Goal: Information Seeking & Learning: Compare options

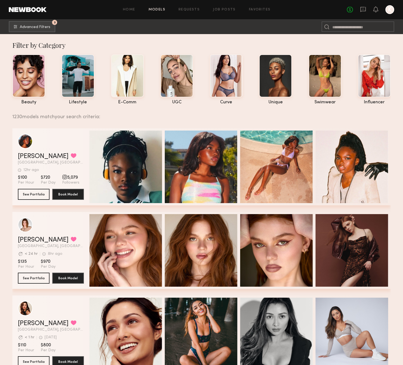
scroll to position [39, 0]
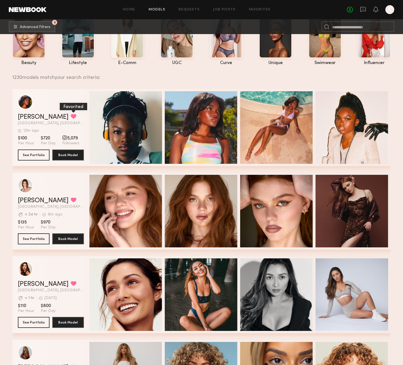
click at [71, 115] on button "grid" at bounding box center [74, 116] width 6 height 5
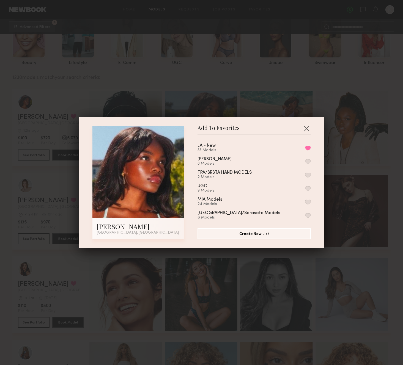
click at [43, 119] on div "Add To Favorites Mia H. Los Angeles, CA Add To Favorites LA - New 33 Models Rem…" at bounding box center [201, 182] width 403 height 365
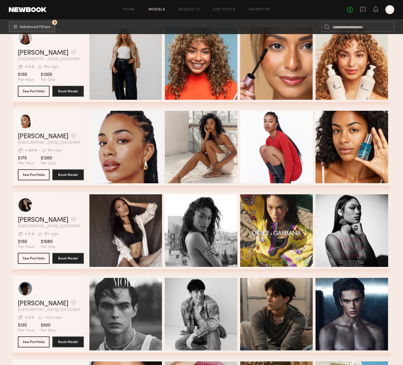
scroll to position [356, 0]
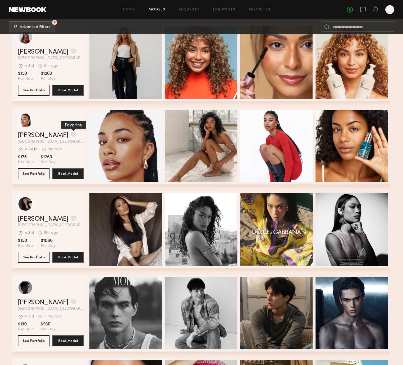
click at [71, 135] on button "grid" at bounding box center [74, 134] width 6 height 5
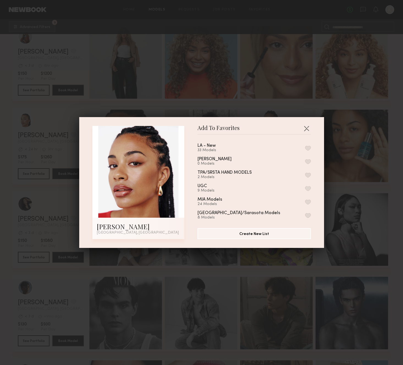
click at [309, 147] on button "button" at bounding box center [308, 148] width 6 height 5
click at [25, 163] on div "Add To Favorites Chloe W. Los Angeles, CA Add To Favorites LA - New 34 Models R…" at bounding box center [201, 182] width 403 height 365
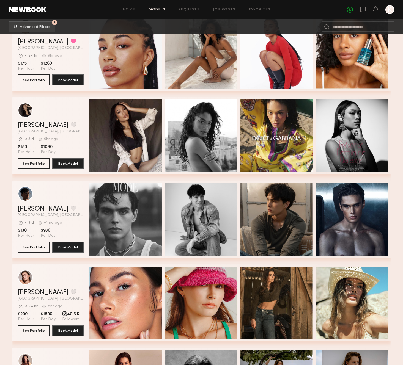
scroll to position [494, 0]
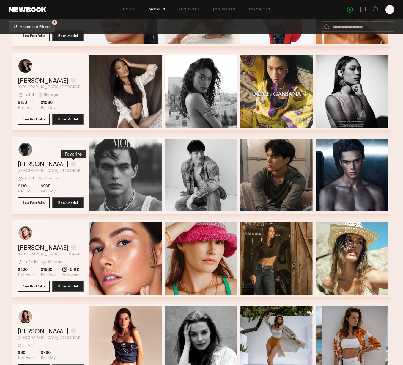
click at [71, 165] on button "grid" at bounding box center [74, 164] width 6 height 5
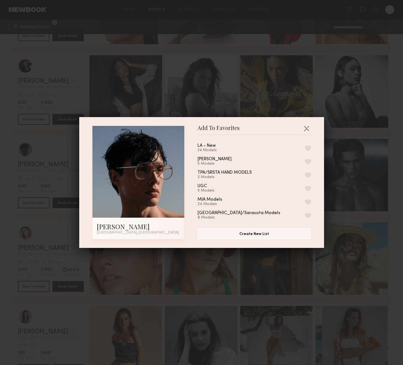
click at [310, 148] on button "button" at bounding box center [308, 148] width 6 height 5
click at [15, 177] on div "Add To Favorites Jared S. Los Angeles, CA Add To Favorites LA - New 35 Models R…" at bounding box center [201, 182] width 403 height 365
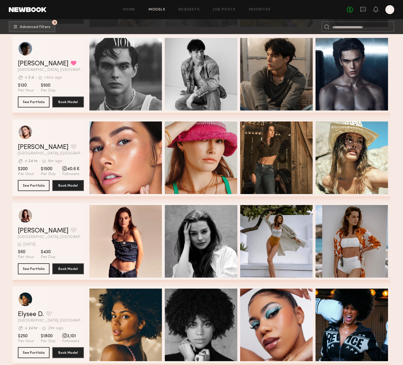
scroll to position [627, 0]
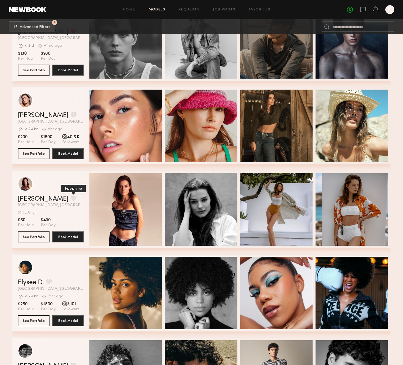
click at [71, 199] on button "grid" at bounding box center [74, 198] width 6 height 5
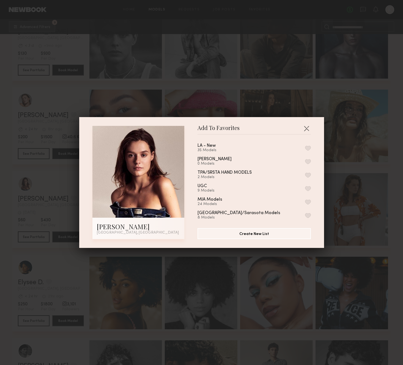
click at [309, 148] on button "button" at bounding box center [308, 148] width 6 height 5
click at [51, 177] on div "Add To Favorites Sofi S. Los Angeles, CA Add To Favorites LA - New 36 Models Re…" at bounding box center [201, 182] width 403 height 365
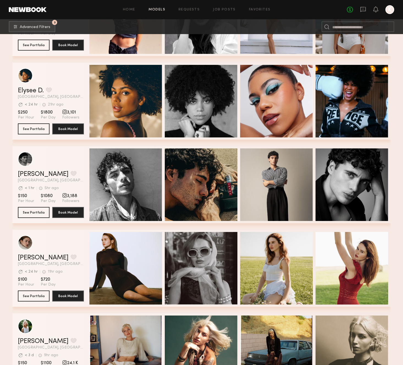
scroll to position [819, 0]
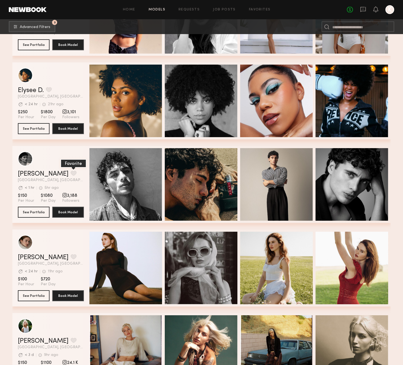
click at [71, 173] on button "grid" at bounding box center [74, 173] width 6 height 5
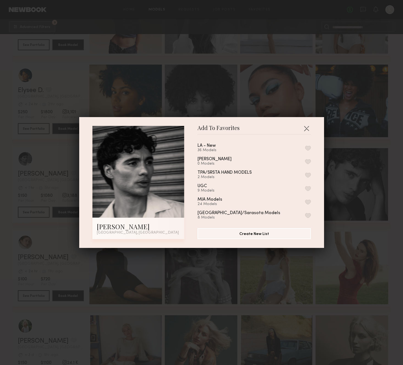
click at [308, 146] on button "button" at bounding box center [308, 148] width 6 height 5
click at [306, 129] on button "button" at bounding box center [306, 128] width 9 height 9
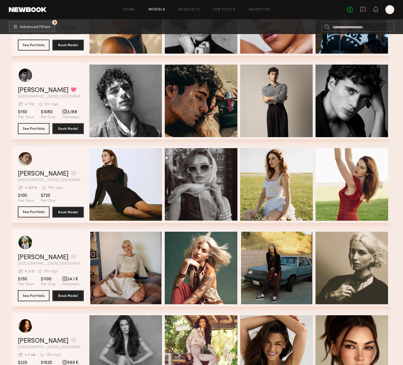
scroll to position [1030, 0]
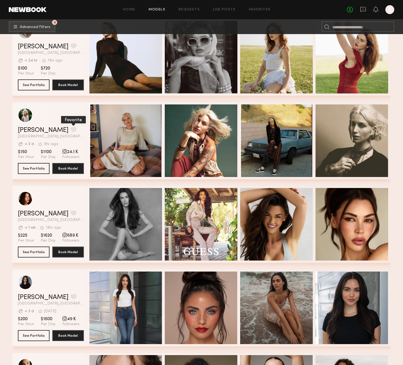
click at [71, 129] on button "grid" at bounding box center [74, 129] width 6 height 5
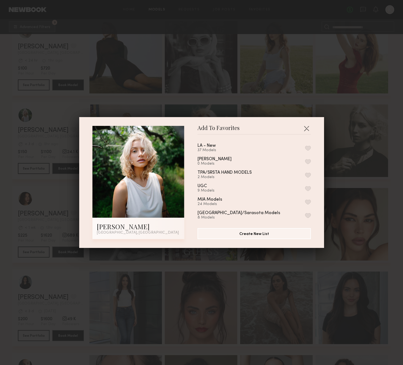
click at [305, 147] on button "button" at bounding box center [308, 148] width 6 height 5
click at [371, 166] on div "Add To Favorites Foster M. Los Angeles, CA Add To Favorites LA - New 38 Models …" at bounding box center [201, 182] width 403 height 365
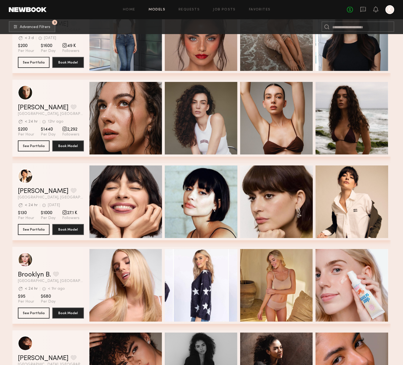
scroll to position [1440, 0]
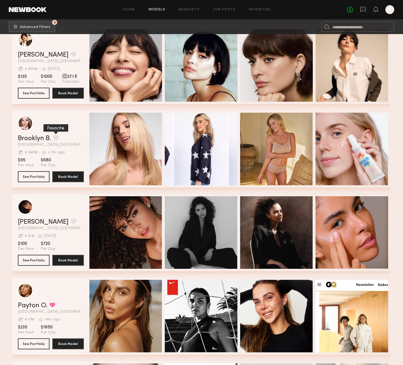
click at [58, 140] on button "grid" at bounding box center [56, 137] width 6 height 5
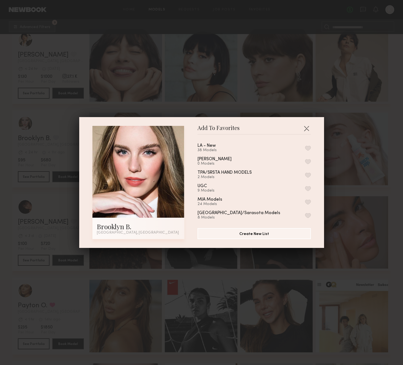
click at [310, 146] on button "button" at bounding box center [308, 148] width 6 height 5
click at [364, 168] on div "Add To Favorites Brooklyn B. Los Angeles, CA Add To Favorites LA - New 39 Model…" at bounding box center [201, 182] width 403 height 365
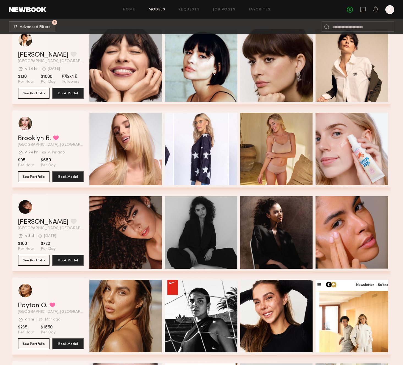
scroll to position [1492, 0]
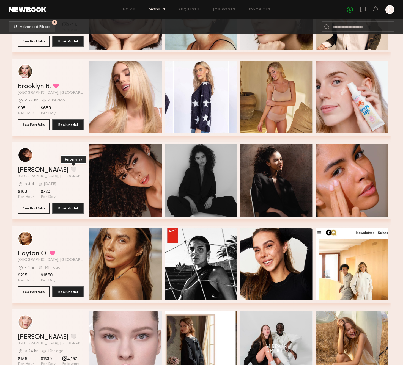
click at [71, 167] on button "grid" at bounding box center [74, 169] width 6 height 5
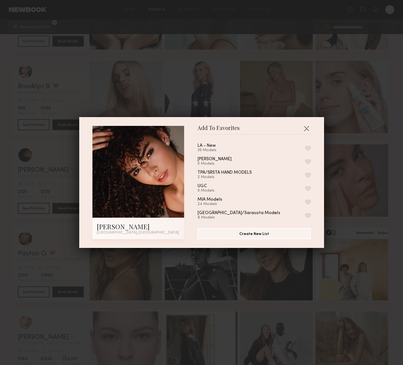
click at [305, 147] on div "LA - New 39 Models" at bounding box center [254, 148] width 113 height 9
click at [311, 148] on div "LA - New 39 Models Paola Pulls 0 Models TPA/SRSTA HAND MODELS 2 Models UGC 9 Mo…" at bounding box center [257, 179] width 119 height 80
click at [306, 148] on button "button" at bounding box center [308, 148] width 6 height 5
click at [352, 160] on div "Add To Favorites Ágatha F. Los Angeles, CA Add To Favorites LA - New 40 Models …" at bounding box center [201, 182] width 403 height 365
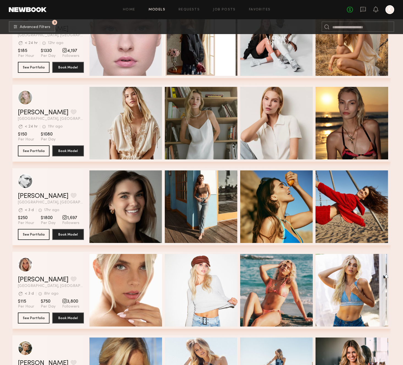
scroll to position [1920, 0]
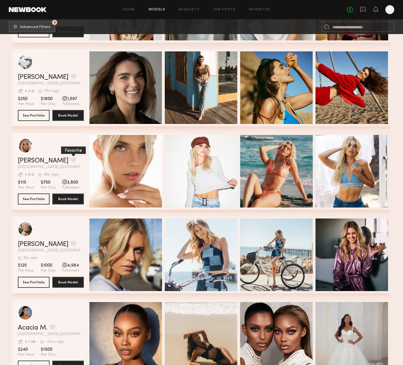
click at [71, 162] on button "grid" at bounding box center [74, 160] width 6 height 5
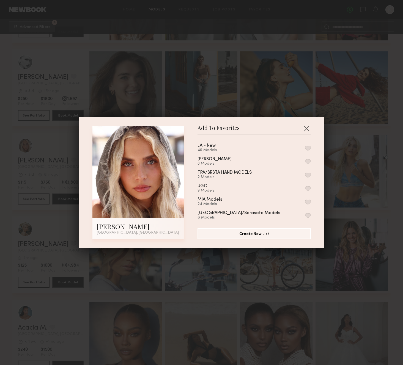
click at [307, 149] on button "button" at bounding box center [308, 148] width 6 height 5
click at [14, 195] on div "Add To Favorites Allea S. Los Angeles, CA Add To Favorites LA - New 41 Models R…" at bounding box center [201, 182] width 403 height 365
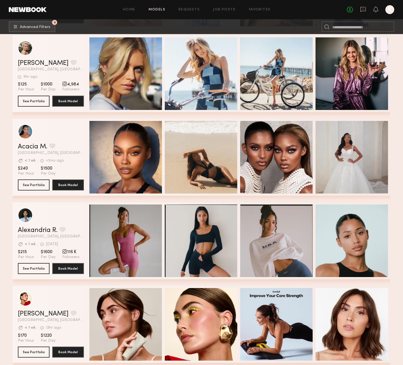
scroll to position [2117, 0]
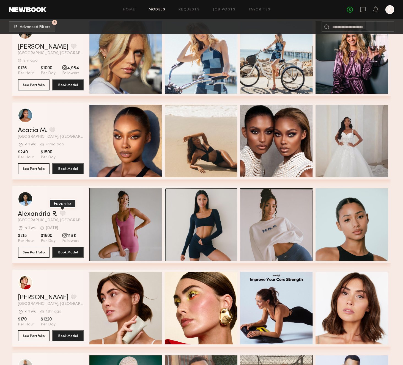
click at [62, 212] on button "grid" at bounding box center [63, 213] width 6 height 5
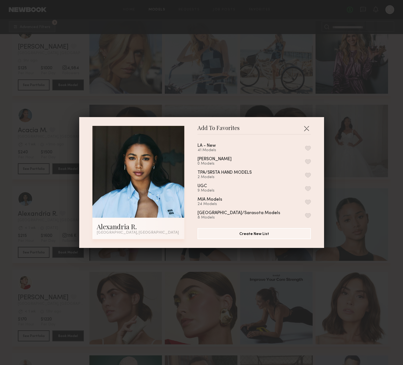
click at [310, 149] on button "button" at bounding box center [308, 148] width 6 height 5
click at [10, 176] on div "Add To Favorites Alexandria R. Los Angeles, CA Add To Favorites LA - New 42 Mod…" at bounding box center [201, 182] width 403 height 365
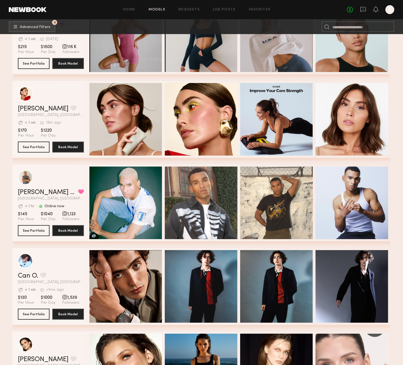
scroll to position [2307, 0]
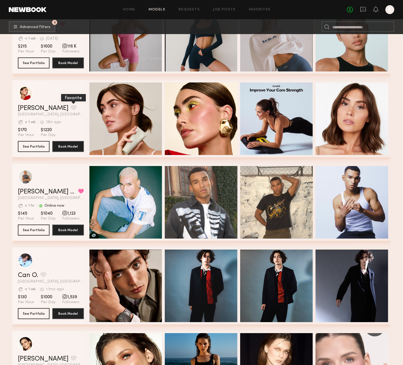
click at [71, 105] on button "grid" at bounding box center [74, 107] width 6 height 5
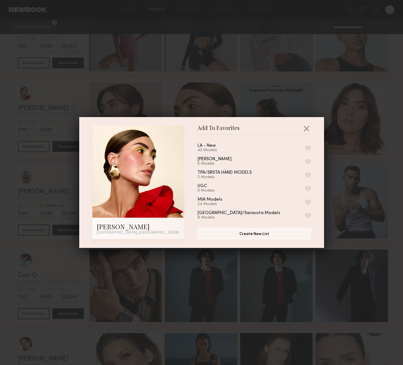
click at [308, 147] on button "button" at bounding box center [308, 148] width 6 height 5
click at [11, 156] on div "Add To Favorites Louise M. Los Angeles, CA Add To Favorites LA - New 43 Models …" at bounding box center [201, 182] width 403 height 365
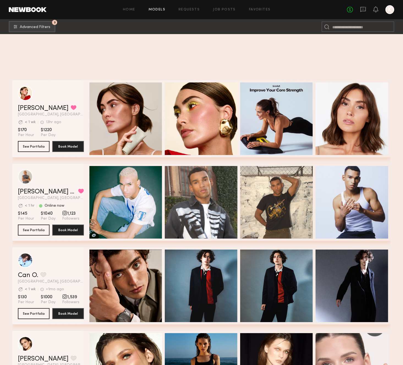
scroll to position [2484, 0]
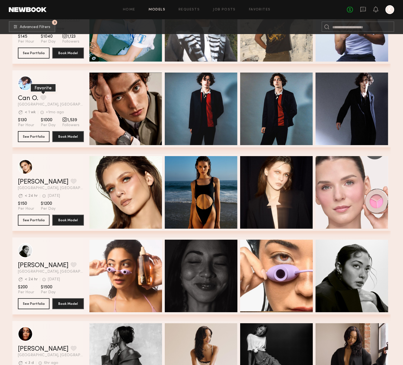
click at [43, 96] on button "grid" at bounding box center [43, 97] width 6 height 5
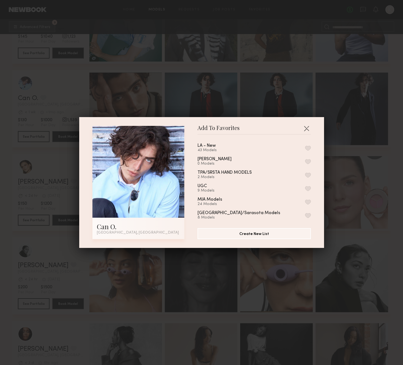
click at [307, 148] on button "button" at bounding box center [308, 148] width 6 height 5
click at [32, 172] on div "Add To Favorites Can O. Los Angeles, CA Add To Favorites LA - New 44 Models Rem…" at bounding box center [201, 182] width 403 height 365
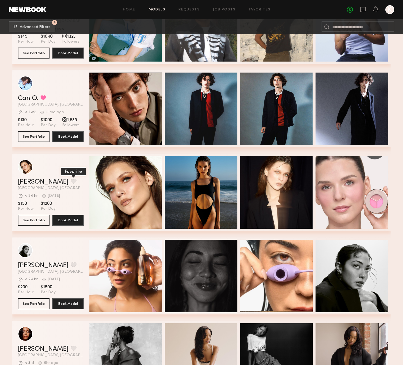
click at [71, 181] on button "grid" at bounding box center [74, 181] width 6 height 5
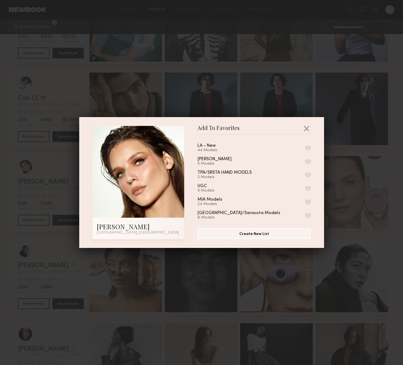
click at [306, 147] on button "button" at bounding box center [308, 148] width 6 height 5
click at [42, 142] on div "Add To Favorites Mariia K. Los Angeles, CA Add To Favorites LA - New 45 Models …" at bounding box center [201, 182] width 403 height 365
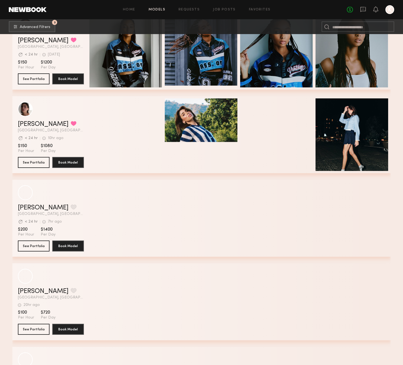
scroll to position [3981, 0]
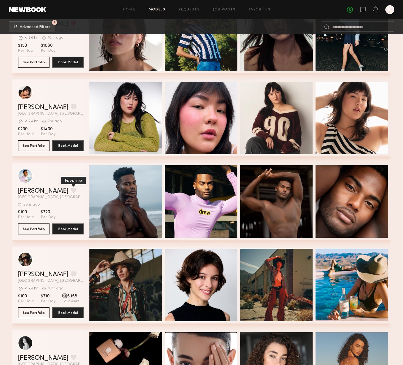
click at [71, 191] on button "grid" at bounding box center [74, 190] width 6 height 5
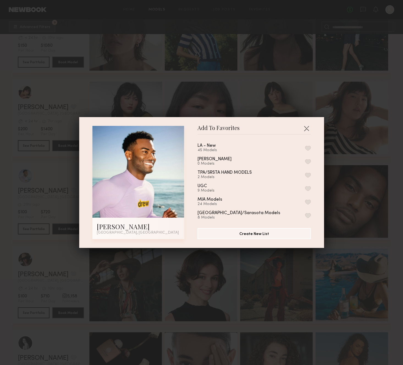
click at [310, 149] on button "button" at bounding box center [308, 148] width 6 height 5
click at [365, 171] on div "Add To Favorites Landon M. Los Angeles, CA Add To Favorites LA - New 46 Models …" at bounding box center [201, 182] width 403 height 365
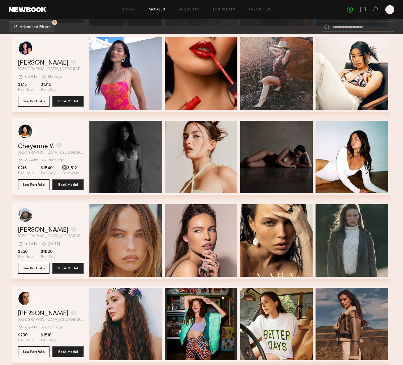
scroll to position [4558, 0]
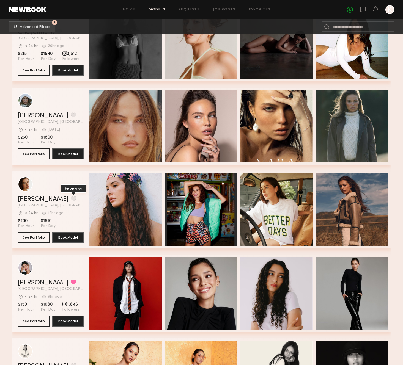
click at [71, 198] on button "grid" at bounding box center [74, 198] width 6 height 5
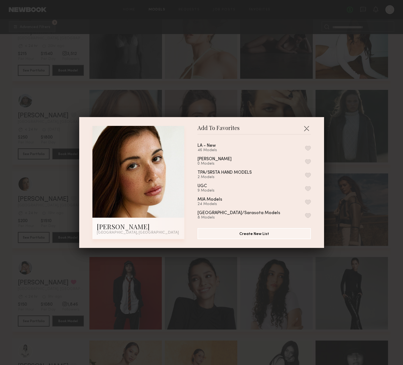
click at [305, 146] on button "button" at bounding box center [308, 148] width 6 height 5
click at [364, 196] on div "Add To Favorites Jasmine G. Los Angeles, CA Add To Favorites LA - New 47 Models…" at bounding box center [201, 182] width 403 height 365
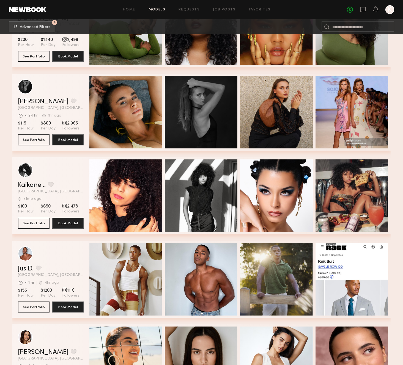
scroll to position [5036, 0]
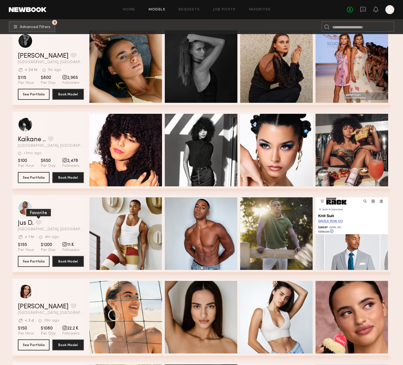
click at [41, 221] on button "grid" at bounding box center [39, 222] width 6 height 5
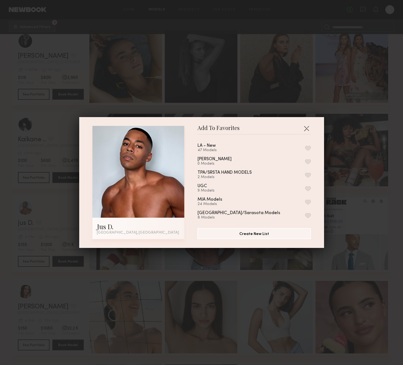
click at [307, 149] on button "button" at bounding box center [308, 148] width 6 height 5
click at [356, 216] on div "Add To Favorites Jus D. Los Angeles, CA Add To Favorites LA - New 48 Models Rem…" at bounding box center [201, 182] width 403 height 365
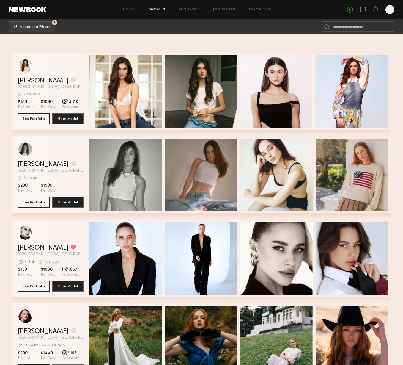
scroll to position [5494, 0]
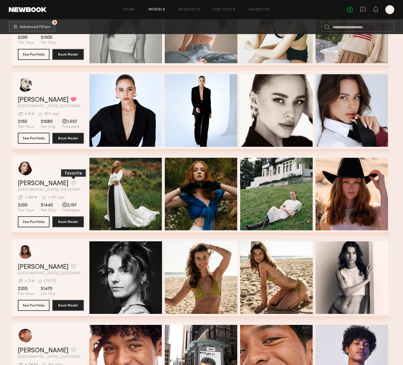
click at [71, 182] on button "grid" at bounding box center [74, 183] width 6 height 5
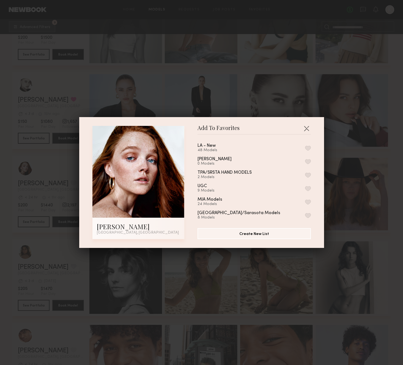
click at [305, 146] on button "button" at bounding box center [308, 148] width 6 height 5
click at [360, 168] on div "Add To Favorites Molly W. Los Angeles, CA Add To Favorites LA - New 49 Models R…" at bounding box center [201, 182] width 403 height 365
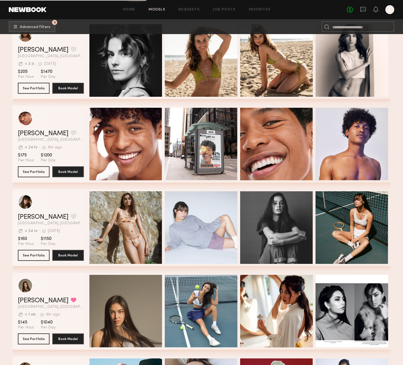
scroll to position [5714, 0]
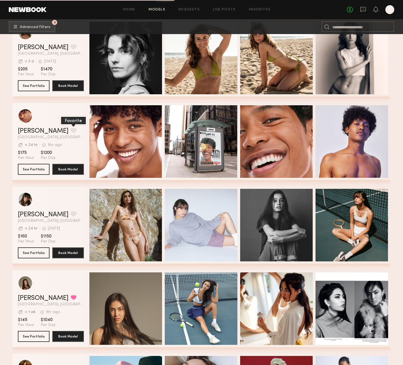
click at [71, 129] on button "grid" at bounding box center [74, 130] width 6 height 5
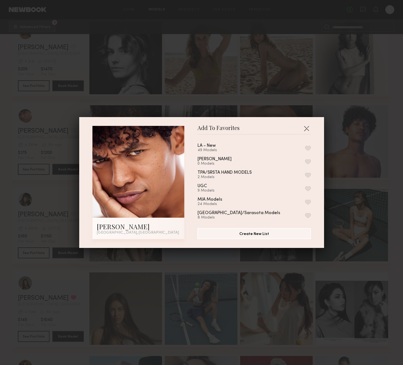
click at [313, 148] on div "LA - New 49 Models Paola Pulls 0 Models TPA/SRSTA HAND MODELS 2 Models UGC 9 Mo…" at bounding box center [257, 179] width 119 height 80
click at [309, 148] on button "button" at bounding box center [308, 148] width 6 height 5
click at [340, 150] on div "Add To Favorites Royce V. Los Angeles, CA Add To Favorites LA - New 50 Models R…" at bounding box center [201, 182] width 403 height 365
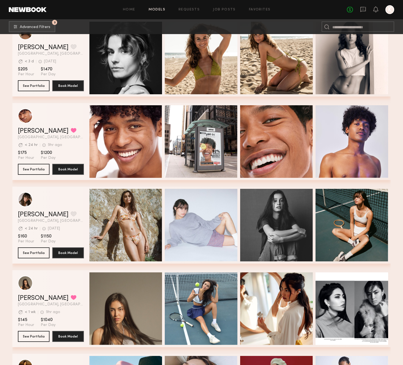
scroll to position [5754, 0]
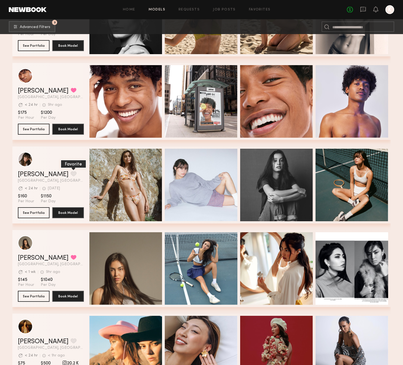
click at [71, 175] on button "grid" at bounding box center [74, 173] width 6 height 5
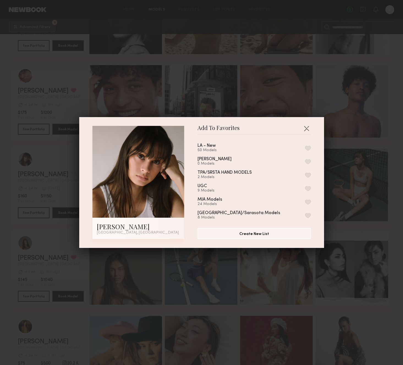
click at [309, 147] on button "button" at bounding box center [308, 148] width 6 height 5
click at [370, 169] on div "Add To Favorites Abby S. Los Angeles, CA Add To Favorites LA - New 51 Models Re…" at bounding box center [201, 182] width 403 height 365
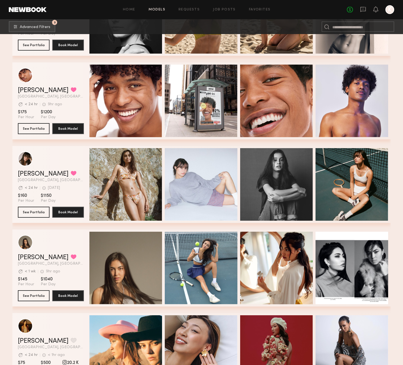
scroll to position [5877, 0]
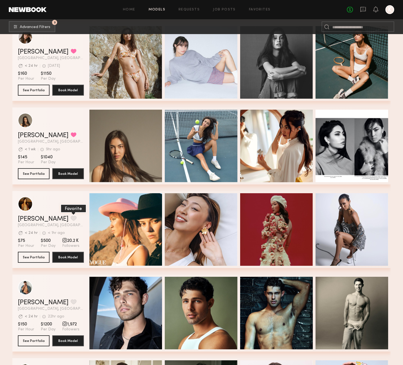
click at [71, 220] on button "grid" at bounding box center [74, 218] width 6 height 5
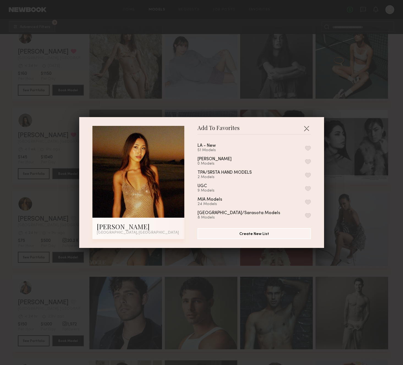
click at [305, 146] on button "button" at bounding box center [308, 148] width 6 height 5
click at [368, 186] on div "Add To Favorites Kristine W. Los Angeles, CA Add To Favorites LA - New 52 Model…" at bounding box center [201, 182] width 403 height 365
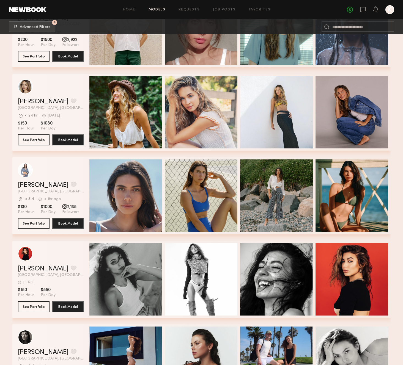
scroll to position [6441, 0]
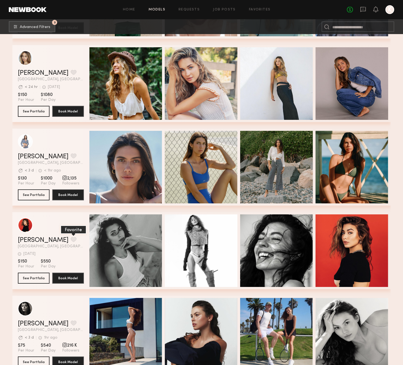
click at [71, 240] on button "grid" at bounding box center [74, 239] width 6 height 5
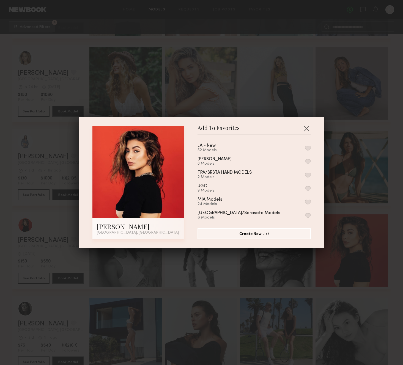
click at [308, 144] on div "LA - New 52 Models" at bounding box center [254, 148] width 113 height 9
click at [308, 148] on button "button" at bounding box center [308, 148] width 6 height 5
click at [358, 182] on div "Add To Favorites Isabella C. Los Angeles, CA Add To Favorites LA - New 53 Model…" at bounding box center [201, 182] width 403 height 365
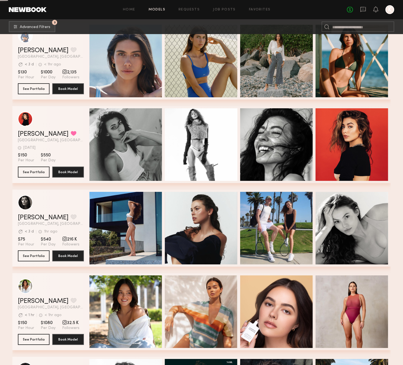
scroll to position [6614, 0]
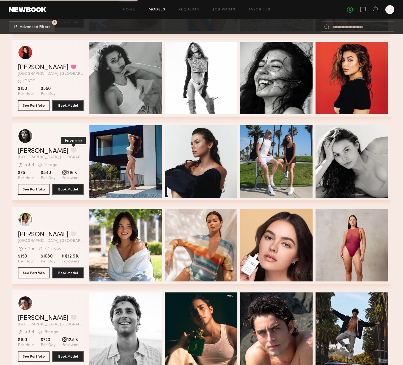
click at [71, 149] on button "grid" at bounding box center [74, 150] width 6 height 5
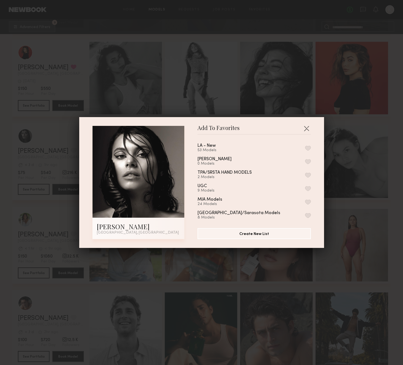
click at [310, 146] on button "button" at bounding box center [308, 148] width 6 height 5
click at [379, 164] on div "Add To Favorites Nikola S. Los Angeles, CA Add To Favorites LA - New 54 Models …" at bounding box center [201, 182] width 403 height 365
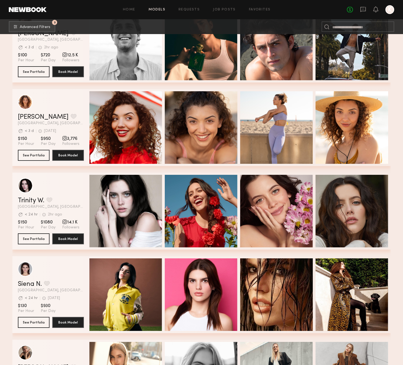
scroll to position [6907, 0]
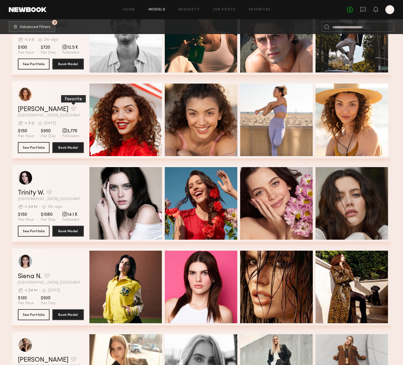
click at [71, 109] on button "grid" at bounding box center [74, 108] width 6 height 5
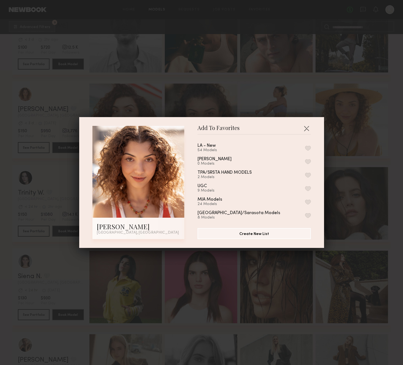
click at [311, 148] on div "LA - New 54 Models Paola Pulls 0 Models TPA/SRSTA HAND MODELS 2 Models UGC 9 Mo…" at bounding box center [257, 179] width 119 height 80
click at [307, 148] on button "button" at bounding box center [308, 148] width 6 height 5
click at [388, 162] on div "Add To Favorites Rachel G. Los Angeles, CA Add To Favorites LA - New 55 Models …" at bounding box center [201, 182] width 403 height 365
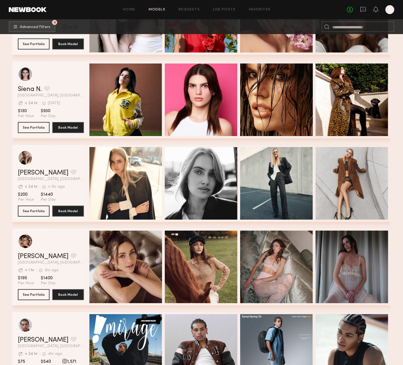
scroll to position [7194, 0]
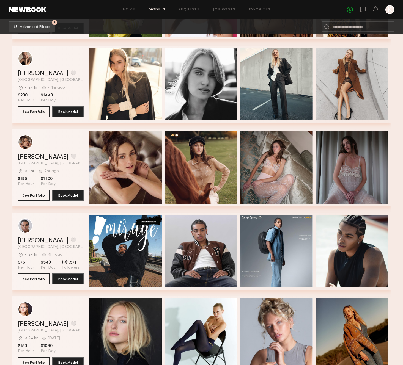
click at [52, 242] on div "Jaylin D. Favorite" at bounding box center [51, 241] width 66 height 7
click at [71, 240] on button "grid" at bounding box center [74, 240] width 6 height 5
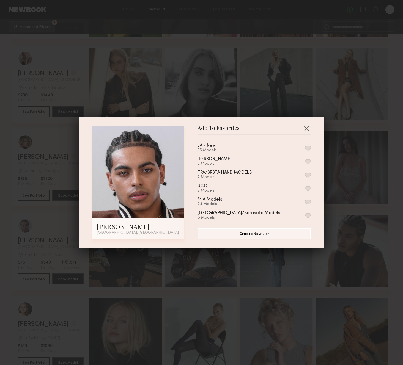
click at [309, 150] on button "button" at bounding box center [308, 148] width 6 height 5
click at [379, 147] on div "Add To Favorites Jaylin D. Los Angeles, CA Add To Favorites LA - New 55 Models …" at bounding box center [201, 182] width 403 height 365
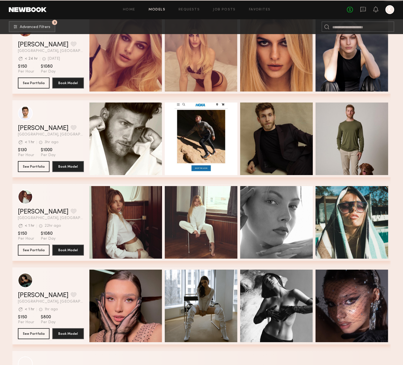
scroll to position [7826, 0]
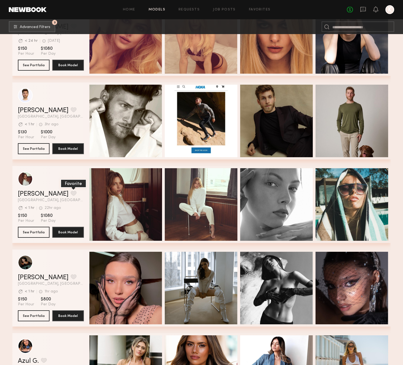
click at [71, 195] on button "grid" at bounding box center [74, 193] width 6 height 5
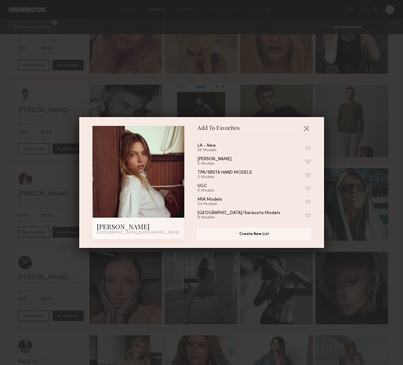
click at [310, 149] on button "button" at bounding box center [308, 148] width 6 height 5
click at [385, 206] on div "Add To Favorites Ellie G. Los Angeles, CA Add To Favorites LA - New 57 Models R…" at bounding box center [201, 182] width 403 height 365
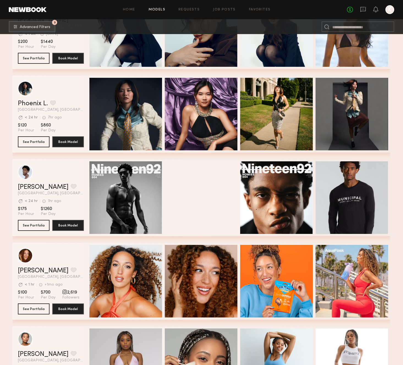
scroll to position [10176, 0]
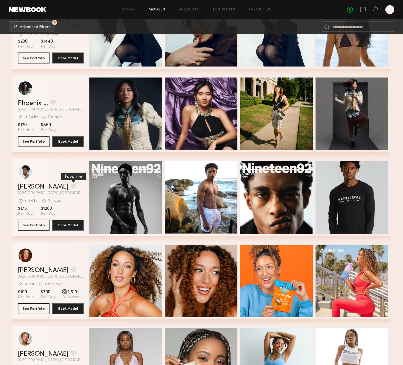
click at [71, 186] on button "grid" at bounding box center [74, 186] width 6 height 5
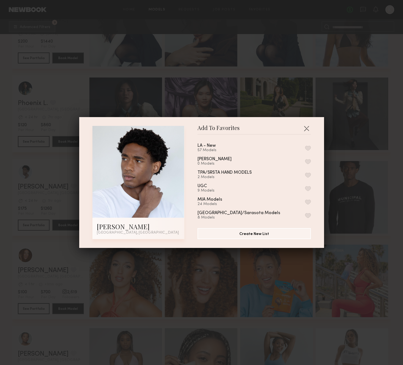
click at [310, 148] on button "button" at bounding box center [308, 148] width 6 height 5
click at [387, 172] on div "Add To Favorites Devin C. Los Angeles, CA Add To Favorites LA - New 58 Models R…" at bounding box center [201, 182] width 403 height 365
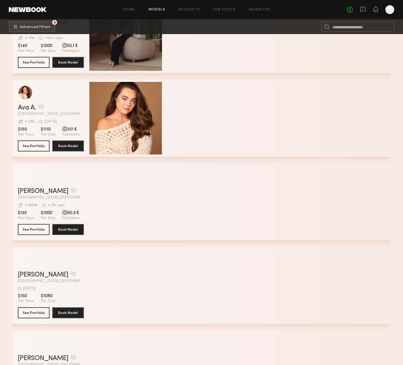
scroll to position [11762, 0]
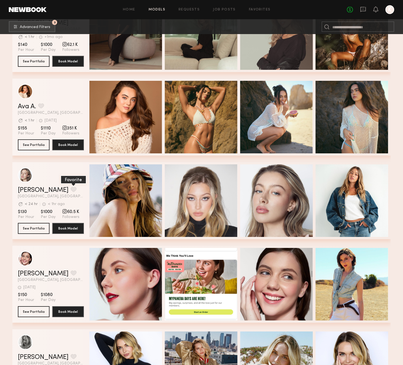
click at [71, 190] on button "grid" at bounding box center [74, 189] width 6 height 5
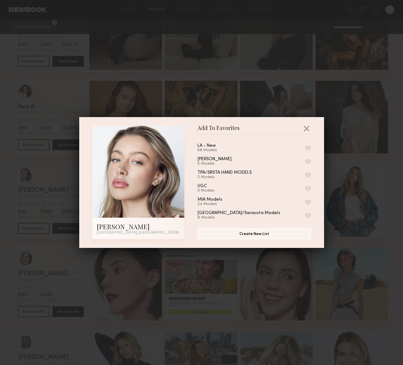
click at [309, 148] on button "button" at bounding box center [308, 148] width 6 height 5
click at [356, 154] on div "Add To Favorites Logan R. Los Angeles, CA Add To Favorites LA - New 59 Models R…" at bounding box center [201, 182] width 403 height 365
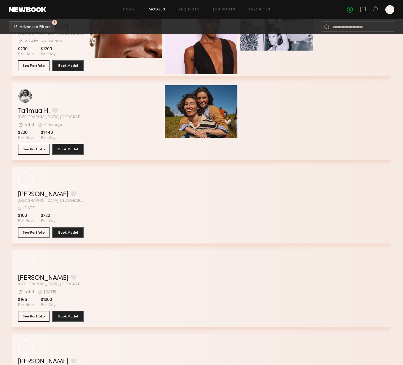
scroll to position [13035, 0]
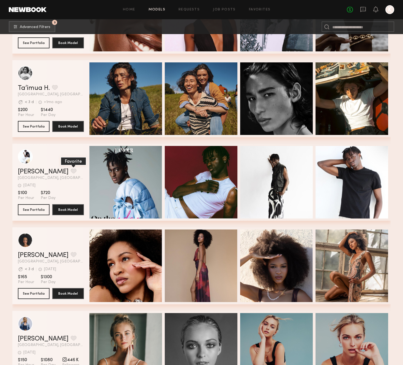
click at [71, 170] on button "grid" at bounding box center [74, 171] width 6 height 5
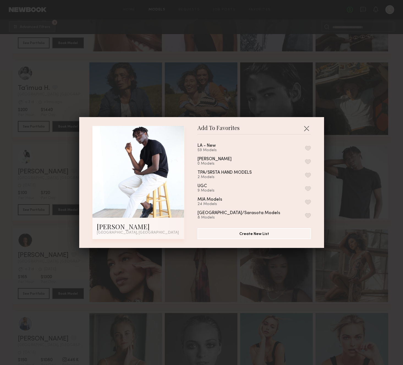
click at [307, 147] on button "button" at bounding box center [308, 148] width 6 height 5
click at [340, 158] on div "Add To Favorites Henri M. Los Angeles, CA Add To Favorites LA - New 60 Models R…" at bounding box center [201, 182] width 403 height 365
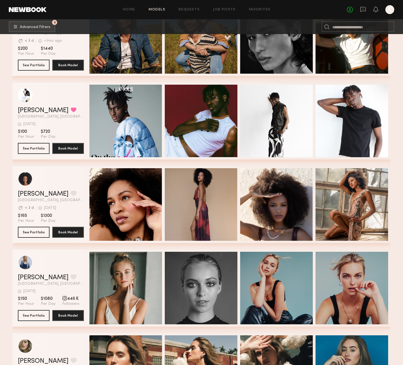
scroll to position [13199, 0]
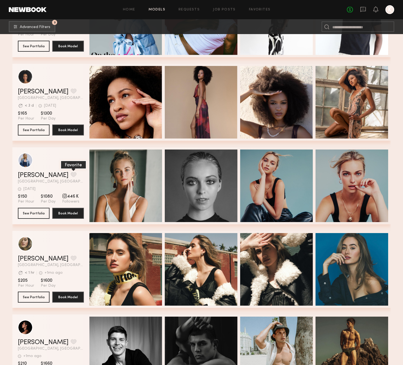
click at [71, 172] on button "grid" at bounding box center [74, 174] width 6 height 5
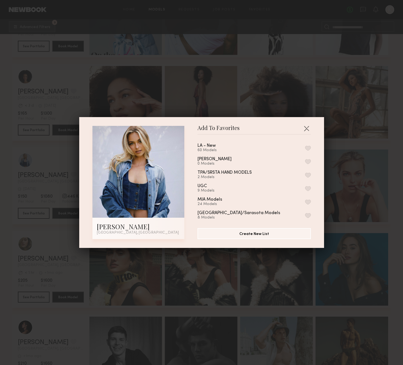
click at [308, 148] on button "button" at bounding box center [308, 148] width 6 height 5
click at [363, 176] on div "Add To Favorites Whitney T. Los Angeles, CA Add To Favorites LA - New 61 Models…" at bounding box center [201, 182] width 403 height 365
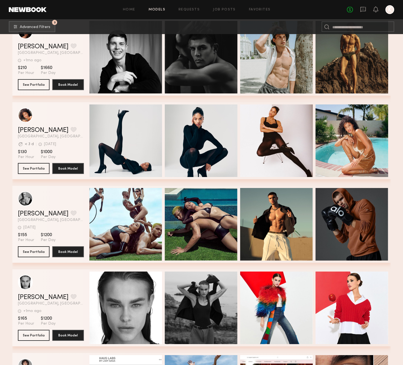
scroll to position [13507, 0]
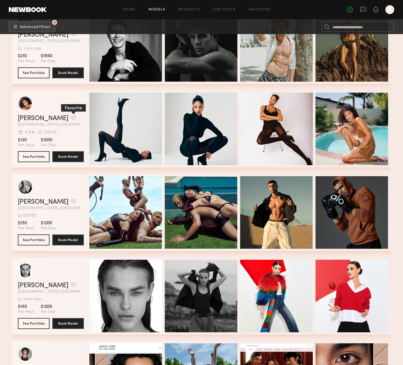
click at [71, 118] on button "grid" at bounding box center [74, 117] width 6 height 5
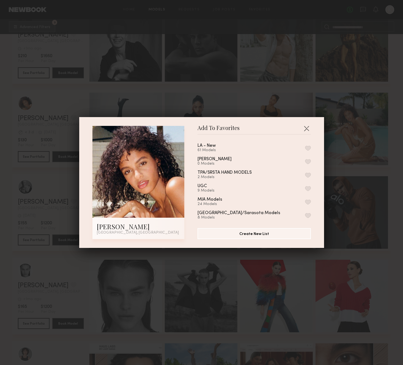
click at [308, 148] on button "button" at bounding box center [308, 148] width 6 height 5
click at [363, 169] on div "Add To Favorites Hoda E. Los Angeles, CA Add To Favorites LA - New 61 Models Pa…" at bounding box center [201, 182] width 403 height 365
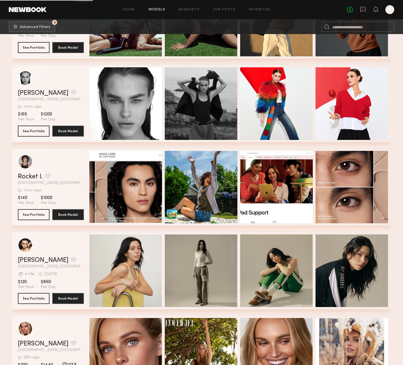
scroll to position [13770, 0]
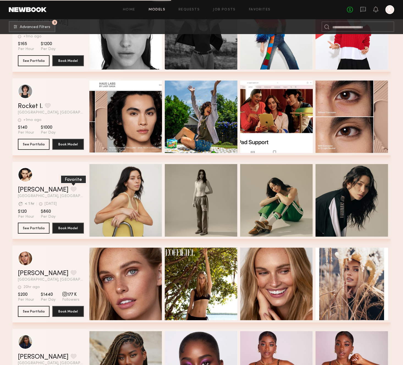
click at [71, 190] on button "grid" at bounding box center [74, 189] width 6 height 5
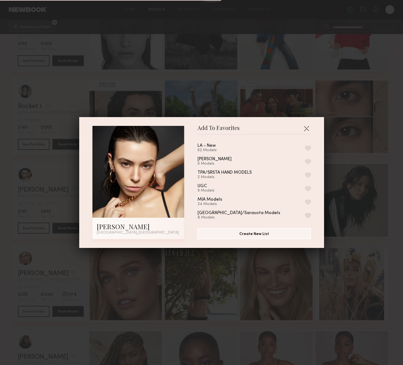
click at [310, 147] on button "button" at bounding box center [308, 148] width 6 height 5
click at [359, 163] on div "Add To Favorites Riley H. Los Angeles, CA Add To Favorites LA - New 63 Models R…" at bounding box center [201, 182] width 403 height 365
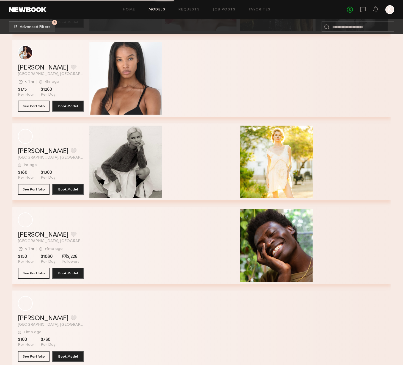
scroll to position [16755, 0]
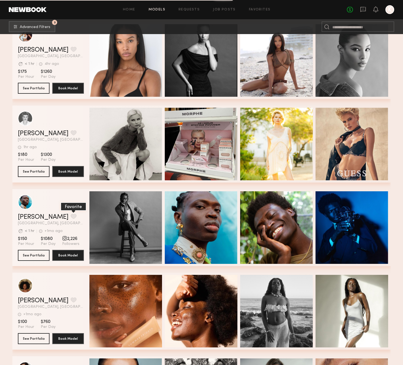
click at [71, 218] on button "grid" at bounding box center [74, 216] width 6 height 5
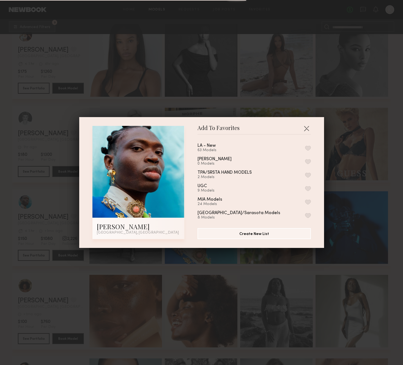
click at [311, 147] on div "LA - New 63 Models Paola Pulls 0 Models TPA/SRSTA HAND MODELS 2 Models UGC 9 Mo…" at bounding box center [257, 179] width 119 height 80
click at [308, 148] on button "button" at bounding box center [308, 148] width 6 height 5
click at [360, 192] on div "Add To Favorites Isaak A. Los Angeles, CA Add To Favorites LA - New 64 Models R…" at bounding box center [201, 182] width 403 height 365
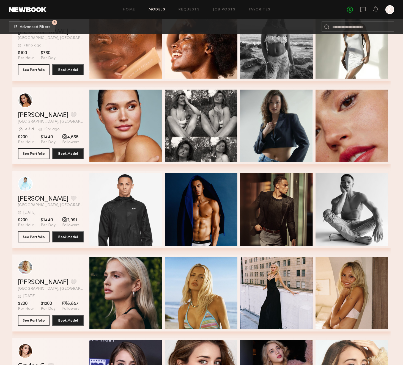
scroll to position [17024, 0]
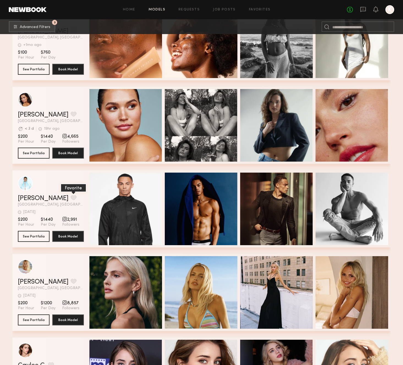
click at [71, 197] on button "grid" at bounding box center [74, 197] width 6 height 5
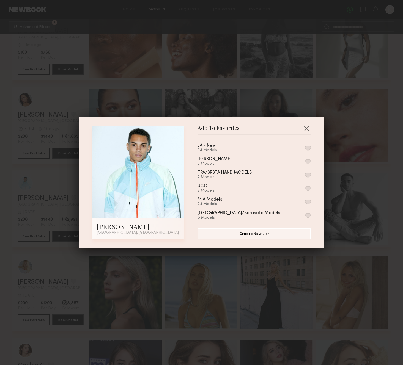
click at [308, 148] on button "button" at bounding box center [308, 148] width 6 height 5
click at [355, 191] on div "Add To Favorites Mekhi B. Los Angeles, CA Add To Favorites LA - New 65 Models R…" at bounding box center [201, 182] width 403 height 365
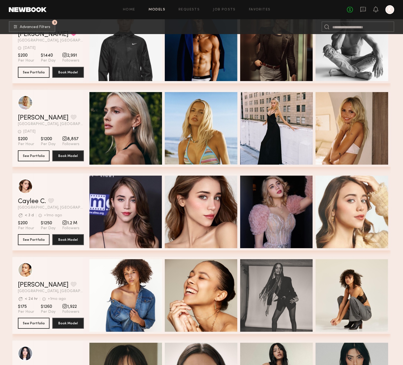
scroll to position [17200, 0]
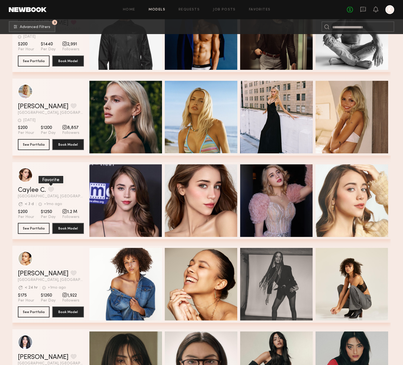
click at [53, 189] on button "grid" at bounding box center [51, 189] width 6 height 5
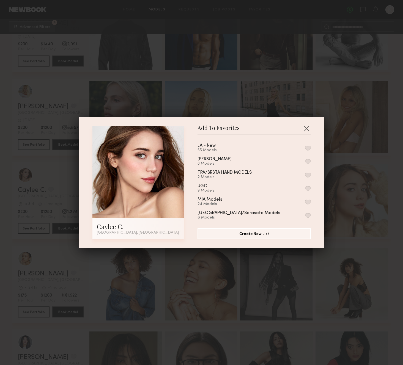
click at [305, 146] on button "button" at bounding box center [308, 148] width 6 height 5
click at [356, 157] on div "Add To Favorites Caylee C. Los Angeles, CA Add To Favorites LA - New 66 Models …" at bounding box center [201, 182] width 403 height 365
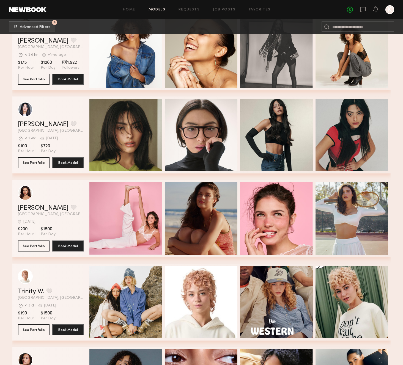
scroll to position [17444, 0]
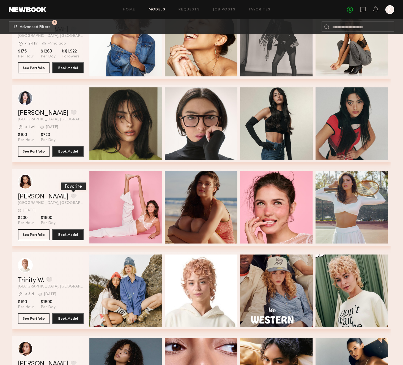
click at [71, 197] on button "grid" at bounding box center [74, 196] width 6 height 5
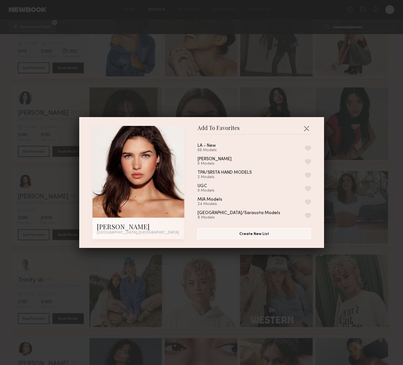
click at [307, 148] on button "button" at bounding box center [308, 148] width 6 height 5
click at [348, 196] on div "Add To Favorites Shannon M. Los Angeles, CA Add To Favorites LA - New 66 Models…" at bounding box center [201, 182] width 403 height 365
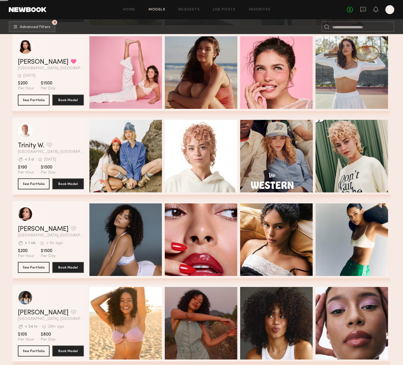
scroll to position [17644, 0]
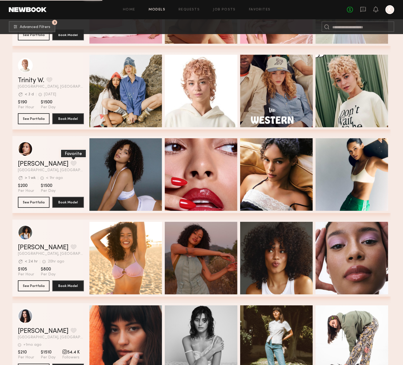
click at [71, 163] on button "grid" at bounding box center [74, 163] width 6 height 5
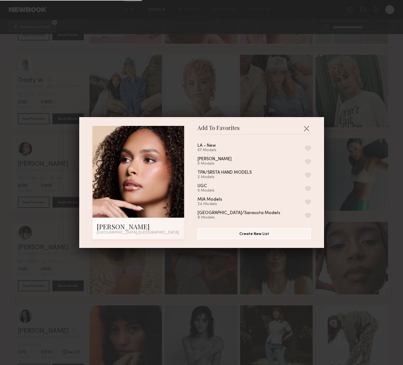
click at [308, 149] on button "button" at bounding box center [308, 148] width 6 height 5
click at [368, 207] on div "Add To Favorites Hailey B. Los Angeles, CA Add To Favorites LA - New 68 Models …" at bounding box center [201, 182] width 403 height 365
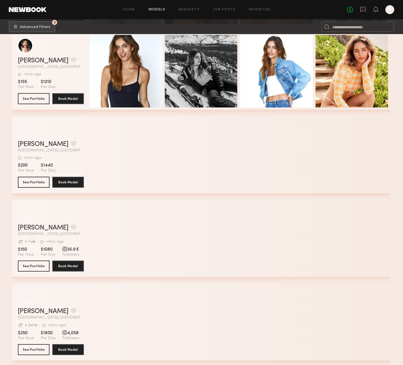
scroll to position [18083, 0]
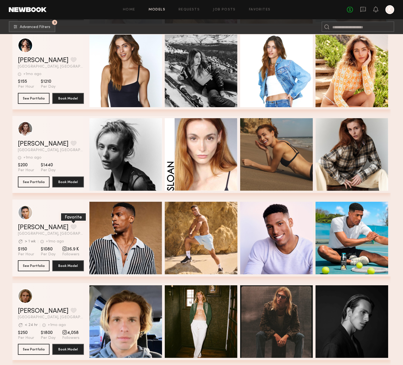
click at [71, 229] on button "grid" at bounding box center [74, 227] width 6 height 5
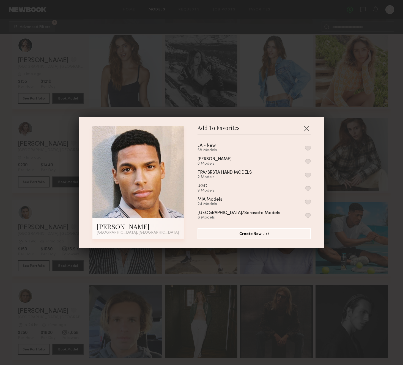
click at [306, 147] on button "button" at bounding box center [308, 148] width 6 height 5
click at [349, 175] on div "Add To Favorites Tony D. Los Angeles, CA Add To Favorites LA - New 69 Models Re…" at bounding box center [201, 182] width 403 height 365
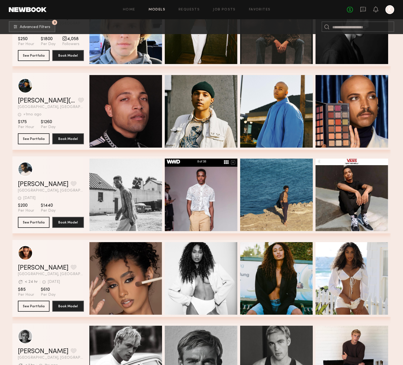
scroll to position [18379, 0]
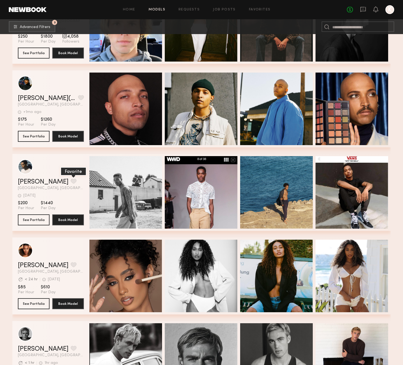
click at [71, 181] on button "grid" at bounding box center [74, 181] width 6 height 5
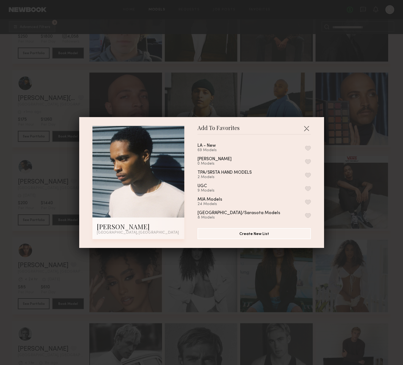
click at [310, 148] on button "button" at bounding box center [308, 148] width 6 height 5
click at [342, 179] on div "Add To Favorites Adrie T. Los Angeles, CA Add To Favorites LA - New 70 Models R…" at bounding box center [201, 182] width 403 height 365
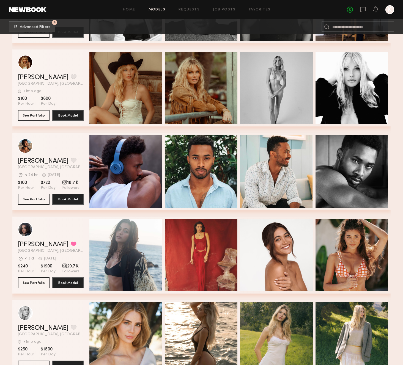
scroll to position [18735, 0]
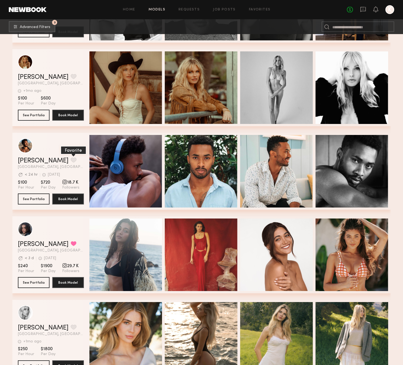
click at [71, 160] on button "grid" at bounding box center [74, 160] width 6 height 5
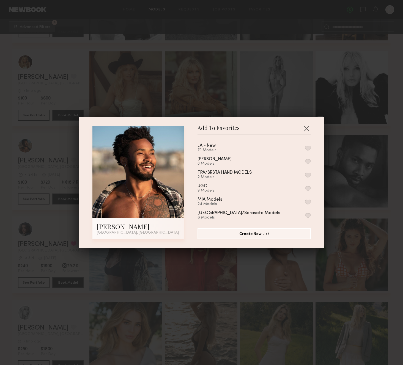
click at [309, 149] on button "button" at bounding box center [308, 148] width 6 height 5
click at [335, 163] on div "Add To Favorites Sennari G. Los Angeles, CA Add To Favorites LA - New 71 Models…" at bounding box center [201, 182] width 403 height 365
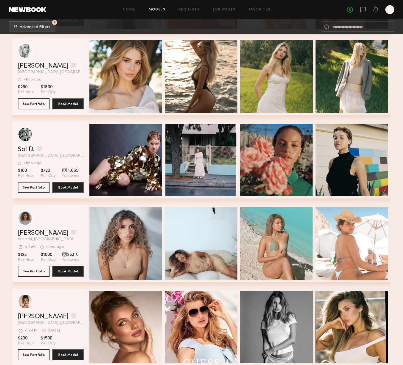
scroll to position [19157, 0]
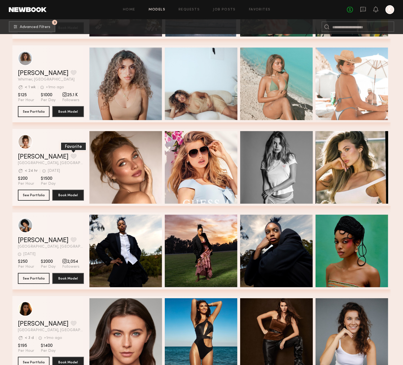
click at [71, 156] on button "grid" at bounding box center [74, 156] width 6 height 5
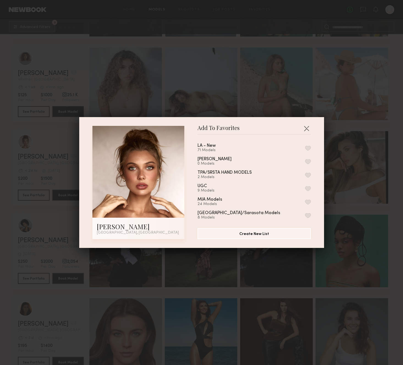
click at [310, 151] on div "LA - New 71 Models" at bounding box center [254, 148] width 113 height 9
click at [308, 147] on button "button" at bounding box center [308, 148] width 6 height 5
click at [342, 148] on div "Add To Favorites Gillian N. Los Angeles, CA Add To Favorites LA - New 72 Models…" at bounding box center [201, 182] width 403 height 365
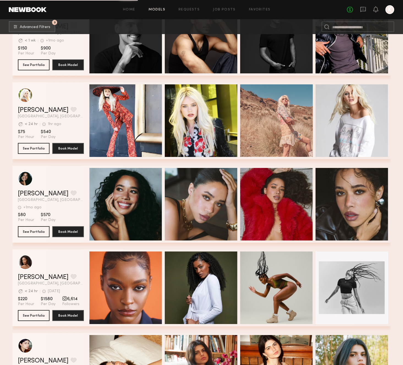
scroll to position [19719, 0]
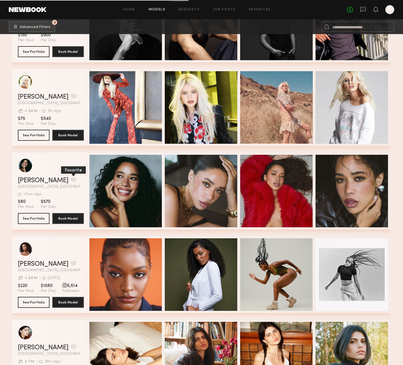
click at [71, 180] on button "grid" at bounding box center [74, 180] width 6 height 5
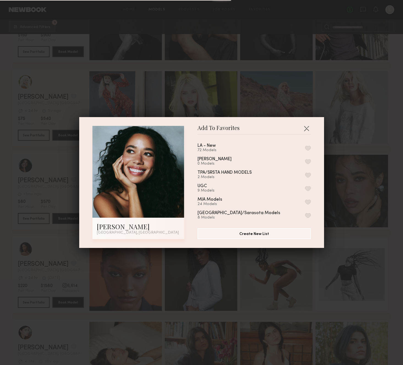
click at [308, 147] on button "button" at bounding box center [308, 148] width 6 height 5
click at [364, 202] on div "Add To Favorites Kerrigan H. Los Angeles, CA Add To Favorites LA - New 73 Model…" at bounding box center [201, 182] width 403 height 365
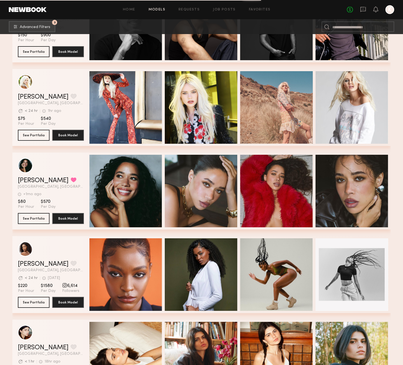
scroll to position [19824, 0]
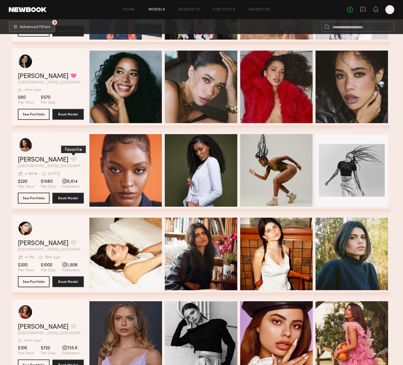
click at [71, 160] on button "grid" at bounding box center [74, 159] width 6 height 5
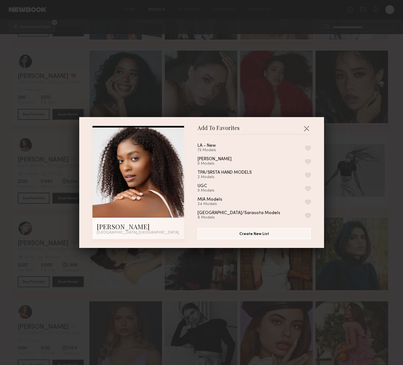
click at [308, 147] on button "button" at bounding box center [308, 148] width 6 height 5
click at [362, 179] on div "Add To Favorites Kaelani F. Los Angeles, CA Add To Favorites LA - New 74 Models…" at bounding box center [201, 182] width 403 height 365
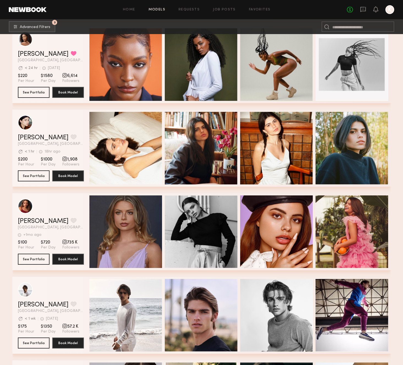
scroll to position [20006, 0]
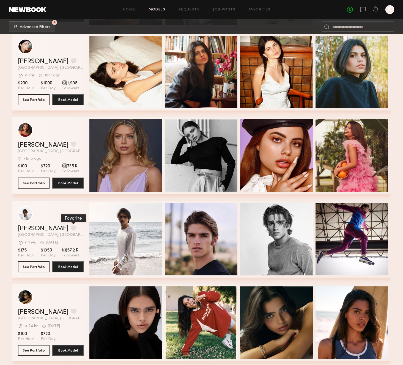
click at [71, 228] on button "grid" at bounding box center [74, 228] width 6 height 5
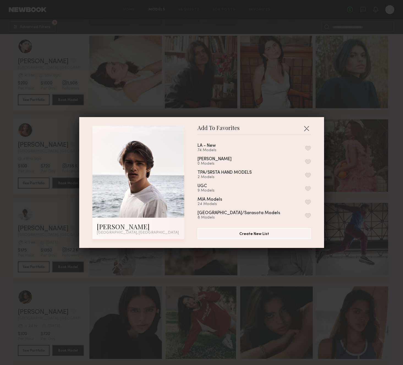
click at [309, 146] on button "button" at bounding box center [308, 148] width 6 height 5
click at [345, 181] on div "Add To Favorites Kyle S. Los Angeles, CA Add To Favorites LA - New 74 Models Pa…" at bounding box center [201, 182] width 403 height 365
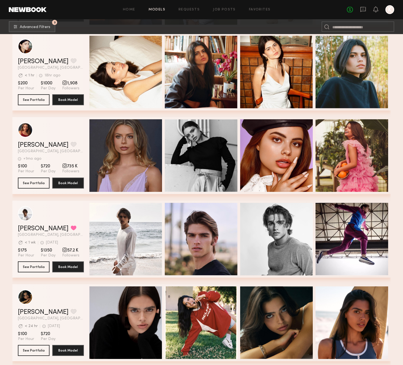
scroll to position [20093, 0]
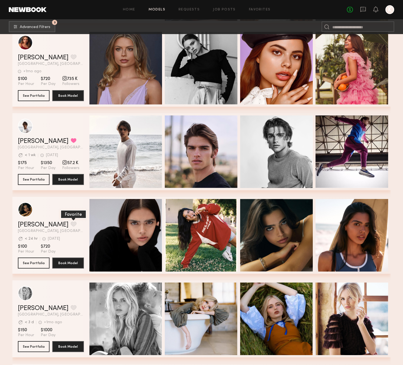
click at [71, 223] on button "grid" at bounding box center [74, 224] width 6 height 5
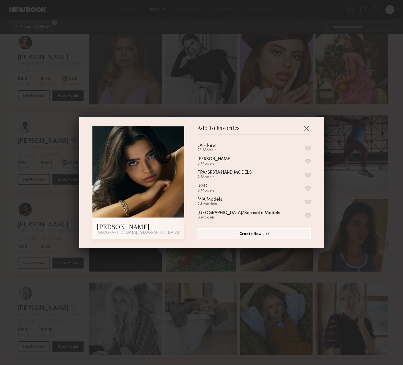
click at [306, 149] on button "button" at bounding box center [308, 148] width 6 height 5
click at [352, 218] on div "Add To Favorites Lauren S. Los Angeles, CA Add To Favorites LA - New 76 Models …" at bounding box center [201, 182] width 403 height 365
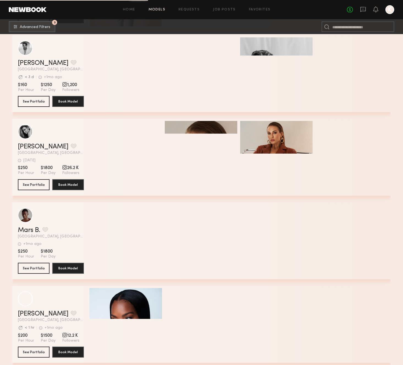
scroll to position [21768, 0]
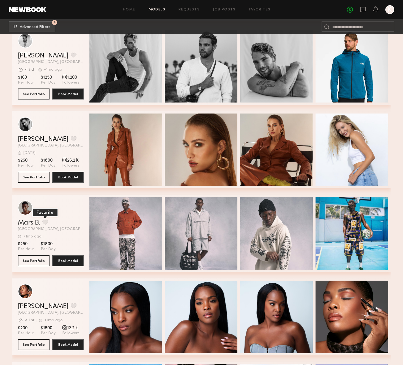
click at [47, 222] on button "grid" at bounding box center [45, 222] width 6 height 5
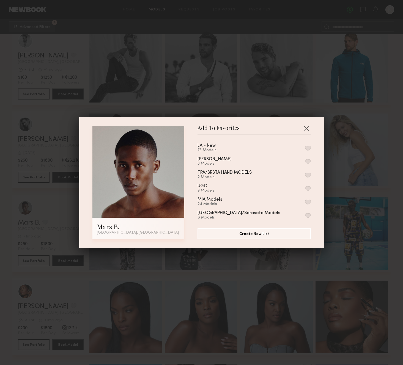
click at [372, 167] on div "Add To Favorites Mars B. Los Angeles, CA Add To Favorites LA - New 76 Models Pa…" at bounding box center [201, 182] width 403 height 365
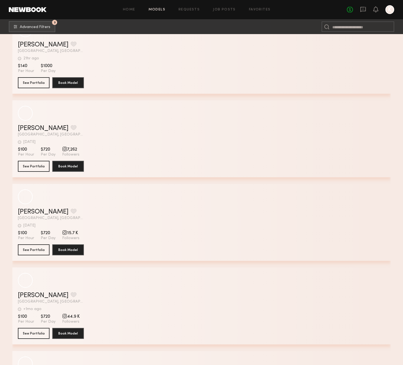
scroll to position [24229, 0]
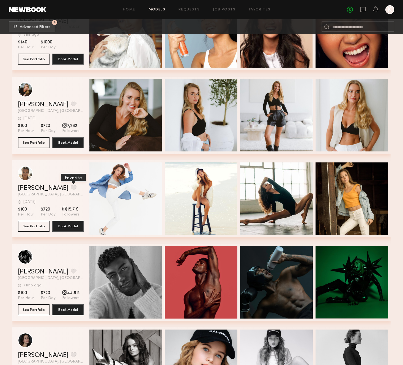
click at [71, 187] on button "grid" at bounding box center [74, 187] width 6 height 5
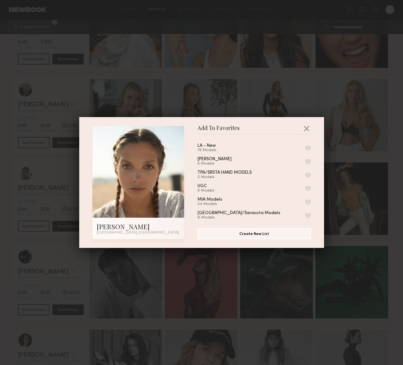
click at [308, 148] on button "button" at bounding box center [308, 148] width 6 height 5
click at [352, 169] on div "Add To Favorites Monroe C. Los Angeles, CA Add To Favorites LA - New 77 Models …" at bounding box center [201, 182] width 403 height 365
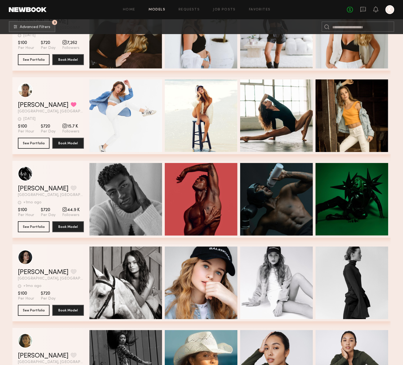
scroll to position [24321, 0]
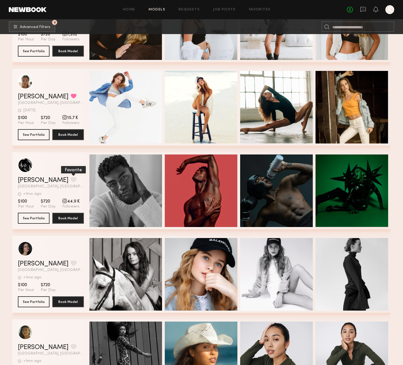
click at [71, 179] on button "grid" at bounding box center [74, 179] width 6 height 5
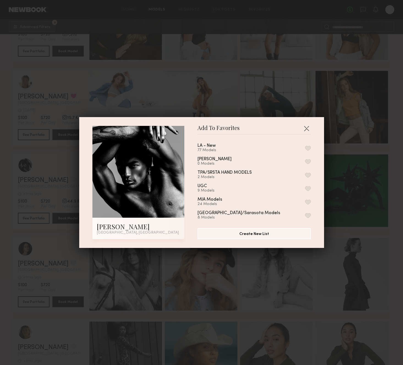
click at [306, 147] on button "button" at bounding box center [308, 148] width 6 height 5
click at [367, 209] on div "Add To Favorites Steffon P. Los Angeles, CA Add To Favorites LA - New 78 Models…" at bounding box center [201, 182] width 403 height 365
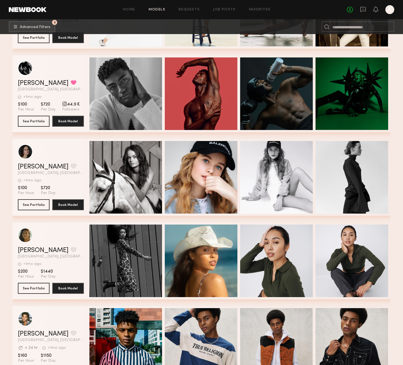
scroll to position [24423, 0]
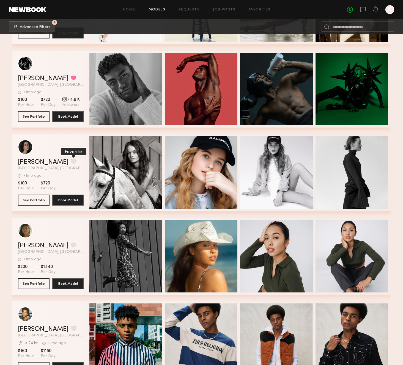
click at [71, 159] on button "grid" at bounding box center [74, 161] width 6 height 5
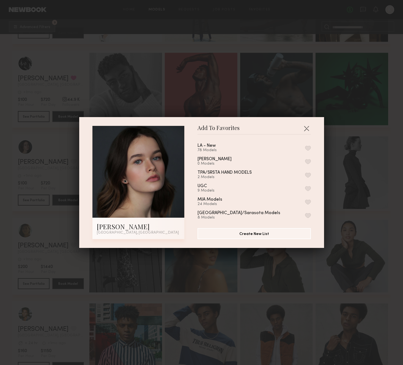
click at [306, 149] on button "button" at bounding box center [308, 148] width 6 height 5
click at [361, 199] on div "Add To Favorites Maru K. Los Angeles, CA Add To Favorites LA - New 79 Models Re…" at bounding box center [201, 182] width 403 height 365
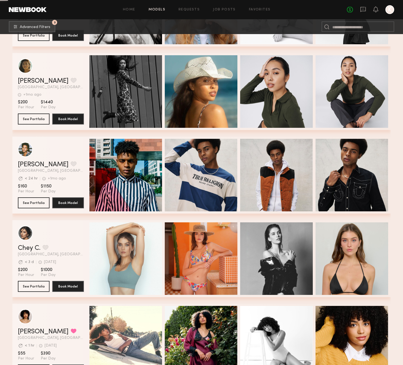
scroll to position [24588, 0]
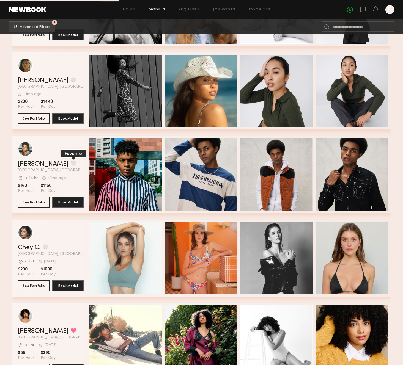
click at [71, 165] on button "grid" at bounding box center [74, 163] width 6 height 5
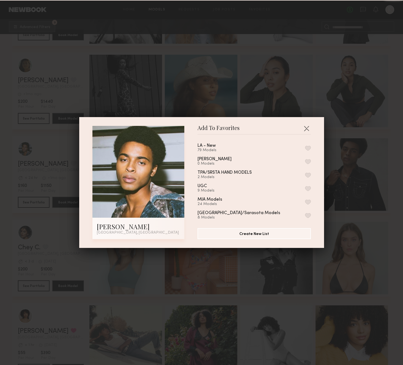
click at [309, 146] on button "button" at bounding box center [308, 148] width 6 height 5
click at [356, 173] on div "Add To Favorites Kajuan G. Los Angeles, CA Add To Favorites LA - New 80 Models …" at bounding box center [201, 182] width 403 height 365
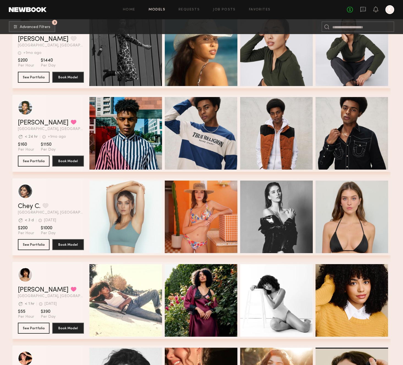
scroll to position [24631, 0]
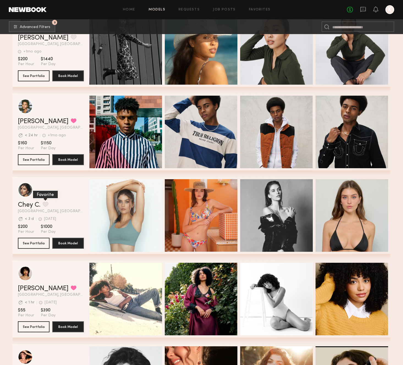
click at [47, 202] on button "grid" at bounding box center [46, 204] width 6 height 5
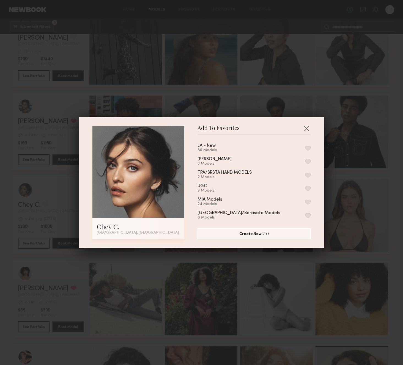
click at [309, 148] on button "button" at bounding box center [308, 148] width 6 height 5
click at [354, 203] on div "Add To Favorites Chey C. Los Angeles, CA Add To Favorites LA - New 81 Models Re…" at bounding box center [201, 182] width 403 height 365
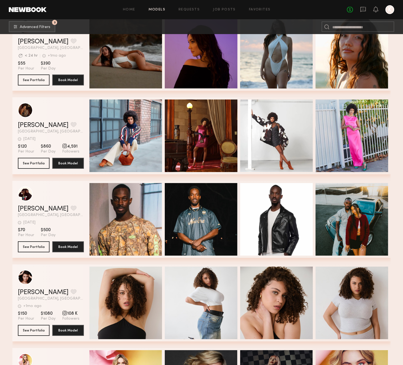
scroll to position [25465, 0]
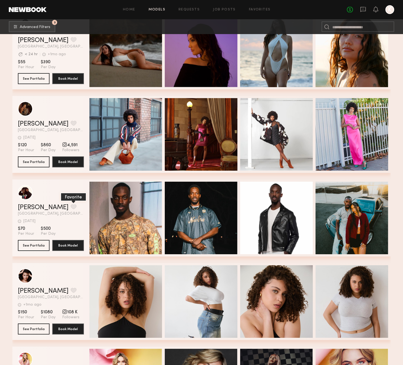
click at [71, 206] on button "grid" at bounding box center [74, 206] width 6 height 5
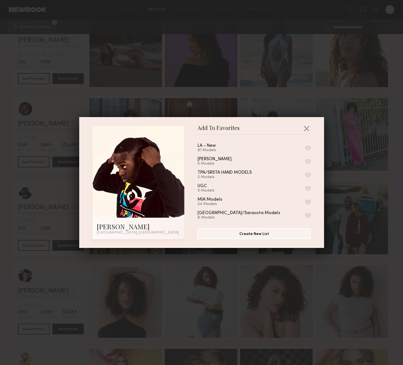
click at [308, 149] on button "button" at bounding box center [308, 148] width 6 height 5
click at [347, 195] on div "Add To Favorites Abraham M. Los Angeles, CA Add To Favorites LA - New 82 Models…" at bounding box center [201, 182] width 403 height 365
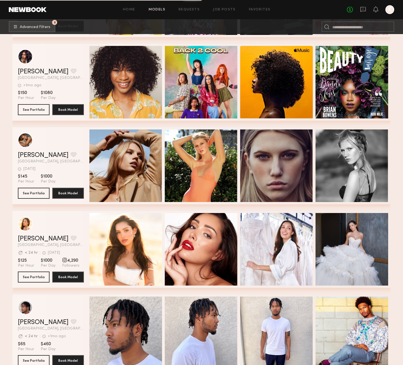
scroll to position [25879, 0]
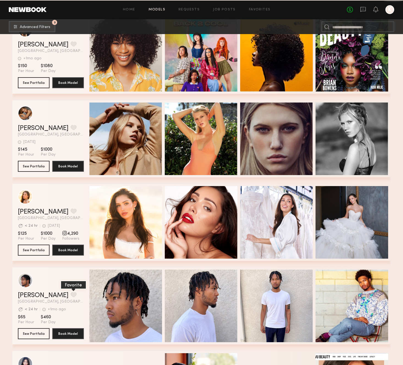
click at [71, 295] on button "grid" at bounding box center [74, 295] width 6 height 5
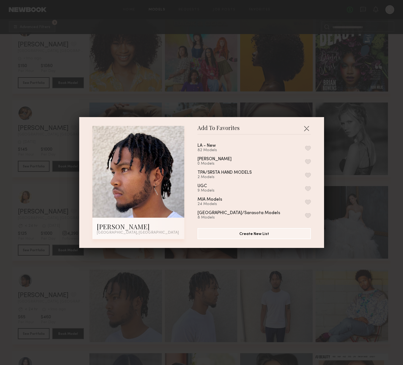
click at [307, 148] on button "button" at bounding box center [308, 148] width 6 height 5
click at [340, 178] on div "Add To Favorites Brandon R. Los Angeles, CA Add To Favorites LA - New 83 Models…" at bounding box center [201, 182] width 403 height 365
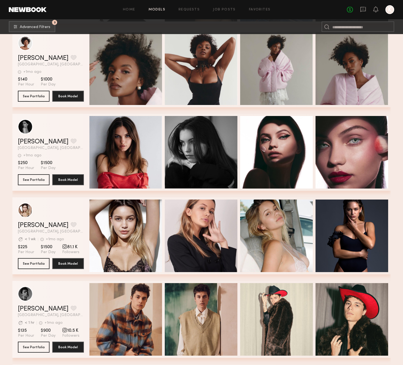
scroll to position [26910, 0]
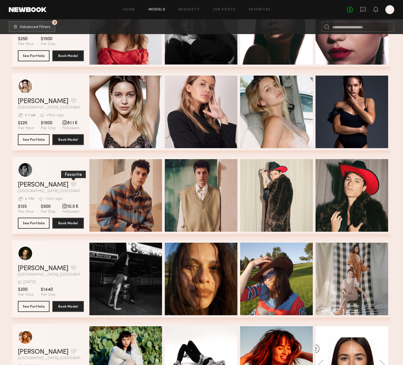
click at [71, 184] on button "grid" at bounding box center [74, 184] width 6 height 5
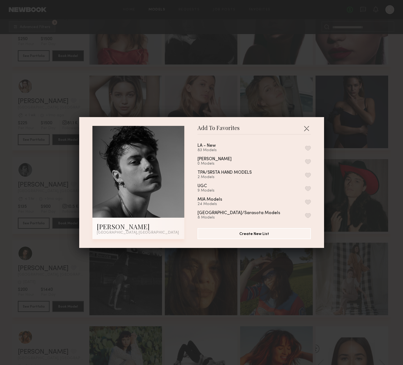
click at [307, 149] on button "button" at bounding box center [308, 148] width 6 height 5
click at [341, 177] on div "Add To Favorites Daniel F. Los Angeles, CA Add To Favorites LA - New 84 Models …" at bounding box center [201, 182] width 403 height 365
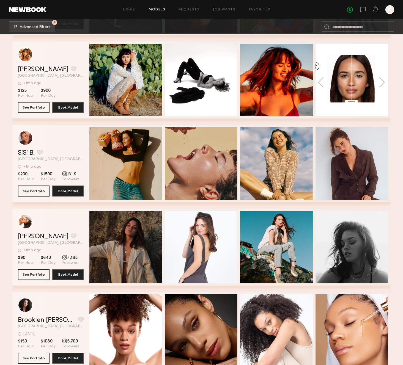
scroll to position [27264, 0]
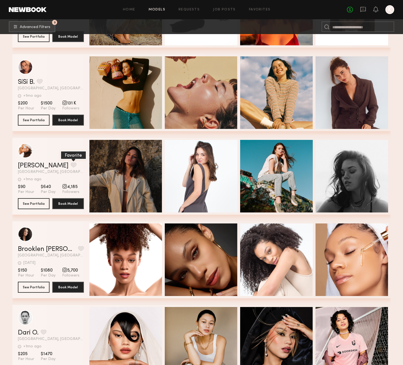
click at [71, 165] on button "grid" at bounding box center [74, 165] width 6 height 5
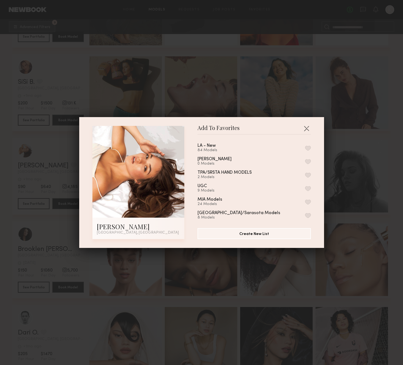
click at [307, 151] on div "LA - New 84 Models" at bounding box center [254, 148] width 113 height 9
click at [308, 148] on button "button" at bounding box center [308, 148] width 6 height 5
click at [346, 160] on div "Add To Favorites Jenna T. Los Angeles, CA Add To Favorites LA - New 85 Models R…" at bounding box center [201, 182] width 403 height 365
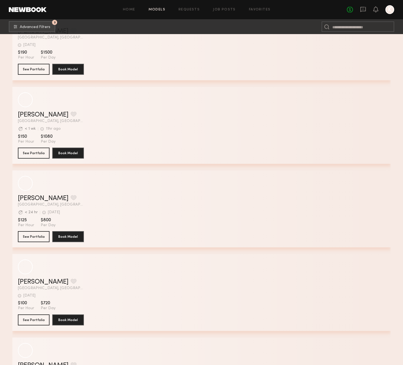
scroll to position [29155, 0]
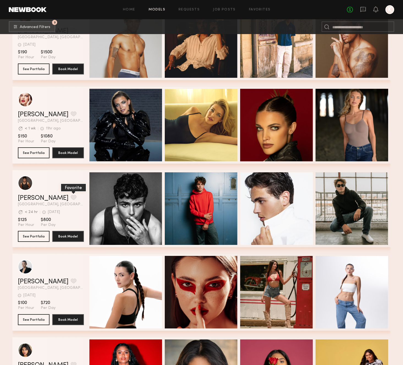
click at [71, 197] on button "grid" at bounding box center [74, 197] width 6 height 5
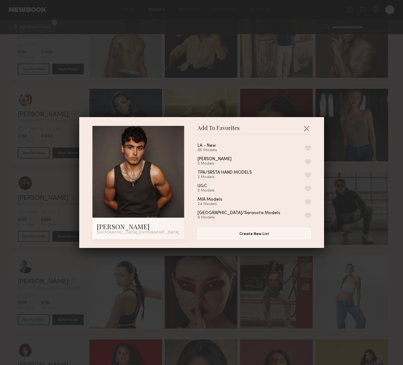
click at [307, 151] on div "LA - New 85 Models" at bounding box center [254, 148] width 113 height 9
click at [308, 149] on button "button" at bounding box center [308, 148] width 6 height 5
click at [342, 182] on div "Add To Favorites Pietro S. Los Angeles, CA Add To Favorites LA - New 86 Models …" at bounding box center [201, 182] width 403 height 365
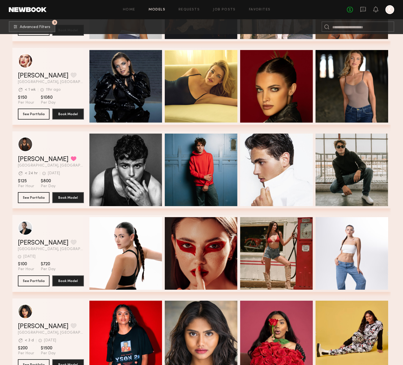
scroll to position [29277, 0]
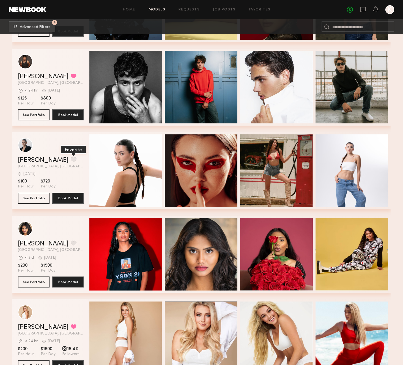
click at [71, 157] on button "grid" at bounding box center [74, 159] width 6 height 5
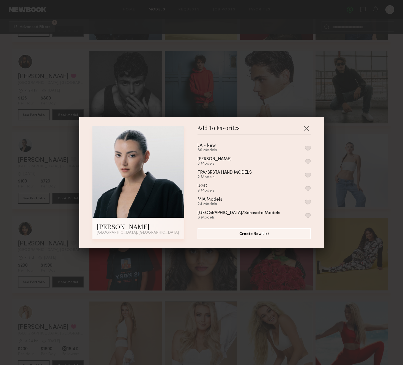
click at [309, 149] on button "button" at bounding box center [308, 148] width 6 height 5
click at [353, 188] on div "Add To Favorites Amaliia K. Los Angeles, CA Add To Favorites LA - New 87 Models…" at bounding box center [201, 182] width 403 height 365
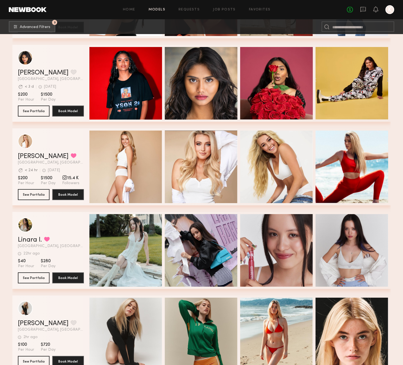
scroll to position [29448, 0]
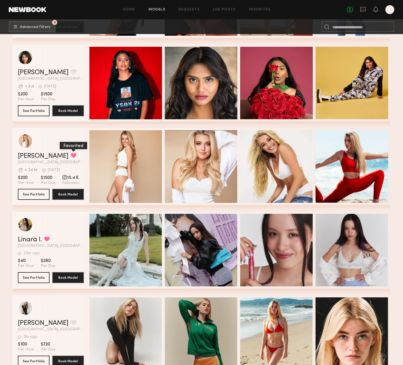
click at [71, 155] on button "grid" at bounding box center [74, 155] width 6 height 5
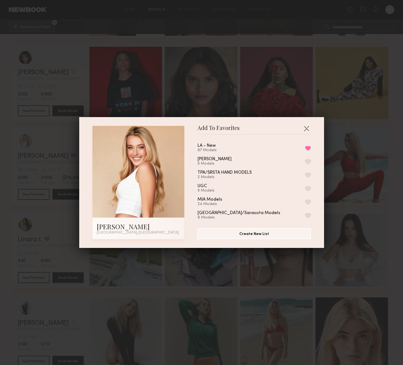
click at [351, 202] on div "Add To Favorites Cameron D. Los Angeles, CA Add To Favorites LA - New 87 Models…" at bounding box center [201, 182] width 403 height 365
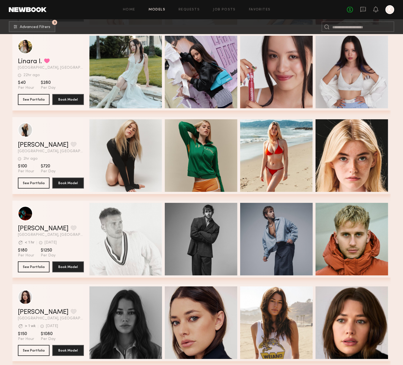
scroll to position [29667, 0]
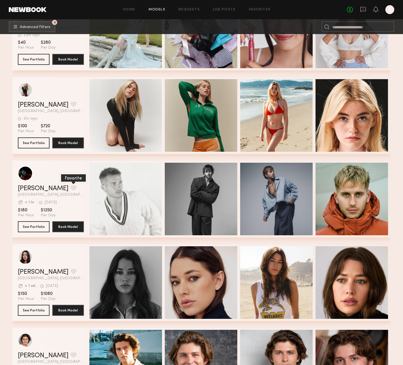
click at [71, 188] on button "grid" at bounding box center [74, 187] width 6 height 5
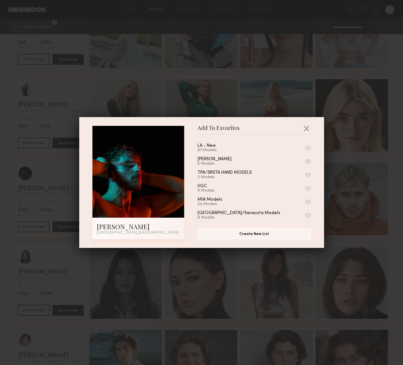
click at [305, 148] on div "LA - New 87 Models" at bounding box center [254, 148] width 113 height 9
click at [309, 148] on button "button" at bounding box center [308, 148] width 6 height 5
click at [370, 179] on div "Add To Favorites Corbin C. Los Angeles, CA Add To Favorites LA - New 88 Models …" at bounding box center [201, 182] width 403 height 365
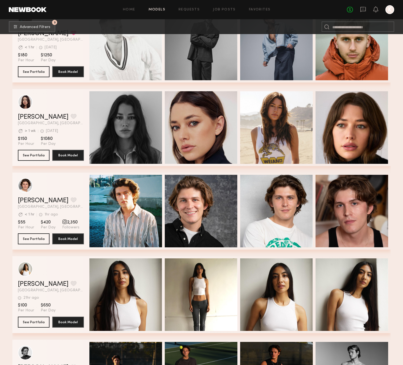
scroll to position [29978, 0]
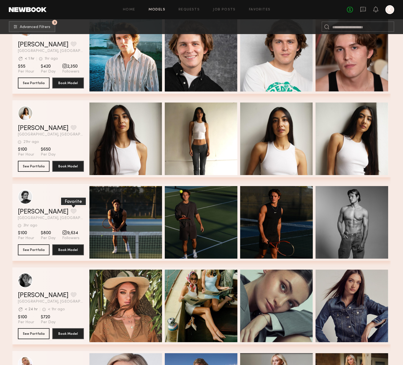
click at [71, 209] on button "grid" at bounding box center [74, 211] width 6 height 5
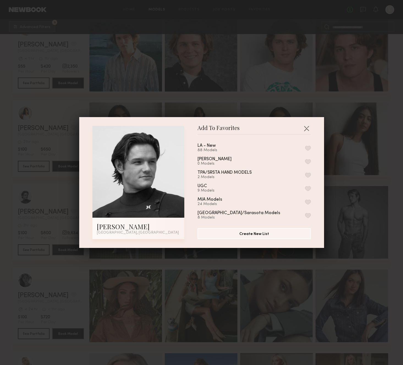
click at [310, 148] on button "button" at bounding box center [308, 148] width 6 height 5
click at [348, 181] on div "Add To Favorites Sage G. Huntington Beach, CA Add To Favorites LA - New 89 Mode…" at bounding box center [201, 182] width 403 height 365
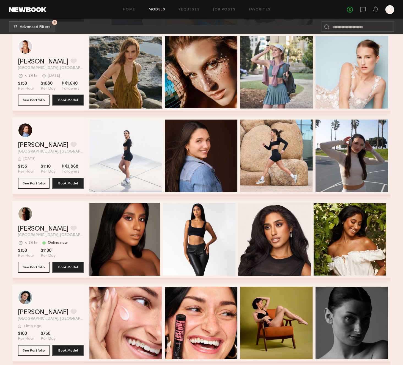
scroll to position [0, 1]
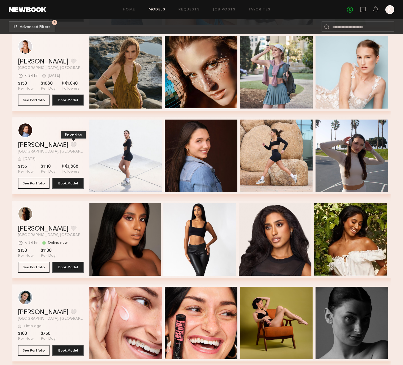
click at [71, 144] on button "grid" at bounding box center [74, 144] width 6 height 5
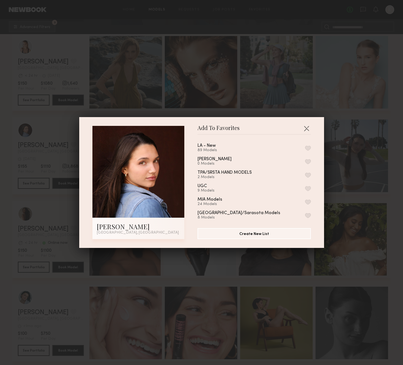
click at [310, 144] on div "LA - New 89 Models" at bounding box center [254, 148] width 113 height 9
click at [309, 146] on button "button" at bounding box center [308, 148] width 6 height 5
click at [348, 153] on div "Add To Favorites Presley C. Los Angeles, CA Add To Favorites LA - New 90 Models…" at bounding box center [201, 182] width 403 height 365
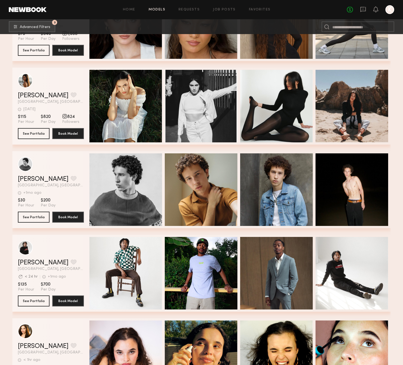
scroll to position [32520, 0]
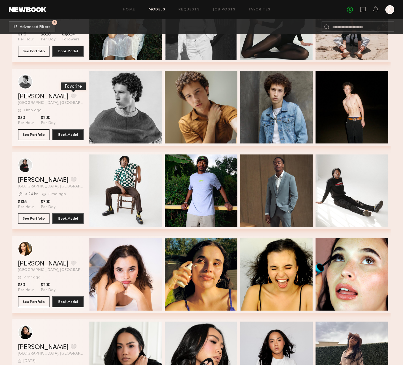
click at [71, 98] on button "grid" at bounding box center [74, 96] width 6 height 5
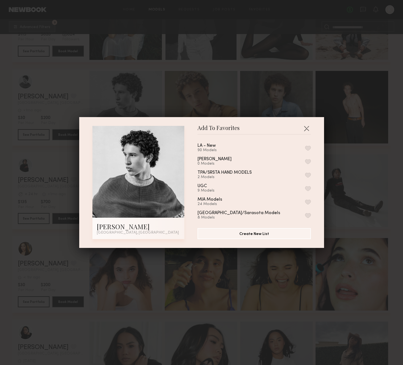
click at [308, 149] on button "button" at bounding box center [308, 148] width 6 height 5
click at [341, 164] on div "Add To Favorites Troy L. Los Angeles, CA Add To Favorites LA - New 91 Models Re…" at bounding box center [201, 182] width 403 height 365
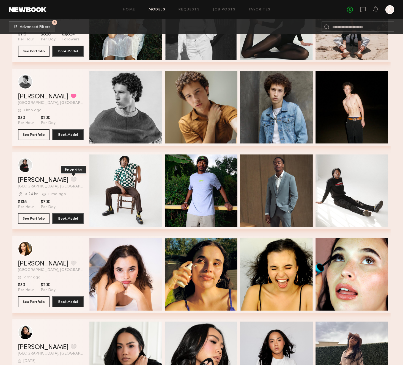
click at [71, 179] on button "grid" at bounding box center [74, 179] width 6 height 5
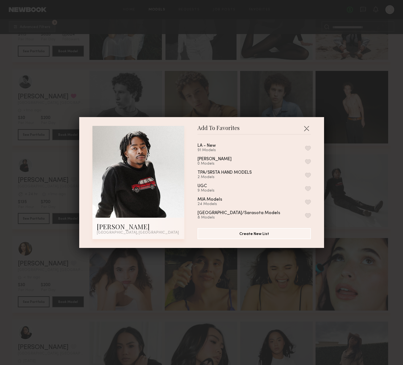
click at [308, 149] on button "button" at bounding box center [308, 148] width 6 height 5
click at [338, 161] on div "Add To Favorites Tariq S. Los Angeles, CA Add To Favorites LA - New 92 Models R…" at bounding box center [201, 182] width 403 height 365
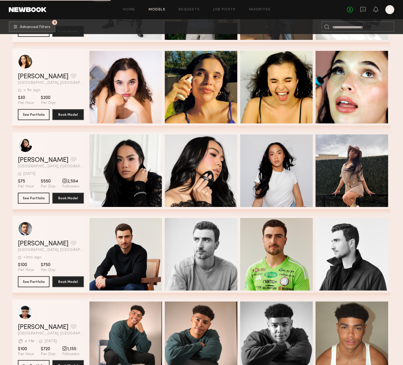
scroll to position [32774, 0]
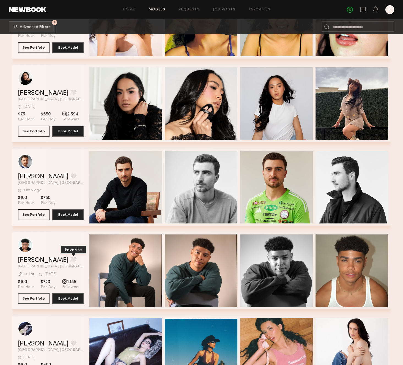
click at [71, 258] on button "grid" at bounding box center [74, 259] width 6 height 5
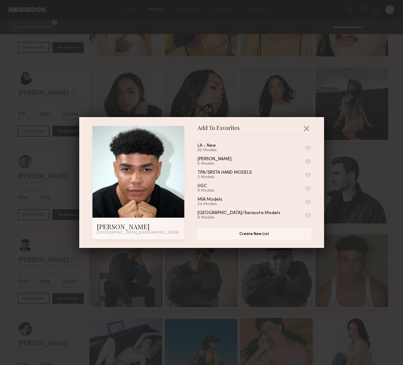
click at [309, 147] on button "button" at bounding box center [308, 148] width 6 height 5
click at [344, 160] on div "Add To Favorites Stefan D. Los Angeles, CA Add To Favorites LA - New 93 Models …" at bounding box center [201, 182] width 403 height 365
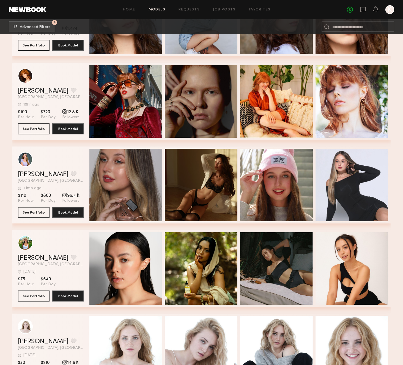
scroll to position [33613, 0]
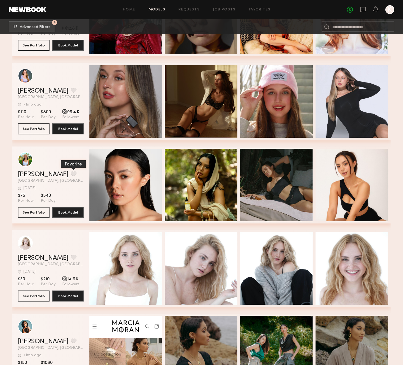
click at [71, 173] on button "grid" at bounding box center [74, 173] width 6 height 5
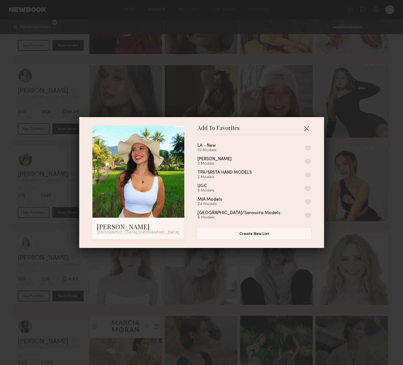
click at [308, 148] on button "button" at bounding box center [308, 148] width 6 height 5
click at [354, 174] on div "Add To Favorites Tasha V. Los Angeles, CA Add To Favorites LA - New 94 Models R…" at bounding box center [201, 182] width 403 height 365
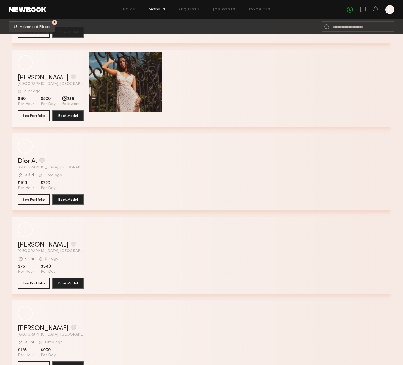
scroll to position [34296, 0]
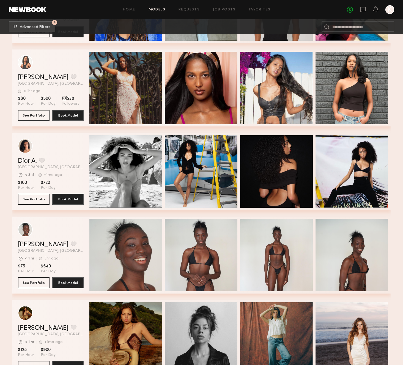
click at [354, 174] on span "Quick Preview" at bounding box center [357, 172] width 33 height 5
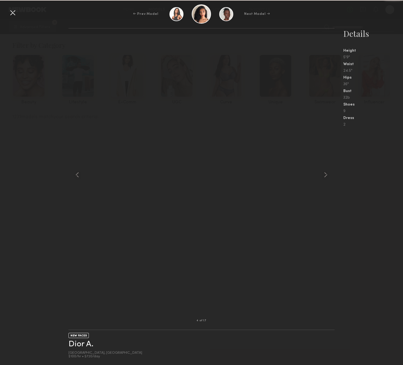
scroll to position [34351, 0]
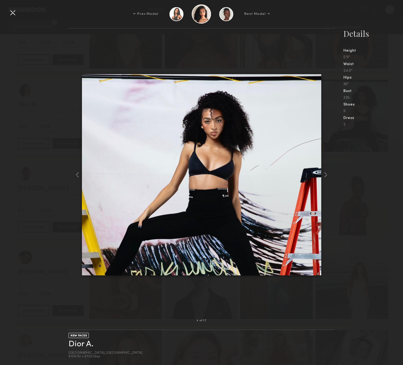
click at [12, 18] on div "← Prev Model Next Model →" at bounding box center [201, 13] width 403 height 19
click at [13, 12] on div at bounding box center [12, 12] width 9 height 9
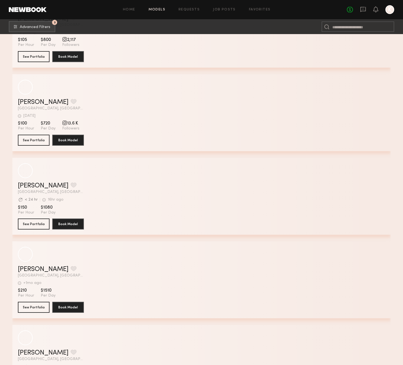
scroll to position [36368, 0]
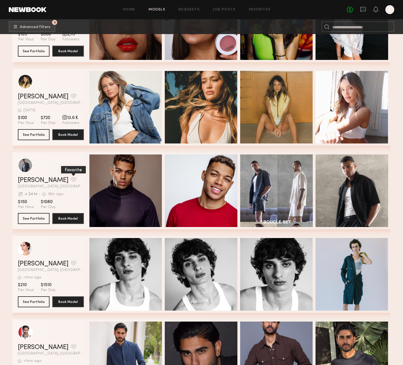
click at [71, 180] on button "grid" at bounding box center [74, 179] width 6 height 5
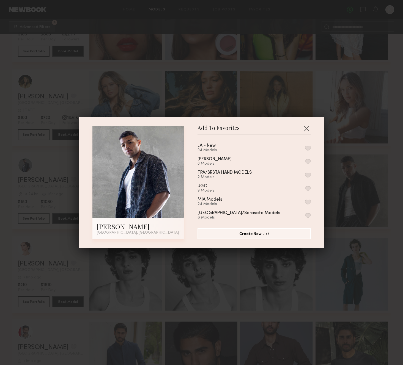
click at [307, 148] on button "button" at bounding box center [308, 148] width 6 height 5
click at [357, 169] on div "Add To Favorites Christopher M. Los Angeles, CA Add To Favorites LA - New 95 Mo…" at bounding box center [201, 182] width 403 height 365
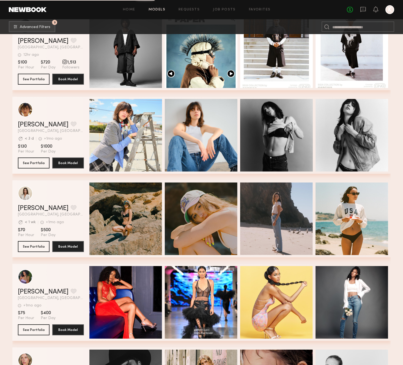
scroll to position [37850, 0]
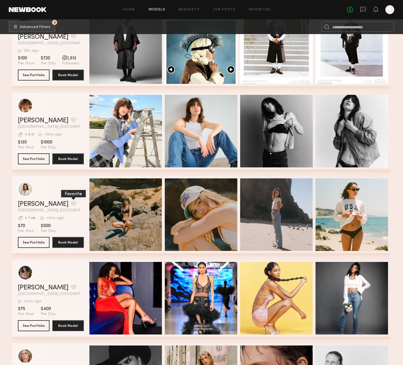
click at [71, 202] on button "grid" at bounding box center [74, 203] width 6 height 5
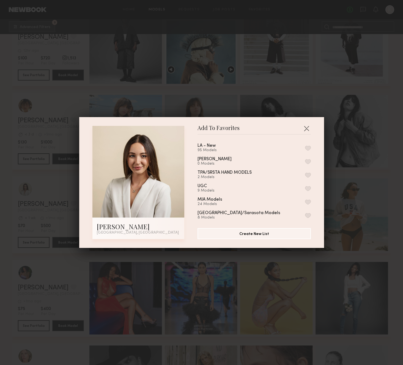
click at [311, 148] on button "button" at bounding box center [308, 148] width 6 height 5
click at [347, 179] on div "Add To Favorites Chloe C. Newport Beach, CA Add To Favorites LA - New 96 Models…" at bounding box center [201, 182] width 403 height 365
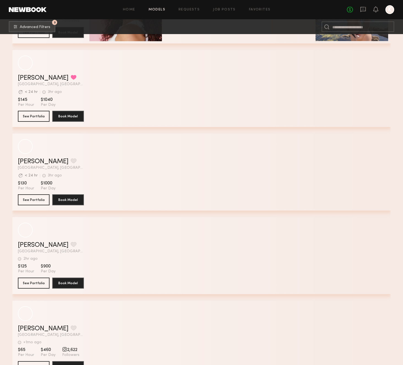
scroll to position [39399, 0]
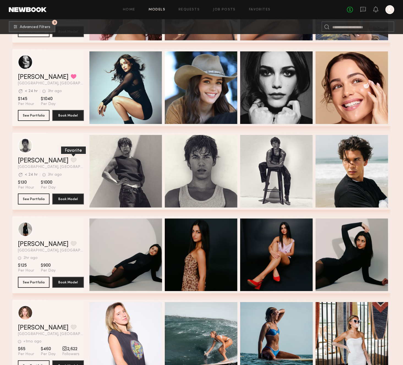
click at [71, 159] on button "grid" at bounding box center [74, 160] width 6 height 5
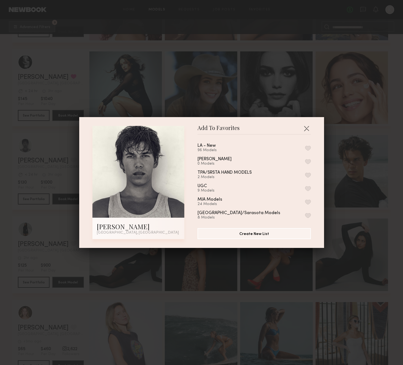
click at [311, 146] on div "LA - New 96 Models Paola Pulls 0 Models TPA/SRSTA HAND MODELS 2 Models UGC 9 Mo…" at bounding box center [257, 179] width 119 height 80
click at [310, 147] on button "button" at bounding box center [308, 148] width 6 height 5
click at [343, 157] on div "Add To Favorites Nick B. Los Angeles, CA Add To Favorites LA - New 97 Models Re…" at bounding box center [201, 182] width 403 height 365
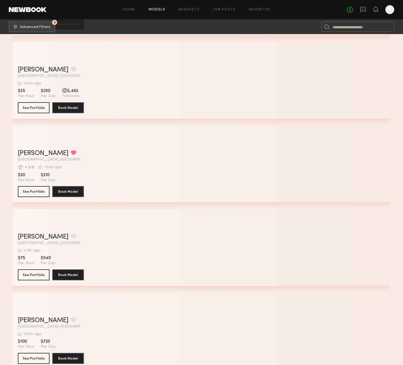
scroll to position [40517, 0]
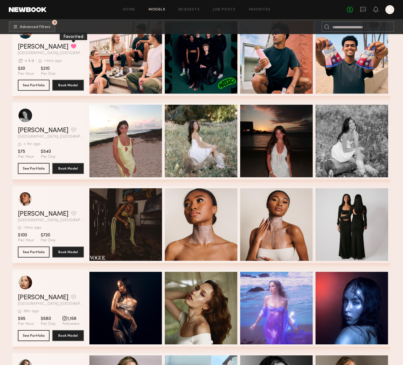
click at [71, 45] on button "grid" at bounding box center [74, 46] width 6 height 5
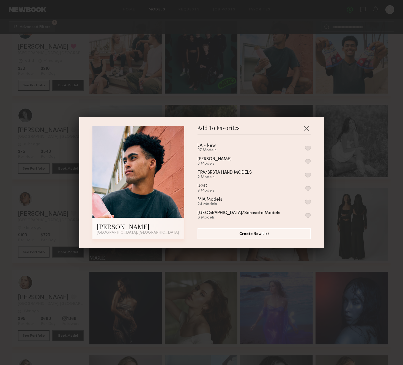
click at [312, 147] on div "LA - New 97 Models Paola Pulls 0 Models TPA/SRSTA HAND MODELS 2 Models UGC 9 Mo…" at bounding box center [257, 179] width 119 height 80
click at [310, 147] on button "button" at bounding box center [308, 148] width 6 height 5
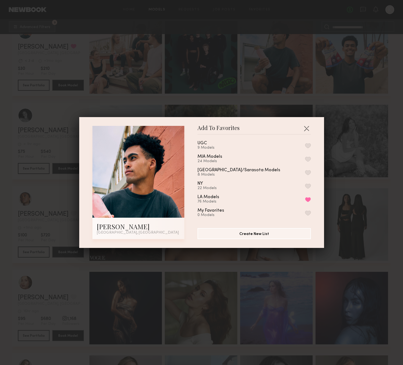
click at [210, 81] on div "Add To Favorites Scott D. Los Angeles, CA Add To Favorites LA - New 98 Models R…" at bounding box center [201, 182] width 403 height 365
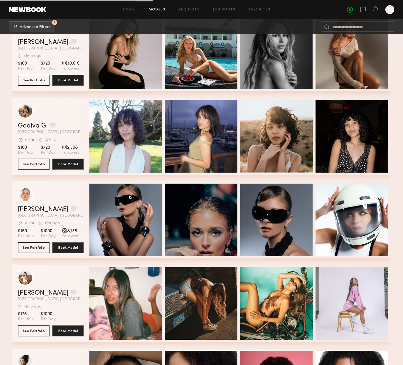
scroll to position [40857, 0]
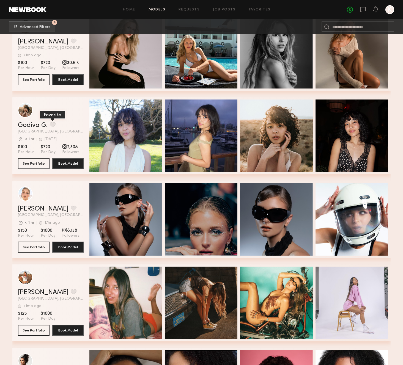
click at [54, 122] on button "grid" at bounding box center [53, 124] width 6 height 5
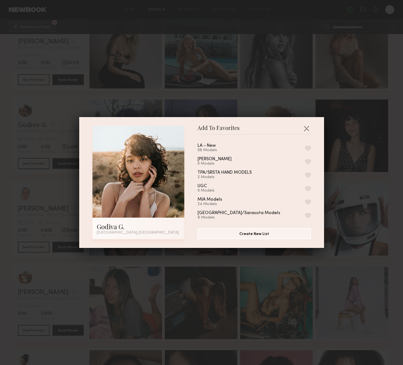
click at [306, 149] on button "button" at bounding box center [308, 148] width 6 height 5
click at [355, 149] on div "Add To Favorites Godiva G. Los Angeles, CA Add To Favorites LA - New 99 Models …" at bounding box center [201, 182] width 403 height 365
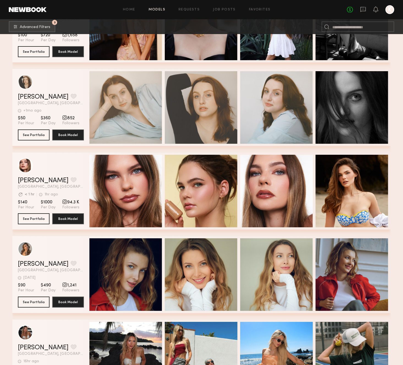
scroll to position [41575, 0]
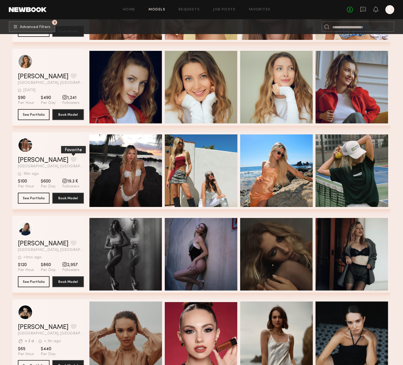
click at [71, 159] on button "grid" at bounding box center [74, 159] width 6 height 5
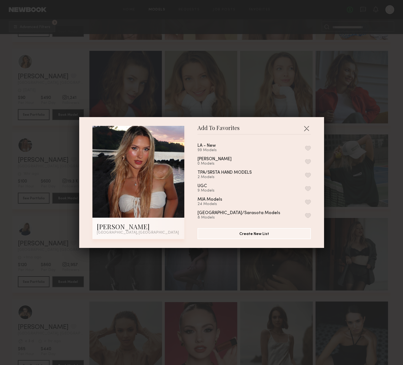
click at [307, 148] on button "button" at bounding box center [308, 148] width 6 height 5
click at [355, 162] on div "Add To Favorites Beata J. Los Angeles, CA Add To Favorites LA - New 100 Models …" at bounding box center [201, 182] width 403 height 365
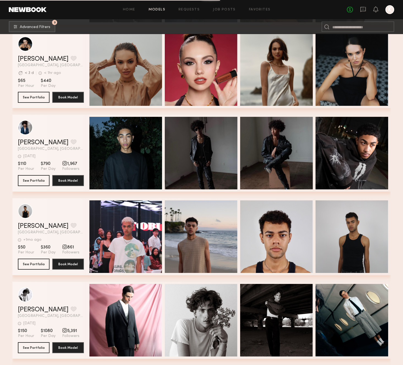
scroll to position [41852, 0]
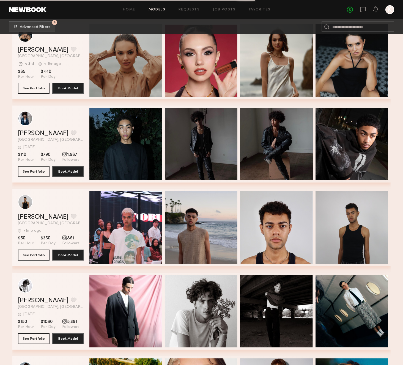
click at [80, 111] on div "grid" at bounding box center [51, 118] width 66 height 15
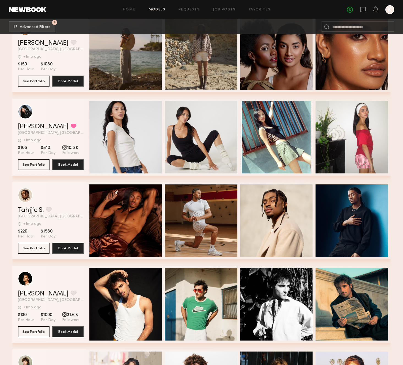
scroll to position [43366, 0]
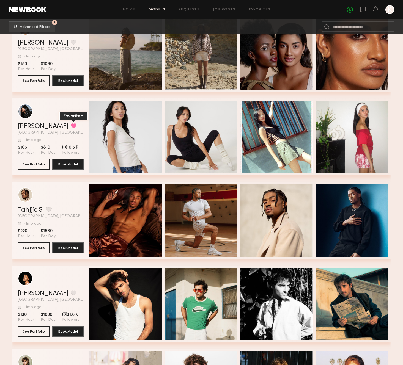
click at [71, 125] on button "grid" at bounding box center [74, 125] width 6 height 5
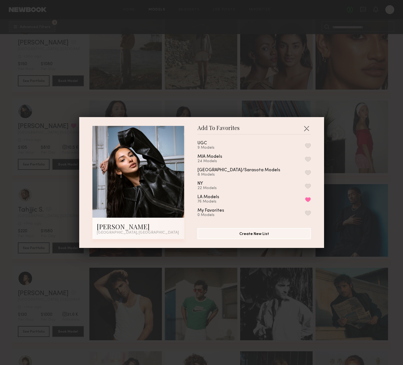
scroll to position [0, 0]
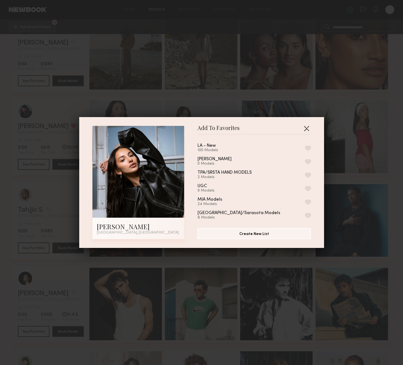
click at [305, 128] on button "button" at bounding box center [306, 128] width 9 height 9
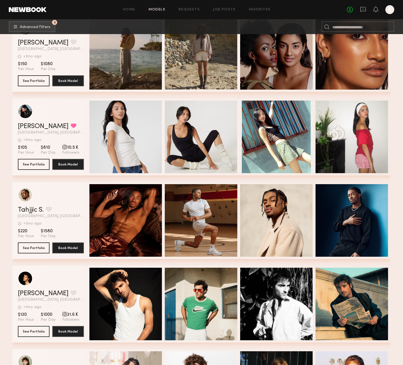
scroll to position [43373, 0]
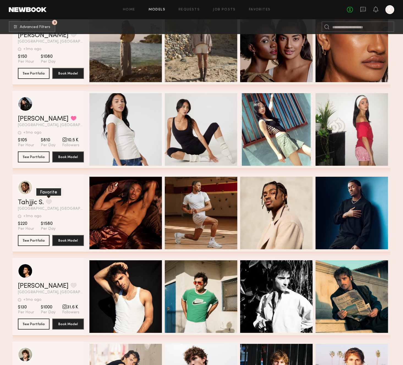
click at [48, 203] on button "grid" at bounding box center [49, 202] width 6 height 5
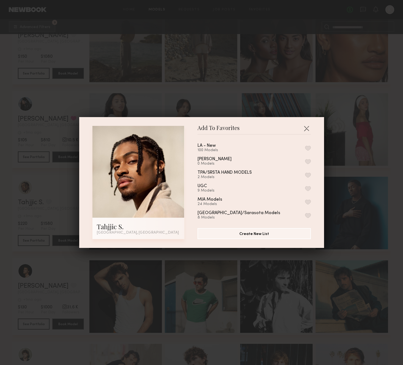
click at [309, 149] on button "button" at bounding box center [308, 148] width 6 height 5
click at [347, 201] on div "Add To Favorites Tahjjic S. Los Angeles, CA Add To Favorites LA - New 101 Model…" at bounding box center [201, 182] width 403 height 365
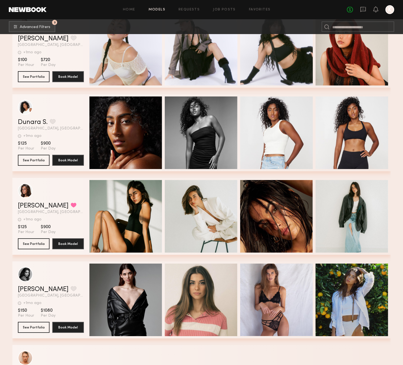
scroll to position [44061, 0]
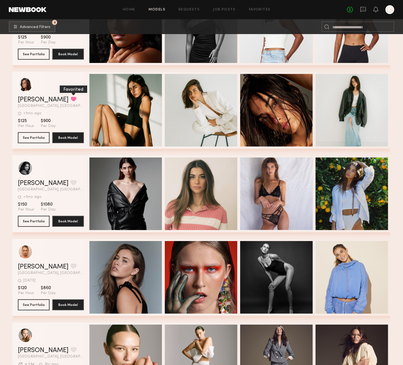
click at [71, 98] on button "grid" at bounding box center [74, 99] width 6 height 5
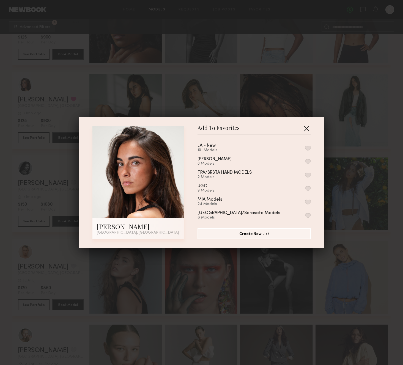
click at [309, 127] on button "button" at bounding box center [306, 128] width 9 height 9
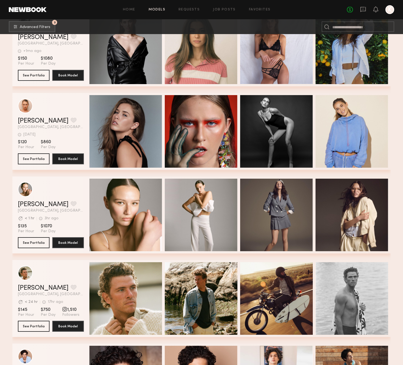
scroll to position [44208, 0]
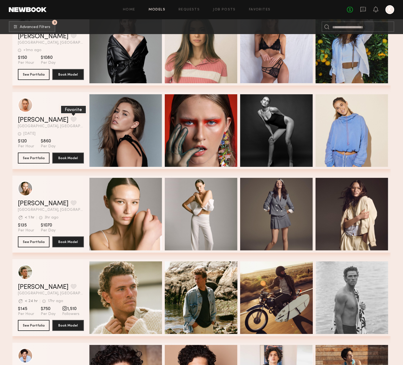
click at [71, 119] on button "grid" at bounding box center [74, 119] width 6 height 5
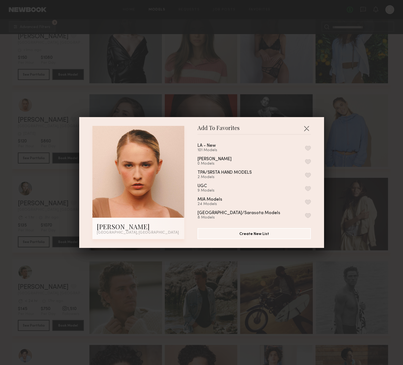
click at [309, 148] on button "button" at bounding box center [308, 148] width 6 height 5
click at [349, 150] on div "Add To Favorites Skye S. Los Angeles, CA Add To Favorites LA - New 102 Models R…" at bounding box center [201, 182] width 403 height 365
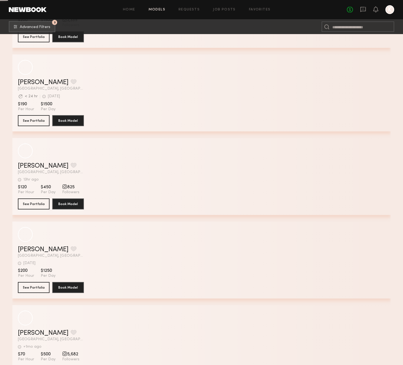
scroll to position [46770, 0]
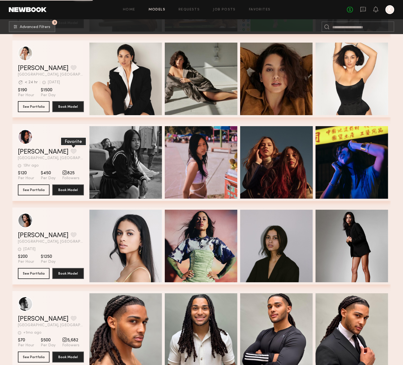
click at [71, 152] on button "grid" at bounding box center [74, 151] width 6 height 5
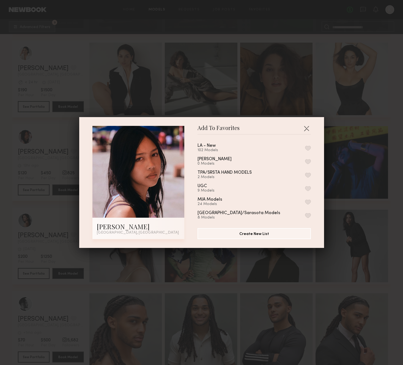
click at [307, 146] on button "button" at bounding box center [308, 148] width 6 height 5
click at [348, 154] on div "Add To Favorites Natalia M. Los Angeles, CA Add To Favorites LA - New 103 Model…" at bounding box center [201, 182] width 403 height 365
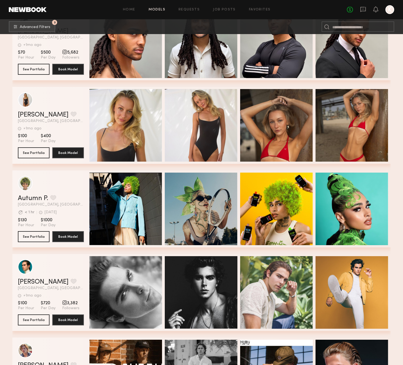
scroll to position [47235, 0]
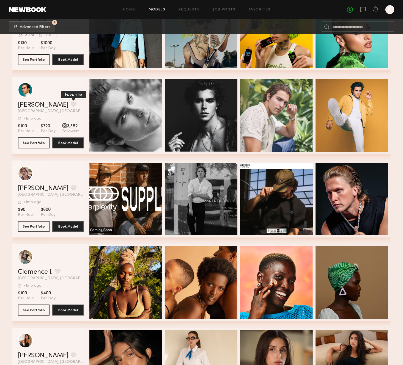
click at [71, 103] on button "grid" at bounding box center [74, 104] width 6 height 5
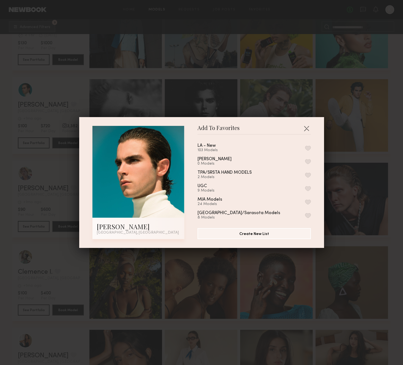
click at [309, 148] on button "button" at bounding box center [308, 148] width 6 height 5
click at [360, 149] on div "Add To Favorites Cameron S. Los Angeles, CA Add To Favorites LA - New 104 Model…" at bounding box center [201, 182] width 403 height 365
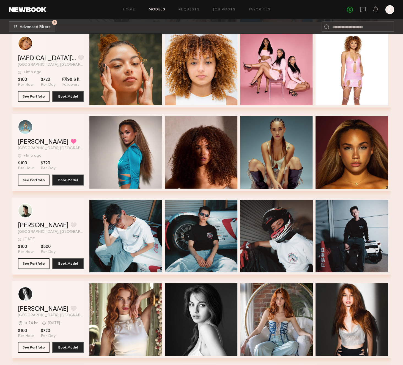
scroll to position [48016, 0]
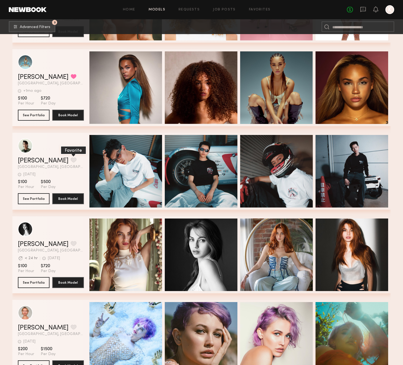
click at [71, 159] on button "grid" at bounding box center [74, 160] width 6 height 5
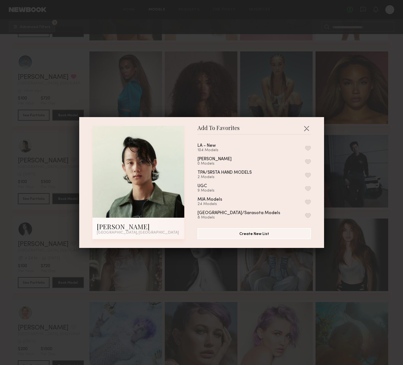
click at [308, 149] on button "button" at bounding box center [308, 148] width 6 height 5
click at [341, 156] on div "Add To Favorites Tyler X. Los Angeles, CA Add To Favorites LA - New 105 Models …" at bounding box center [201, 182] width 403 height 365
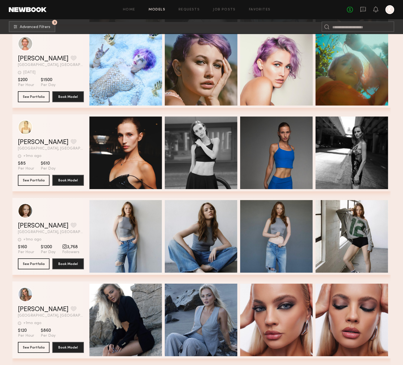
scroll to position [48286, 0]
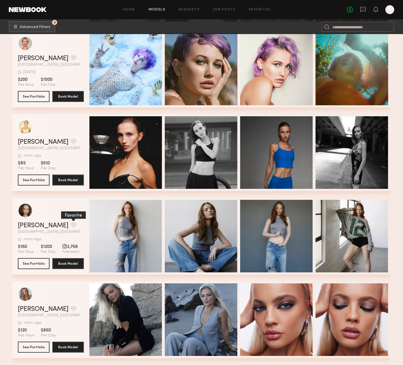
click at [71, 223] on button "grid" at bounding box center [74, 225] width 6 height 5
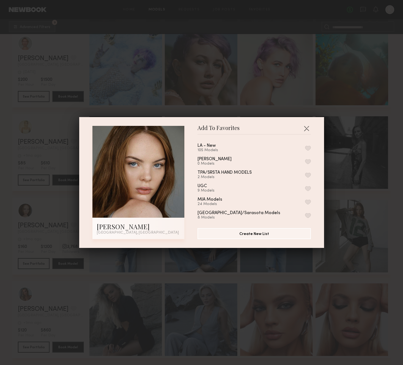
click at [308, 149] on button "button" at bounding box center [308, 148] width 6 height 5
click at [348, 168] on div "Add To Favorites Aubrey L. Los Angeles, CA Add To Favorites LA - New 106 Models…" at bounding box center [201, 182] width 403 height 365
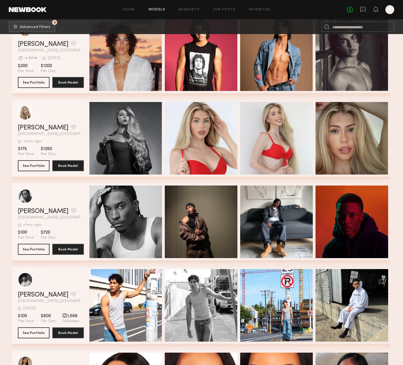
scroll to position [49221, 0]
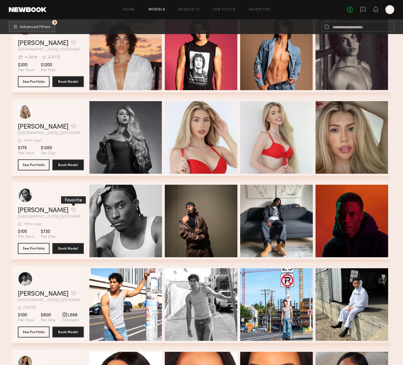
click at [71, 212] on button "grid" at bounding box center [74, 209] width 6 height 5
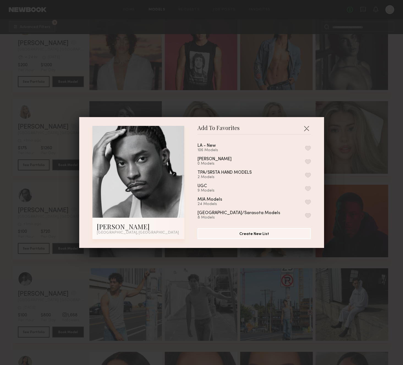
click at [309, 148] on button "button" at bounding box center [308, 148] width 6 height 5
click at [372, 201] on div "Add To Favorites Idriys J. Los Angeles, CA Add To Favorites LA - New 107 Models…" at bounding box center [201, 182] width 403 height 365
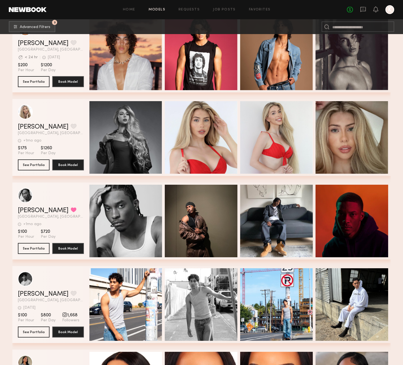
scroll to position [49345, 0]
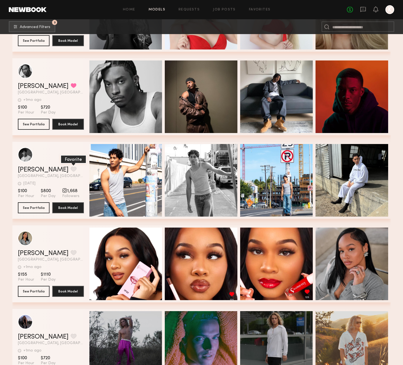
click at [71, 171] on button "grid" at bounding box center [74, 169] width 6 height 5
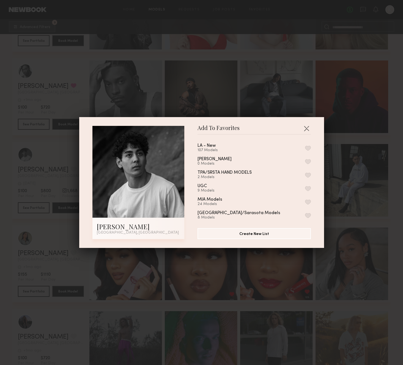
click at [309, 148] on button "button" at bounding box center [308, 148] width 6 height 5
click at [368, 164] on div "Add To Favorites Michael L. Los Angeles, CA Add To Favorites LA - New 108 Model…" at bounding box center [201, 182] width 403 height 365
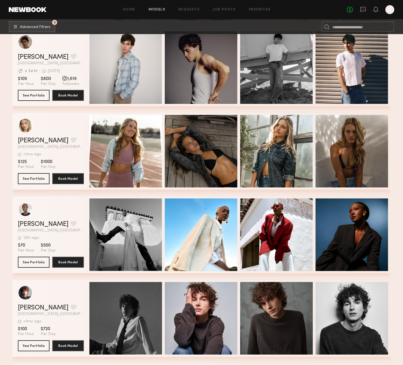
scroll to position [50959, 0]
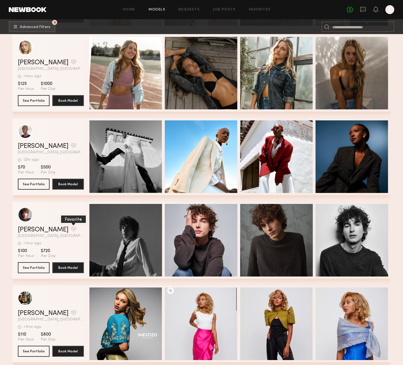
click at [71, 229] on button "grid" at bounding box center [74, 229] width 6 height 5
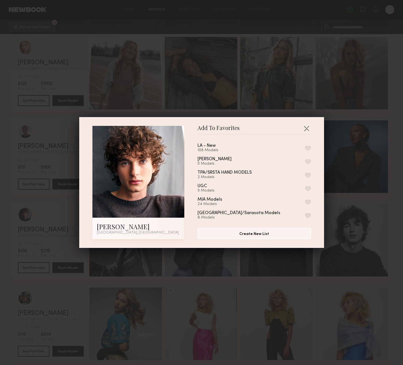
click at [311, 149] on div "LA - New 108 Models Paola Pulls 0 Models TPA/SRSTA HAND MODELS 2 Models UGC 9 M…" at bounding box center [257, 179] width 119 height 80
click at [309, 149] on button "button" at bounding box center [308, 148] width 6 height 5
click at [359, 152] on div "Add To Favorites Ethan O. Los Angeles, CA Add To Favorites LA - New 108 Models …" at bounding box center [201, 182] width 403 height 365
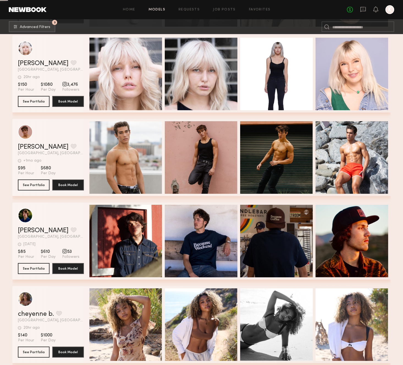
scroll to position [51725, 0]
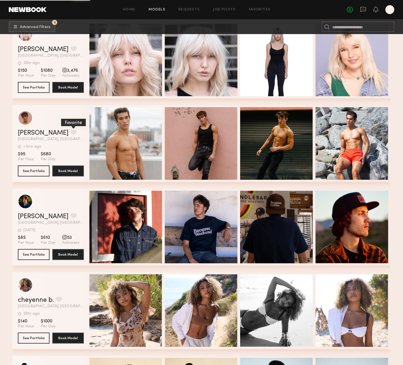
click at [71, 132] on button "grid" at bounding box center [74, 132] width 6 height 5
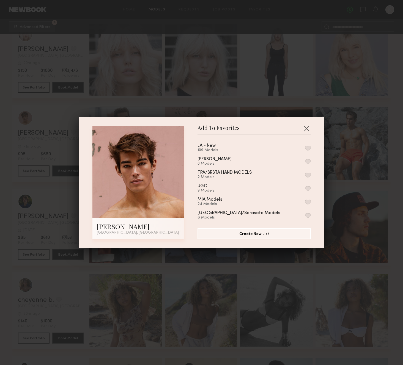
click at [308, 146] on button "button" at bounding box center [308, 148] width 6 height 5
click at [357, 167] on div "Add To Favorites Jaden M. Los Angeles, CA Add To Favorites LA - New 110 Models …" at bounding box center [201, 182] width 403 height 365
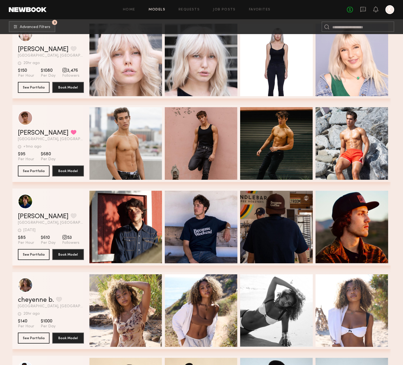
scroll to position [51796, 0]
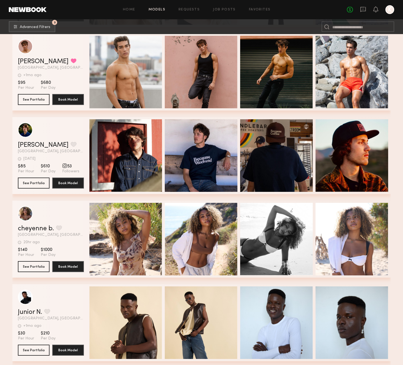
click at [56, 143] on div "Wyatt L. Favorite" at bounding box center [51, 145] width 66 height 7
click at [71, 143] on button "grid" at bounding box center [74, 144] width 6 height 5
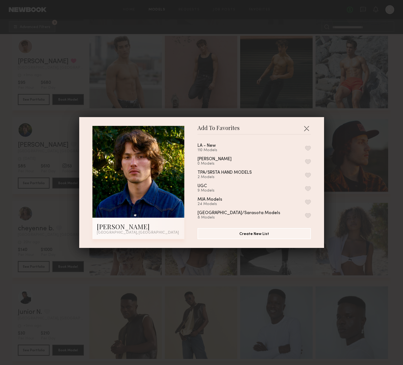
click at [306, 148] on button "button" at bounding box center [308, 148] width 6 height 5
click at [349, 151] on div "Add To Favorites Wyatt L. Thousand Oaks, CA Add To Favorites LA - New 111 Model…" at bounding box center [201, 182] width 403 height 365
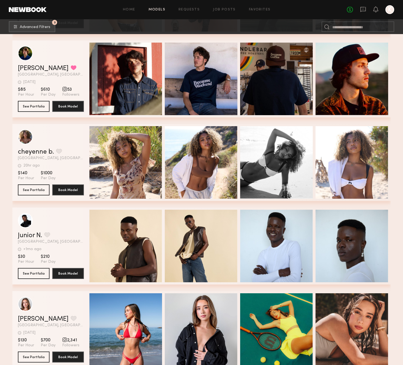
scroll to position [51879, 0]
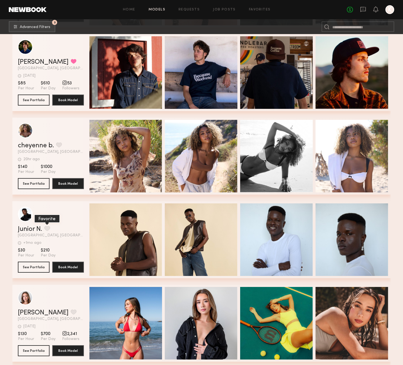
click at [47, 228] on button "grid" at bounding box center [47, 228] width 6 height 5
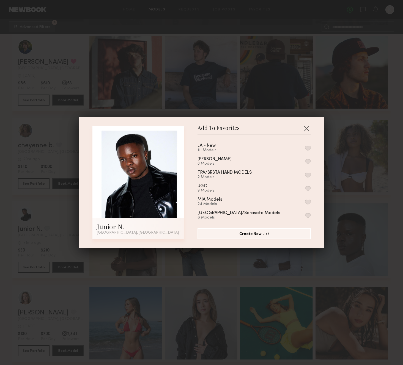
click at [310, 148] on button "button" at bounding box center [308, 148] width 6 height 5
click at [354, 182] on div "Add To Favorites Junior N. Los Angeles, CA Add To Favorites LA - New 112 Models…" at bounding box center [201, 182] width 403 height 365
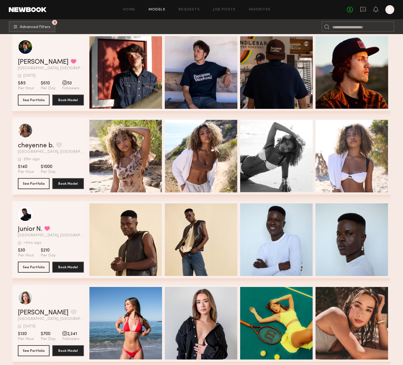
scroll to position [52060, 0]
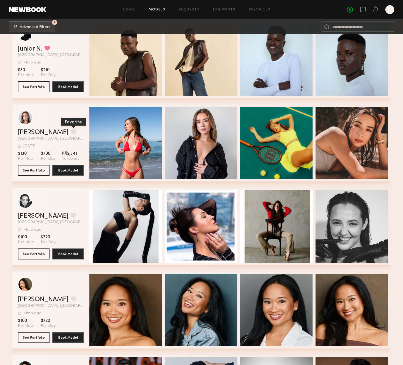
click at [71, 133] on button "grid" at bounding box center [74, 131] width 6 height 5
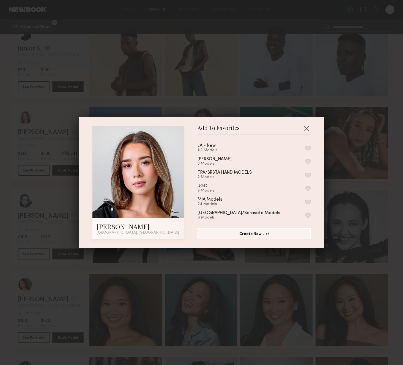
click at [308, 149] on button "button" at bounding box center [308, 148] width 6 height 5
click at [361, 160] on div "Add To Favorites Desirey M. Los Angeles, CA Add To Favorites LA - New 113 Model…" at bounding box center [201, 182] width 403 height 365
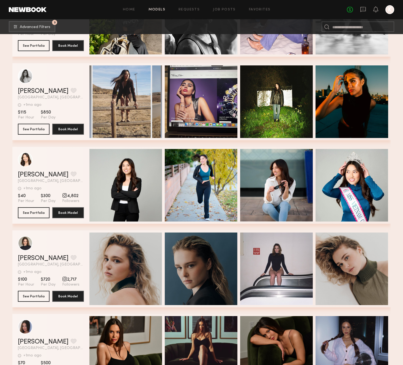
scroll to position [52606, 0]
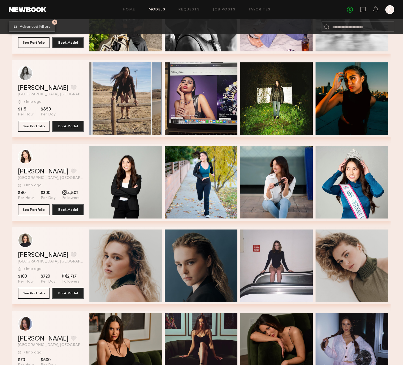
click at [42, 28] on span "Advanced Filters" at bounding box center [35, 27] width 31 height 4
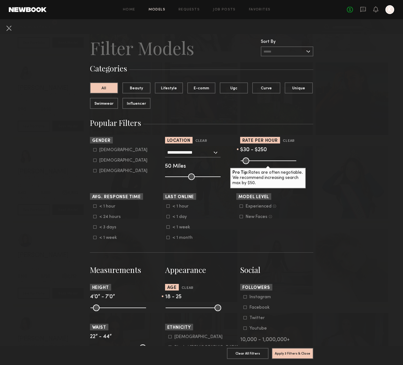
drag, startPoint x: 183, startPoint y: 307, endPoint x: 180, endPoint y: 309, distance: 4.0
type input "**"
click at [180, 309] on input "range" at bounding box center [194, 308] width 56 height 7
click at [296, 355] on button "Apply 3 Filters & Close" at bounding box center [293, 353] width 42 height 11
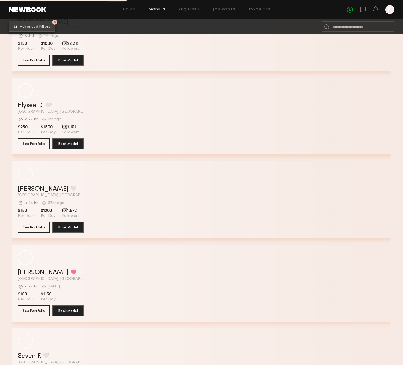
scroll to position [1557, 0]
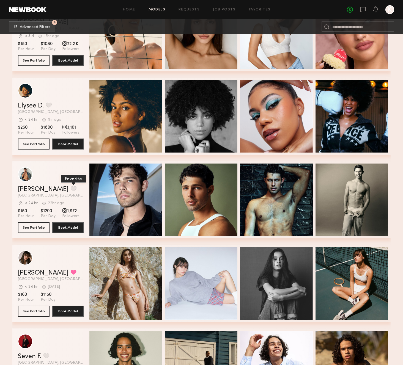
click at [71, 186] on button "grid" at bounding box center [74, 188] width 6 height 5
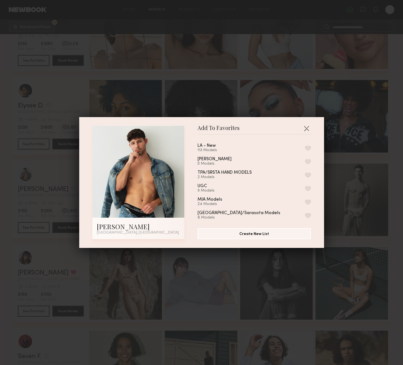
click at [307, 146] on button "button" at bounding box center [308, 148] width 6 height 5
click at [351, 176] on div "Add To Favorites Dylan W. Los Angeles, CA Add To Favorites LA - New 114 Models …" at bounding box center [201, 182] width 403 height 365
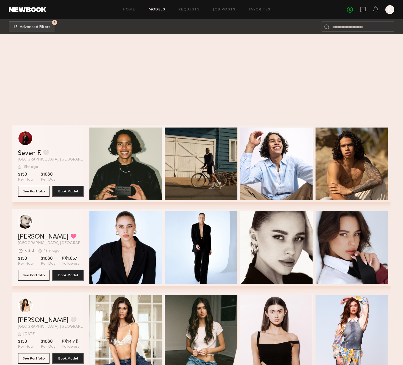
scroll to position [1998, 0]
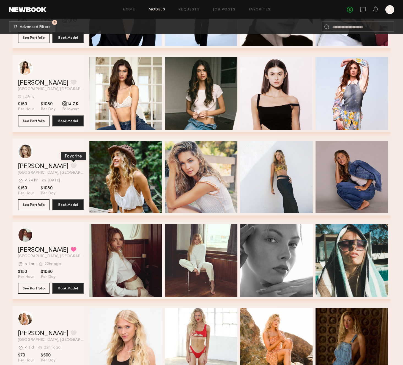
click at [71, 163] on button "grid" at bounding box center [74, 165] width 6 height 5
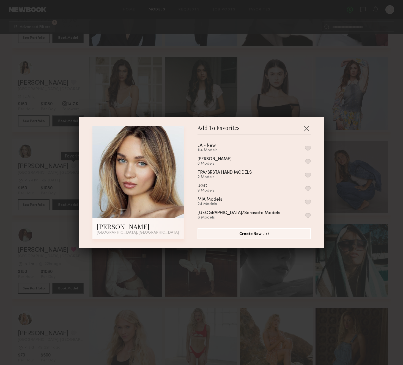
click at [46, 162] on div "Add To Favorites Chloe C. Los Angeles, CA Add To Favorites LA - New 114 Models …" at bounding box center [201, 182] width 403 height 365
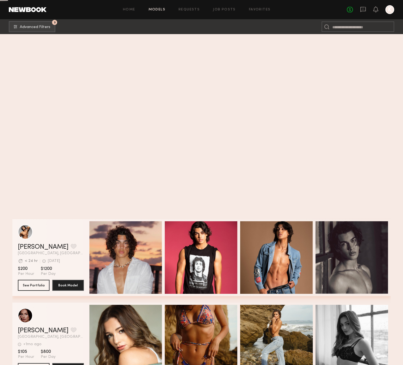
scroll to position [17847, 0]
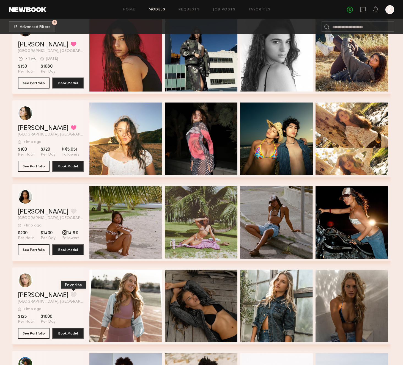
click at [71, 294] on button "grid" at bounding box center [74, 295] width 6 height 5
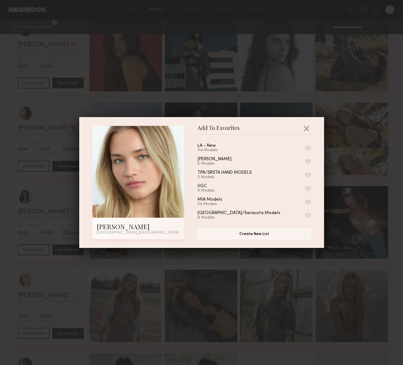
click at [307, 148] on button "button" at bounding box center [308, 148] width 6 height 5
click at [190, 80] on div "Add To Favorites Natasha E. Los Angeles, CA Add To Favorites LA - New 115 Model…" at bounding box center [201, 182] width 403 height 365
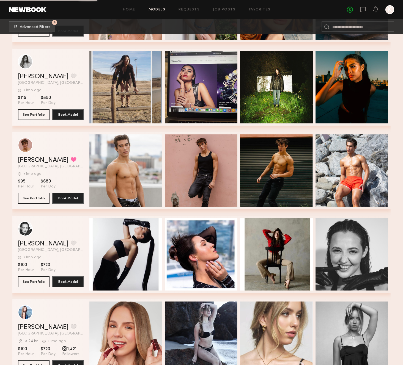
scroll to position [18851, 0]
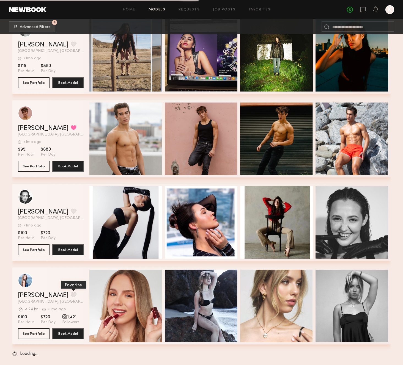
click at [71, 296] on button "grid" at bounding box center [74, 295] width 6 height 5
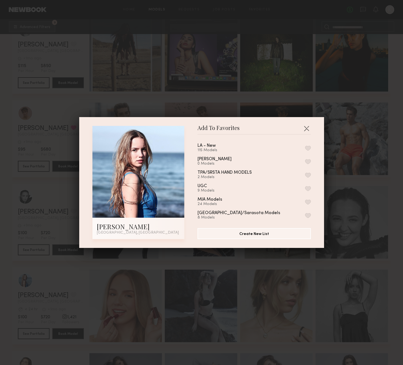
click at [309, 148] on button "button" at bounding box center [308, 148] width 6 height 5
click at [353, 172] on div "Add To Favorites Mishel E. Los Angeles, CA Add To Favorites LA - New 116 Models…" at bounding box center [201, 182] width 403 height 365
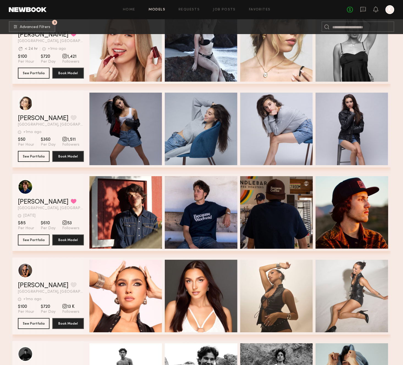
scroll to position [19115, 0]
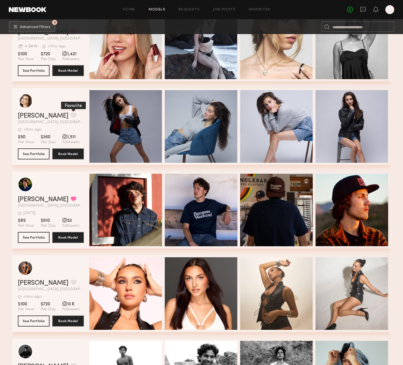
click at [71, 116] on button "grid" at bounding box center [74, 115] width 6 height 5
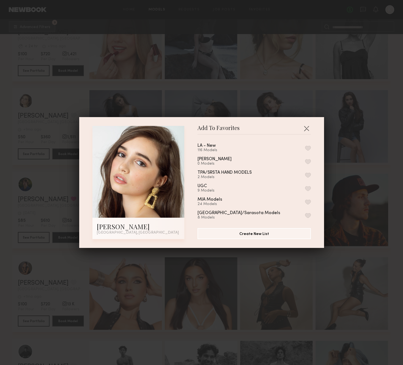
click at [308, 146] on button "button" at bounding box center [308, 148] width 6 height 5
click at [359, 163] on div "Add To Favorites Kendal K. Los Angeles, CA Add To Favorites LA - New 117 Models…" at bounding box center [201, 182] width 403 height 365
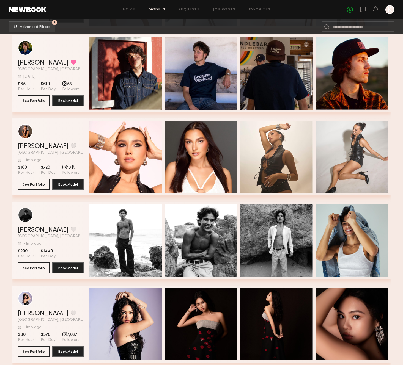
scroll to position [19272, 0]
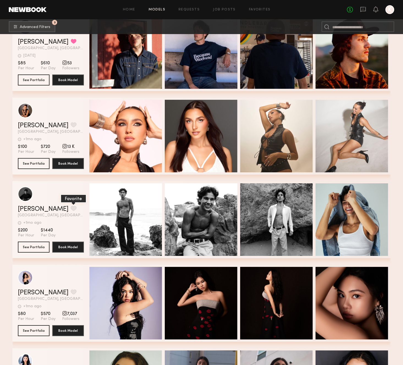
click at [71, 208] on button "grid" at bounding box center [74, 208] width 6 height 5
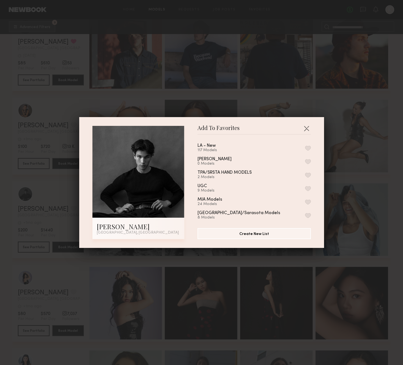
click at [308, 149] on button "button" at bounding box center [308, 148] width 6 height 5
click at [360, 162] on div "Add To Favorites Michael P. Los Angeles, CA Add To Favorites LA - New 118 Model…" at bounding box center [201, 182] width 403 height 365
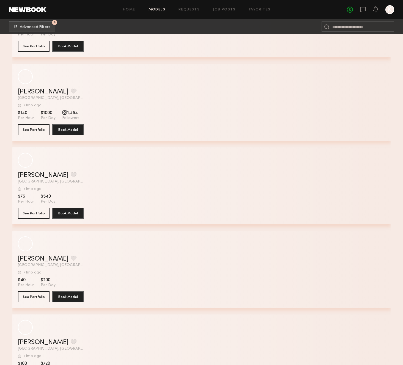
scroll to position [20227, 0]
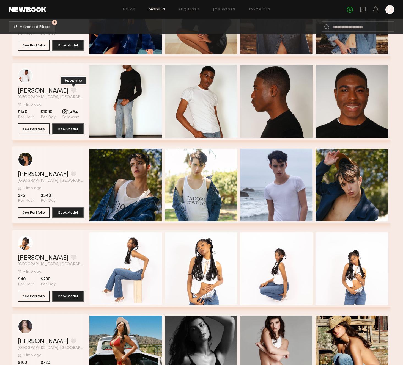
click at [71, 92] on button "grid" at bounding box center [74, 90] width 6 height 5
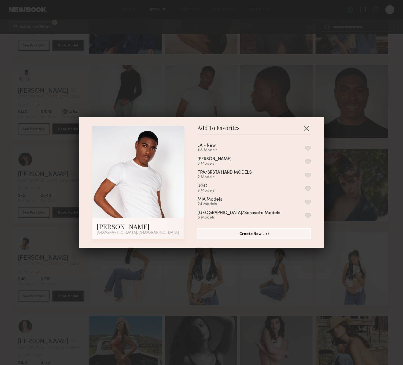
click at [308, 148] on button "button" at bounding box center [308, 148] width 6 height 5
click at [347, 149] on div "Add To Favorites Joshua T. Los Angeles, CA Add To Favorites LA - New 119 Models…" at bounding box center [201, 182] width 403 height 365
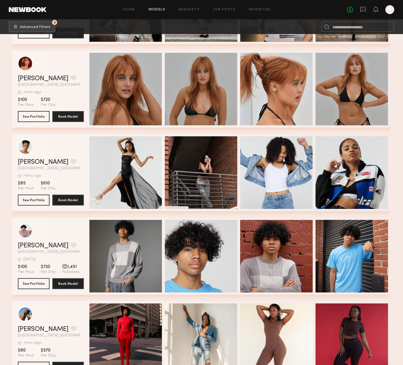
scroll to position [20687, 0]
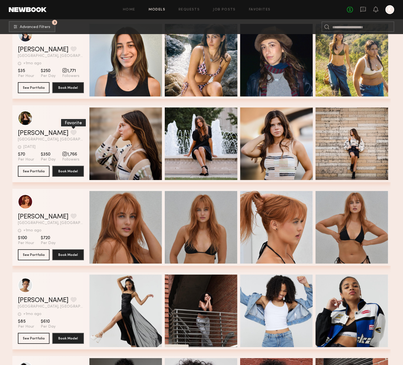
click at [71, 133] on button "grid" at bounding box center [74, 132] width 6 height 5
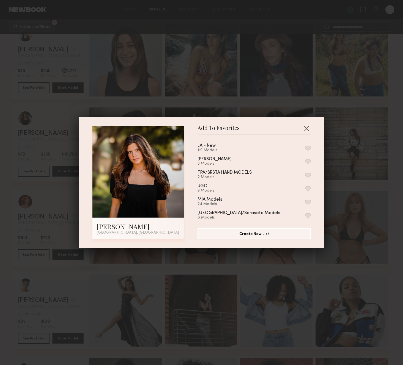
click at [349, 153] on div "Add To Favorites Charlee R. Los Angeles, CA Add To Favorites LA - New 119 Model…" at bounding box center [201, 182] width 403 height 365
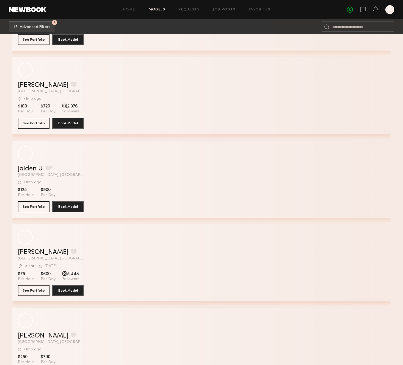
scroll to position [24077, 0]
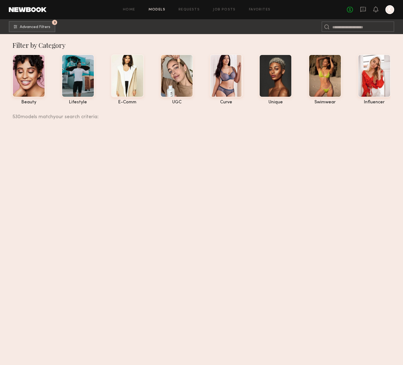
scroll to position [24077, 0]
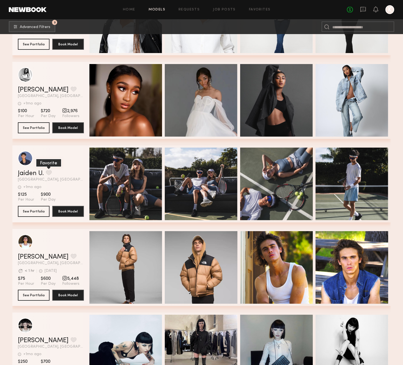
click at [48, 173] on button "grid" at bounding box center [49, 172] width 6 height 5
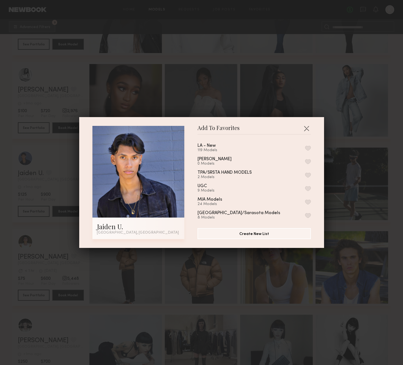
click at [310, 147] on button "button" at bounding box center [308, 148] width 6 height 5
click at [321, 148] on div "Add To Favorites Jaiden U. Los Angeles, CA Add To Favorites LA - New 119 Models…" at bounding box center [201, 182] width 245 height 131
click at [346, 148] on div "Add To Favorites Jaiden U. Los Angeles, CA Add To Favorites LA - New 120 Models…" at bounding box center [201, 182] width 403 height 365
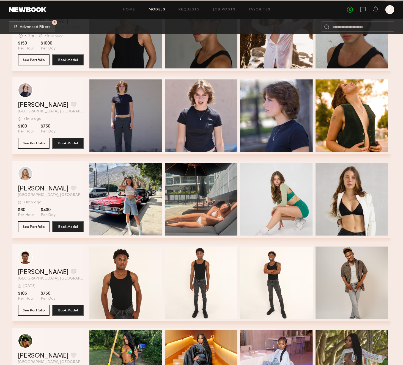
scroll to position [26753, 0]
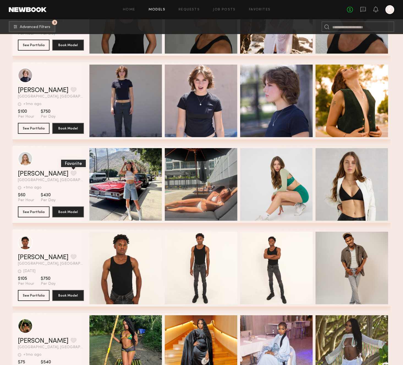
click at [71, 171] on button "grid" at bounding box center [74, 173] width 6 height 5
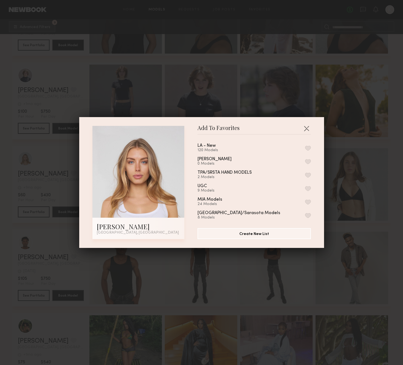
click at [311, 147] on div "LA - New 120 Models Paola Pulls 0 Models TPA/SRSTA HAND MODELS 2 Models UGC 9 M…" at bounding box center [257, 179] width 119 height 80
click at [307, 148] on button "button" at bounding box center [308, 148] width 6 height 5
click at [337, 156] on div "Add To Favorites Winnie F. Los Angeles, CA Add To Favorites LA - New 121 Models…" at bounding box center [201, 182] width 403 height 365
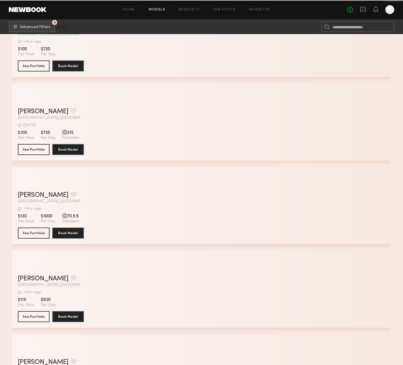
scroll to position [31752, 0]
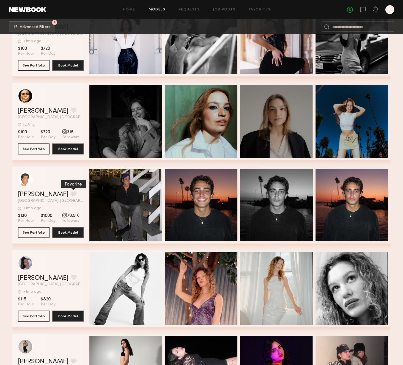
click at [71, 193] on button "grid" at bounding box center [74, 194] width 6 height 5
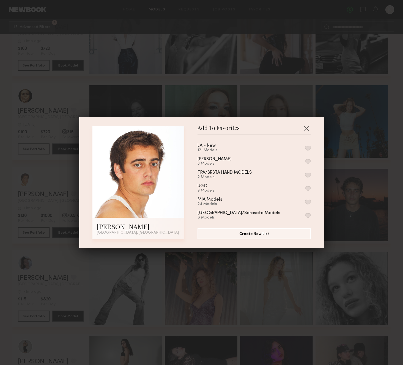
click at [307, 148] on button "button" at bounding box center [308, 148] width 6 height 5
click at [359, 170] on div "Add To Favorites Bobby B. Los Angeles, CA Add To Favorites LA - New 122 Models …" at bounding box center [201, 182] width 403 height 365
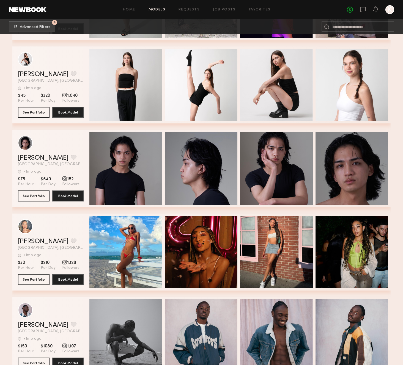
scroll to position [32266, 0]
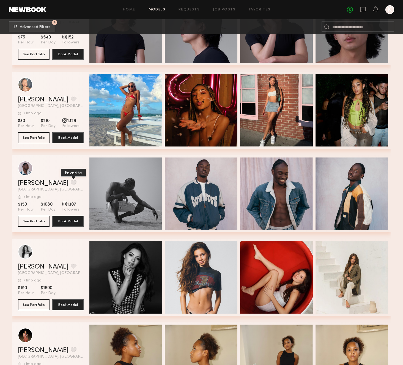
click at [75, 182] on button "grid" at bounding box center [74, 182] width 6 height 5
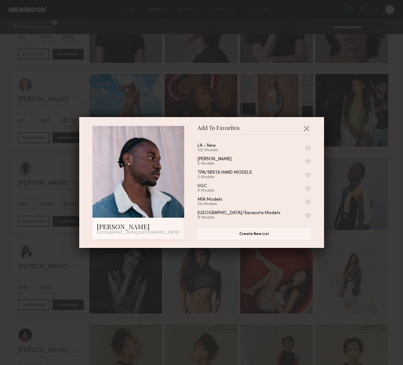
click at [308, 149] on button "button" at bounding box center [308, 148] width 6 height 5
click at [332, 151] on div "Add To Favorites Etienne Bryan H. Los Angeles, CA Add To Favorites LA - New 123…" at bounding box center [201, 182] width 403 height 365
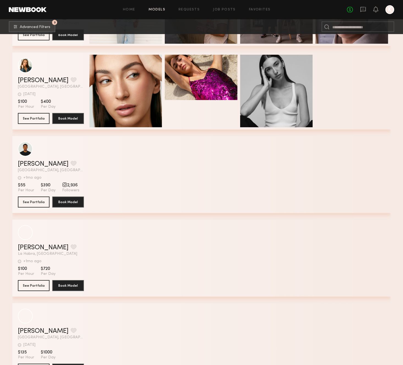
scroll to position [35888, 0]
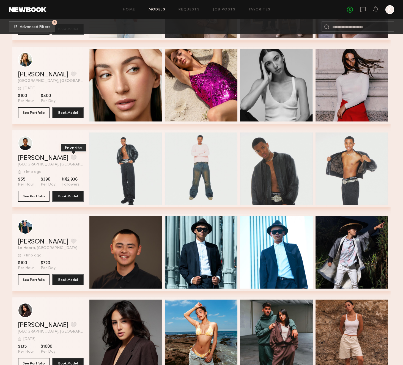
click at [71, 157] on button "grid" at bounding box center [74, 157] width 6 height 5
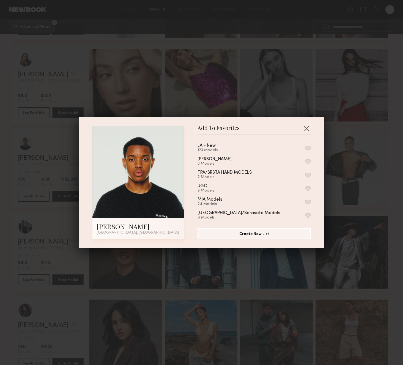
click at [307, 146] on button "button" at bounding box center [308, 148] width 6 height 5
click at [356, 162] on div "Add To Favorites Joaquin R. Los Angeles, CA Add To Favorites LA - New 124 Model…" at bounding box center [201, 182] width 403 height 365
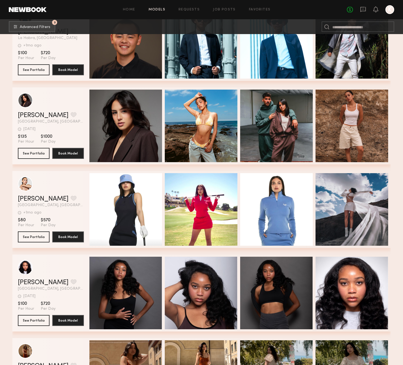
scroll to position [36099, 0]
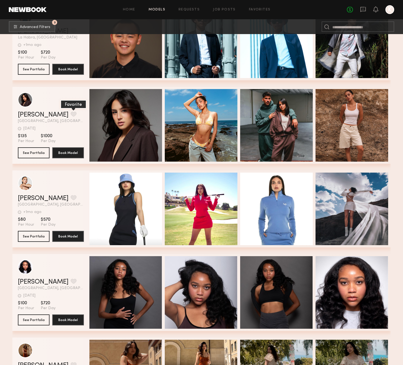
click at [71, 115] on button "grid" at bounding box center [74, 114] width 6 height 5
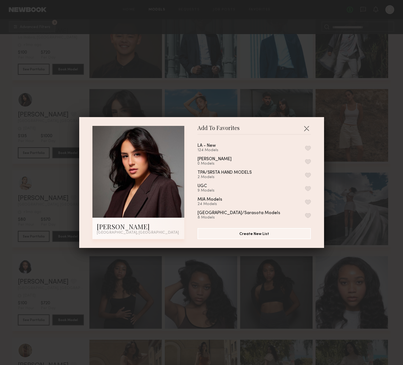
click at [308, 146] on button "button" at bounding box center [308, 148] width 6 height 5
click at [332, 159] on div "Add To Favorites Camilla E. Los Angeles, CA Add To Favorites LA - New 125 Model…" at bounding box center [201, 182] width 403 height 365
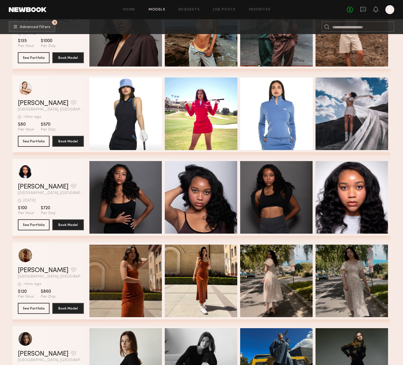
scroll to position [36459, 0]
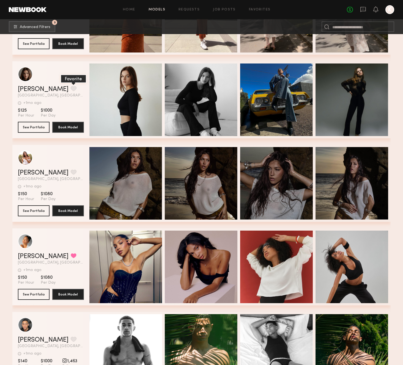
click at [71, 89] on button "grid" at bounding box center [74, 88] width 6 height 5
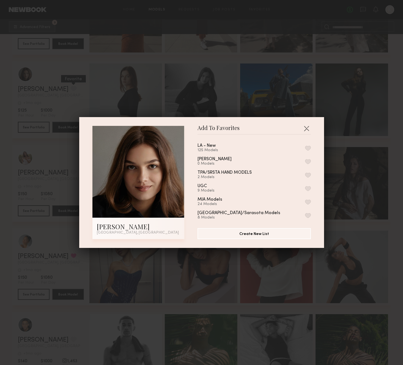
click at [50, 89] on div "Add To Favorites Nadiia F. Los Angeles, CA Add To Favorites LA - New 125 Models…" at bounding box center [201, 182] width 403 height 365
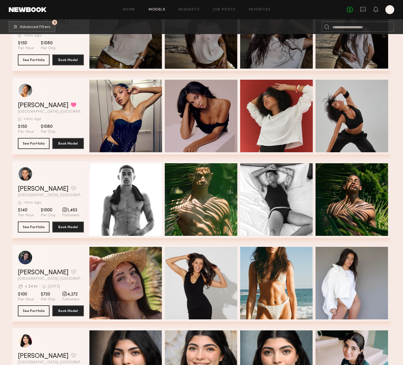
scroll to position [36630, 0]
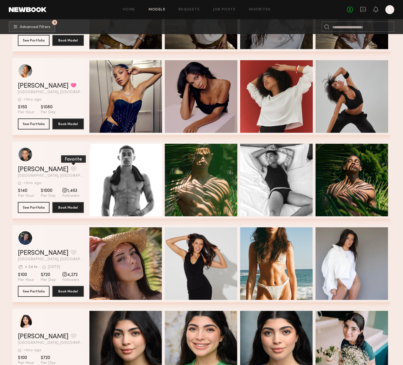
click at [71, 171] on button "grid" at bounding box center [74, 168] width 6 height 5
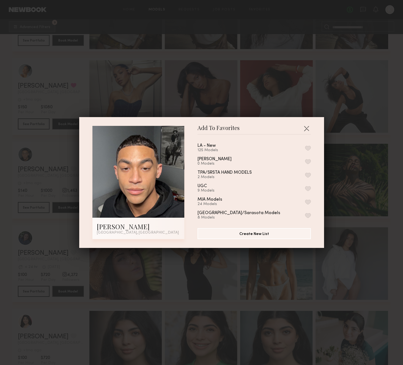
click at [310, 147] on button "button" at bounding box center [308, 148] width 6 height 5
click at [340, 157] on div "Add To Favorites Xavier E. Los Angeles, CA Add To Favorites LA - New 126 Models…" at bounding box center [201, 182] width 403 height 365
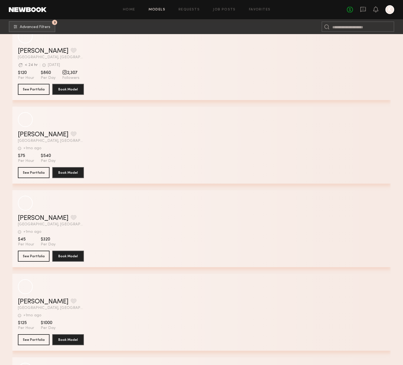
scroll to position [38344, 0]
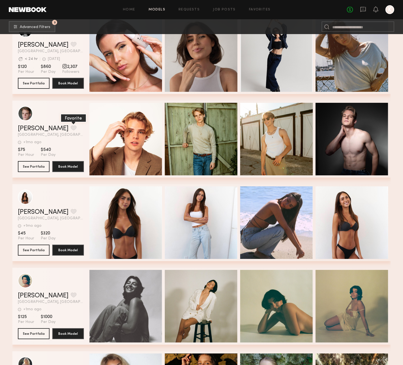
click at [71, 126] on button "grid" at bounding box center [74, 127] width 6 height 5
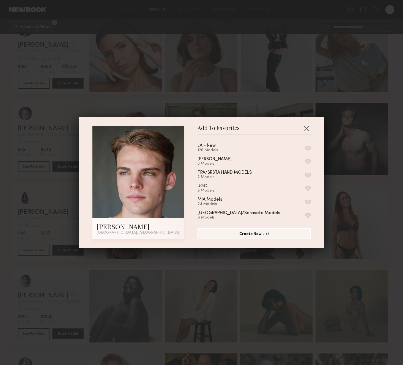
click at [307, 151] on div "LA - New 126 Models" at bounding box center [254, 148] width 113 height 9
click at [307, 149] on button "button" at bounding box center [308, 148] width 6 height 5
click at [359, 154] on div "Add To Favorites Joshua W. Los Angeles, CA Add To Favorites LA - New 127 Models…" at bounding box center [201, 182] width 403 height 365
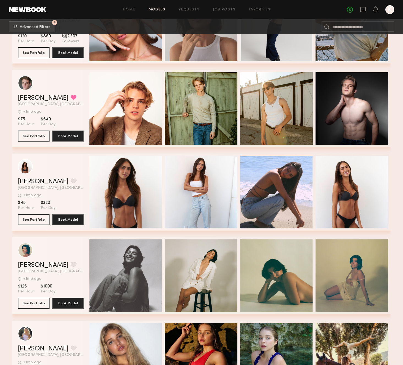
scroll to position [38393, 0]
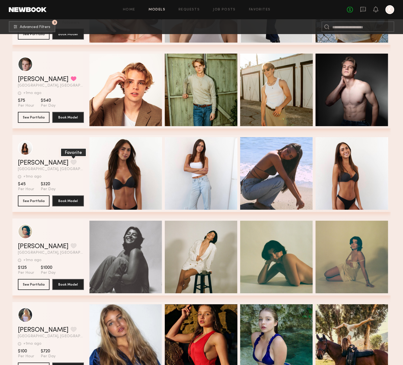
click at [71, 162] on button "grid" at bounding box center [74, 162] width 6 height 5
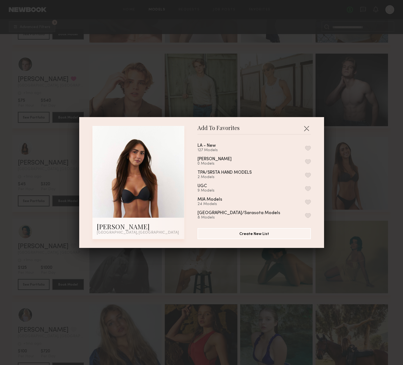
click at [305, 146] on button "button" at bounding box center [308, 148] width 6 height 5
click at [367, 166] on div "Add To Favorites Ruby S. Santa Monica, CA Add To Favorites LA - New 128 Models …" at bounding box center [201, 182] width 403 height 365
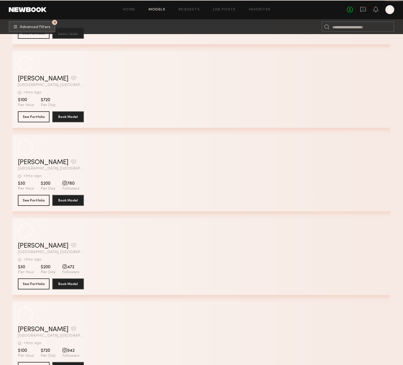
scroll to position [41749, 0]
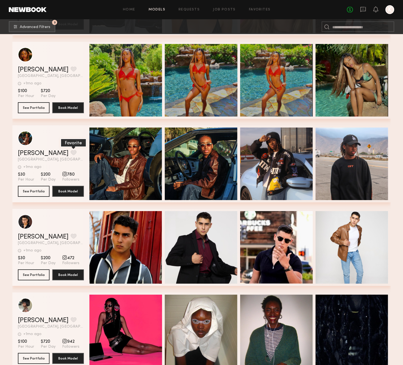
click at [71, 152] on button "grid" at bounding box center [74, 152] width 6 height 5
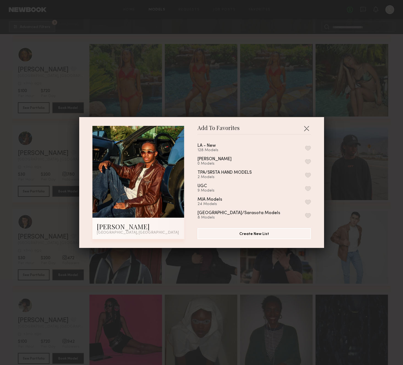
click at [307, 148] on button "button" at bounding box center [308, 148] width 6 height 5
click at [359, 159] on div "Add To Favorites Devin B. Los Angeles, CA Add To Favorites LA - New 129 Models …" at bounding box center [201, 182] width 403 height 365
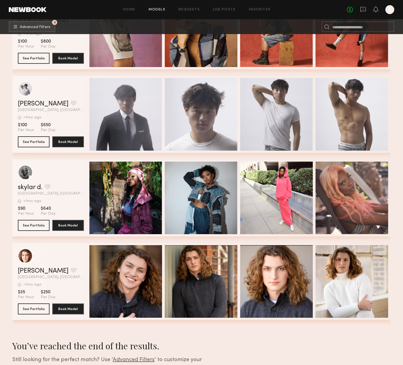
scroll to position [44189, 0]
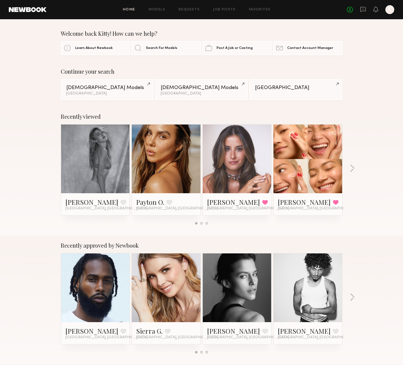
click at [265, 6] on div "Home Models Requests Job Posts Favorites Sign Out No fees up to $5,000 K" at bounding box center [221, 9] width 348 height 9
click at [261, 9] on link "Favorites" at bounding box center [260, 10] width 22 height 4
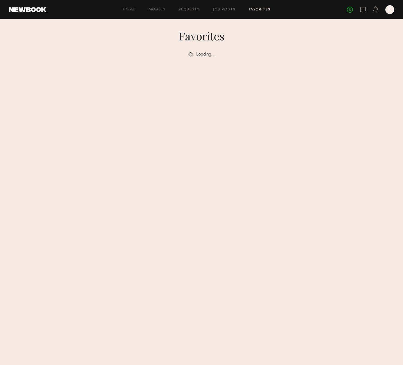
click at [261, 9] on link "Favorites" at bounding box center [260, 10] width 22 height 4
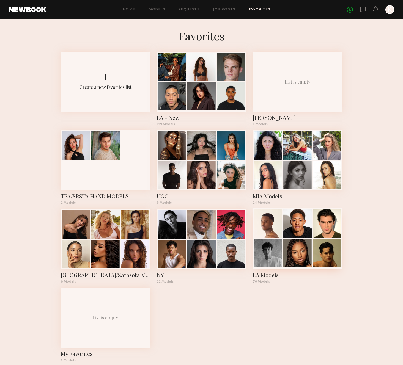
click at [299, 219] on div at bounding box center [297, 224] width 28 height 28
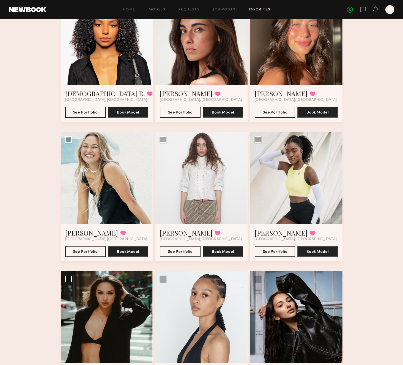
scroll to position [1856, 0]
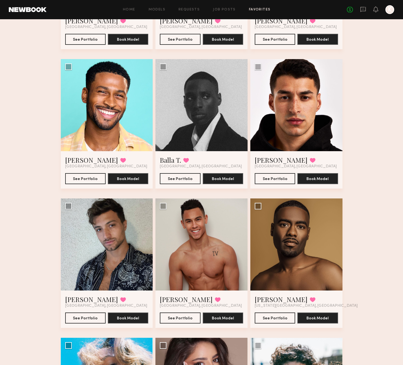
scroll to position [2780, 0]
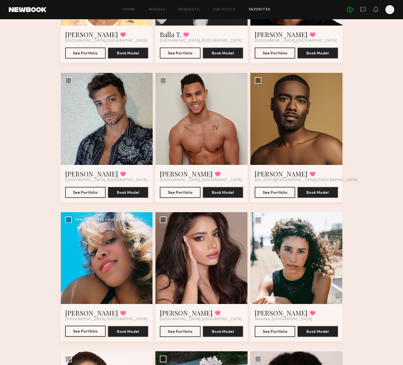
click at [73, 331] on button "See Portfolio" at bounding box center [85, 331] width 40 height 11
click at [120, 314] on button at bounding box center [123, 313] width 6 height 5
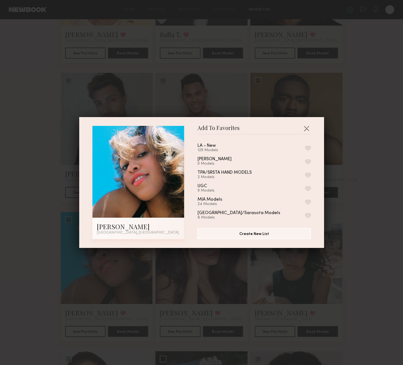
scroll to position [43, 0]
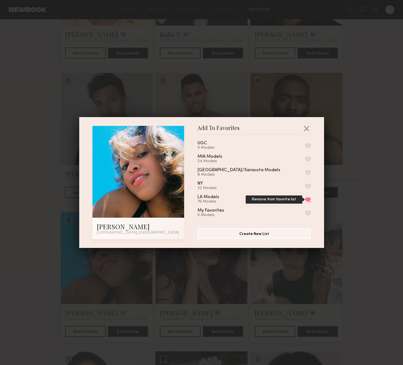
click at [307, 197] on button "Remove from favorite list" at bounding box center [308, 199] width 6 height 5
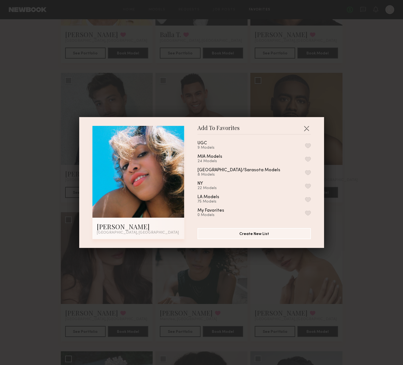
click at [374, 212] on div "Add To Favorites Mila F. Los Angeles, CA Add To Favorites LA - New 129 Models P…" at bounding box center [201, 182] width 403 height 365
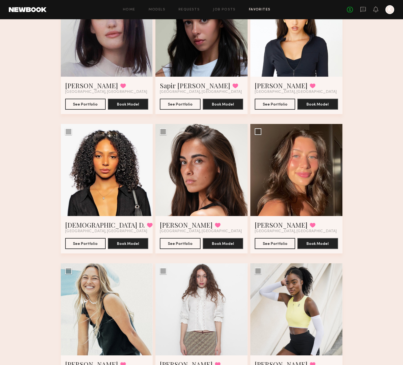
scroll to position [1464, 0]
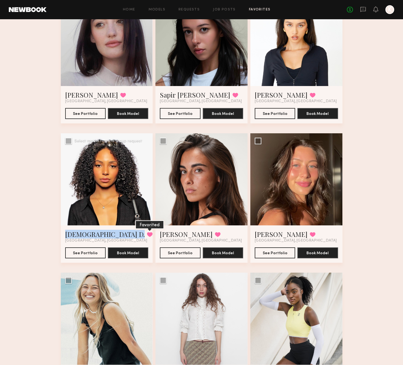
copy div "Sunni D. Favorited"
drag, startPoint x: 61, startPoint y: 233, endPoint x: 95, endPoint y: 237, distance: 34.3
click at [95, 237] on div "Sunni D. Favorited Los Angeles, CA See Portfolio Book Model" at bounding box center [107, 244] width 92 height 37
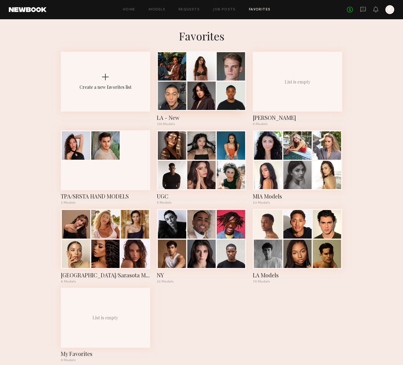
click at [183, 80] on div at bounding box center [172, 66] width 28 height 28
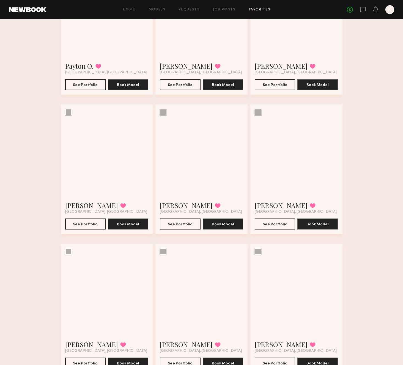
scroll to position [4833, 0]
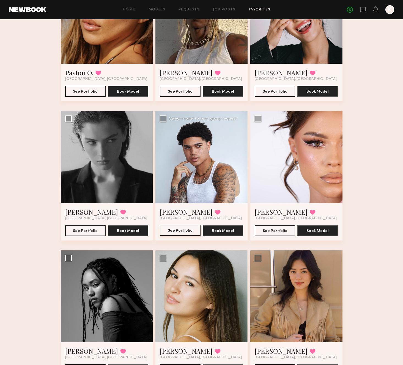
click at [190, 228] on button "See Portfolio" at bounding box center [180, 230] width 40 height 11
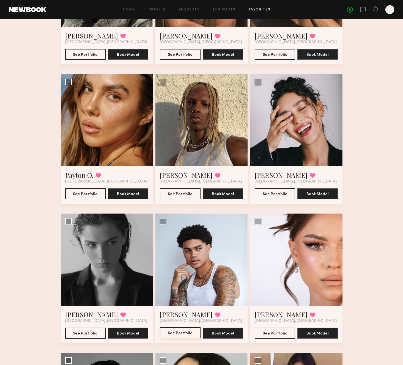
scroll to position [4704, 0]
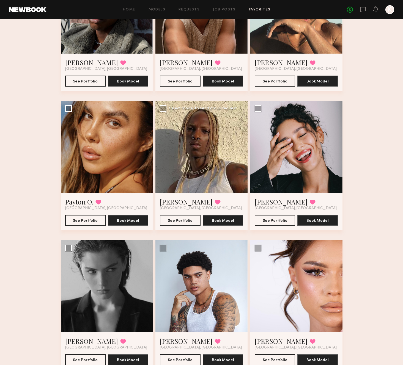
click at [168, 212] on div "See Portfolio Book Model" at bounding box center [201, 218] width 83 height 15
click at [168, 222] on button "See Portfolio" at bounding box center [180, 220] width 40 height 11
click at [215, 202] on button at bounding box center [218, 202] width 6 height 5
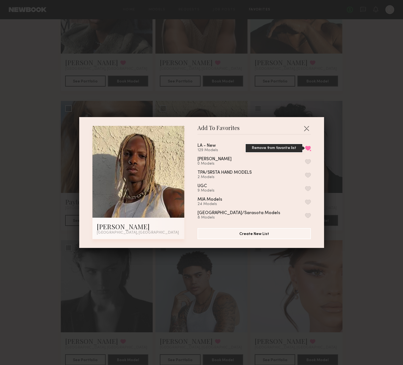
click at [308, 146] on button "Remove from favorite list" at bounding box center [308, 148] width 6 height 5
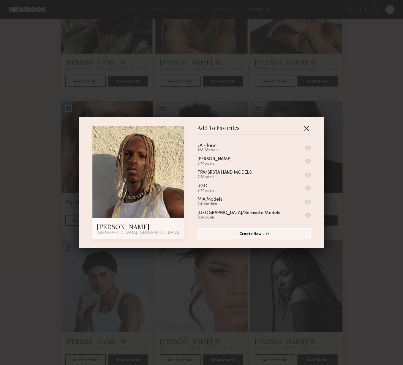
click at [304, 128] on button "button" at bounding box center [306, 128] width 9 height 9
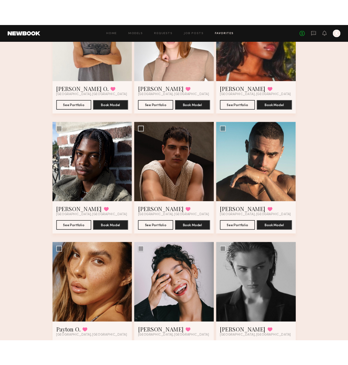
scroll to position [4550, 0]
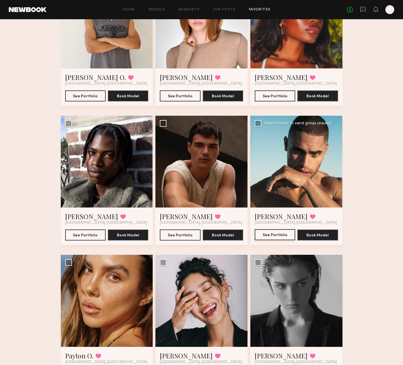
click at [280, 236] on button "See Portfolio" at bounding box center [275, 235] width 40 height 11
click at [183, 234] on button "See Portfolio" at bounding box center [180, 235] width 40 height 11
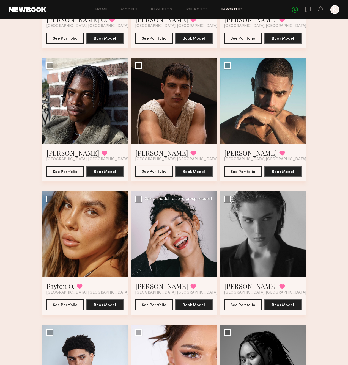
scroll to position [4398, 0]
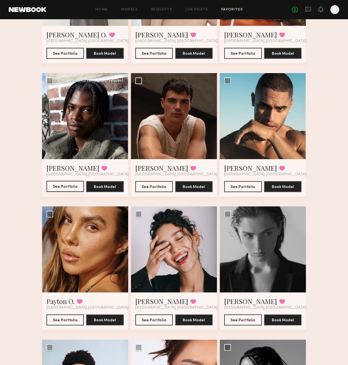
click at [72, 186] on button "See Portfolio" at bounding box center [66, 186] width 38 height 11
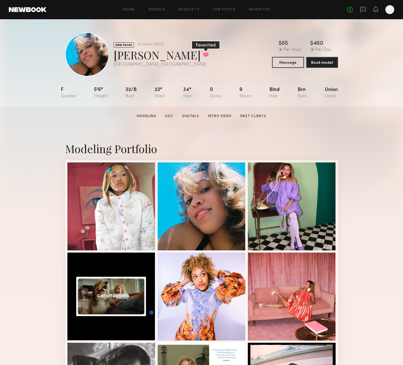
click at [203, 55] on button at bounding box center [206, 54] width 6 height 5
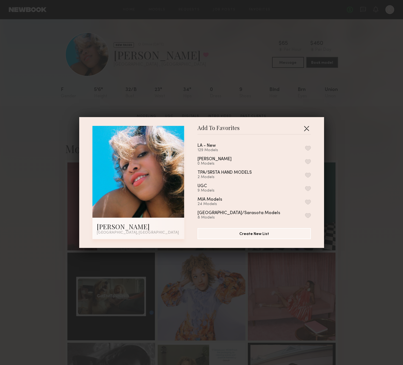
click at [306, 127] on button "button" at bounding box center [306, 128] width 9 height 9
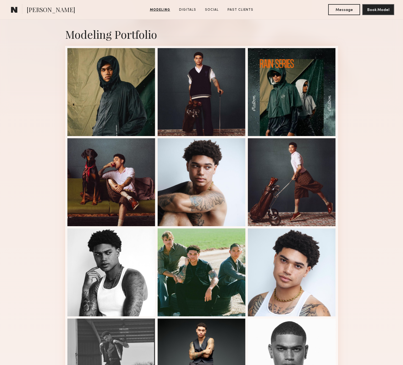
scroll to position [98, 0]
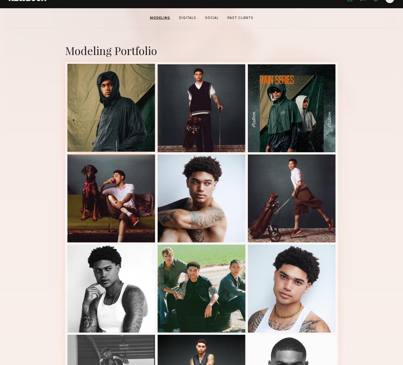
click at [112, 116] on div at bounding box center [111, 108] width 88 height 88
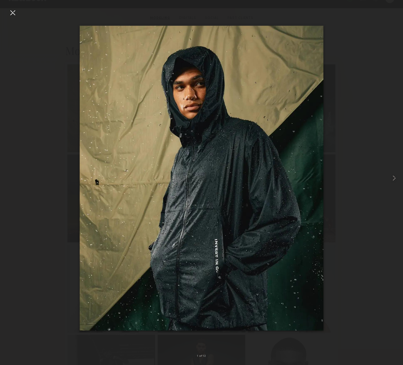
click at [11, 11] on div at bounding box center [12, 12] width 9 height 9
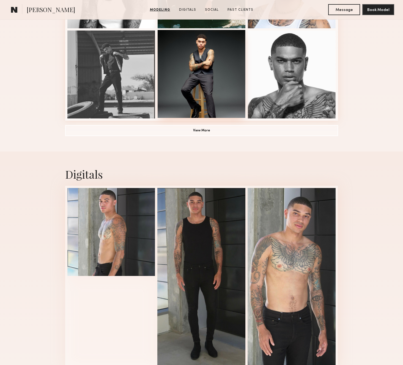
scroll to position [399, 0]
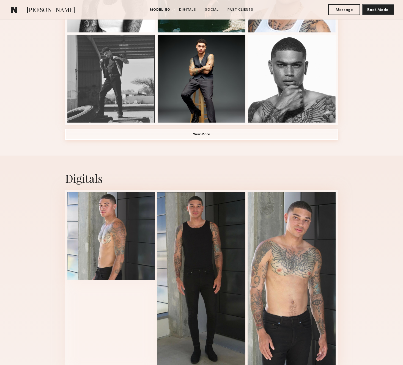
click at [223, 137] on button "View More" at bounding box center [201, 134] width 273 height 11
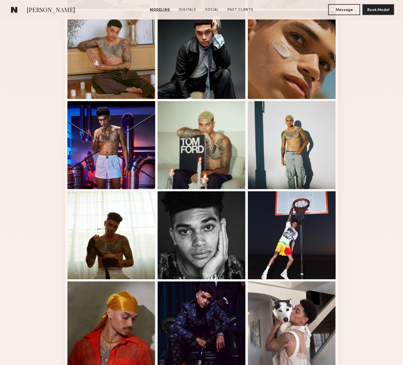
scroll to position [521, 0]
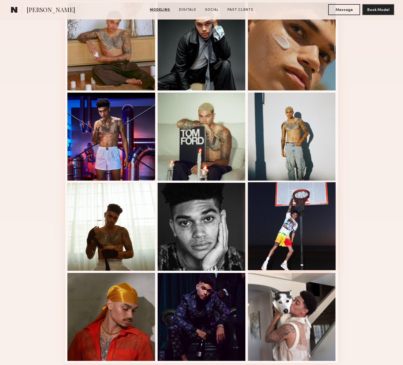
click at [284, 255] on div at bounding box center [292, 226] width 88 height 88
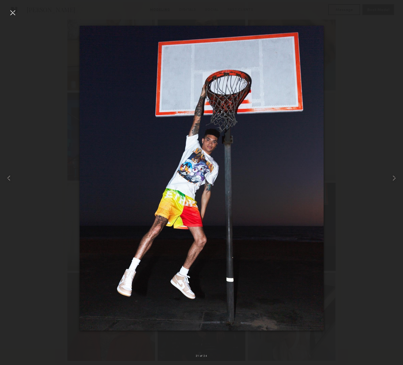
click at [16, 13] on div at bounding box center [12, 12] width 9 height 9
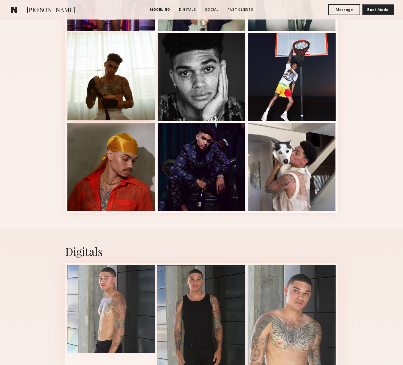
scroll to position [671, 0]
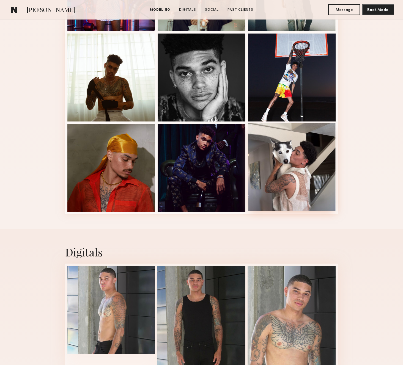
click at [313, 148] on div at bounding box center [292, 167] width 88 height 88
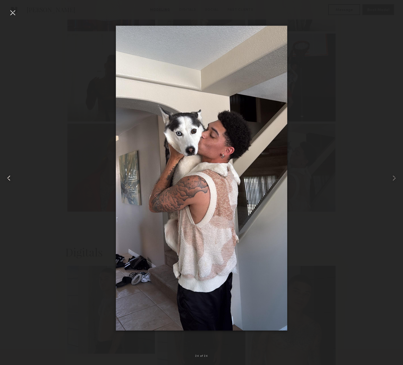
click at [13, 179] on common-icon at bounding box center [8, 178] width 9 height 9
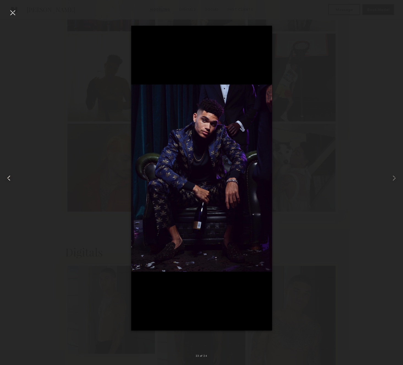
click at [13, 179] on common-icon at bounding box center [8, 178] width 9 height 9
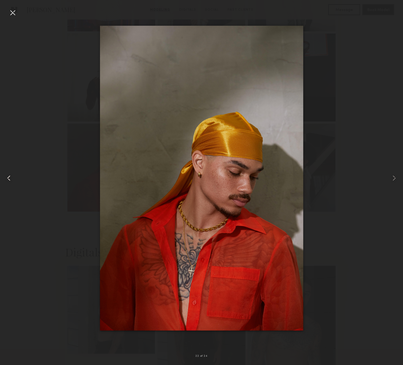
click at [13, 179] on common-icon at bounding box center [8, 178] width 9 height 9
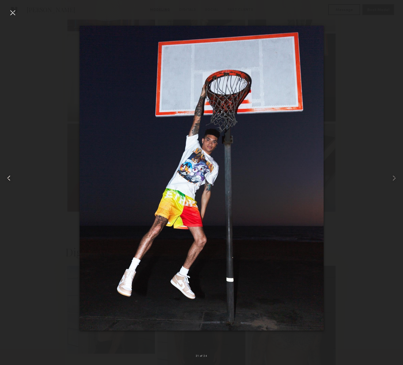
click at [13, 179] on common-icon at bounding box center [8, 178] width 9 height 9
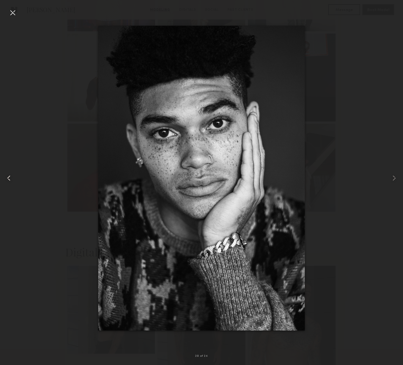
click at [13, 179] on common-icon at bounding box center [8, 178] width 9 height 9
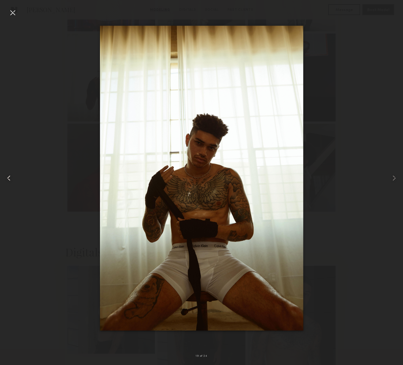
click at [13, 179] on common-icon at bounding box center [8, 178] width 9 height 9
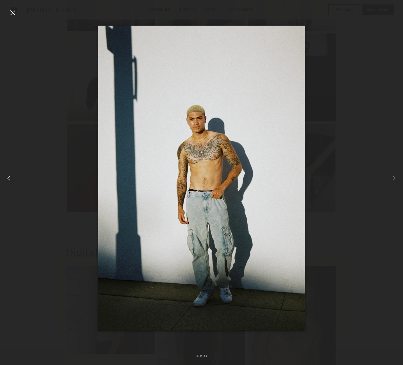
click at [13, 179] on common-icon at bounding box center [8, 178] width 9 height 9
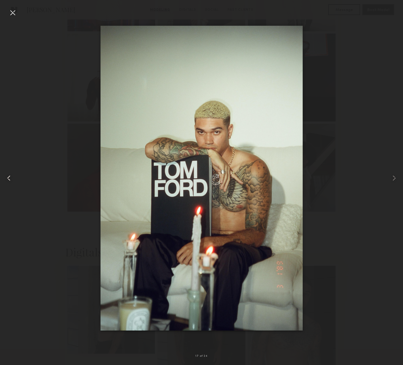
click at [13, 179] on common-icon at bounding box center [8, 178] width 9 height 9
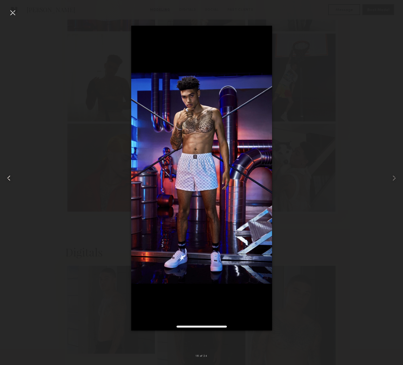
click at [13, 179] on common-icon at bounding box center [8, 178] width 9 height 9
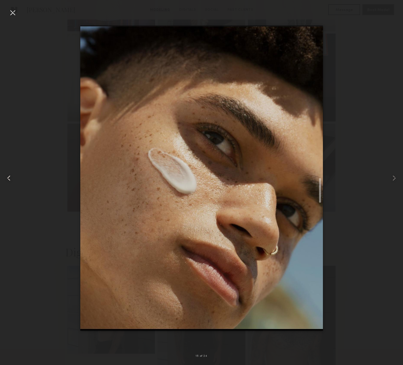
click at [13, 179] on common-icon at bounding box center [8, 178] width 9 height 9
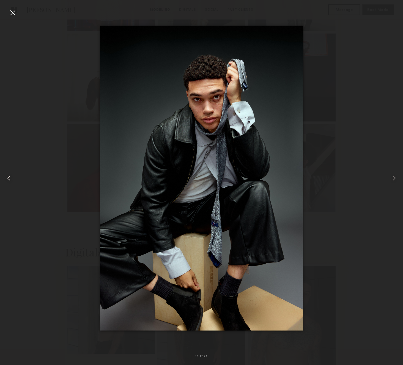
click at [13, 179] on common-icon at bounding box center [8, 178] width 9 height 9
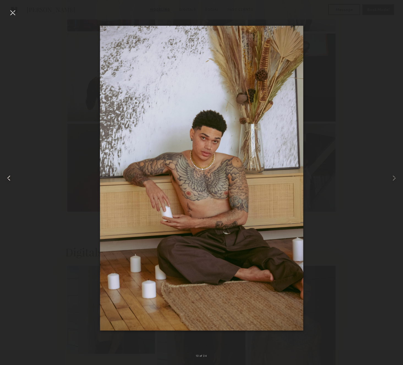
click at [13, 179] on common-icon at bounding box center [8, 178] width 9 height 9
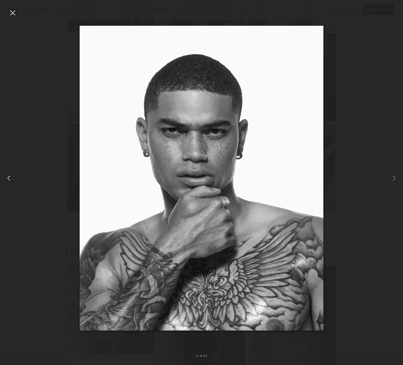
click at [13, 179] on common-icon at bounding box center [8, 178] width 9 height 9
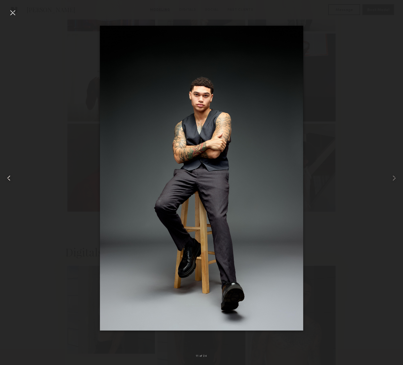
click at [13, 179] on common-icon at bounding box center [8, 178] width 9 height 9
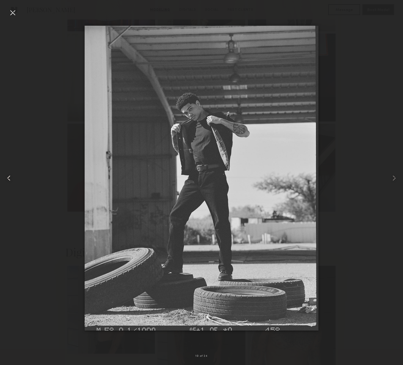
click at [13, 179] on common-icon at bounding box center [8, 178] width 9 height 9
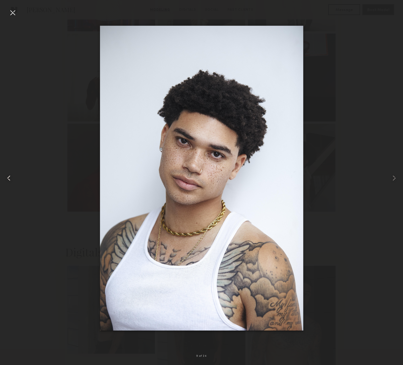
click at [13, 179] on common-icon at bounding box center [8, 178] width 9 height 9
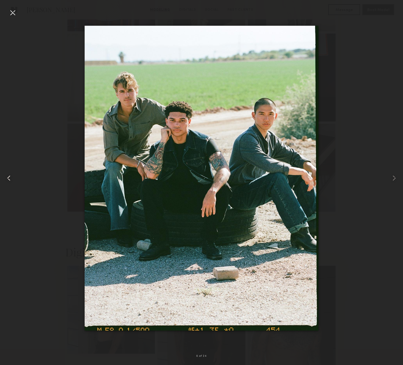
click at [13, 179] on common-icon at bounding box center [8, 178] width 9 height 9
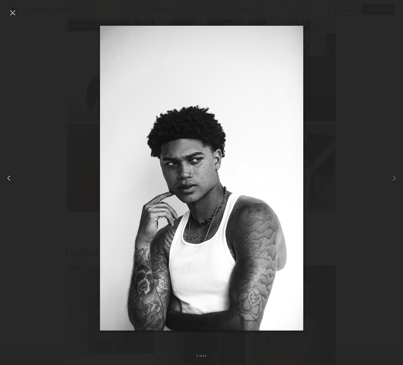
click at [13, 179] on common-icon at bounding box center [8, 178] width 9 height 9
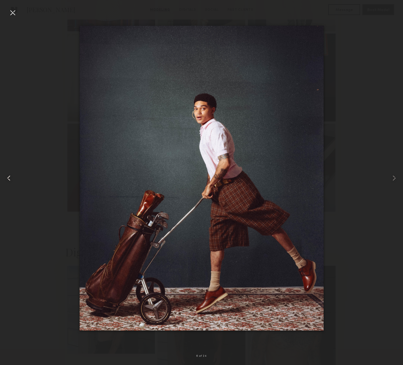
click at [13, 179] on common-icon at bounding box center [8, 178] width 9 height 9
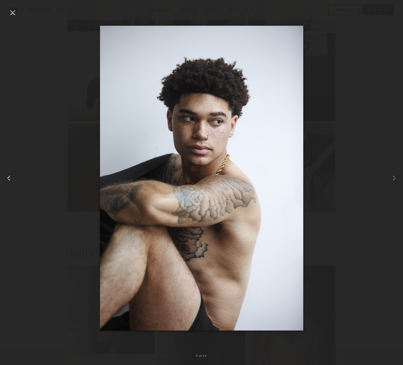
click at [13, 179] on common-icon at bounding box center [8, 178] width 9 height 9
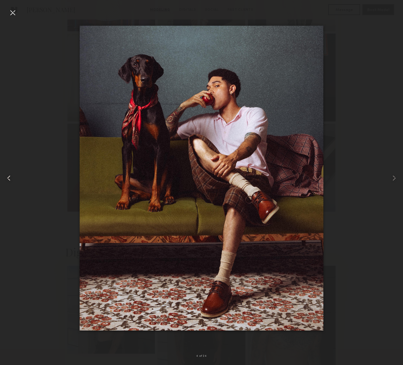
click at [13, 179] on common-icon at bounding box center [8, 178] width 9 height 9
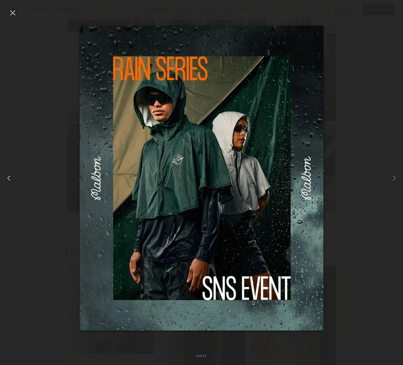
click at [13, 179] on common-icon at bounding box center [8, 178] width 9 height 9
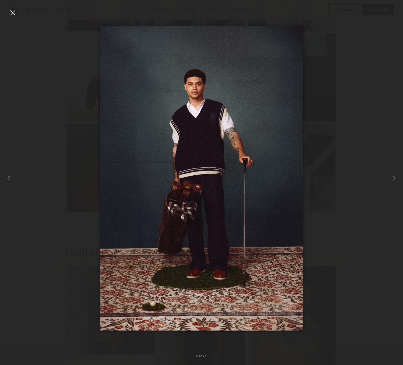
click at [9, 12] on div at bounding box center [12, 12] width 9 height 9
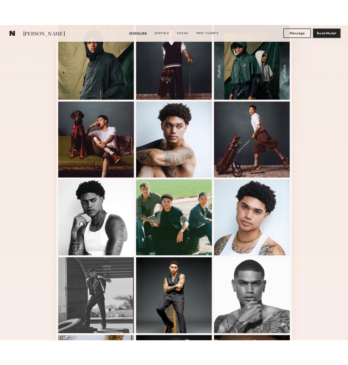
scroll to position [0, 0]
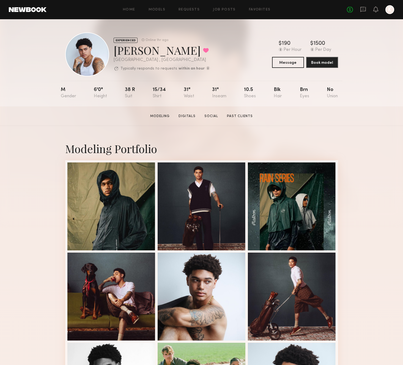
click at [124, 55] on div "Kjay W. Favorited" at bounding box center [162, 50] width 96 height 15
copy div "Kjay W. Favorited"
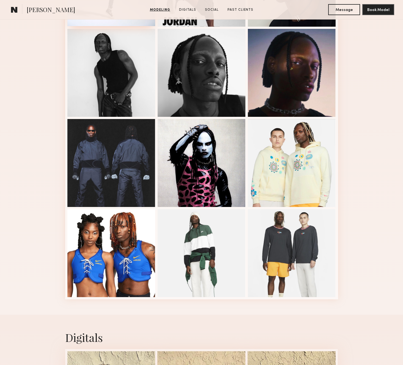
scroll to position [118, 0]
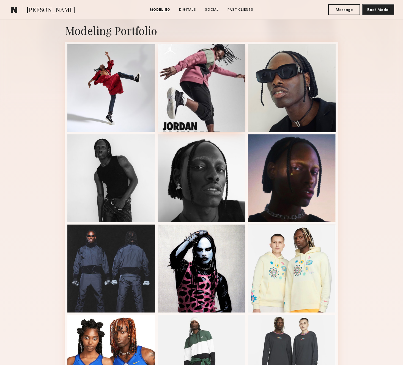
click at [225, 116] on div at bounding box center [202, 88] width 88 height 88
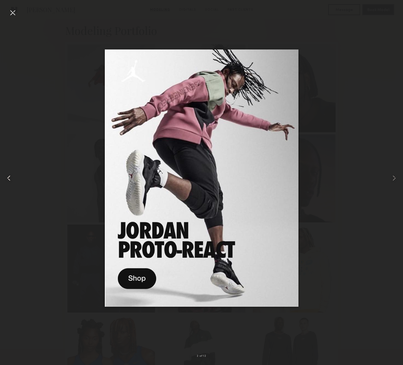
click at [5, 182] on common-icon at bounding box center [8, 178] width 9 height 9
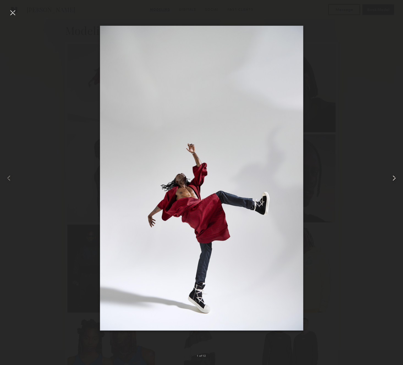
click at [392, 178] on common-icon at bounding box center [394, 178] width 9 height 9
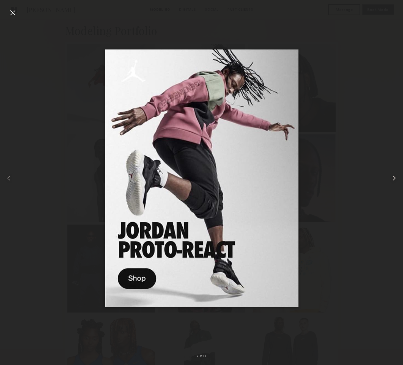
click at [392, 178] on common-icon at bounding box center [394, 178] width 9 height 9
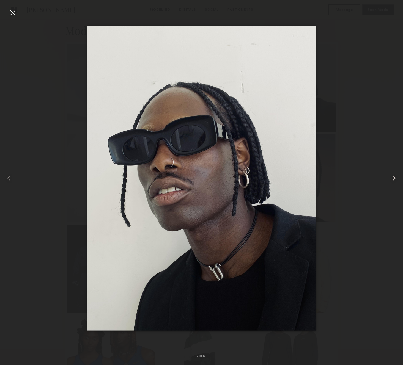
click at [392, 178] on common-icon at bounding box center [394, 178] width 9 height 9
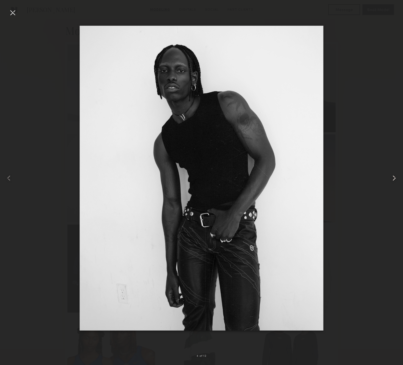
click at [392, 178] on common-icon at bounding box center [394, 178] width 9 height 9
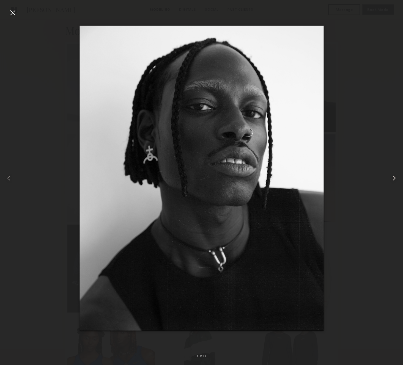
click at [392, 178] on common-icon at bounding box center [394, 178] width 9 height 9
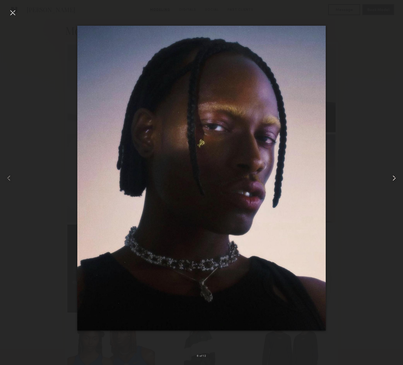
click at [392, 178] on common-icon at bounding box center [394, 178] width 9 height 9
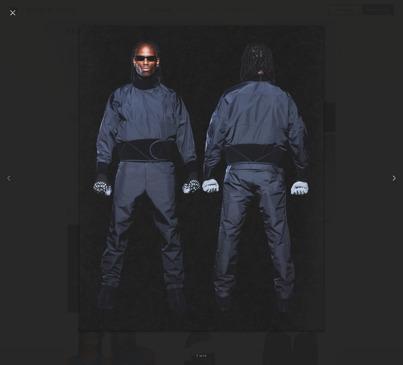
click at [392, 178] on common-icon at bounding box center [394, 178] width 9 height 9
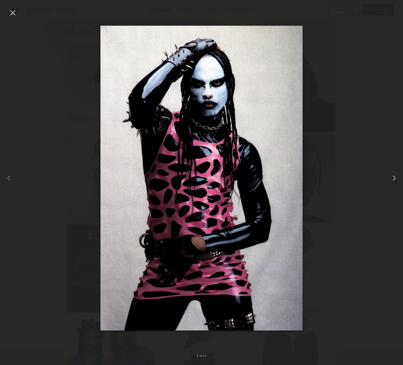
click at [392, 178] on common-icon at bounding box center [394, 178] width 9 height 9
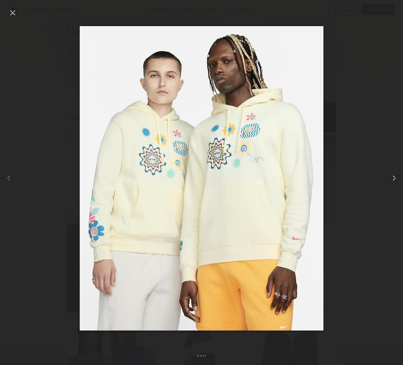
click at [391, 178] on common-icon at bounding box center [394, 178] width 9 height 9
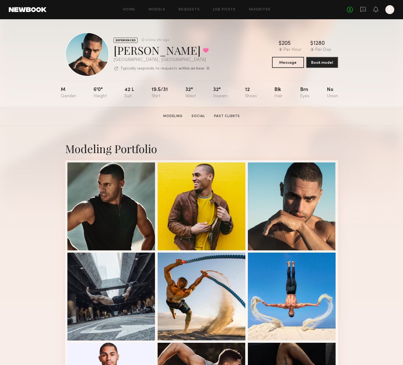
scroll to position [3, 0]
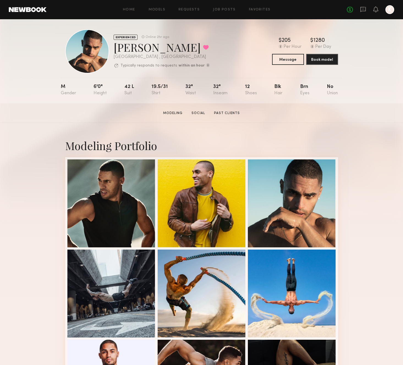
click at [120, 48] on div "[PERSON_NAME] Favorited" at bounding box center [162, 47] width 96 height 15
copy div "[PERSON_NAME] Favorited"
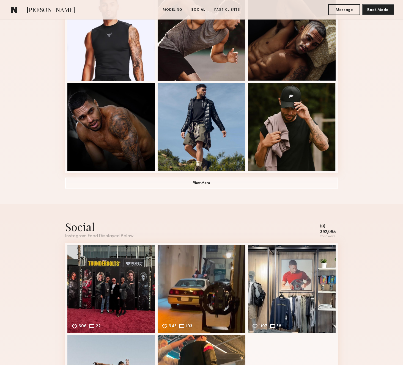
scroll to position [284, 0]
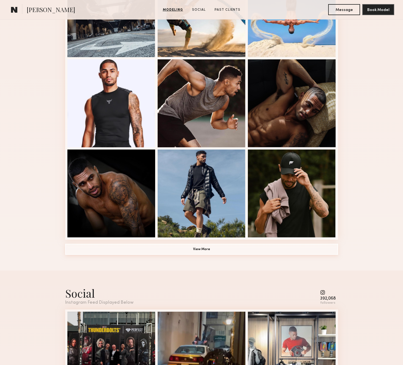
click at [205, 248] on button "View More" at bounding box center [201, 249] width 273 height 11
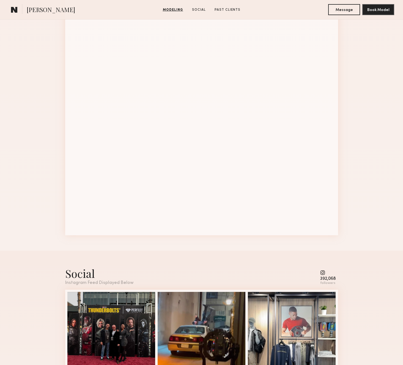
scroll to position [690, 0]
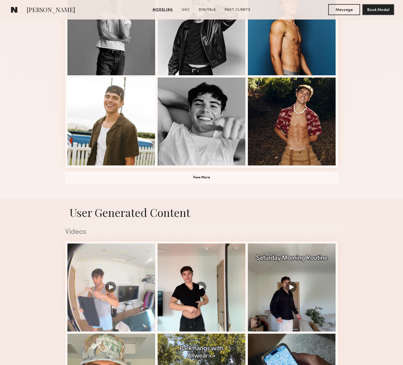
scroll to position [391, 0]
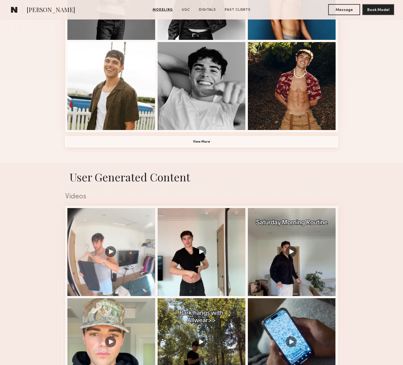
click at [183, 145] on button "View More" at bounding box center [201, 141] width 273 height 11
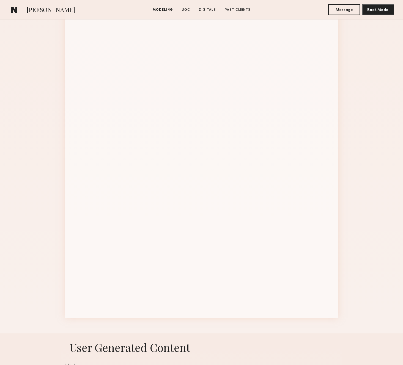
scroll to position [566, 0]
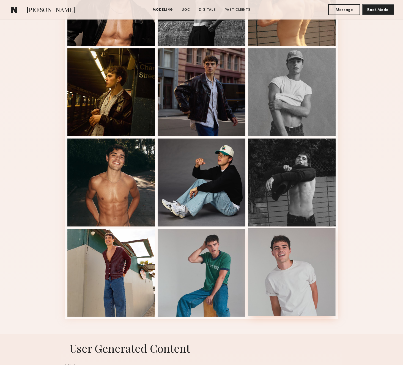
click at [299, 256] on div at bounding box center [292, 272] width 88 height 88
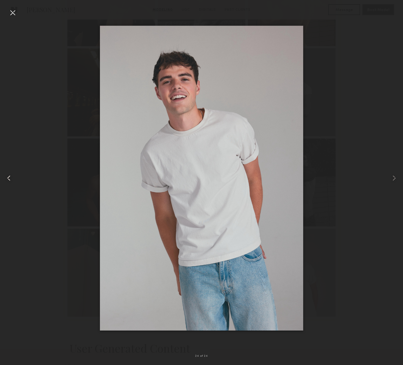
click at [8, 9] on div at bounding box center [8, 178] width 16 height 339
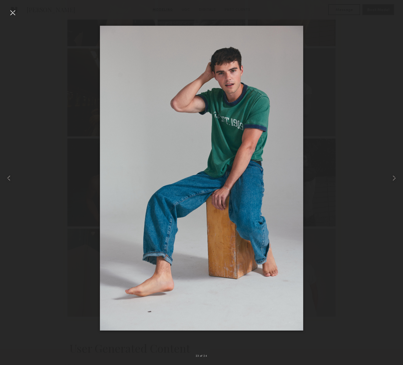
click at [13, 11] on div at bounding box center [12, 12] width 9 height 9
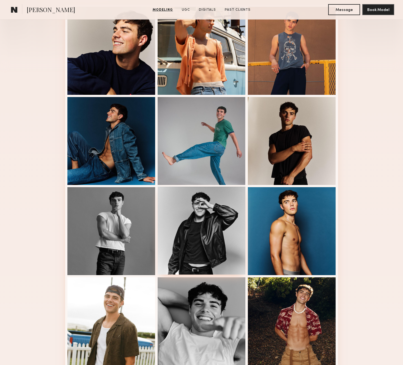
scroll to position [221, 0]
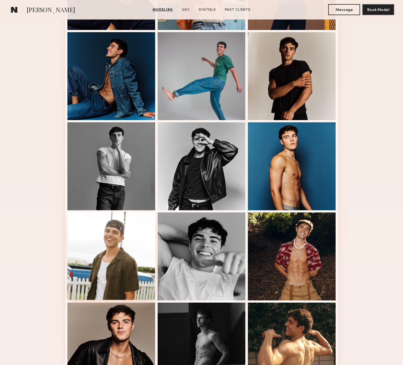
click at [100, 263] on div at bounding box center [111, 256] width 88 height 88
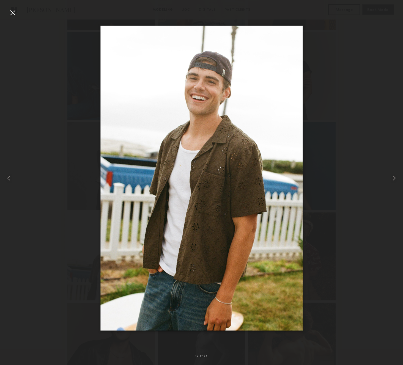
click at [12, 12] on div at bounding box center [12, 12] width 9 height 9
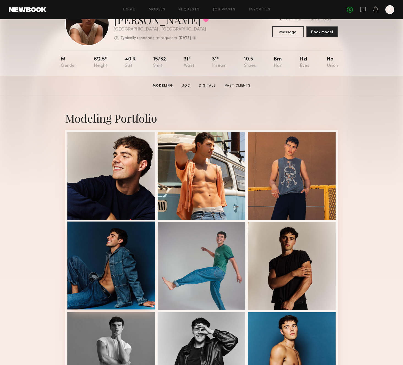
scroll to position [0, 0]
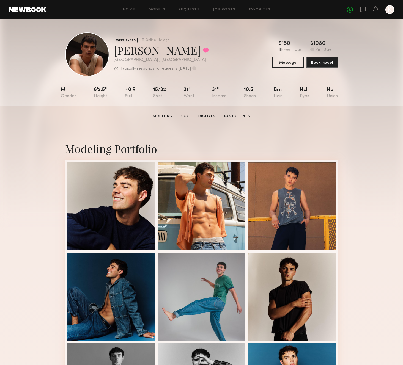
click at [141, 51] on div "[PERSON_NAME] Favorited" at bounding box center [161, 50] width 95 height 15
copy div "[PERSON_NAME] Favorited"
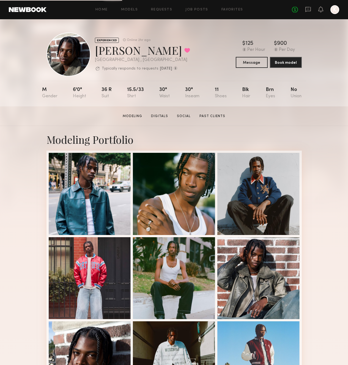
click at [117, 53] on div "[PERSON_NAME] Favorited" at bounding box center [142, 50] width 95 height 15
copy div "[PERSON_NAME] Favorited"
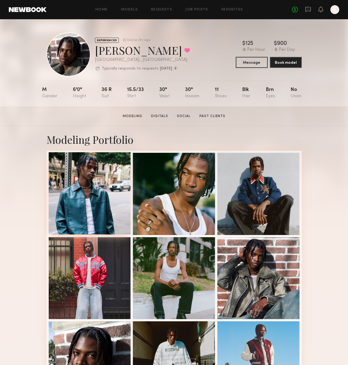
click at [116, 176] on div at bounding box center [90, 193] width 82 height 82
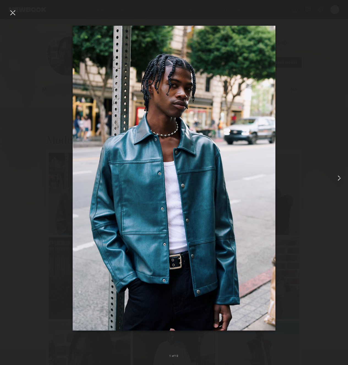
click at [336, 173] on div at bounding box center [341, 178] width 14 height 339
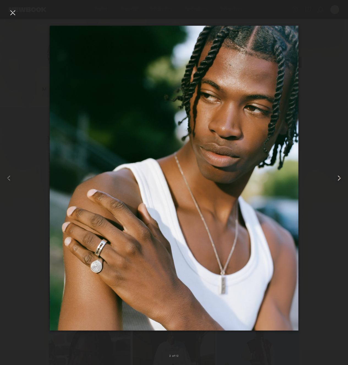
click at [336, 173] on div at bounding box center [341, 178] width 14 height 339
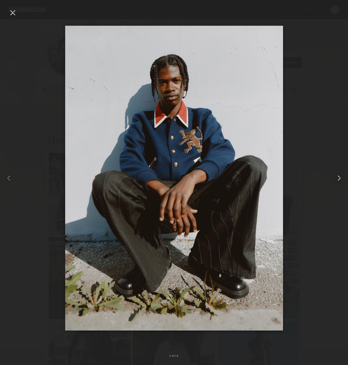
click at [336, 173] on div at bounding box center [341, 178] width 14 height 339
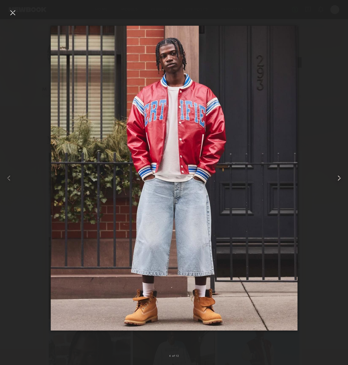
click at [336, 173] on div at bounding box center [341, 178] width 14 height 339
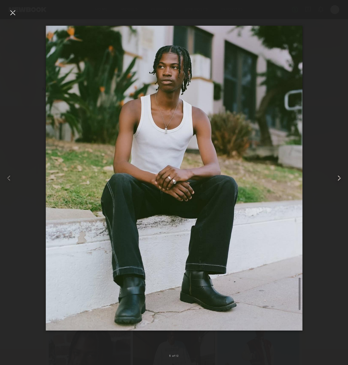
click at [336, 173] on div at bounding box center [341, 178] width 14 height 339
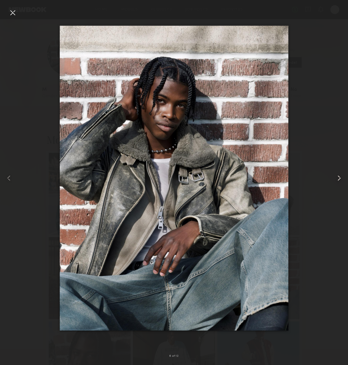
click at [336, 173] on div at bounding box center [341, 178] width 14 height 339
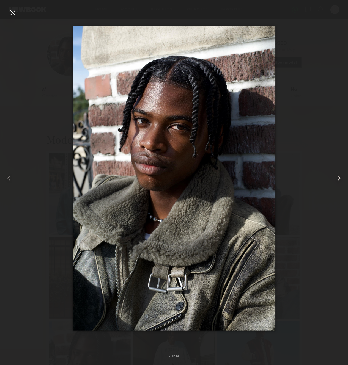
click at [336, 173] on div at bounding box center [341, 178] width 14 height 339
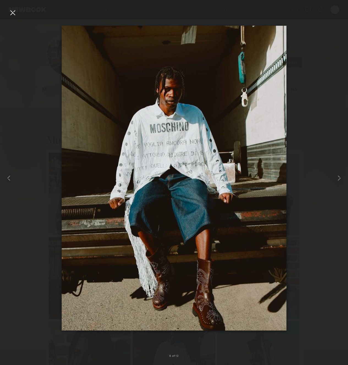
click at [12, 15] on div at bounding box center [12, 12] width 9 height 9
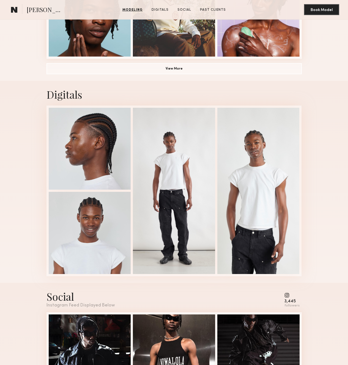
scroll to position [421, 0]
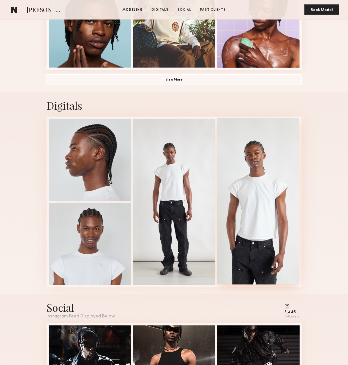
click at [286, 239] on div at bounding box center [258, 201] width 82 height 166
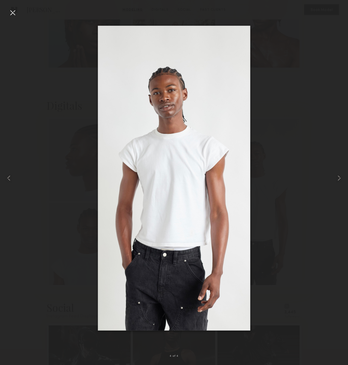
click at [300, 104] on div at bounding box center [174, 178] width 348 height 339
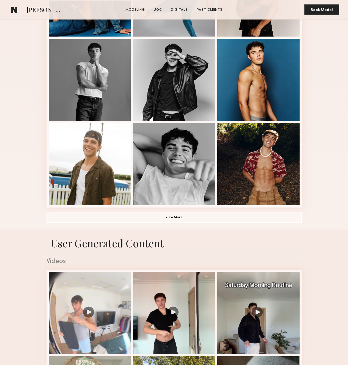
scroll to position [299, 0]
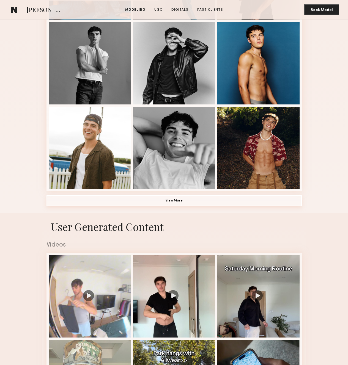
click at [169, 200] on button "View More" at bounding box center [174, 200] width 255 height 11
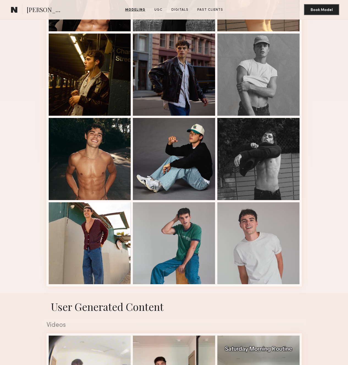
scroll to position [549, 0]
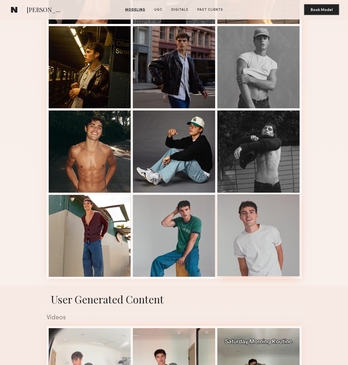
click at [263, 244] on div at bounding box center [258, 236] width 82 height 82
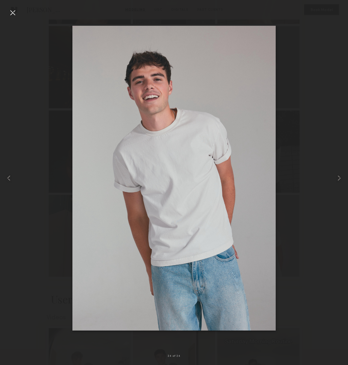
click at [16, 11] on div at bounding box center [12, 12] width 9 height 9
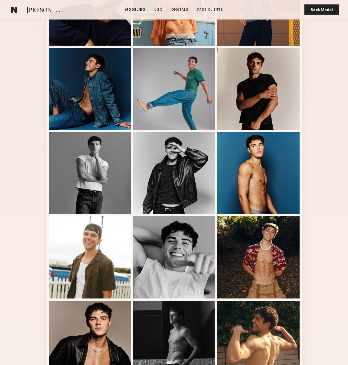
scroll to position [149, 0]
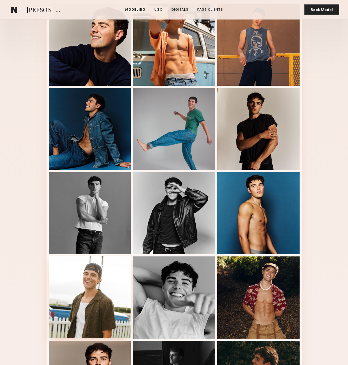
click at [101, 311] on div at bounding box center [90, 297] width 82 height 82
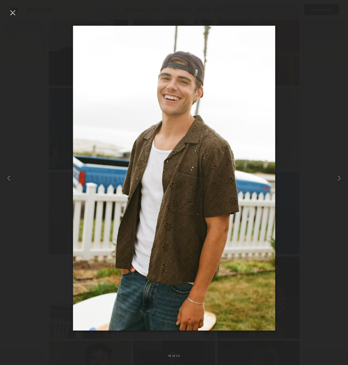
click at [11, 13] on div at bounding box center [12, 12] width 9 height 9
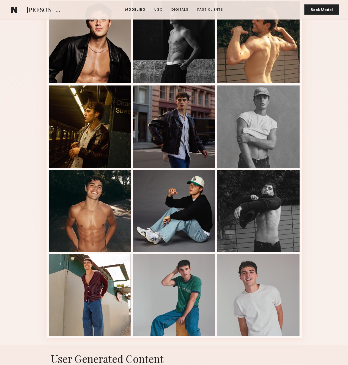
scroll to position [545, 0]
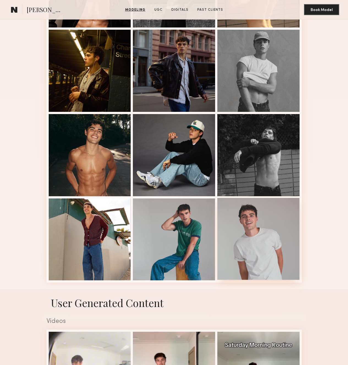
click at [256, 258] on div at bounding box center [258, 239] width 82 height 82
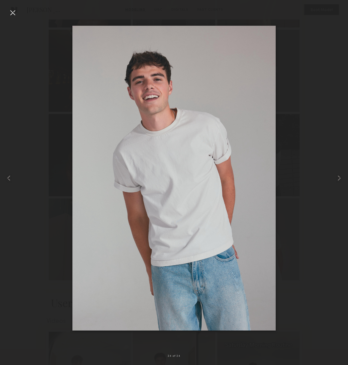
click at [161, 112] on img at bounding box center [174, 178] width 204 height 305
click at [168, 105] on img at bounding box center [174, 178] width 204 height 305
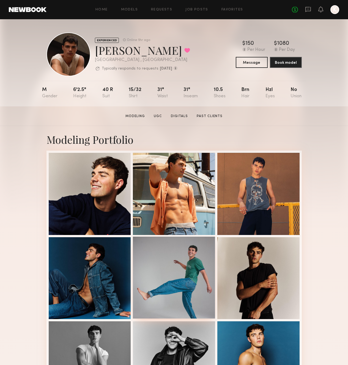
scroll to position [5, 0]
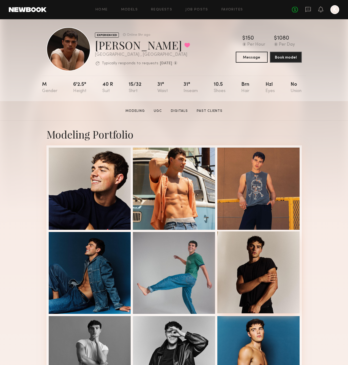
click at [255, 289] on div at bounding box center [258, 273] width 82 height 82
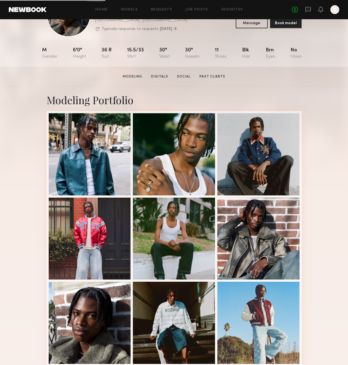
scroll to position [42, 0]
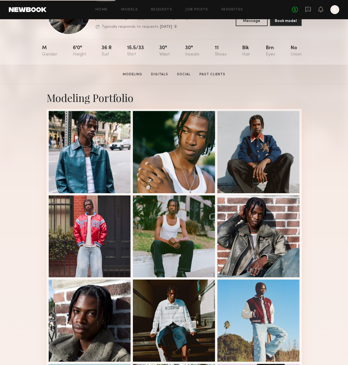
click at [114, 119] on div at bounding box center [90, 152] width 82 height 82
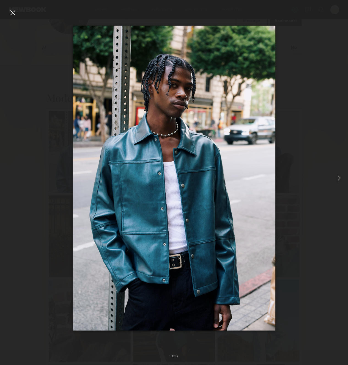
click at [17, 12] on div at bounding box center [12, 12] width 9 height 9
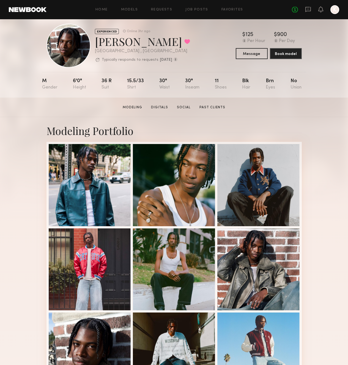
scroll to position [0, 0]
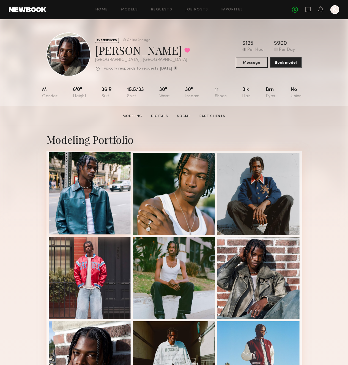
click at [110, 161] on div at bounding box center [90, 193] width 82 height 82
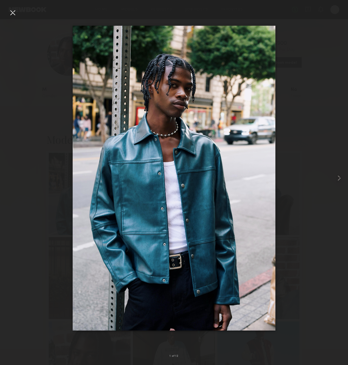
click at [15, 14] on div at bounding box center [12, 12] width 9 height 9
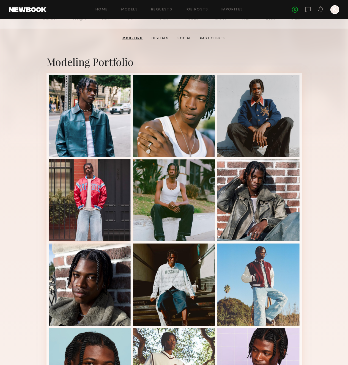
scroll to position [135, 0]
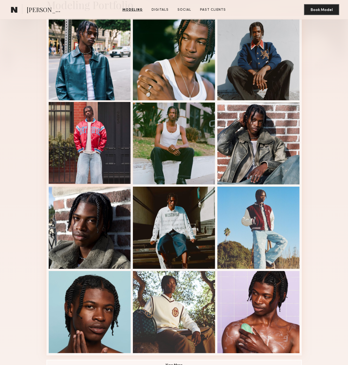
click at [116, 135] on div at bounding box center [90, 143] width 82 height 82
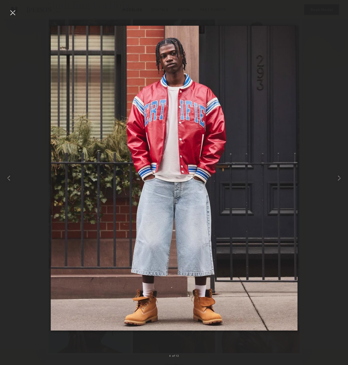
click at [17, 13] on div at bounding box center [12, 12] width 9 height 9
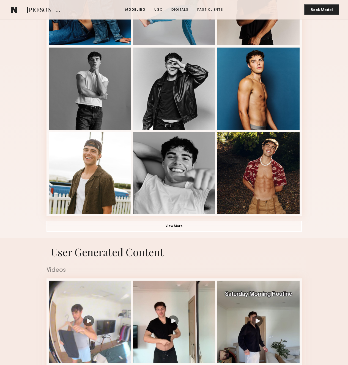
scroll to position [317, 0]
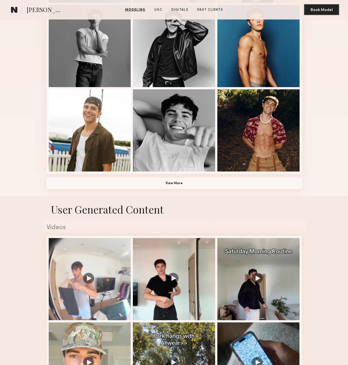
click at [220, 184] on button "View More" at bounding box center [174, 183] width 255 height 11
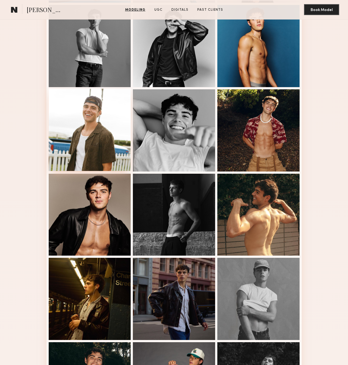
click at [92, 122] on div at bounding box center [90, 130] width 82 height 82
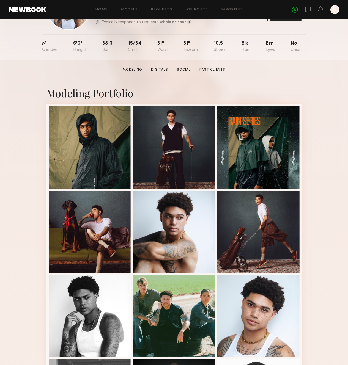
scroll to position [47, 0]
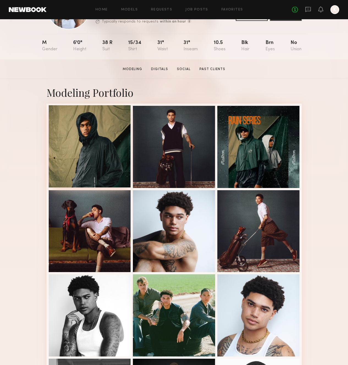
click at [83, 121] on div at bounding box center [90, 146] width 82 height 82
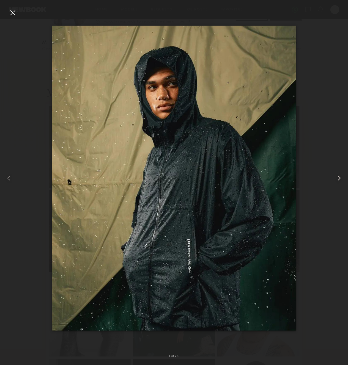
click at [340, 177] on common-icon at bounding box center [339, 178] width 9 height 9
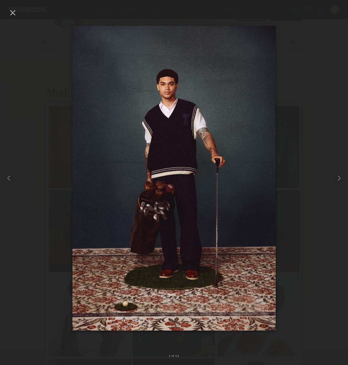
click at [36, 260] on div at bounding box center [174, 178] width 348 height 339
click at [298, 296] on div at bounding box center [174, 178] width 348 height 339
click at [15, 15] on div at bounding box center [12, 12] width 9 height 9
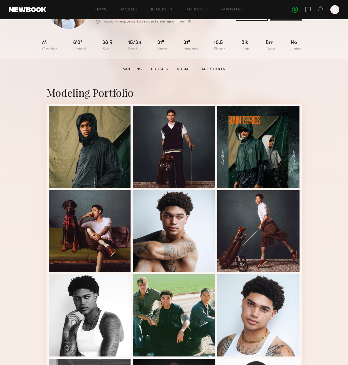
scroll to position [39, 0]
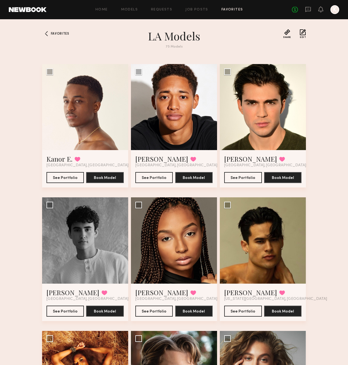
scroll to position [1464, 0]
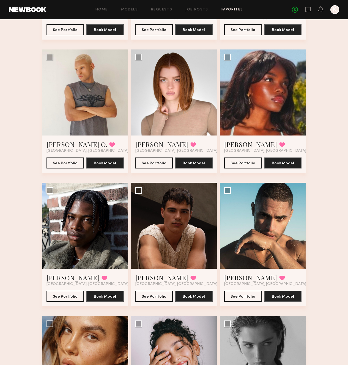
scroll to position [4266, 0]
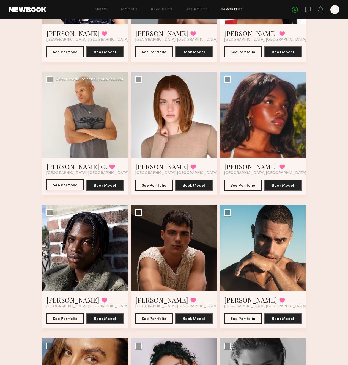
click at [58, 190] on button "See Portfolio" at bounding box center [66, 185] width 38 height 11
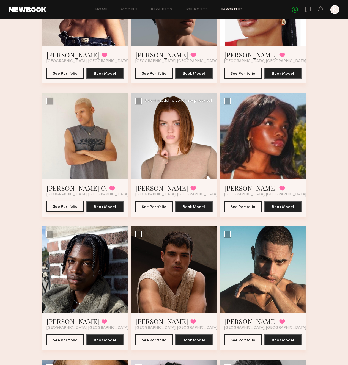
scroll to position [4221, 0]
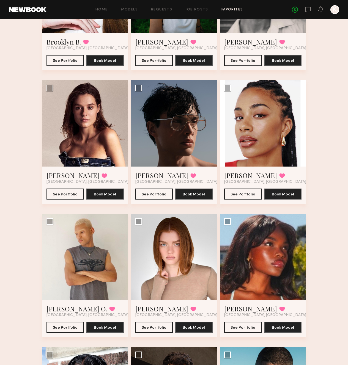
scroll to position [4121, 0]
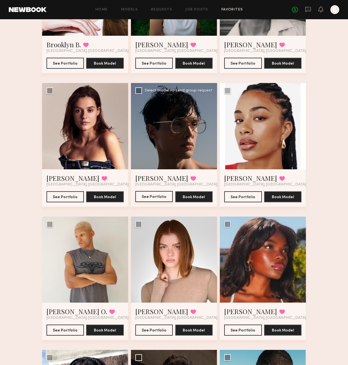
click at [154, 193] on button "See Portfolio" at bounding box center [154, 196] width 38 height 11
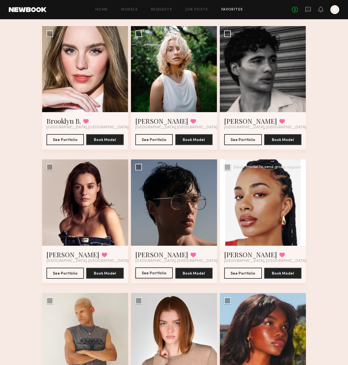
scroll to position [3987, 0]
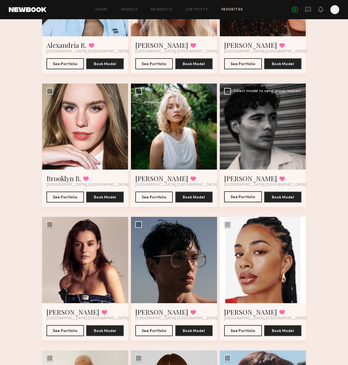
click at [239, 194] on button "See Portfolio" at bounding box center [243, 197] width 38 height 11
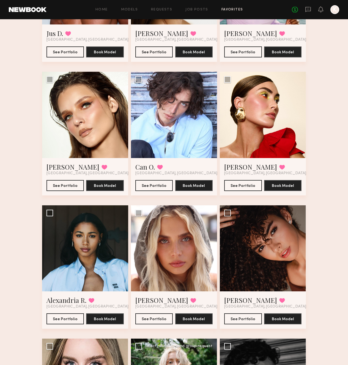
scroll to position [3732, 0]
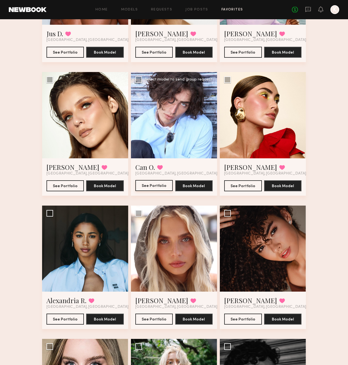
click at [168, 188] on button "See Portfolio" at bounding box center [154, 185] width 38 height 11
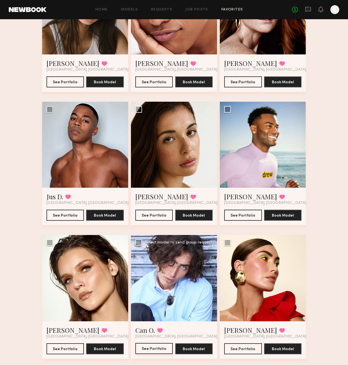
scroll to position [3567, 0]
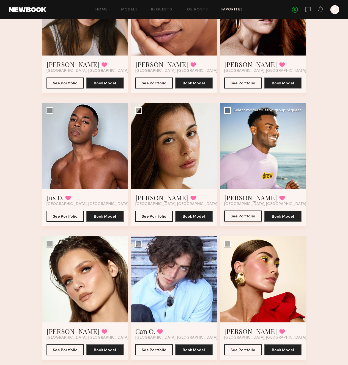
click at [240, 220] on button "See Portfolio" at bounding box center [243, 216] width 38 height 11
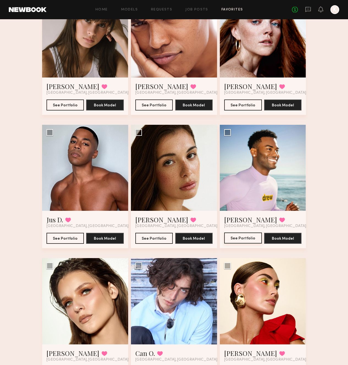
scroll to position [3541, 0]
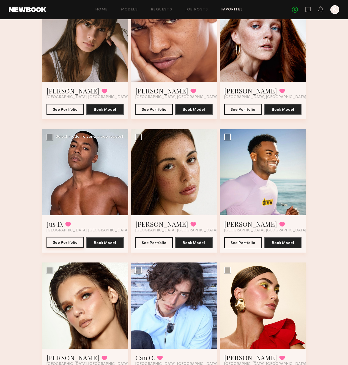
click at [72, 241] on button "See Portfolio" at bounding box center [66, 242] width 38 height 11
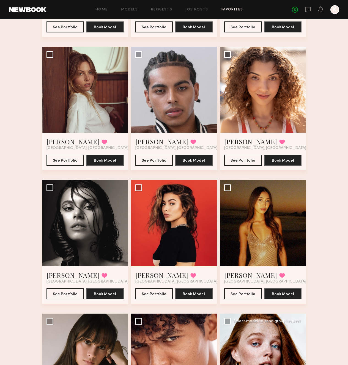
scroll to position [3222, 0]
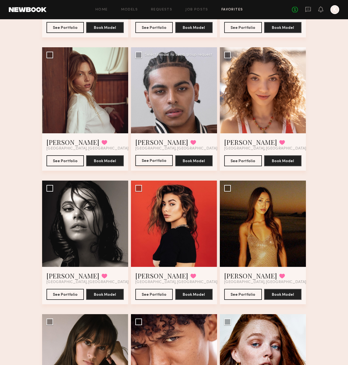
click at [149, 163] on button "See Portfolio" at bounding box center [154, 160] width 38 height 11
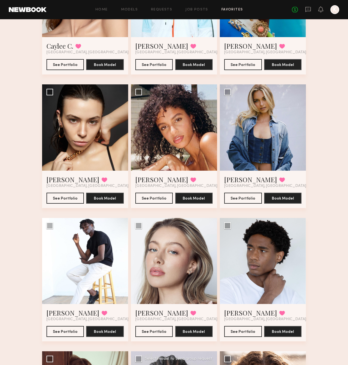
scroll to position [2901, 0]
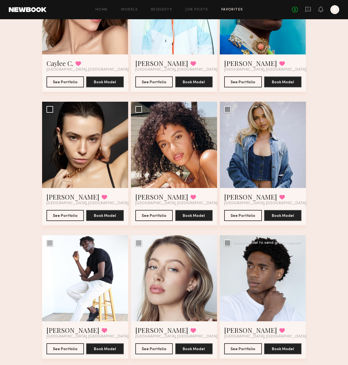
click at [245, 354] on link "See Portfolio" at bounding box center [243, 349] width 38 height 11
click at [82, 348] on button "See Portfolio" at bounding box center [66, 348] width 38 height 11
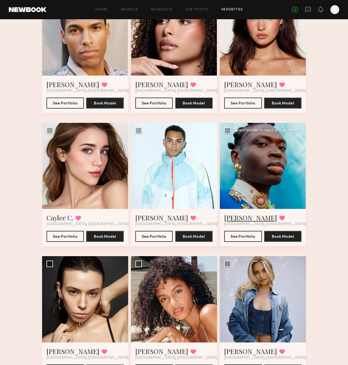
scroll to position [2743, 0]
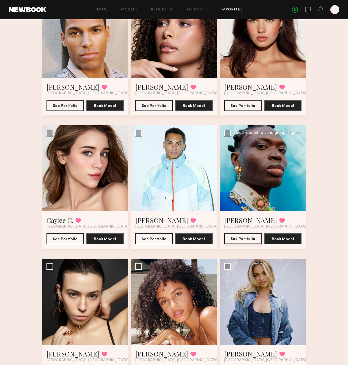
click at [239, 240] on button "See Portfolio" at bounding box center [243, 238] width 38 height 11
click at [152, 239] on button "See Portfolio" at bounding box center [154, 238] width 38 height 11
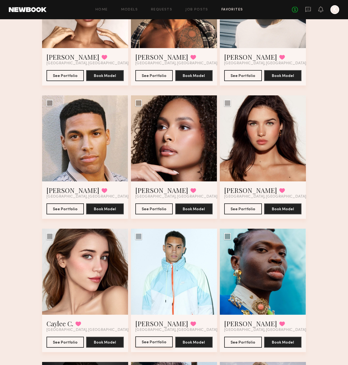
scroll to position [2524, 0]
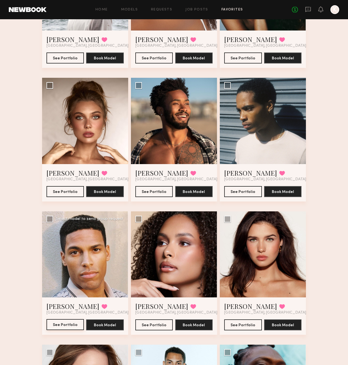
click at [65, 328] on button "See Portfolio" at bounding box center [66, 325] width 38 height 11
click at [251, 193] on button "See Portfolio" at bounding box center [243, 191] width 38 height 11
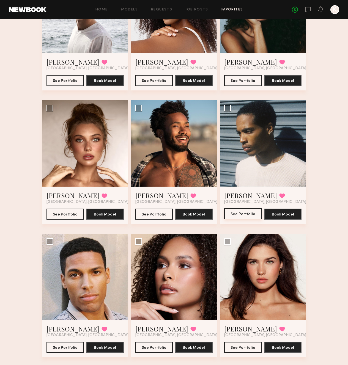
scroll to position [2496, 0]
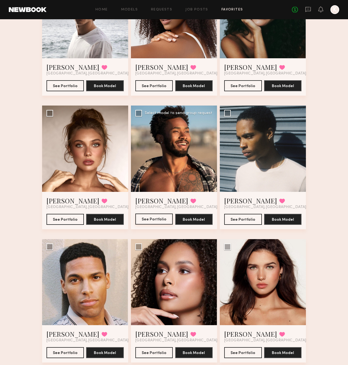
click at [160, 215] on button "See Portfolio" at bounding box center [154, 219] width 38 height 11
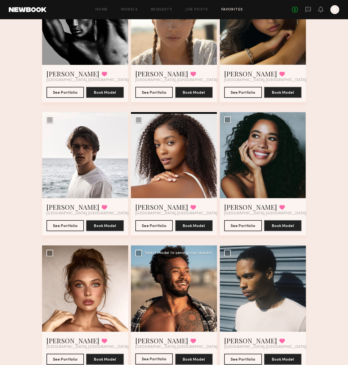
scroll to position [2317, 0]
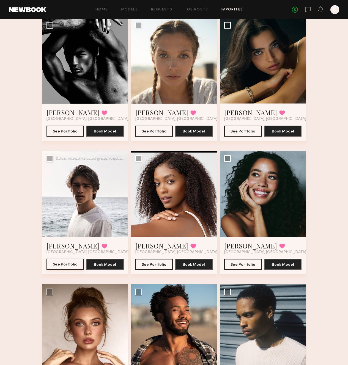
click at [55, 269] on button "See Portfolio" at bounding box center [66, 264] width 38 height 11
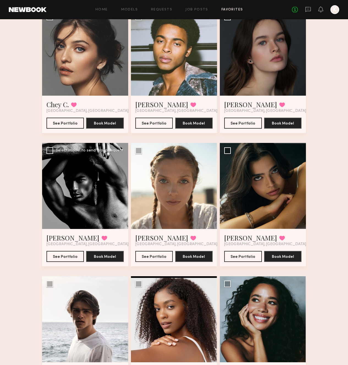
scroll to position [2188, 0]
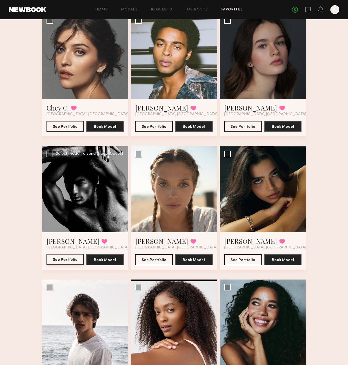
click at [51, 259] on button "See Portfolio" at bounding box center [66, 259] width 38 height 11
click at [168, 123] on button "See Portfolio" at bounding box center [154, 126] width 38 height 11
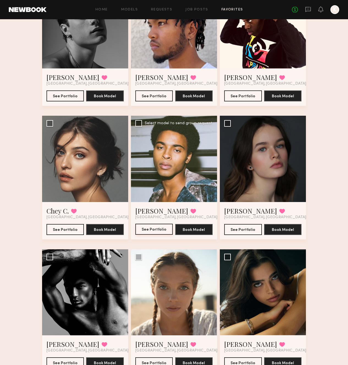
scroll to position [1973, 0]
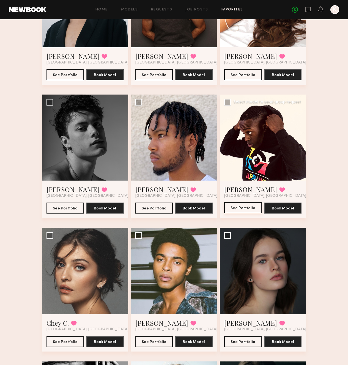
click at [242, 206] on button "See Portfolio" at bounding box center [243, 208] width 38 height 11
click at [161, 207] on button "See Portfolio" at bounding box center [154, 208] width 38 height 11
click at [74, 204] on button "See Portfolio" at bounding box center [66, 208] width 38 height 11
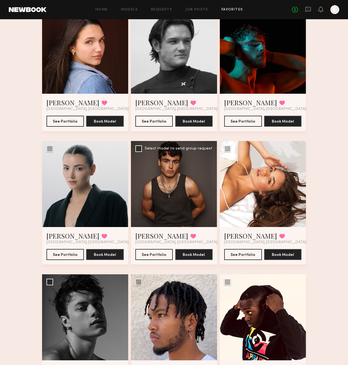
scroll to position [1737, 0]
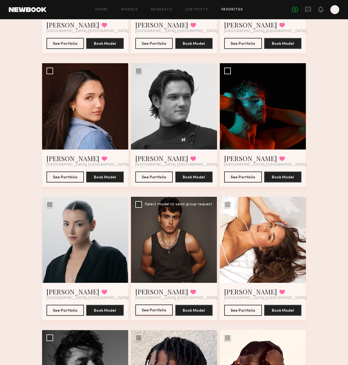
click at [148, 306] on button "See Portfolio" at bounding box center [154, 310] width 38 height 11
click at [249, 174] on button "See Portfolio" at bounding box center [243, 176] width 38 height 11
click at [161, 179] on button "See Portfolio" at bounding box center [154, 176] width 38 height 11
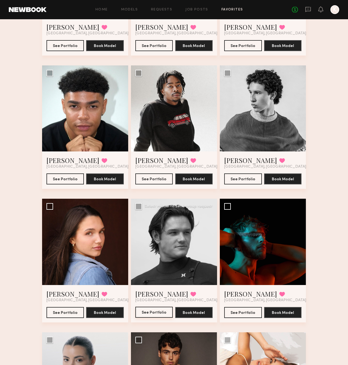
scroll to position [1539, 0]
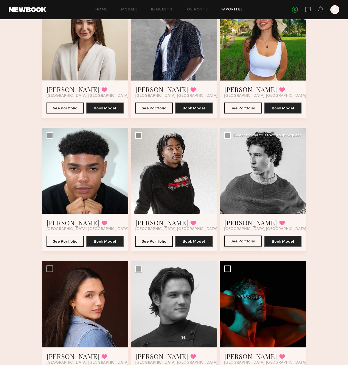
click at [245, 239] on button "See Portfolio" at bounding box center [243, 241] width 38 height 11
click at [144, 244] on button "See Portfolio" at bounding box center [154, 241] width 38 height 11
click at [70, 237] on button "See Portfolio" at bounding box center [66, 241] width 38 height 11
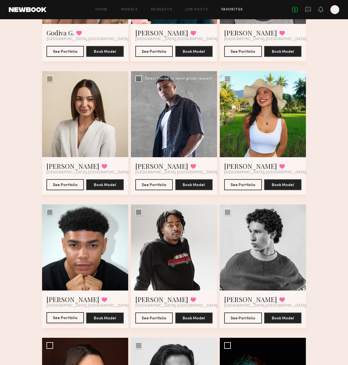
scroll to position [1415, 0]
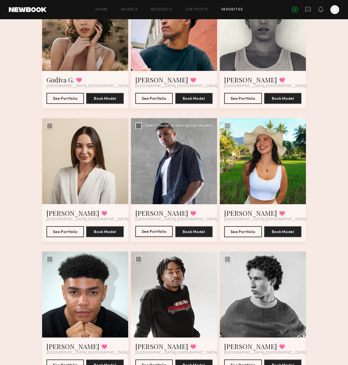
click at [163, 229] on button "See Portfolio" at bounding box center [154, 231] width 38 height 11
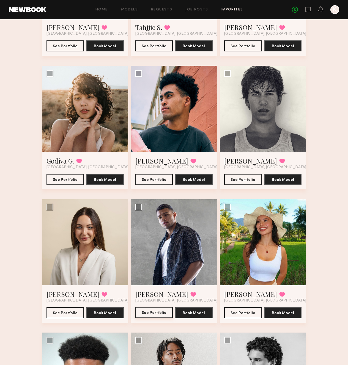
scroll to position [1304, 0]
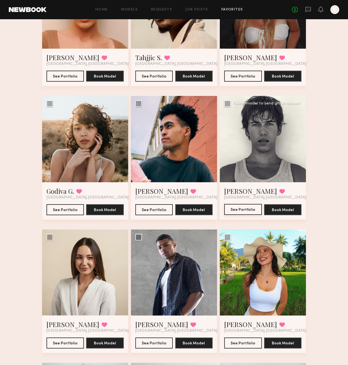
click at [246, 209] on button "See Portfolio" at bounding box center [243, 209] width 38 height 11
click at [154, 210] on button "See Portfolio" at bounding box center [154, 209] width 38 height 11
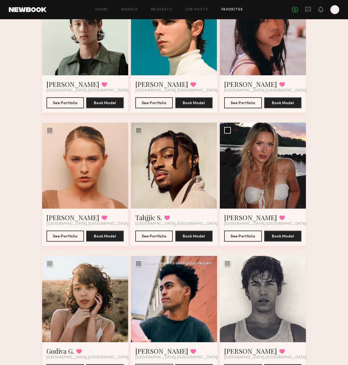
scroll to position [1138, 0]
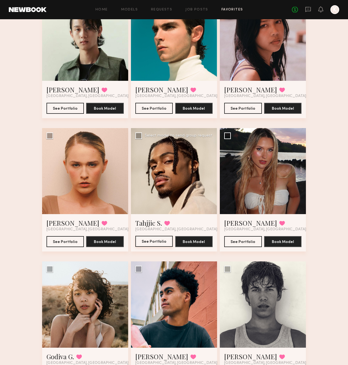
click at [154, 245] on button "See Portfolio" at bounding box center [154, 241] width 38 height 11
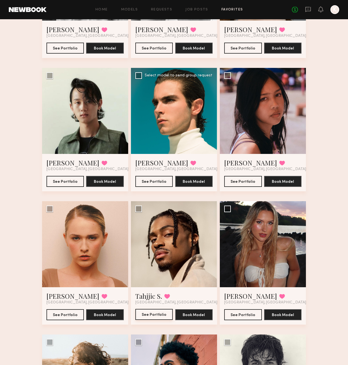
scroll to position [1061, 0]
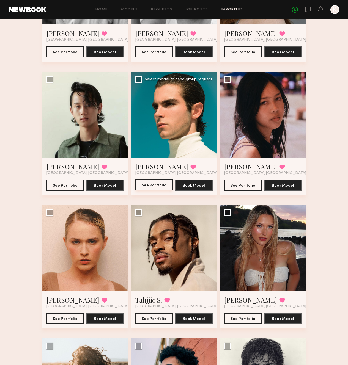
click at [157, 182] on button "See Portfolio" at bounding box center [154, 185] width 38 height 11
click at [69, 187] on button "See Portfolio" at bounding box center [66, 185] width 38 height 11
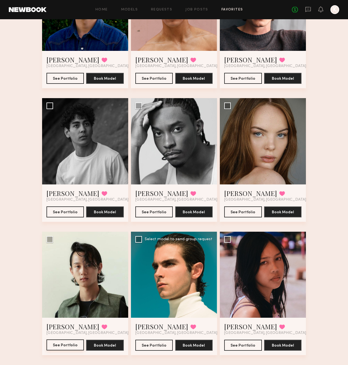
scroll to position [892, 0]
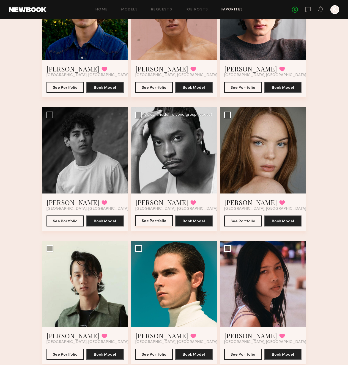
click at [156, 216] on button "See Portfolio" at bounding box center [154, 220] width 38 height 11
click at [77, 220] on button "See Portfolio" at bounding box center [66, 220] width 38 height 11
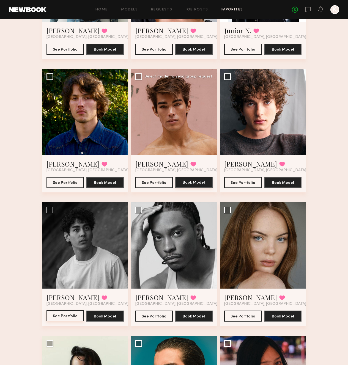
scroll to position [726, 0]
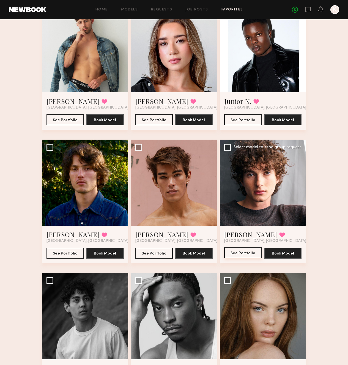
click at [244, 254] on button "See Portfolio" at bounding box center [243, 253] width 38 height 11
click at [159, 251] on button "See Portfolio" at bounding box center [154, 253] width 38 height 11
click at [57, 253] on button "See Portfolio" at bounding box center [66, 253] width 38 height 11
click at [230, 123] on button "See Portfolio" at bounding box center [243, 119] width 38 height 11
click at [67, 122] on button "See Portfolio" at bounding box center [66, 119] width 38 height 11
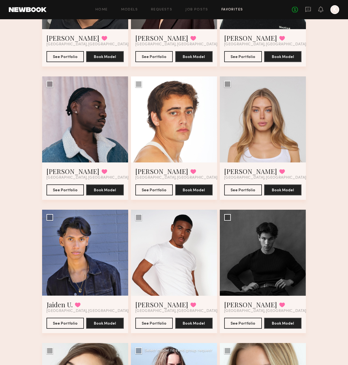
scroll to position [250, 0]
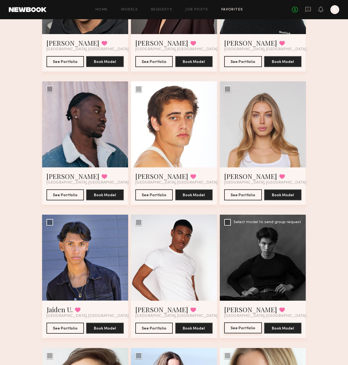
click at [253, 332] on button "See Portfolio" at bounding box center [243, 328] width 38 height 11
click at [156, 326] on button "See Portfolio" at bounding box center [154, 328] width 38 height 11
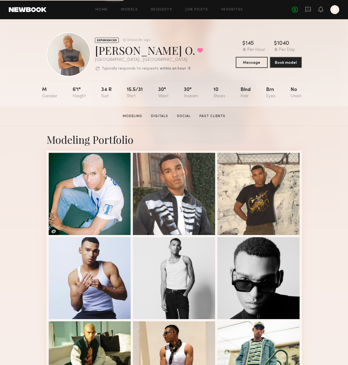
click at [101, 53] on div "[PERSON_NAME] O. Favorited" at bounding box center [149, 50] width 108 height 15
copy div "[PERSON_NAME]"
click at [119, 49] on div "[PERSON_NAME] O. Favorited" at bounding box center [149, 50] width 108 height 15
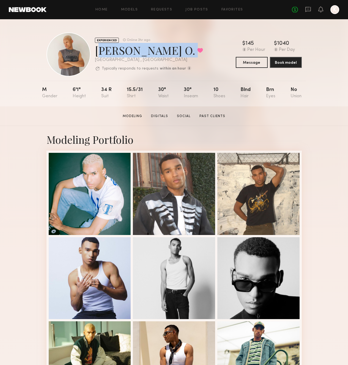
click at [119, 49] on div "[PERSON_NAME] O. Favorited" at bounding box center [149, 50] width 108 height 15
copy div "[PERSON_NAME] O. Favorited"
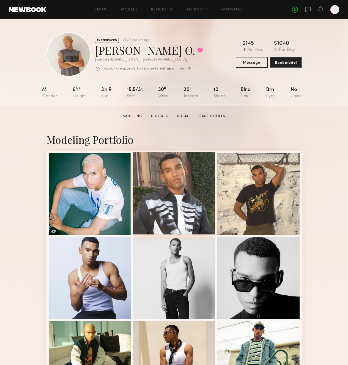
click at [190, 173] on div at bounding box center [174, 193] width 82 height 82
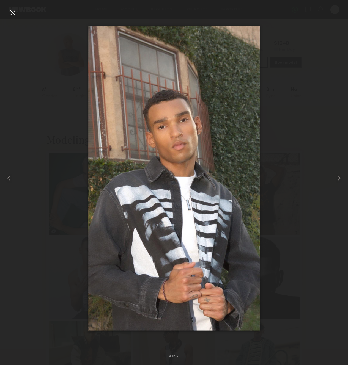
click at [301, 155] on div at bounding box center [174, 178] width 348 height 339
click at [18, 11] on div at bounding box center [174, 178] width 348 height 339
click at [14, 12] on div at bounding box center [12, 12] width 9 height 9
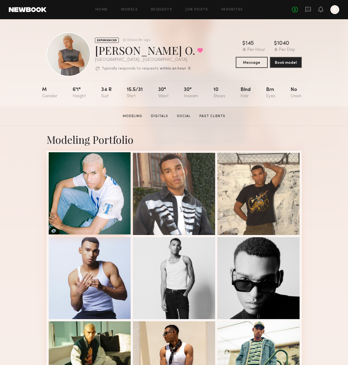
scroll to position [196, 0]
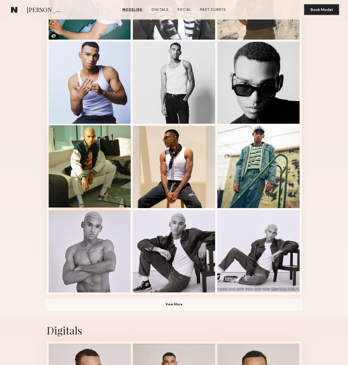
click at [84, 160] on div at bounding box center [90, 166] width 82 height 82
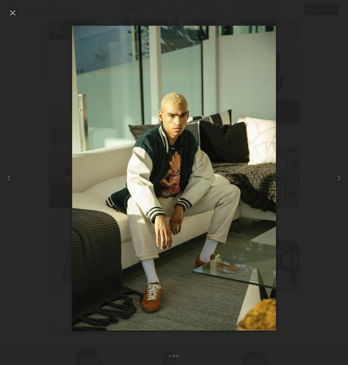
click at [14, 11] on div at bounding box center [12, 12] width 9 height 9
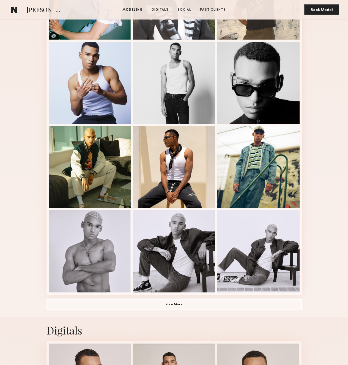
click at [14, 11] on section "Turner O. Modeling Digitals Social Past Clients Message Book Model Modeling Por…" at bounding box center [174, 366] width 348 height 911
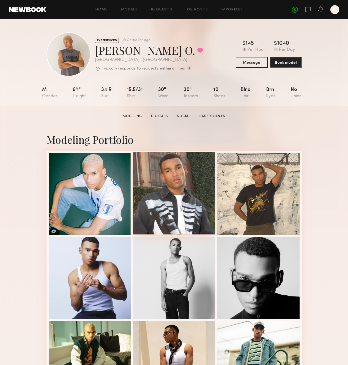
click at [198, 179] on div at bounding box center [174, 193] width 82 height 82
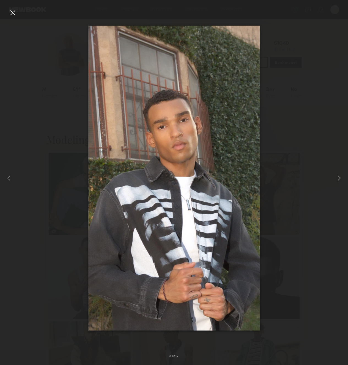
click at [20, 18] on div at bounding box center [174, 178] width 348 height 339
click at [17, 14] on div at bounding box center [174, 178] width 348 height 339
click at [15, 14] on div at bounding box center [12, 12] width 9 height 9
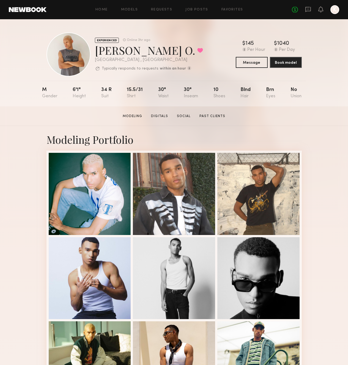
click at [118, 50] on div "Turner O. Favorited" at bounding box center [149, 50] width 108 height 15
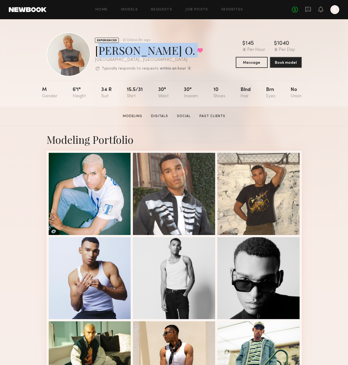
click at [118, 50] on div "Turner O. Favorited" at bounding box center [149, 50] width 108 height 15
copy div "Turner O. Favorited"
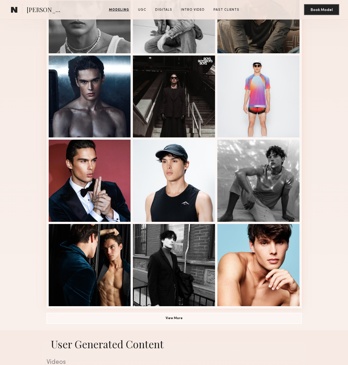
scroll to position [272, 0]
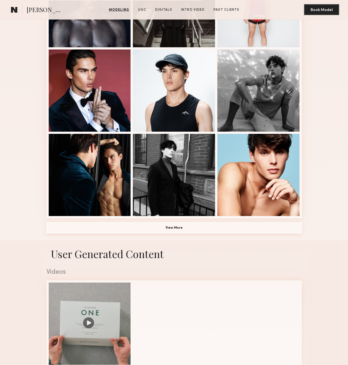
click at [191, 227] on button "View More" at bounding box center [174, 228] width 255 height 11
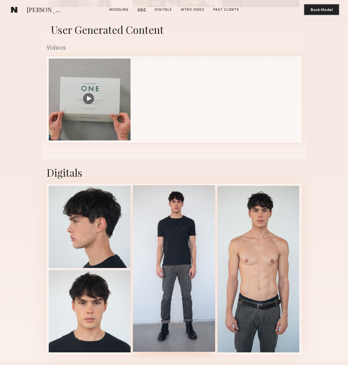
scroll to position [818, 0]
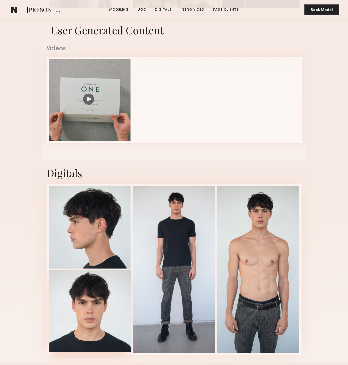
click at [111, 302] on div at bounding box center [90, 312] width 82 height 82
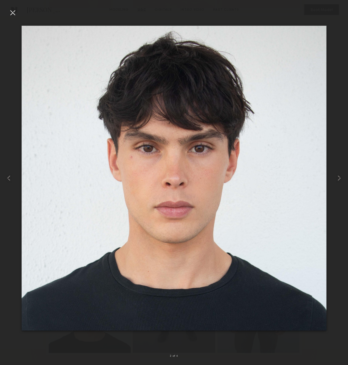
click at [11, 13] on div at bounding box center [12, 12] width 9 height 9
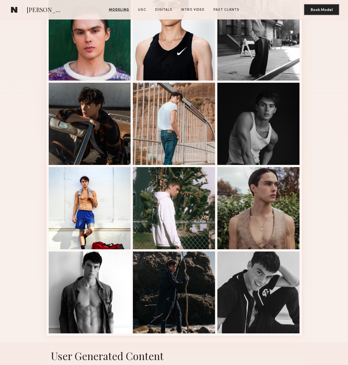
scroll to position [491, 0]
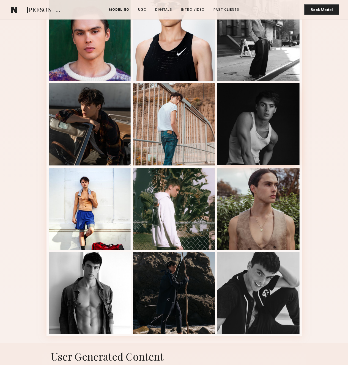
click at [246, 154] on div at bounding box center [258, 124] width 82 height 82
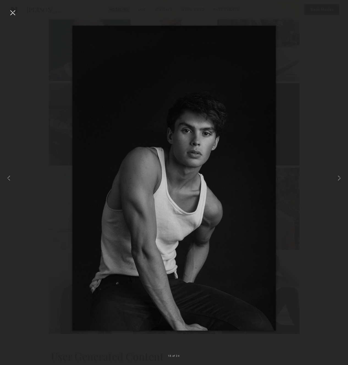
click at [15, 13] on div at bounding box center [12, 12] width 9 height 9
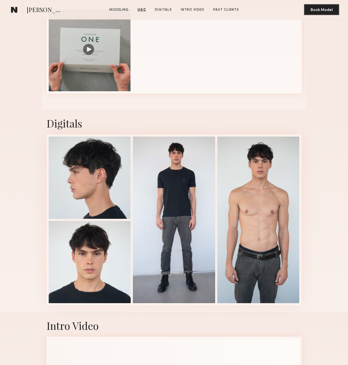
scroll to position [895, 0]
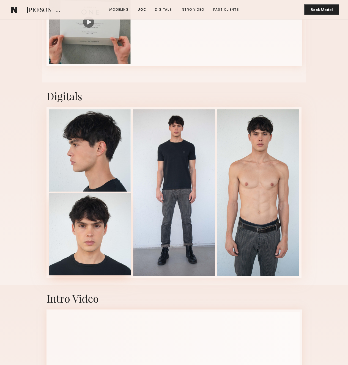
click at [76, 254] on div at bounding box center [90, 234] width 82 height 82
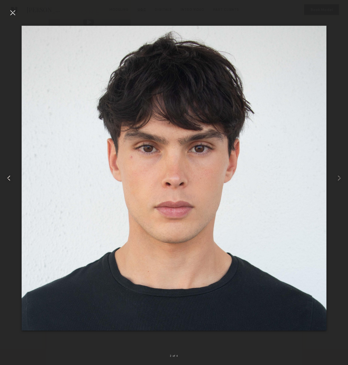
click at [9, 17] on div at bounding box center [7, 178] width 14 height 339
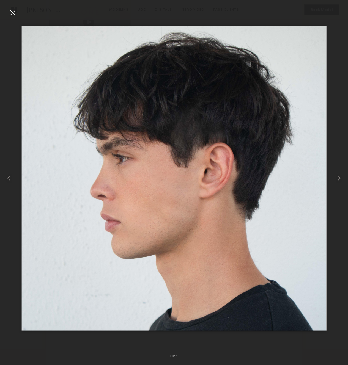
click at [11, 14] on div at bounding box center [12, 12] width 9 height 9
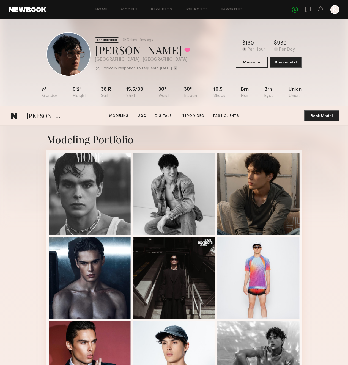
scroll to position [0, 0]
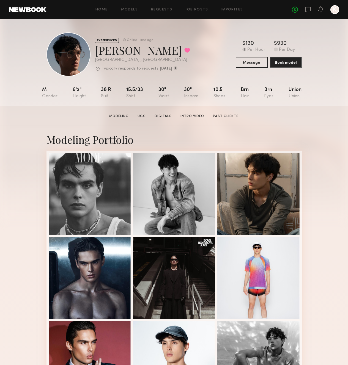
click at [107, 54] on div "Jared S. Favorited" at bounding box center [142, 50] width 95 height 15
copy div "Jared S. Favorited"
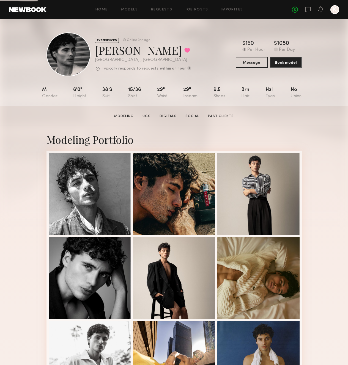
click at [109, 54] on div "[PERSON_NAME] Favorited" at bounding box center [143, 50] width 96 height 15
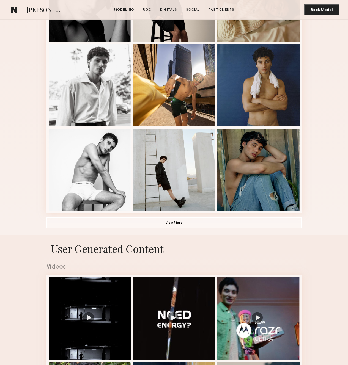
scroll to position [352, 0]
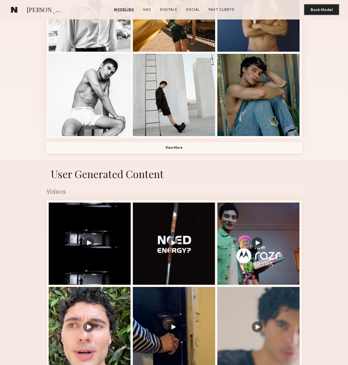
click at [179, 149] on button "View More" at bounding box center [174, 148] width 255 height 11
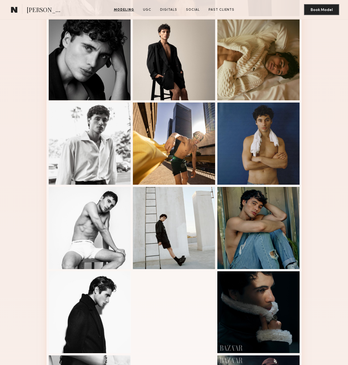
scroll to position [0, 0]
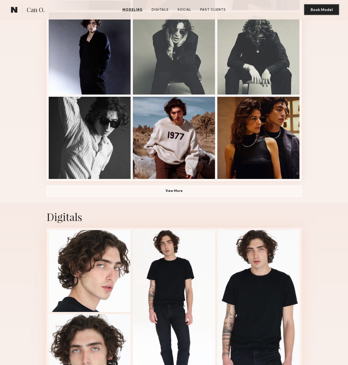
scroll to position [292, 0]
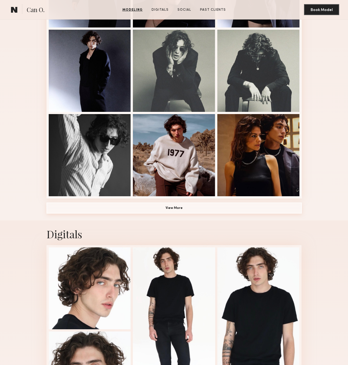
click at [173, 206] on button "View More" at bounding box center [174, 208] width 255 height 11
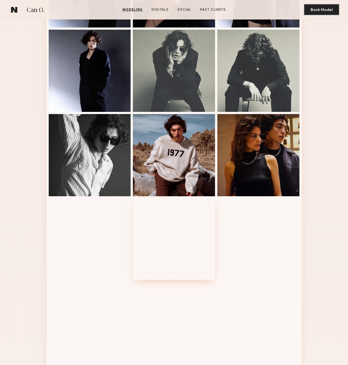
scroll to position [529, 0]
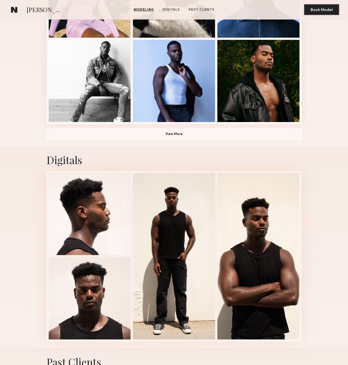
scroll to position [428, 0]
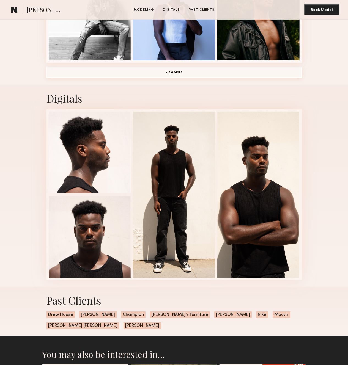
click at [194, 72] on button "View More" at bounding box center [174, 72] width 255 height 11
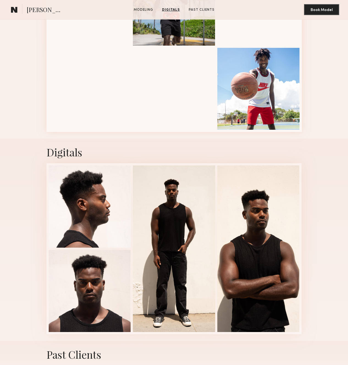
scroll to position [692, 0]
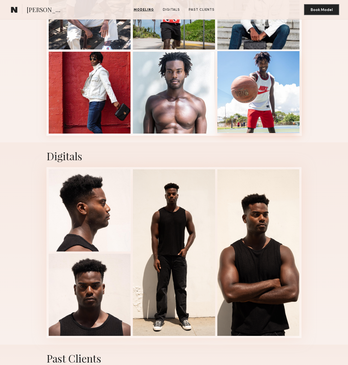
click at [260, 73] on div at bounding box center [258, 92] width 82 height 82
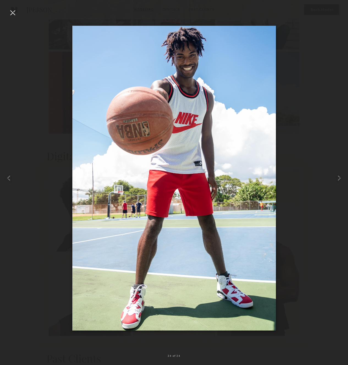
click at [28, 171] on div at bounding box center [174, 178] width 348 height 339
click at [14, 14] on div at bounding box center [12, 12] width 9 height 9
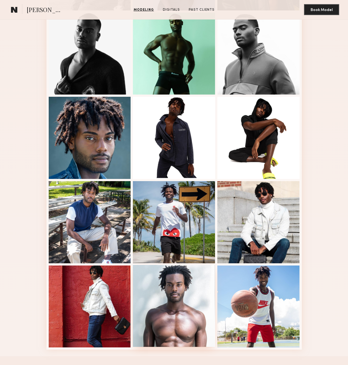
scroll to position [467, 0]
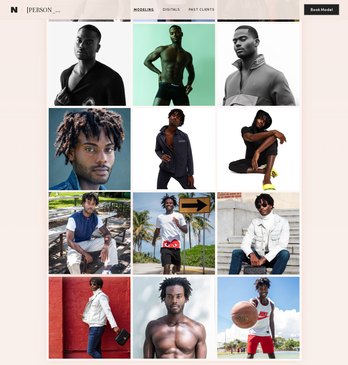
click at [92, 212] on div at bounding box center [90, 233] width 82 height 82
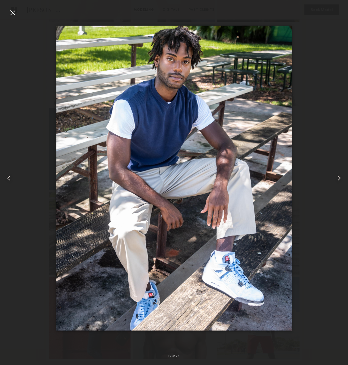
click at [11, 11] on div at bounding box center [12, 12] width 9 height 9
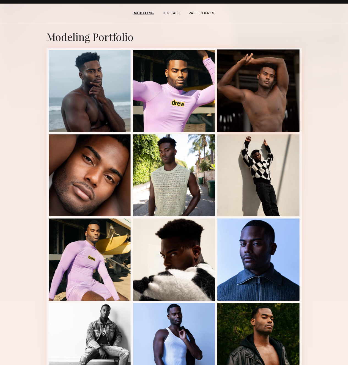
scroll to position [105, 0]
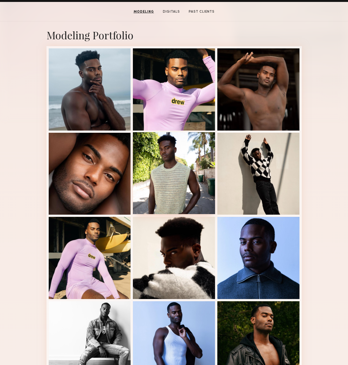
click at [179, 186] on div at bounding box center [174, 173] width 82 height 82
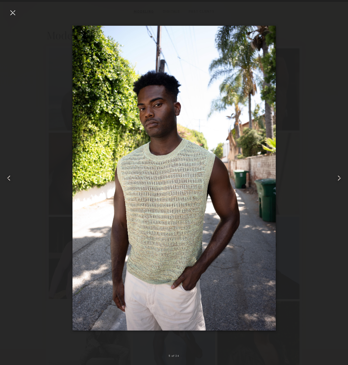
click at [16, 13] on div at bounding box center [12, 12] width 9 height 9
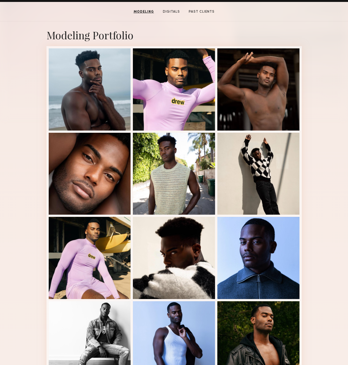
scroll to position [0, 0]
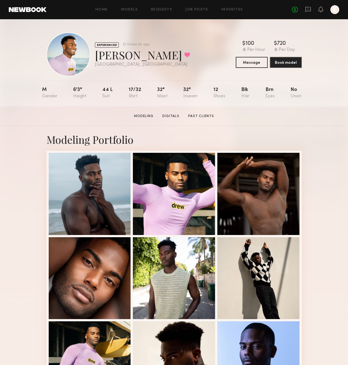
click at [121, 52] on div "[PERSON_NAME] Favorited" at bounding box center [142, 55] width 95 height 15
copy div "[PERSON_NAME] Favorited"
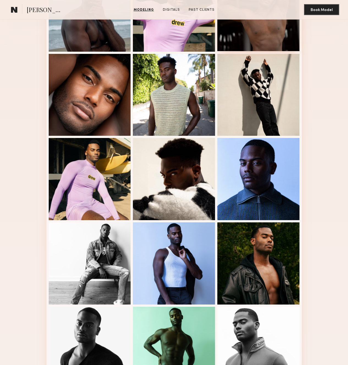
scroll to position [183, 0]
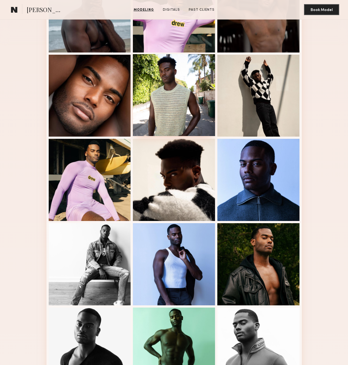
click at [183, 96] on div at bounding box center [174, 95] width 82 height 82
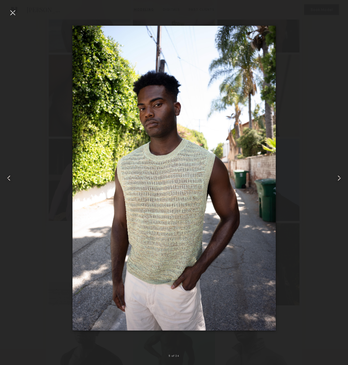
click at [14, 17] on div at bounding box center [12, 12] width 9 height 9
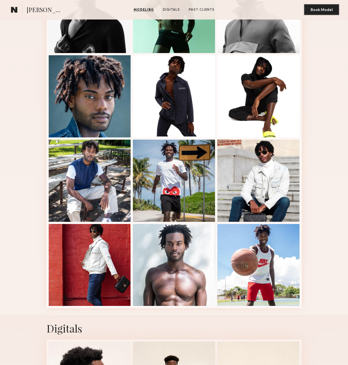
scroll to position [521, 0]
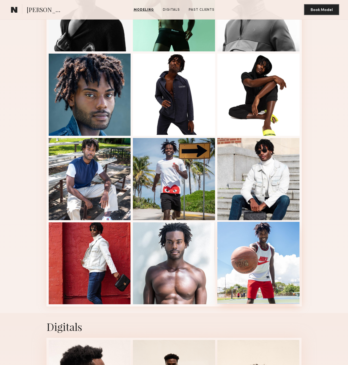
click at [247, 245] on div at bounding box center [258, 263] width 82 height 82
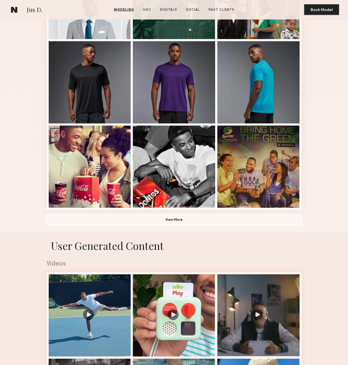
scroll to position [273, 0]
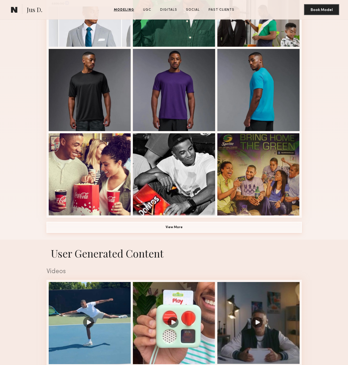
click at [169, 228] on button "View More" at bounding box center [174, 227] width 255 height 11
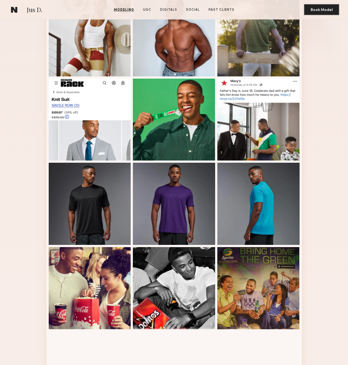
scroll to position [69, 0]
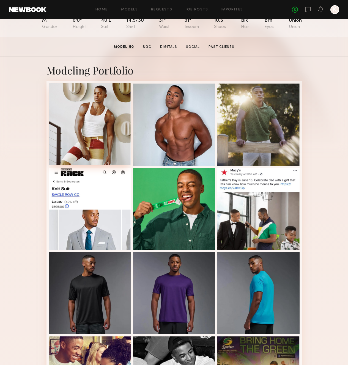
click at [93, 147] on div at bounding box center [90, 124] width 82 height 82
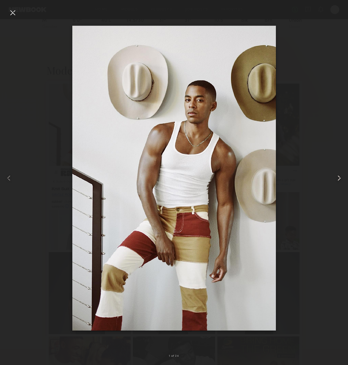
click at [340, 178] on common-icon at bounding box center [339, 178] width 9 height 9
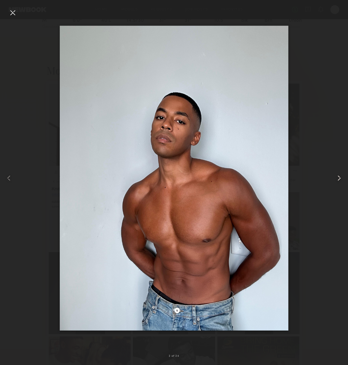
click at [340, 178] on common-icon at bounding box center [339, 178] width 9 height 9
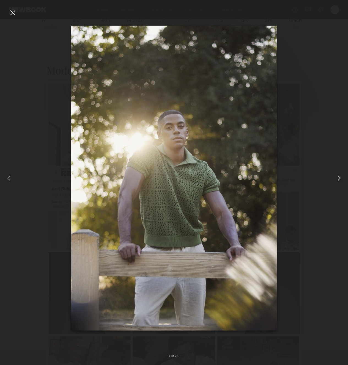
click at [340, 178] on common-icon at bounding box center [339, 178] width 9 height 9
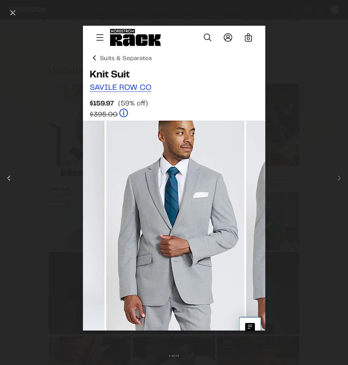
click at [8, 180] on common-icon at bounding box center [8, 178] width 9 height 9
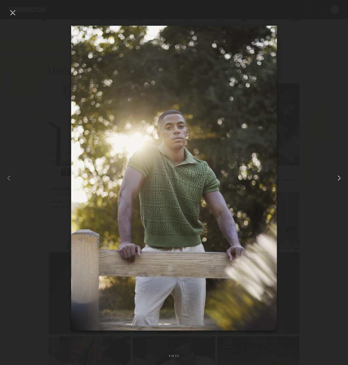
click at [339, 178] on common-icon at bounding box center [339, 178] width 9 height 9
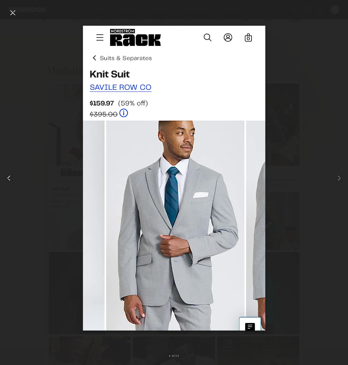
click at [8, 180] on common-icon at bounding box center [8, 178] width 9 height 9
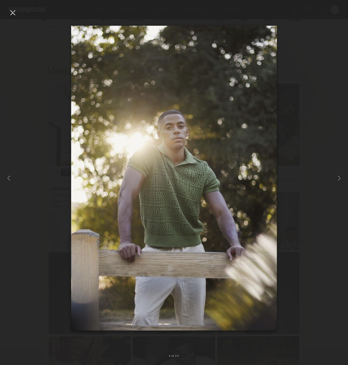
click at [334, 174] on div at bounding box center [174, 178] width 348 height 339
click at [336, 177] on common-icon at bounding box center [339, 178] width 9 height 9
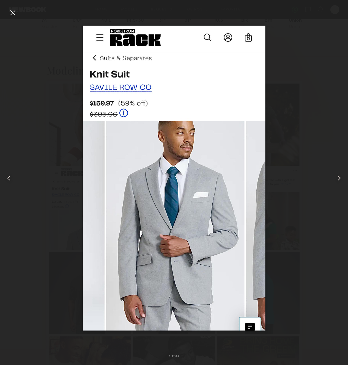
click at [336, 177] on common-icon at bounding box center [339, 178] width 9 height 9
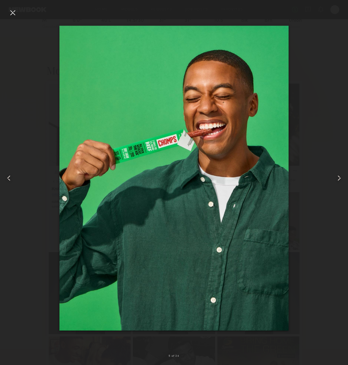
click at [336, 177] on common-icon at bounding box center [339, 178] width 9 height 9
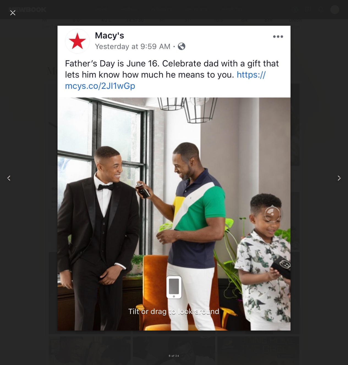
click at [336, 177] on common-icon at bounding box center [339, 178] width 9 height 9
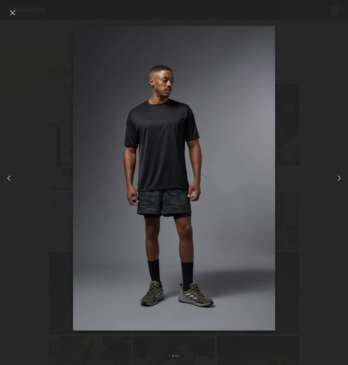
click at [336, 177] on common-icon at bounding box center [339, 178] width 9 height 9
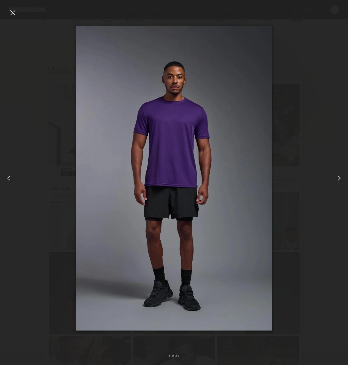
click at [12, 13] on div at bounding box center [12, 12] width 9 height 9
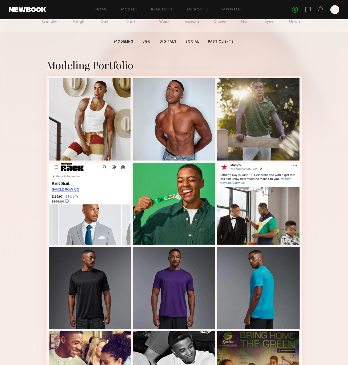
scroll to position [75, 0]
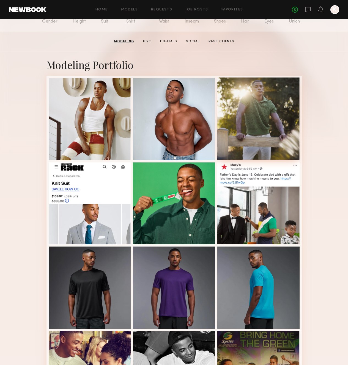
click at [229, 116] on div at bounding box center [258, 119] width 82 height 82
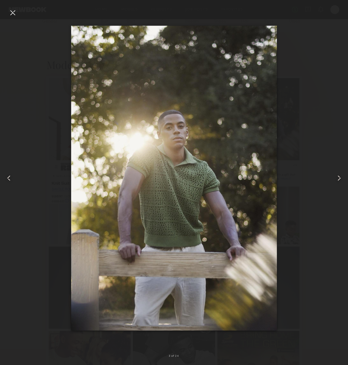
click at [13, 9] on div at bounding box center [12, 12] width 9 height 9
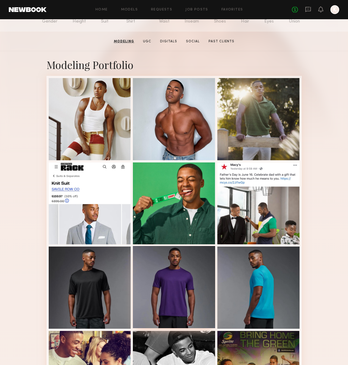
click at [180, 264] on div at bounding box center [174, 287] width 82 height 82
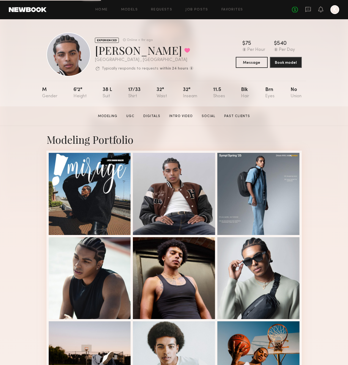
click at [113, 51] on div "[PERSON_NAME] Favorited" at bounding box center [144, 50] width 99 height 15
copy div "[PERSON_NAME] Favorited"
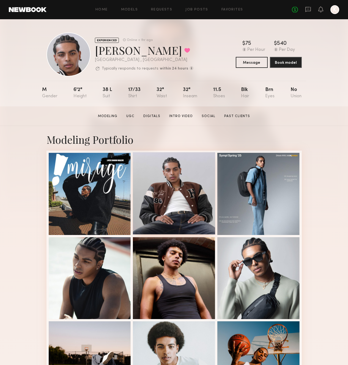
click at [181, 209] on div at bounding box center [174, 193] width 82 height 82
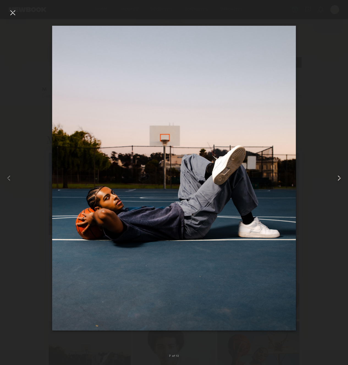
click at [339, 177] on common-icon at bounding box center [339, 178] width 9 height 9
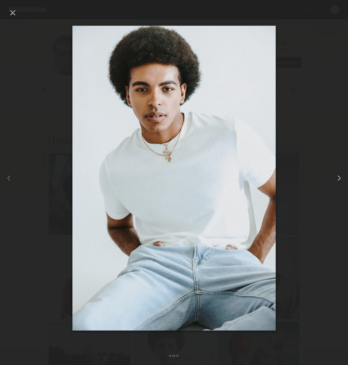
click at [339, 177] on common-icon at bounding box center [339, 178] width 9 height 9
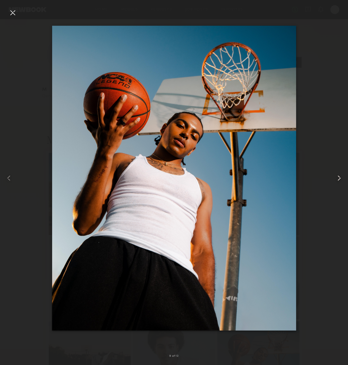
click at [339, 177] on common-icon at bounding box center [339, 178] width 9 height 9
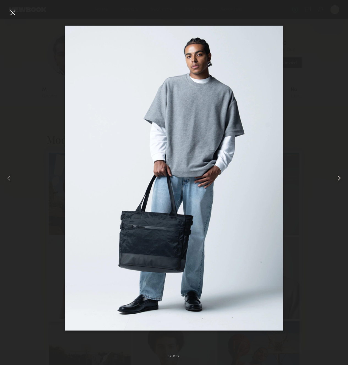
click at [339, 177] on common-icon at bounding box center [339, 178] width 9 height 9
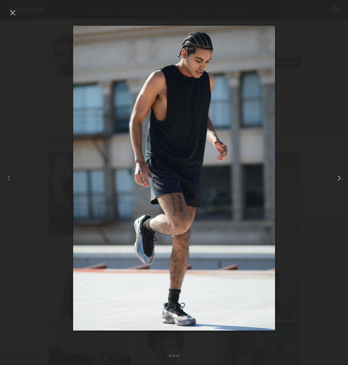
click at [339, 177] on common-icon at bounding box center [339, 178] width 9 height 9
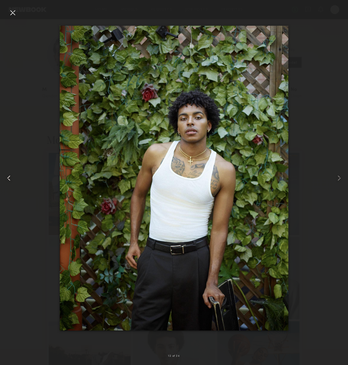
click at [9, 178] on common-icon at bounding box center [8, 178] width 9 height 9
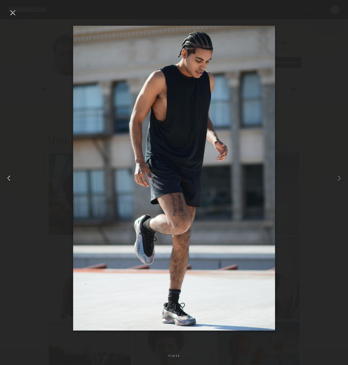
click at [10, 181] on common-icon at bounding box center [8, 178] width 9 height 9
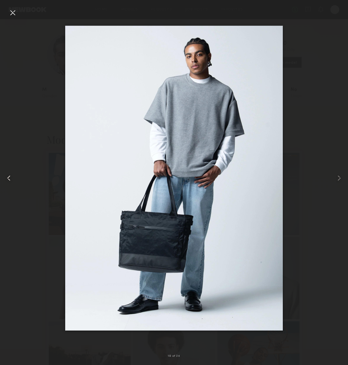
click at [10, 181] on common-icon at bounding box center [8, 178] width 9 height 9
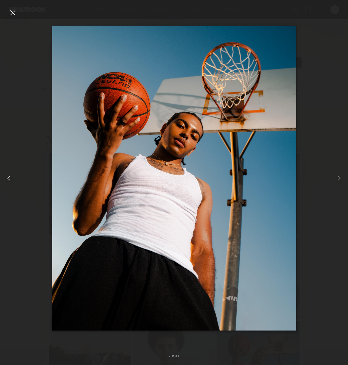
click at [10, 181] on common-icon at bounding box center [8, 178] width 9 height 9
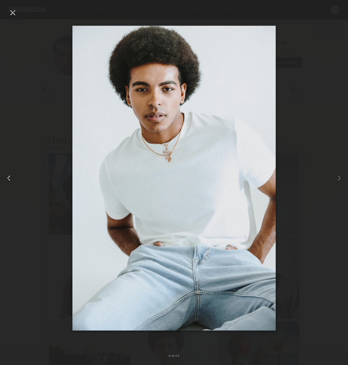
click at [10, 181] on common-icon at bounding box center [8, 178] width 9 height 9
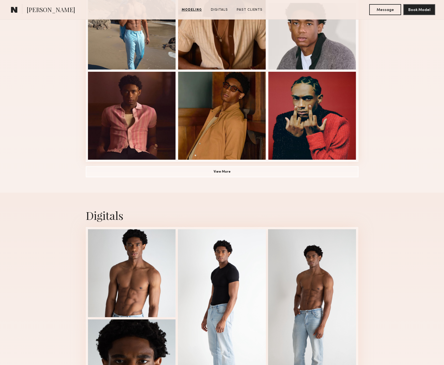
scroll to position [468, 0]
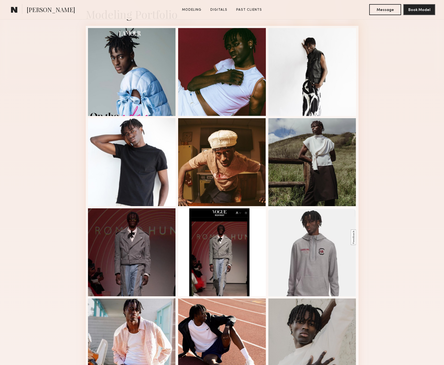
scroll to position [212, 0]
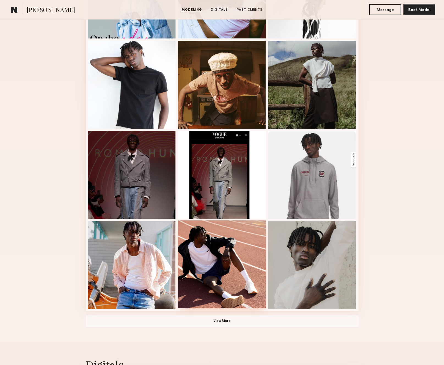
click at [214, 284] on div at bounding box center [222, 265] width 88 height 88
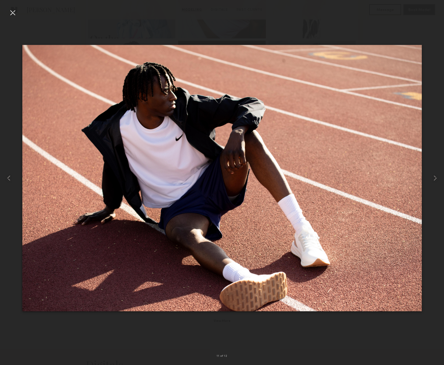
click at [13, 12] on div at bounding box center [12, 12] width 9 height 9
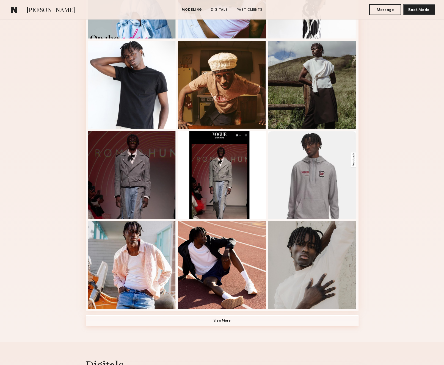
click at [241, 322] on button "View More" at bounding box center [222, 321] width 273 height 11
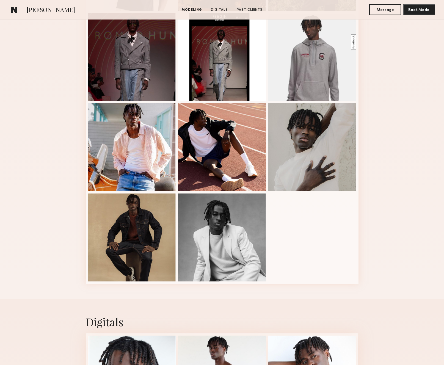
scroll to position [284, 0]
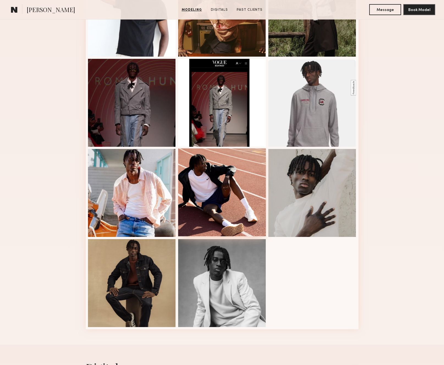
click at [216, 181] on div at bounding box center [222, 193] width 88 height 88
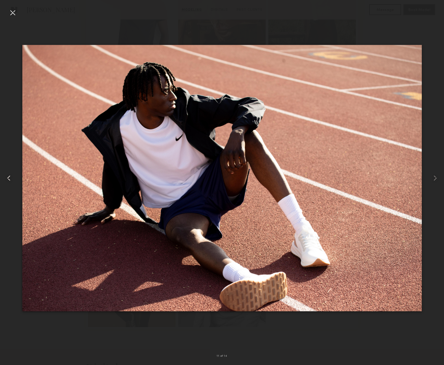
click at [6, 178] on common-icon at bounding box center [8, 178] width 9 height 9
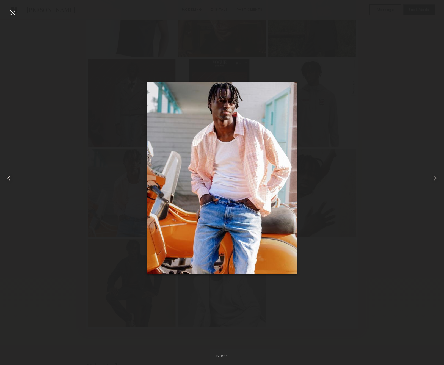
click at [6, 178] on common-icon at bounding box center [8, 178] width 9 height 9
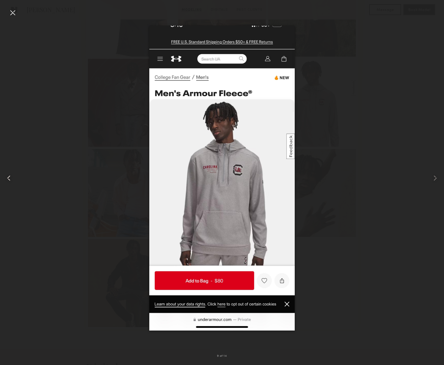
click at [6, 178] on common-icon at bounding box center [8, 178] width 9 height 9
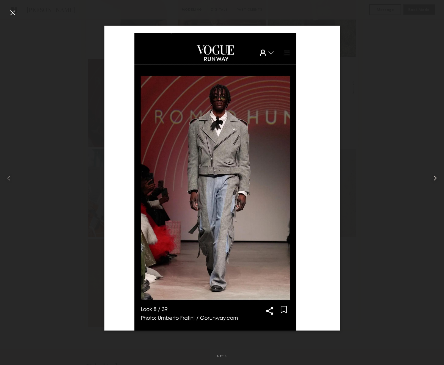
click at [348, 181] on common-icon at bounding box center [435, 178] width 9 height 9
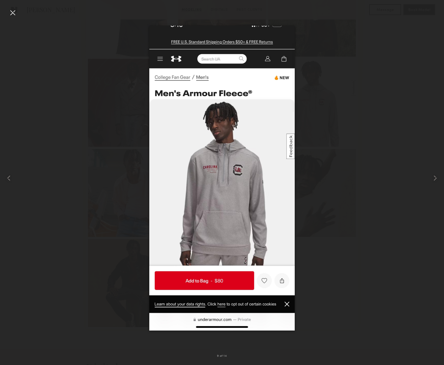
click at [10, 12] on div at bounding box center [12, 12] width 9 height 9
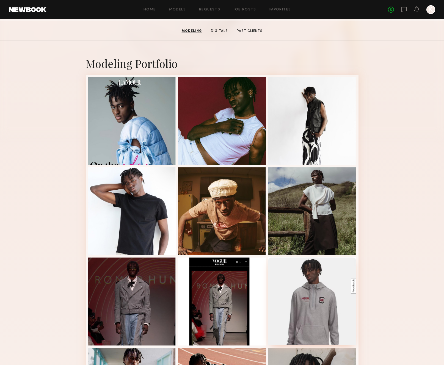
scroll to position [0, 0]
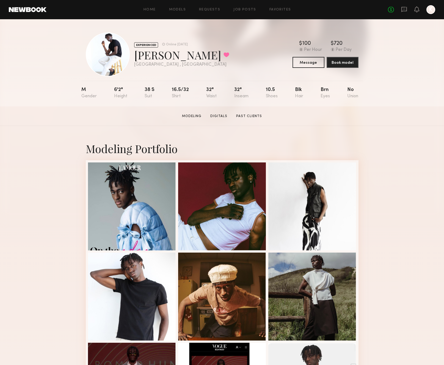
click at [156, 56] on div "[PERSON_NAME] Favorited" at bounding box center [181, 55] width 95 height 15
copy div "[PERSON_NAME] Favorited"
click at [131, 276] on div at bounding box center [132, 296] width 88 height 88
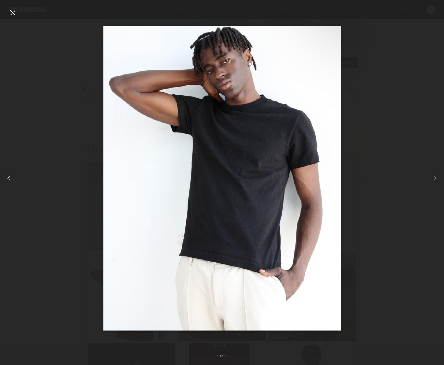
click at [6, 10] on div at bounding box center [9, 178] width 18 height 339
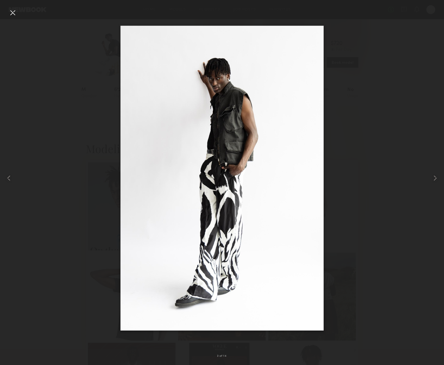
click at [10, 10] on div at bounding box center [12, 12] width 9 height 9
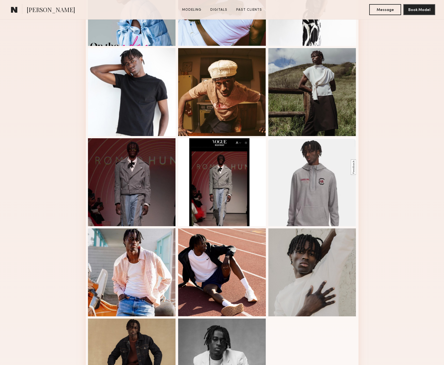
scroll to position [272, 0]
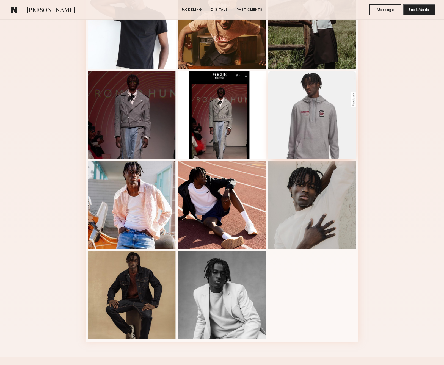
click at [335, 144] on div at bounding box center [313, 115] width 88 height 88
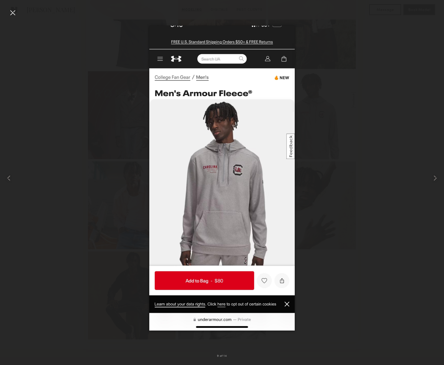
click at [288, 181] on img at bounding box center [222, 178] width 146 height 305
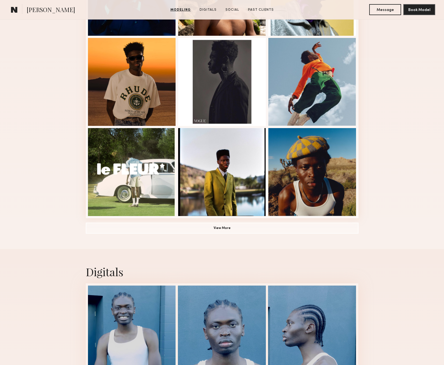
scroll to position [443, 0]
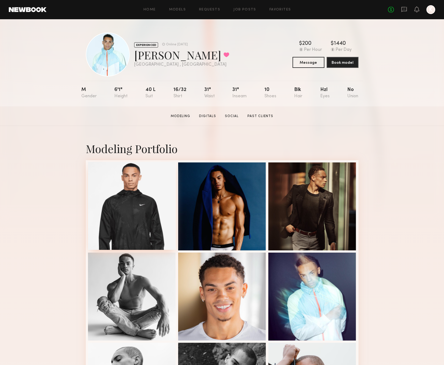
click at [135, 193] on div at bounding box center [132, 206] width 88 height 88
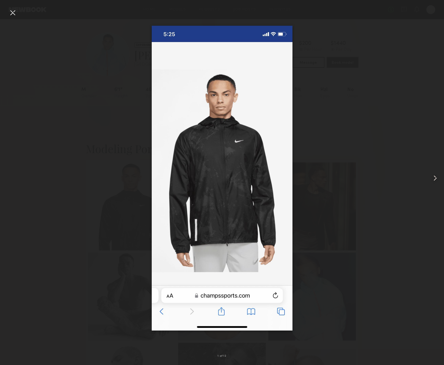
click at [348, 176] on div at bounding box center [436, 178] width 18 height 339
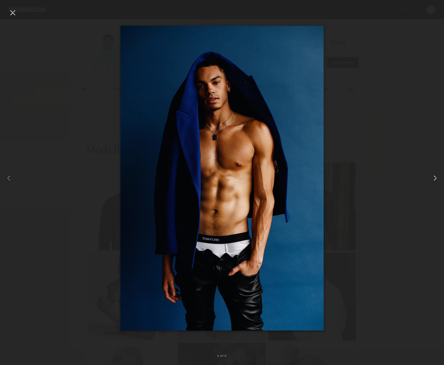
click at [348, 176] on div at bounding box center [436, 178] width 18 height 339
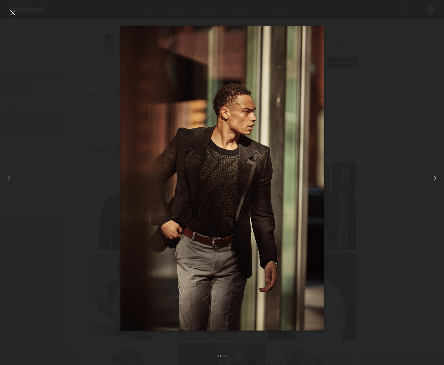
click at [348, 176] on div at bounding box center [436, 178] width 18 height 339
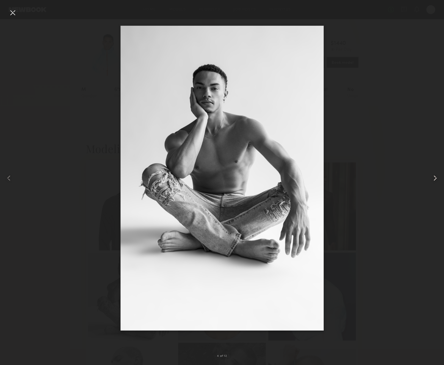
click at [348, 176] on div at bounding box center [436, 178] width 18 height 339
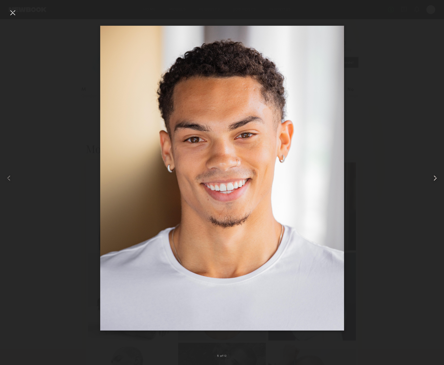
click at [348, 176] on div at bounding box center [436, 178] width 18 height 339
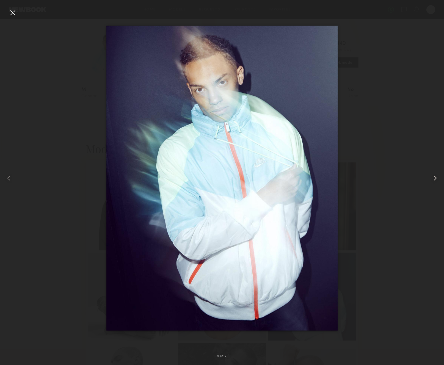
click at [348, 176] on div at bounding box center [436, 178] width 18 height 339
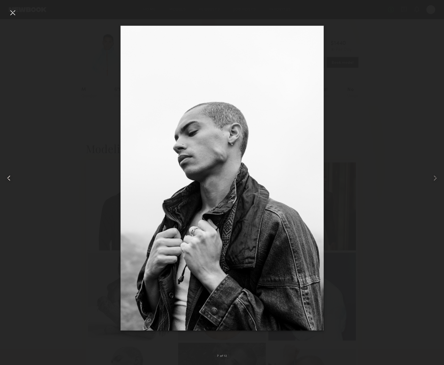
click at [7, 179] on common-icon at bounding box center [8, 178] width 9 height 9
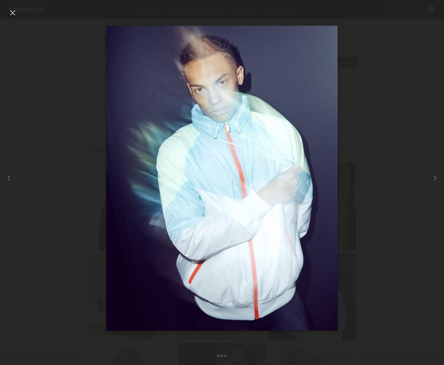
click at [12, 12] on div at bounding box center [12, 12] width 9 height 9
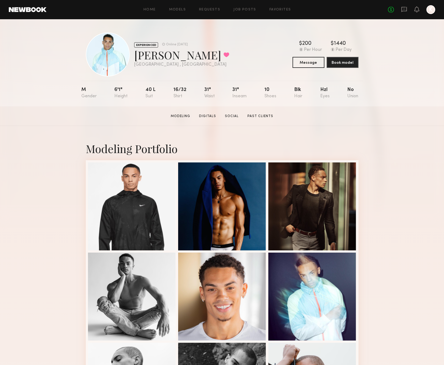
click at [149, 56] on div "[PERSON_NAME] Favorited" at bounding box center [181, 55] width 95 height 15
copy div "[PERSON_NAME] Favorited"
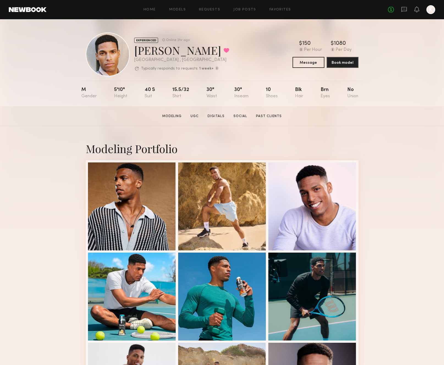
click at [146, 48] on div "[PERSON_NAME] Favorited" at bounding box center [181, 50] width 95 height 15
click at [146, 53] on div "[PERSON_NAME] Favorited" at bounding box center [181, 50] width 95 height 15
copy div "[PERSON_NAME] Favorited"
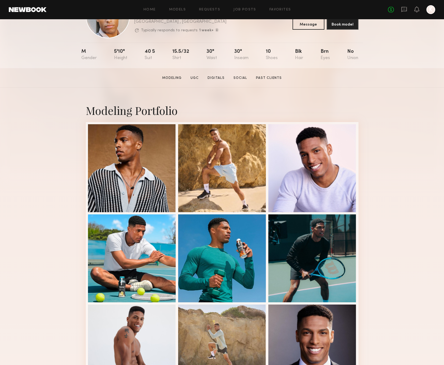
scroll to position [41, 0]
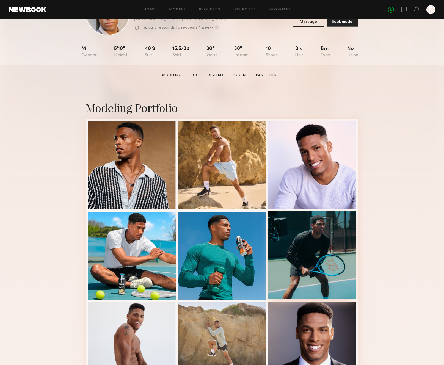
click at [291, 250] on div at bounding box center [313, 255] width 88 height 88
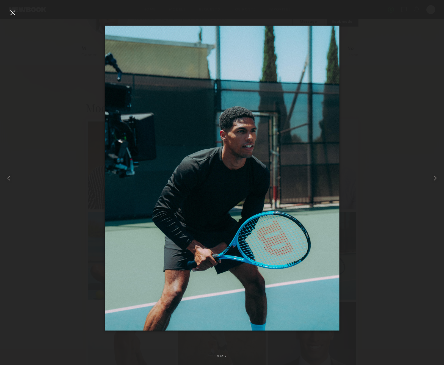
click at [12, 16] on div at bounding box center [12, 12] width 9 height 9
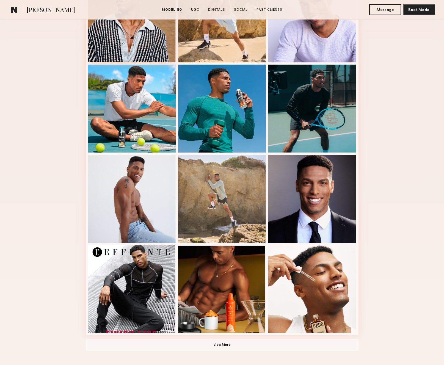
scroll to position [187, 0]
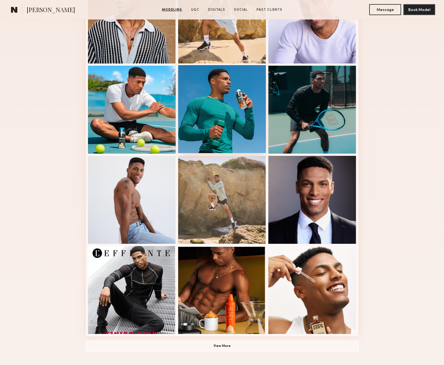
click at [228, 134] on div at bounding box center [222, 109] width 88 height 88
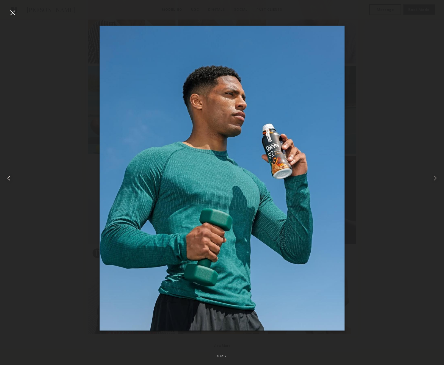
click at [11, 176] on common-icon at bounding box center [8, 178] width 9 height 9
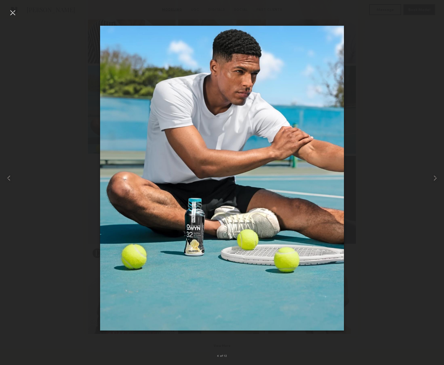
click at [13, 12] on div at bounding box center [12, 12] width 9 height 9
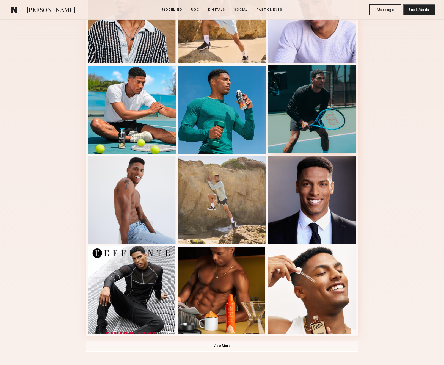
click at [329, 118] on div at bounding box center [313, 109] width 88 height 88
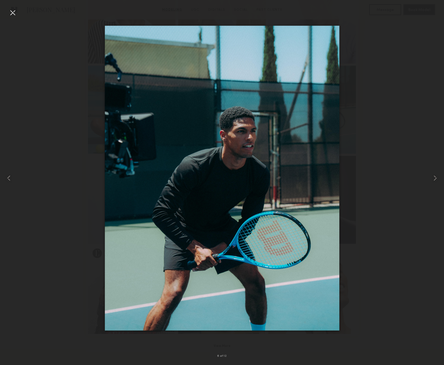
click at [13, 15] on div at bounding box center [12, 12] width 9 height 9
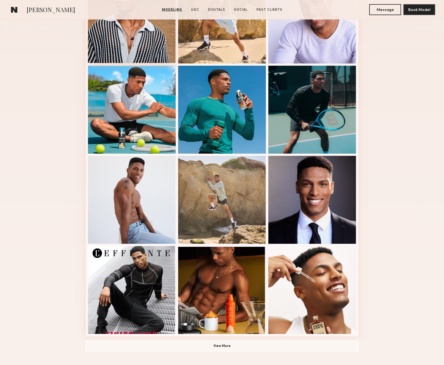
scroll to position [0, 0]
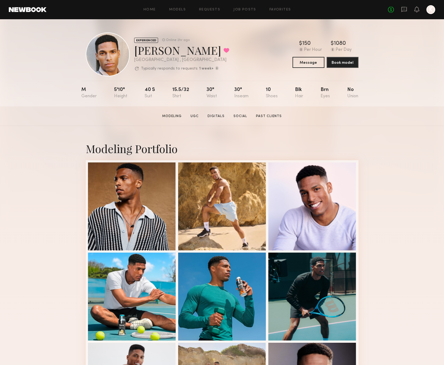
click at [137, 53] on div "[PERSON_NAME] Favorited" at bounding box center [181, 50] width 95 height 15
copy div "[PERSON_NAME] Favorited"
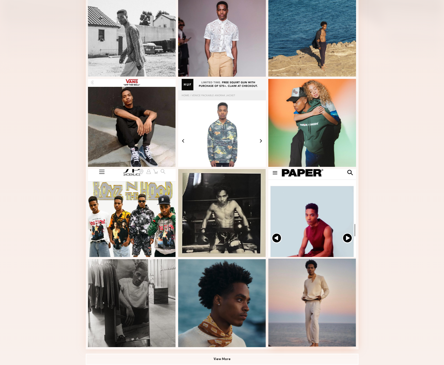
scroll to position [108, 0]
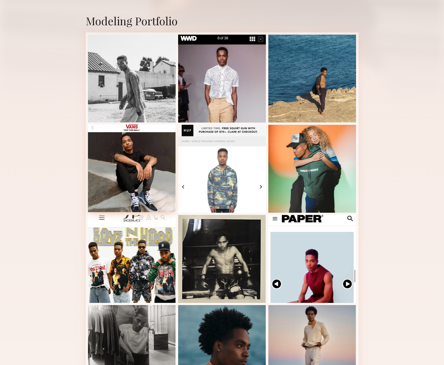
click at [143, 168] on div at bounding box center [132, 168] width 88 height 88
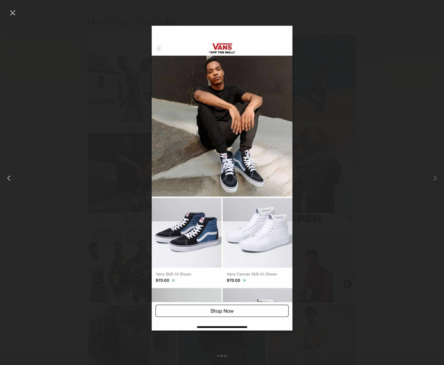
click at [17, 14] on div at bounding box center [9, 178] width 18 height 339
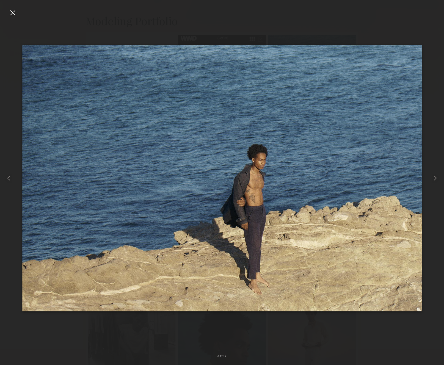
click at [12, 11] on div at bounding box center [12, 12] width 9 height 9
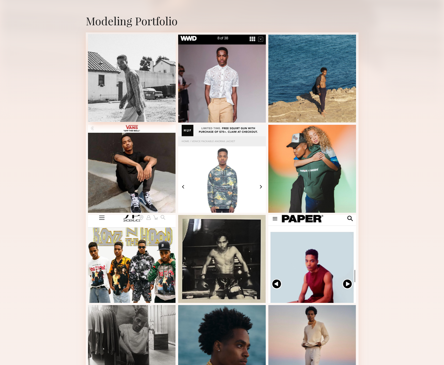
click at [153, 65] on div at bounding box center [132, 78] width 88 height 88
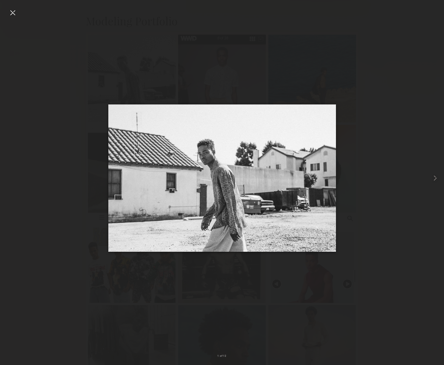
click at [220, 118] on img at bounding box center [222, 179] width 228 height 148
click at [12, 13] on div at bounding box center [12, 12] width 9 height 9
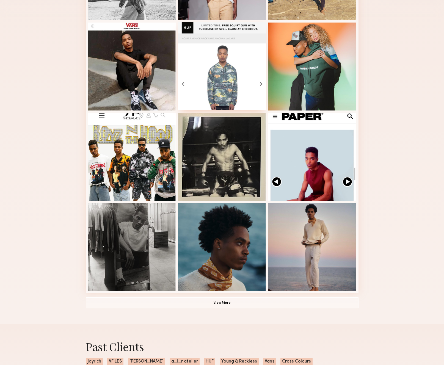
scroll to position [211, 0]
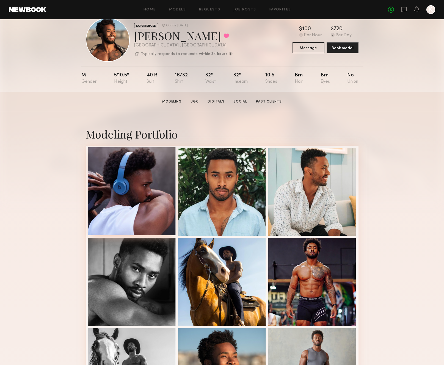
scroll to position [20, 0]
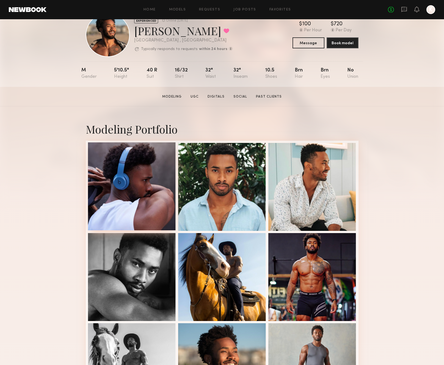
click at [146, 181] on div at bounding box center [132, 187] width 88 height 88
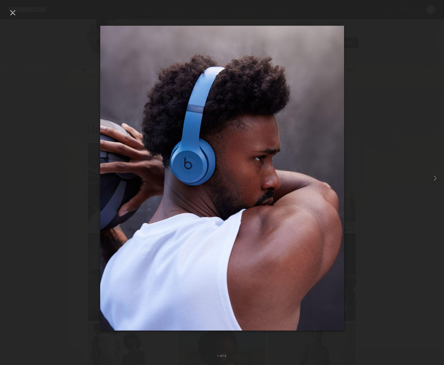
click at [168, 127] on img at bounding box center [222, 178] width 244 height 305
click at [348, 181] on common-icon at bounding box center [435, 178] width 9 height 9
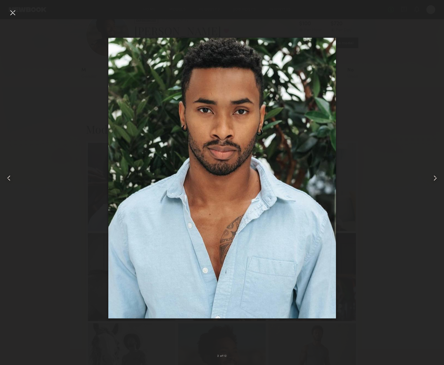
click at [348, 181] on common-icon at bounding box center [435, 178] width 9 height 9
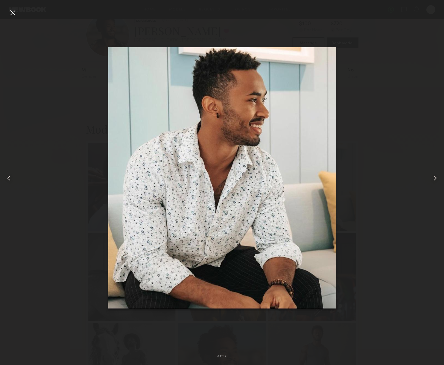
click at [348, 181] on common-icon at bounding box center [435, 178] width 9 height 9
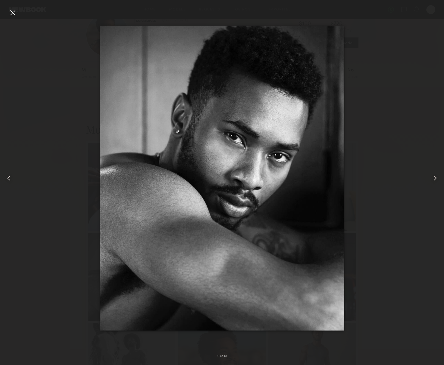
click at [348, 181] on common-icon at bounding box center [435, 178] width 9 height 9
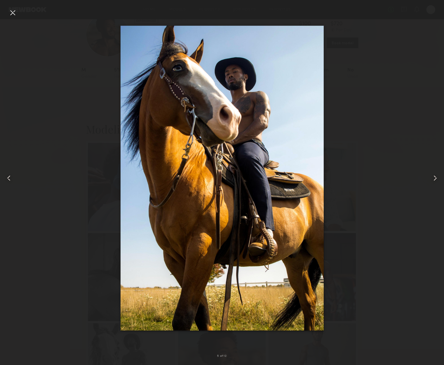
click at [348, 181] on common-icon at bounding box center [435, 178] width 9 height 9
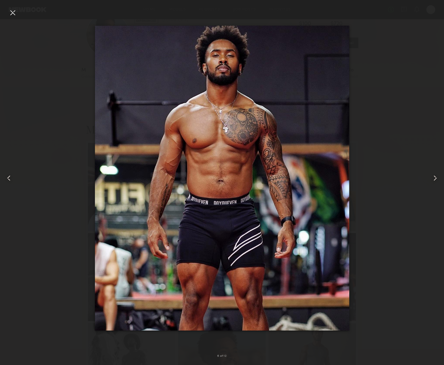
click at [348, 181] on common-icon at bounding box center [435, 178] width 9 height 9
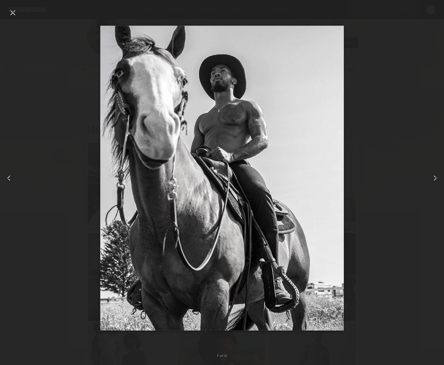
click at [348, 181] on common-icon at bounding box center [435, 178] width 9 height 9
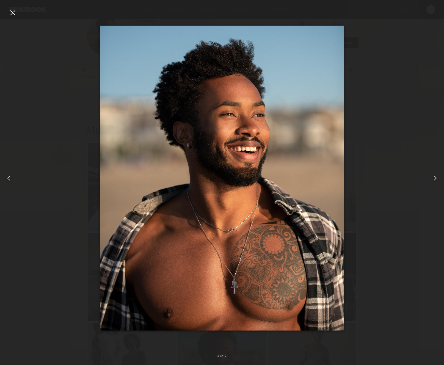
click at [348, 181] on common-icon at bounding box center [435, 178] width 9 height 9
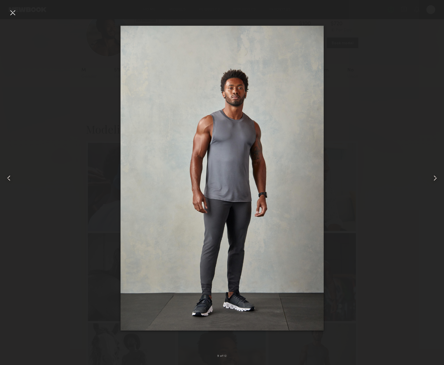
click at [348, 181] on common-icon at bounding box center [435, 178] width 9 height 9
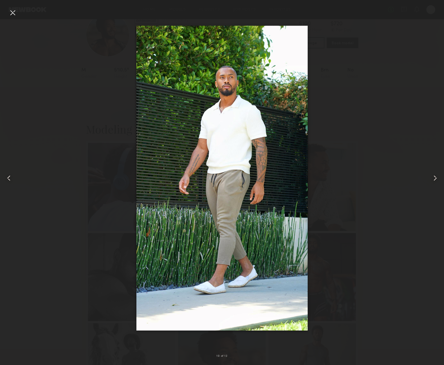
click at [19, 178] on div at bounding box center [222, 178] width 444 height 339
click at [13, 178] on common-icon at bounding box center [8, 178] width 9 height 9
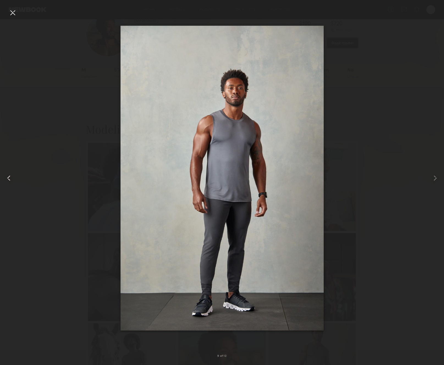
click at [15, 20] on div at bounding box center [9, 178] width 18 height 339
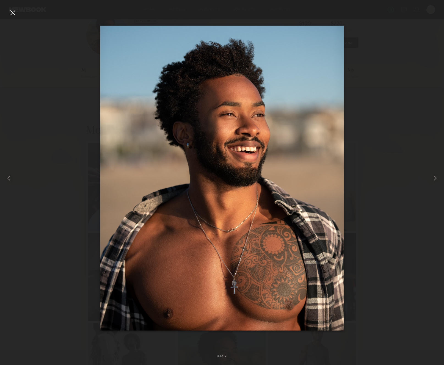
click at [15, 13] on div at bounding box center [12, 12] width 9 height 9
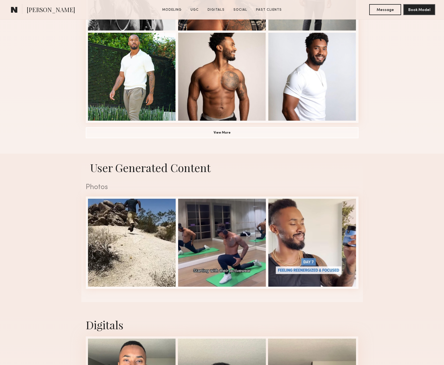
scroll to position [519, 0]
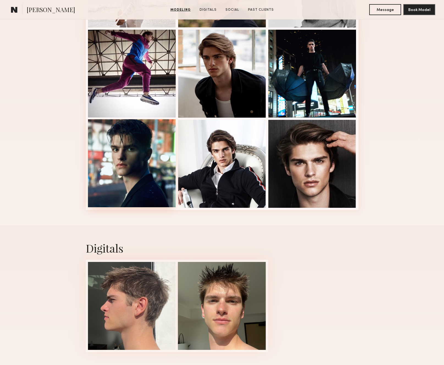
scroll to position [219, 0]
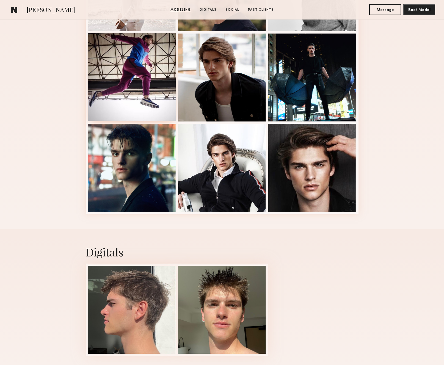
click at [141, 115] on div at bounding box center [132, 77] width 88 height 88
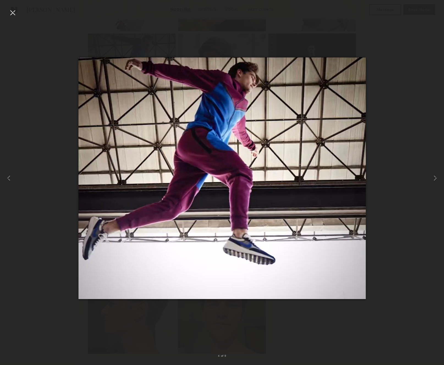
click at [16, 15] on div at bounding box center [12, 12] width 9 height 9
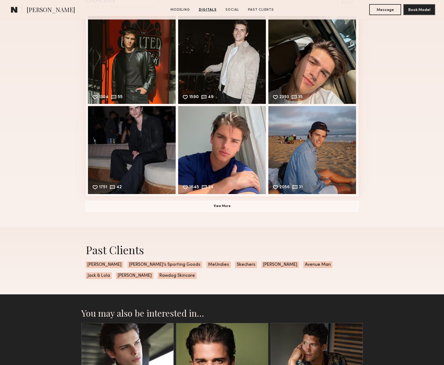
scroll to position [713, 0]
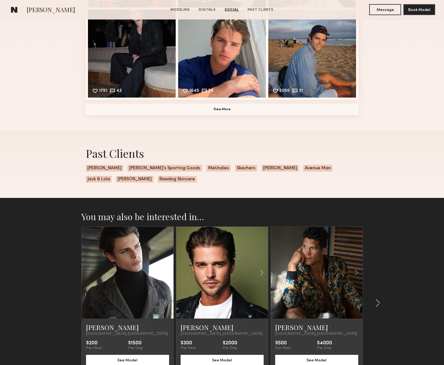
click at [214, 110] on button "View More" at bounding box center [222, 109] width 273 height 11
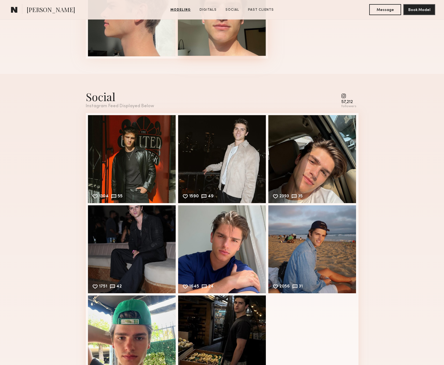
scroll to position [529, 0]
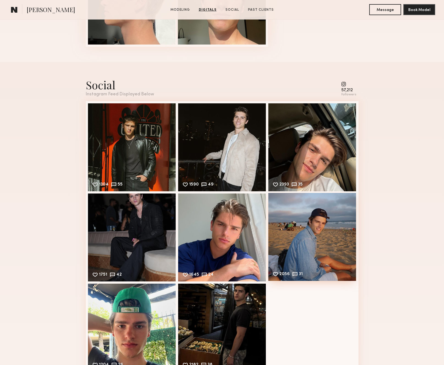
click at [297, 211] on div "2056 31 Likes & comments displayed to show model’s engagement" at bounding box center [313, 237] width 88 height 88
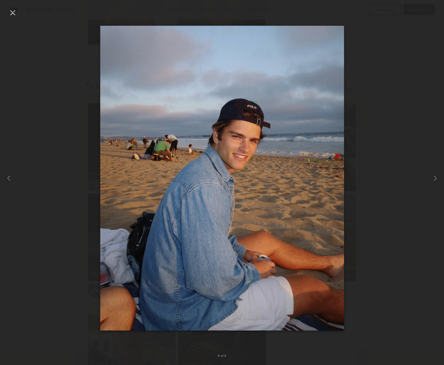
click at [15, 17] on div at bounding box center [12, 12] width 9 height 9
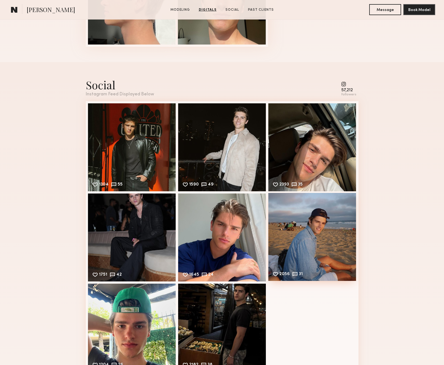
click at [309, 252] on div "2056 31 Likes & comments displayed to show model’s engagement" at bounding box center [313, 237] width 88 height 88
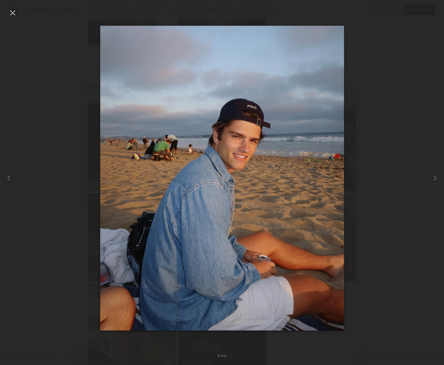
click at [348, 85] on div at bounding box center [222, 178] width 444 height 339
click at [12, 14] on div at bounding box center [12, 12] width 9 height 9
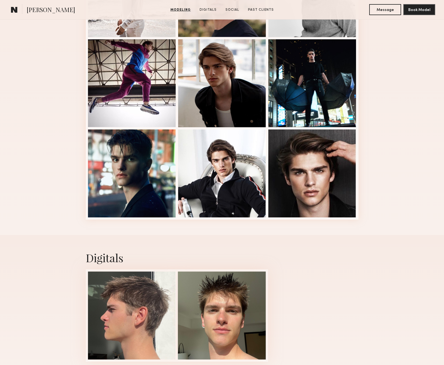
scroll to position [84, 0]
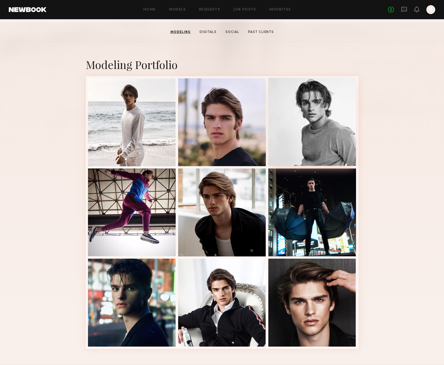
click at [301, 128] on div at bounding box center [313, 122] width 88 height 88
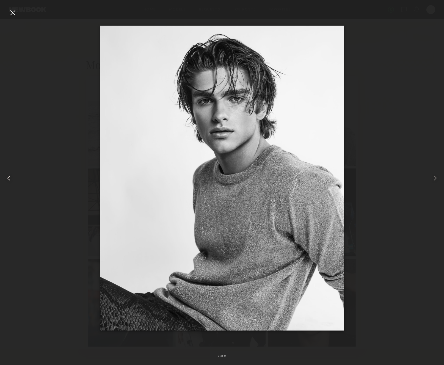
click at [13, 17] on div at bounding box center [9, 178] width 18 height 339
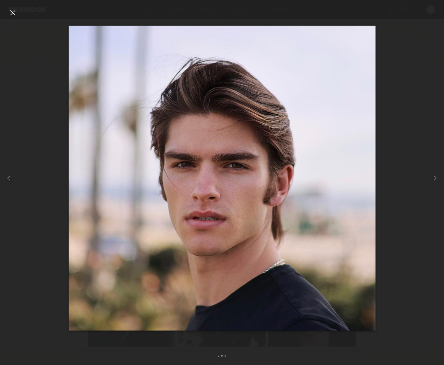
click at [13, 13] on div at bounding box center [12, 12] width 9 height 9
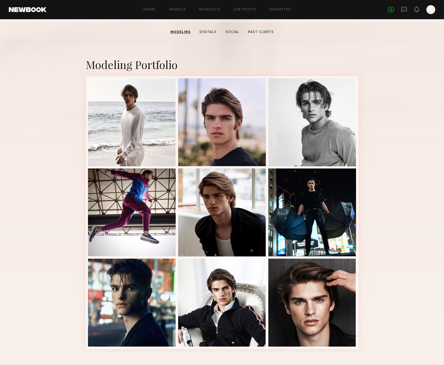
scroll to position [0, 0]
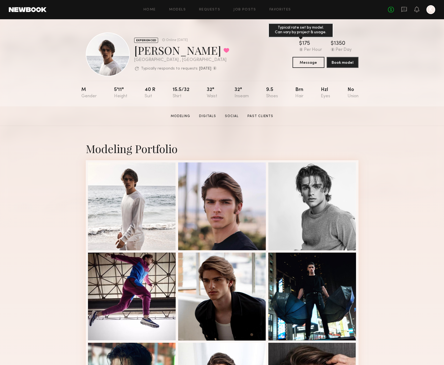
click at [307, 42] on div "175" at bounding box center [306, 44] width 8 height 6
copy div "175"
click at [155, 48] on div "Kyle S. Favorited" at bounding box center [181, 50] width 95 height 15
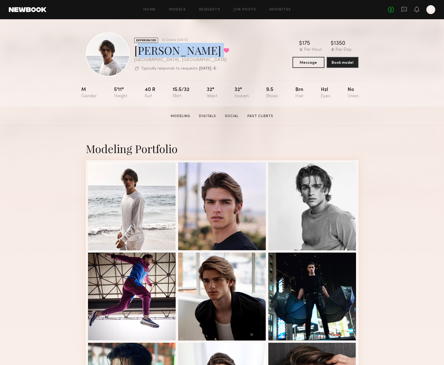
click at [155, 48] on div "Kyle S. Favorited" at bounding box center [181, 50] width 95 height 15
copy div "Kyle S. Favorited"
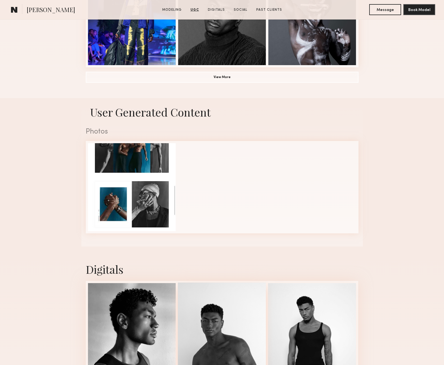
scroll to position [405, 0]
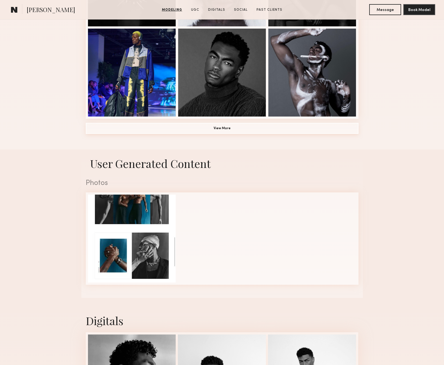
click at [226, 127] on button "View More" at bounding box center [222, 128] width 273 height 11
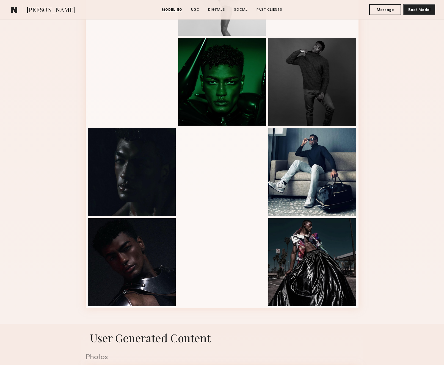
scroll to position [809, 0]
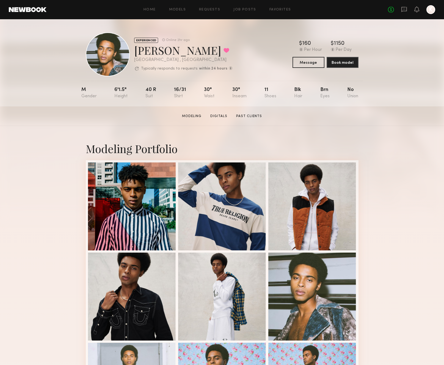
click at [145, 47] on div "[PERSON_NAME] Favorited" at bounding box center [183, 50] width 99 height 15
copy div "[PERSON_NAME]"
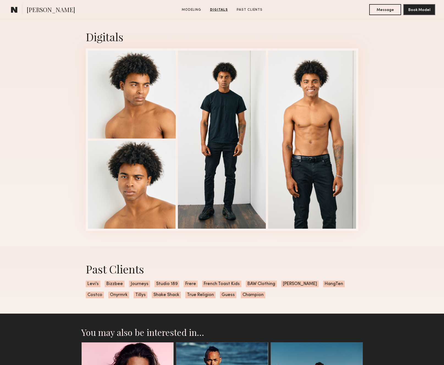
scroll to position [540, 0]
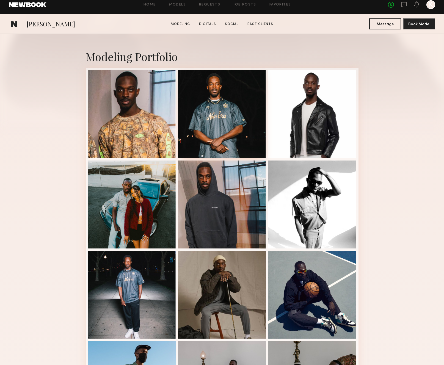
scroll to position [178, 0]
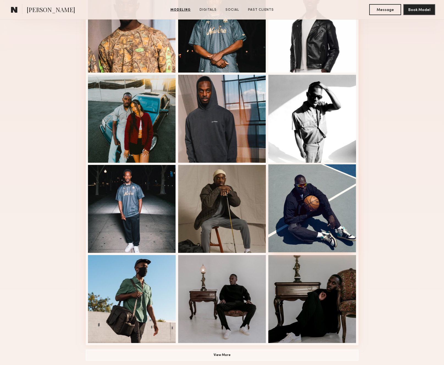
click at [342, 216] on div at bounding box center [313, 209] width 88 height 88
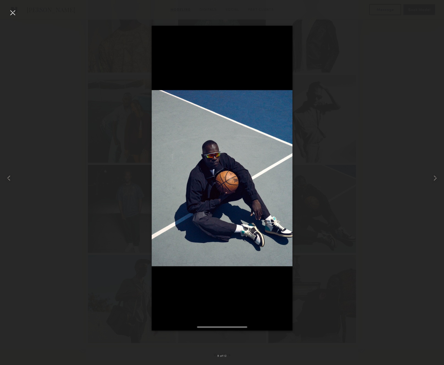
click at [13, 13] on div at bounding box center [12, 12] width 9 height 9
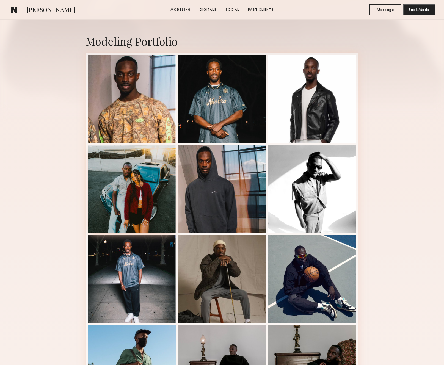
scroll to position [107, 0]
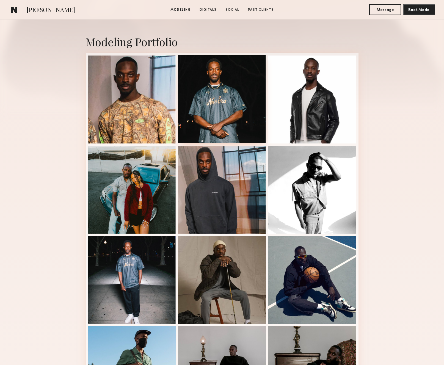
click at [228, 127] on div at bounding box center [222, 99] width 88 height 88
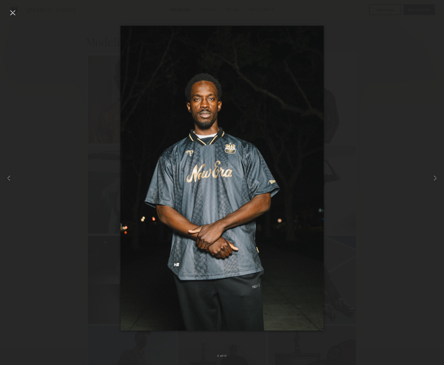
click at [10, 16] on div at bounding box center [12, 12] width 9 height 9
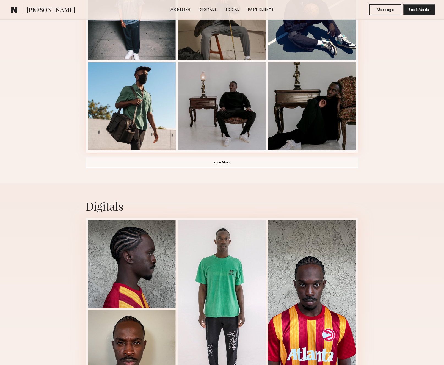
scroll to position [370, 0]
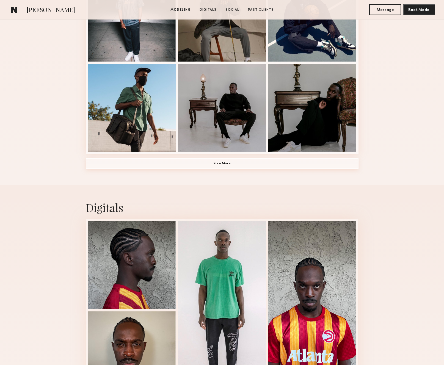
click at [213, 162] on button "View More" at bounding box center [222, 163] width 273 height 11
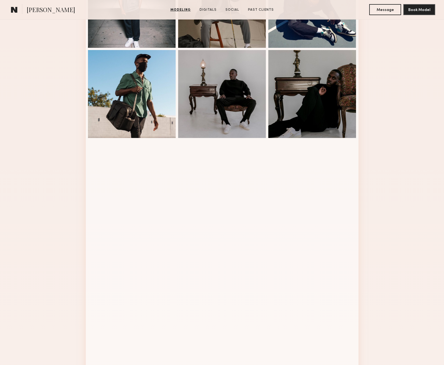
scroll to position [388, 0]
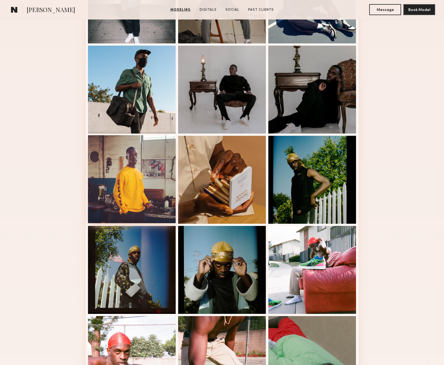
click at [145, 172] on div at bounding box center [132, 179] width 88 height 88
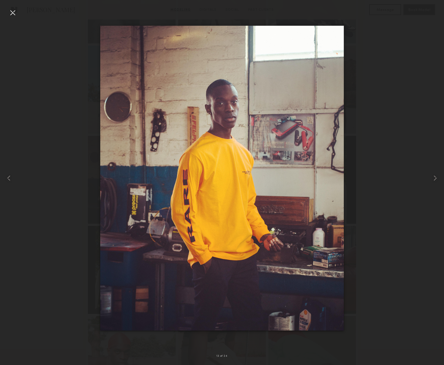
click at [19, 17] on div at bounding box center [222, 178] width 444 height 339
click at [9, 12] on div at bounding box center [12, 12] width 9 height 9
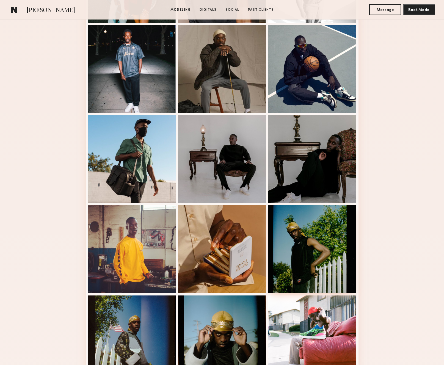
scroll to position [294, 0]
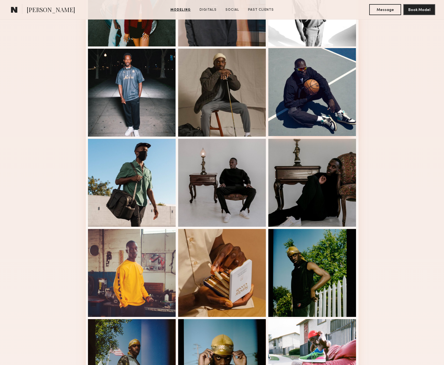
click at [308, 69] on div at bounding box center [313, 92] width 88 height 88
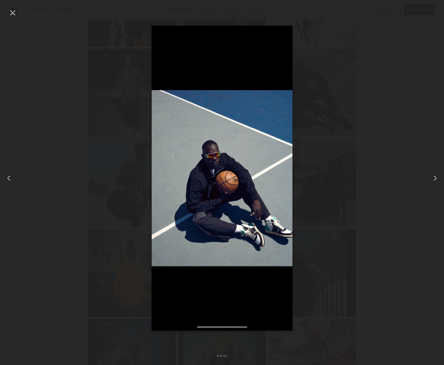
click at [11, 12] on div at bounding box center [12, 12] width 9 height 9
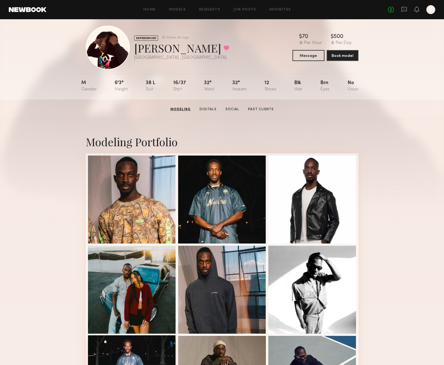
scroll to position [0, 0]
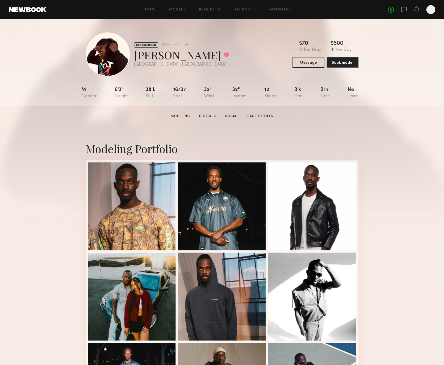
click at [168, 60] on div "[PERSON_NAME] Favorited" at bounding box center [181, 55] width 95 height 15
copy div "[PERSON_NAME] Favorited"
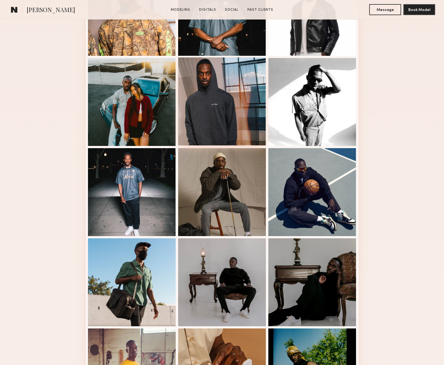
scroll to position [327, 0]
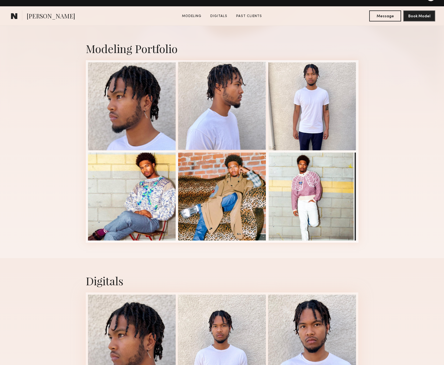
scroll to position [200, 0]
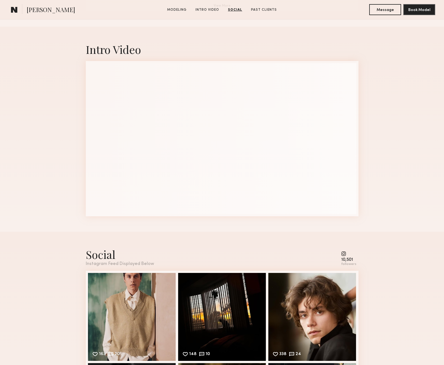
scroll to position [406, 0]
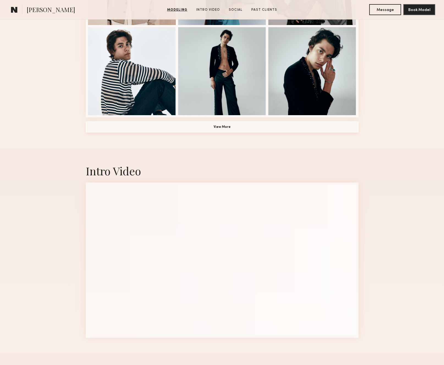
click at [228, 129] on button "View More" at bounding box center [222, 127] width 273 height 11
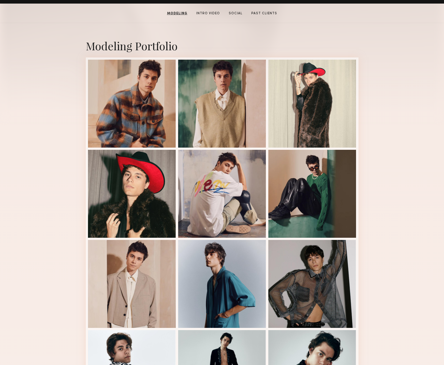
scroll to position [103, 0]
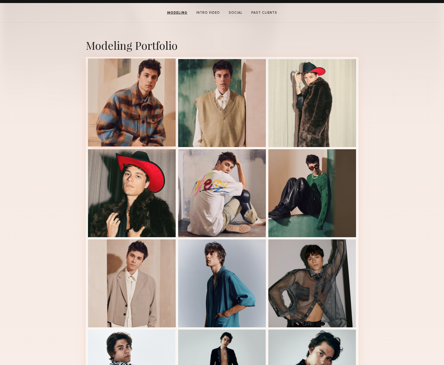
click at [134, 83] on div at bounding box center [132, 103] width 88 height 88
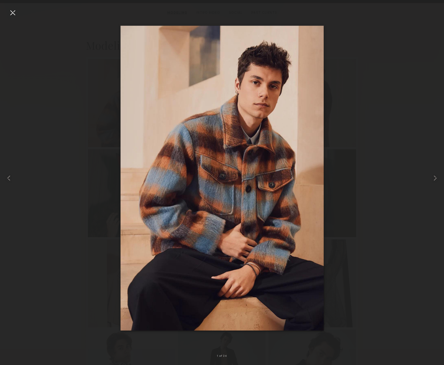
click at [11, 10] on div at bounding box center [12, 12] width 9 height 9
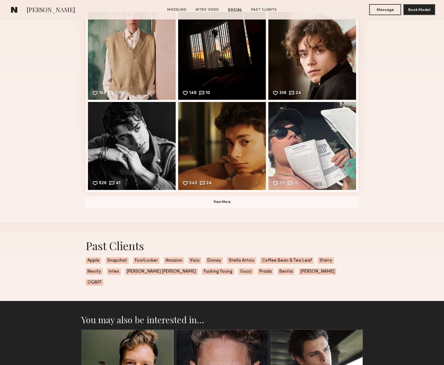
scroll to position [1048, 0]
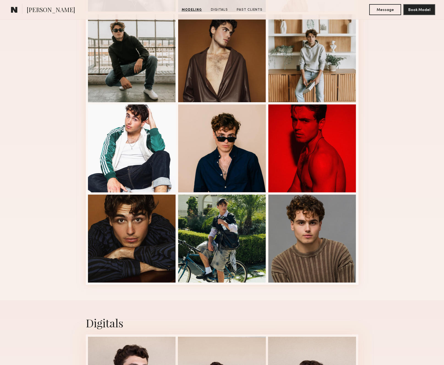
scroll to position [493, 0]
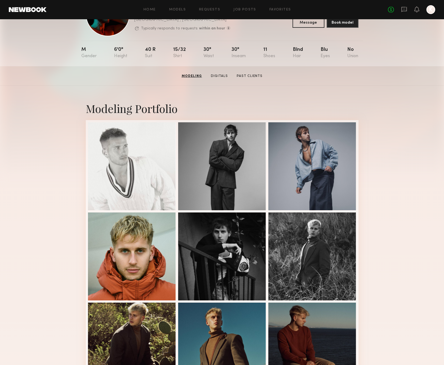
scroll to position [4, 0]
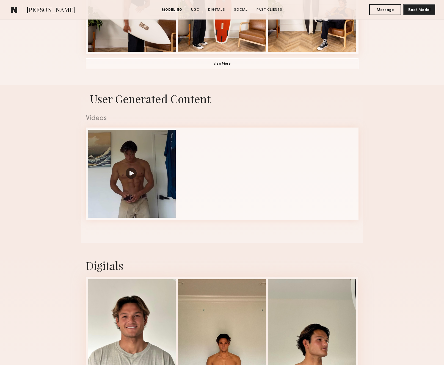
scroll to position [557, 0]
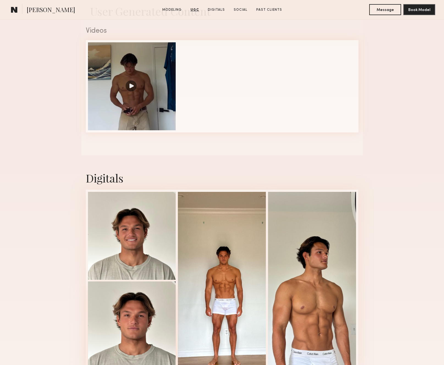
click at [135, 306] on div at bounding box center [132, 326] width 88 height 88
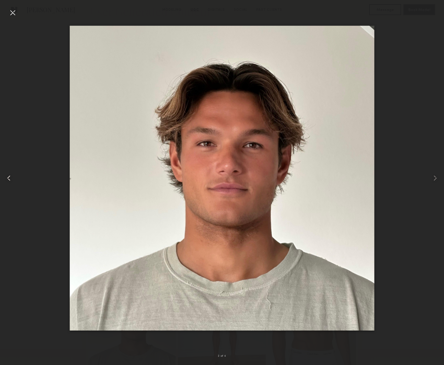
click at [13, 180] on div at bounding box center [9, 178] width 18 height 339
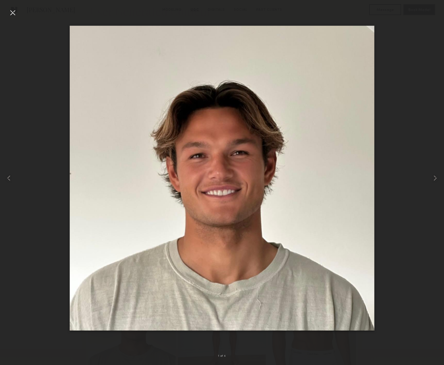
click at [13, 13] on div at bounding box center [12, 12] width 9 height 9
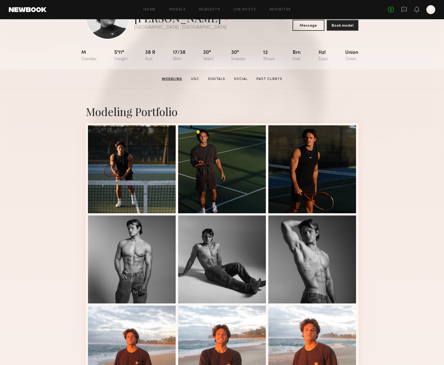
scroll to position [0, 0]
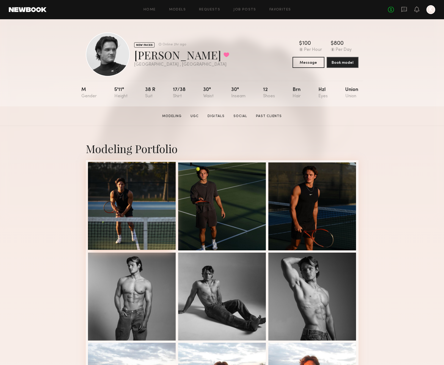
click at [130, 205] on div at bounding box center [132, 206] width 88 height 88
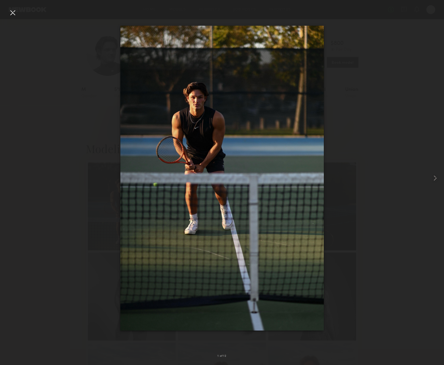
click at [18, 16] on div at bounding box center [222, 178] width 444 height 339
click at [14, 13] on div at bounding box center [12, 12] width 9 height 9
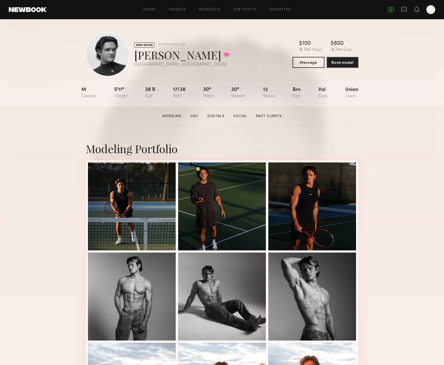
click at [142, 59] on div "[PERSON_NAME] Favorited" at bounding box center [181, 55] width 95 height 15
copy div "[PERSON_NAME] Favorited"
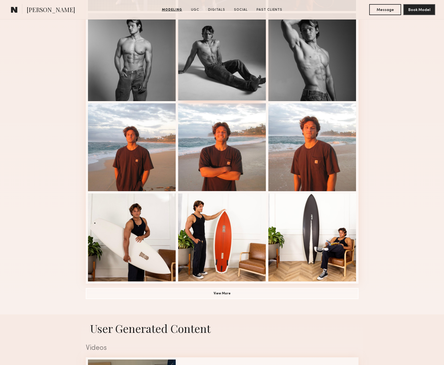
scroll to position [240, 0]
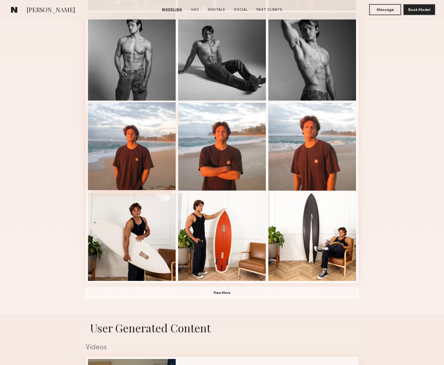
click at [128, 176] on div at bounding box center [132, 146] width 88 height 88
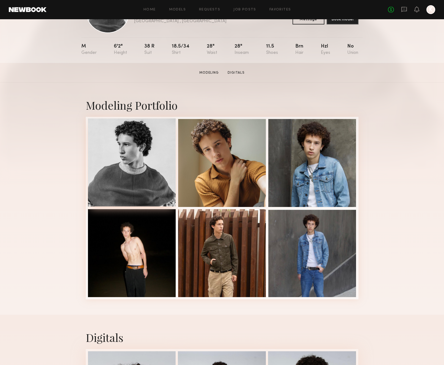
scroll to position [44, 0]
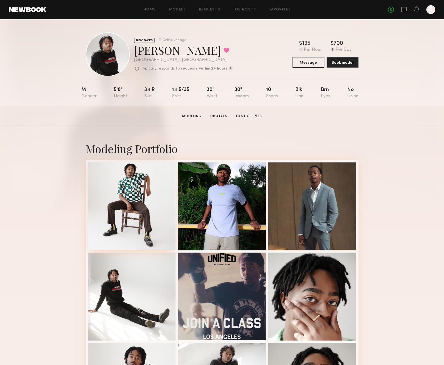
click at [134, 184] on div at bounding box center [132, 206] width 88 height 88
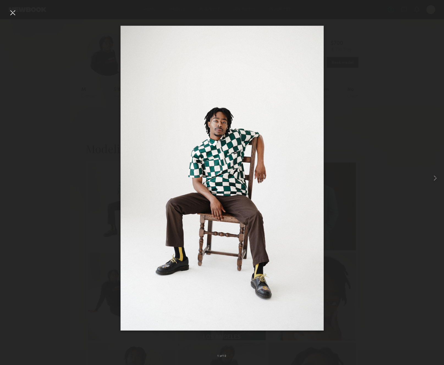
click at [12, 9] on div at bounding box center [12, 12] width 9 height 9
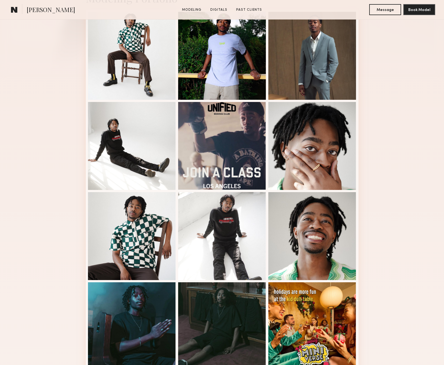
scroll to position [419, 0]
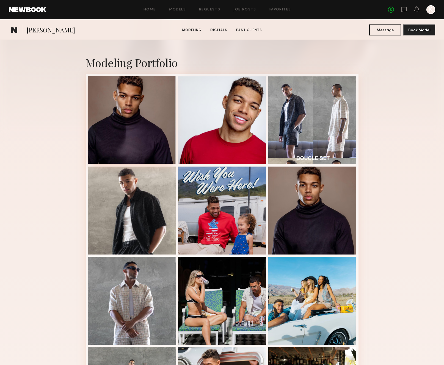
scroll to position [194, 0]
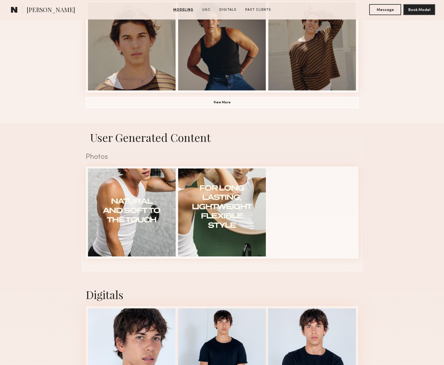
scroll to position [477, 0]
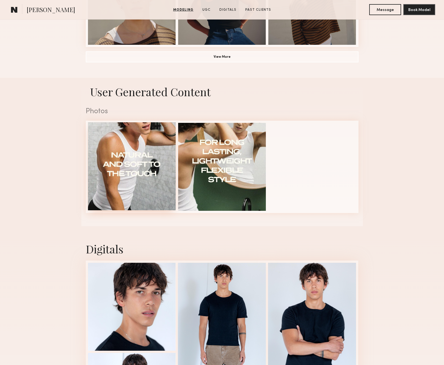
click at [141, 148] on div at bounding box center [132, 166] width 88 height 88
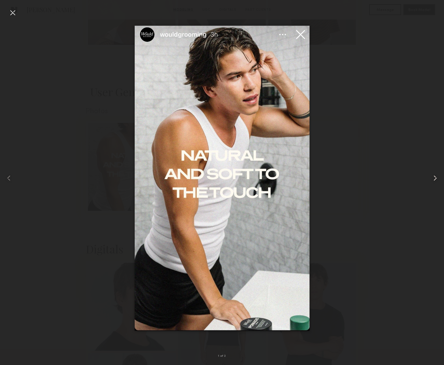
click at [348, 178] on common-icon at bounding box center [435, 178] width 9 height 9
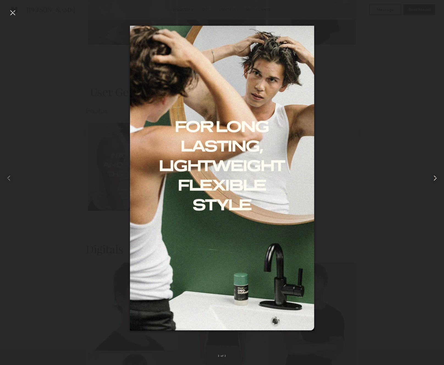
click at [348, 178] on common-icon at bounding box center [435, 178] width 9 height 9
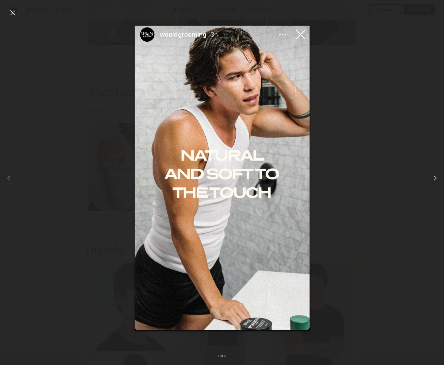
click at [348, 178] on common-icon at bounding box center [435, 178] width 9 height 9
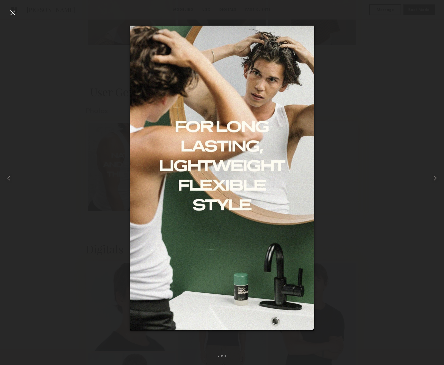
click at [16, 14] on div at bounding box center [12, 12] width 9 height 9
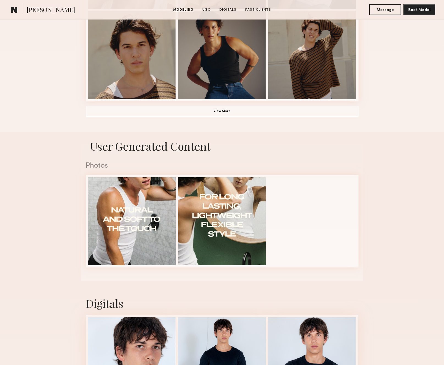
scroll to position [356, 0]
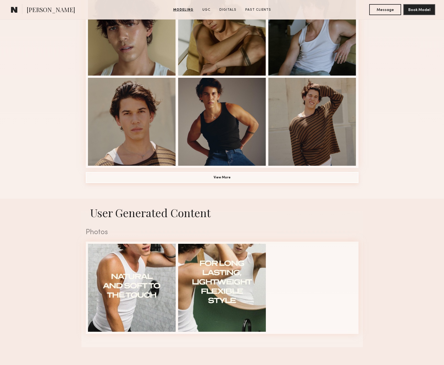
click at [234, 182] on button "View More" at bounding box center [222, 177] width 273 height 11
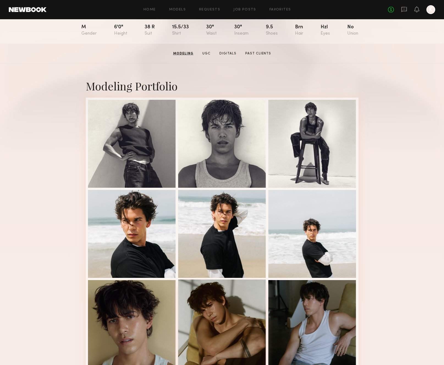
scroll to position [0, 0]
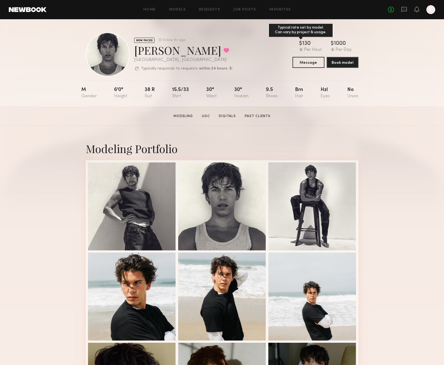
click at [307, 43] on div "130" at bounding box center [306, 44] width 9 height 6
copy div "130"
click at [151, 53] on div "Nick B. Favorited" at bounding box center [183, 50] width 99 height 15
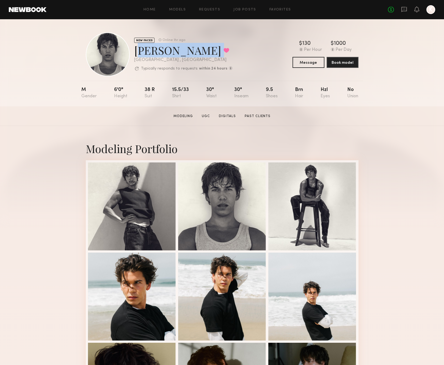
click at [151, 53] on div "Nick B. Favorited" at bounding box center [183, 50] width 99 height 15
copy div "Nick B. Favorited"
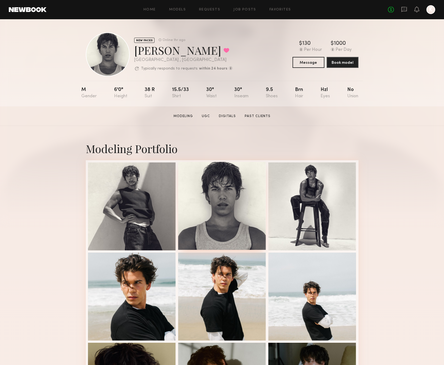
click at [215, 200] on div at bounding box center [222, 206] width 88 height 88
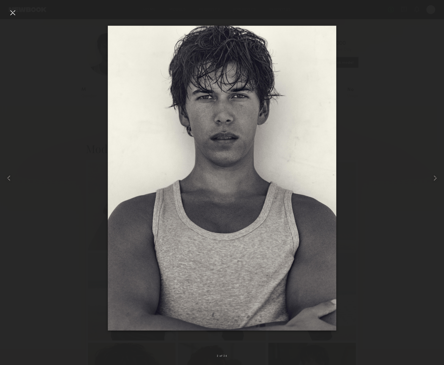
click at [12, 14] on div at bounding box center [12, 12] width 9 height 9
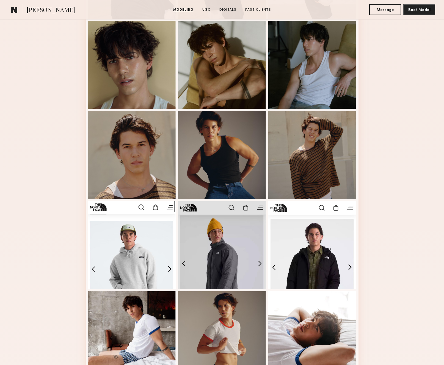
scroll to position [394, 0]
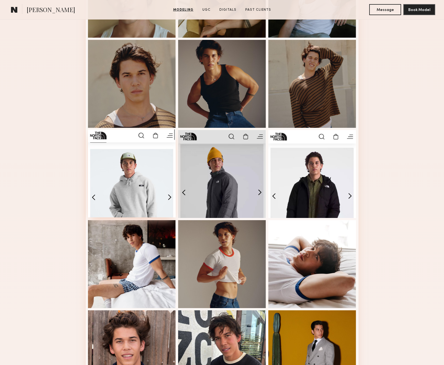
click at [141, 177] on div at bounding box center [132, 174] width 88 height 88
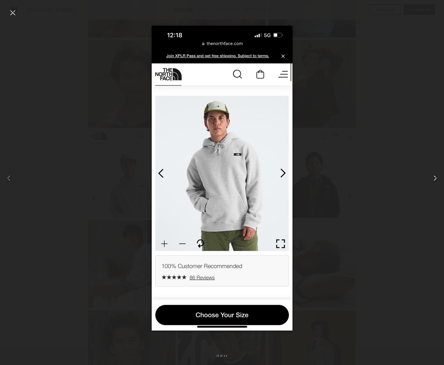
click at [348, 173] on div at bounding box center [436, 178] width 18 height 339
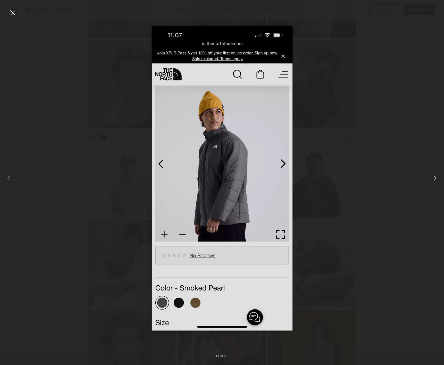
click at [348, 173] on div at bounding box center [436, 178] width 18 height 339
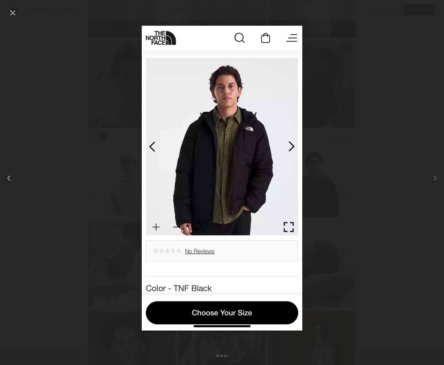
click at [7, 180] on common-icon at bounding box center [8, 178] width 9 height 9
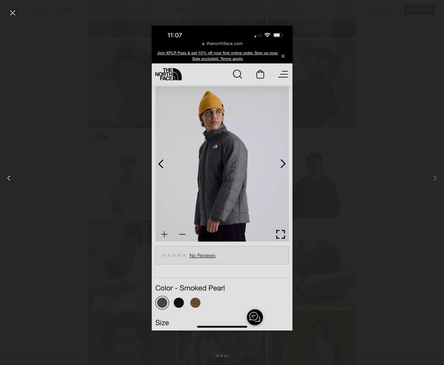
click at [7, 180] on common-icon at bounding box center [8, 178] width 9 height 9
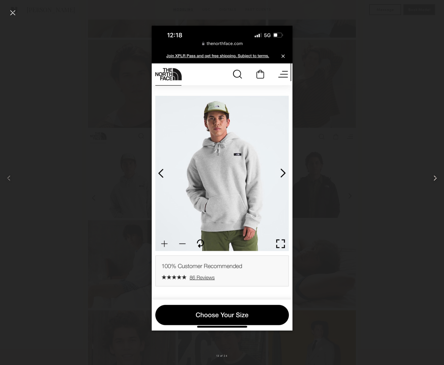
click at [348, 173] on div at bounding box center [436, 178] width 18 height 339
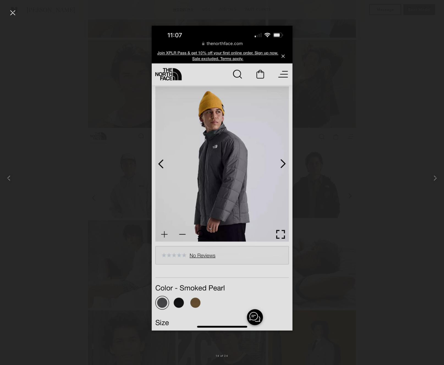
click at [157, 166] on img at bounding box center [222, 178] width 141 height 305
click at [99, 164] on div at bounding box center [222, 178] width 444 height 339
click at [12, 11] on div at bounding box center [12, 12] width 9 height 9
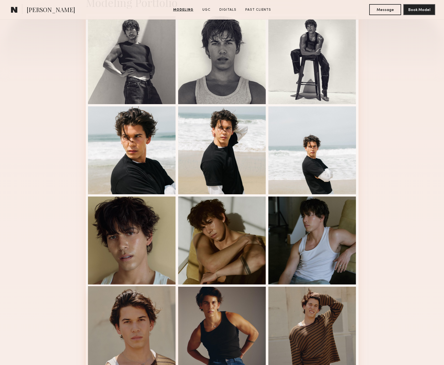
scroll to position [123, 0]
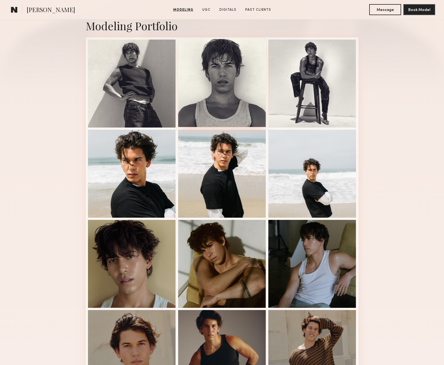
click at [210, 92] on div at bounding box center [222, 83] width 88 height 88
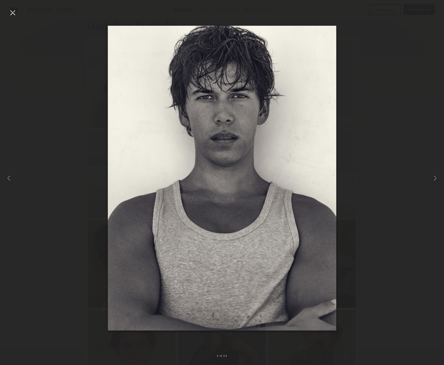
click at [210, 182] on img at bounding box center [222, 178] width 229 height 305
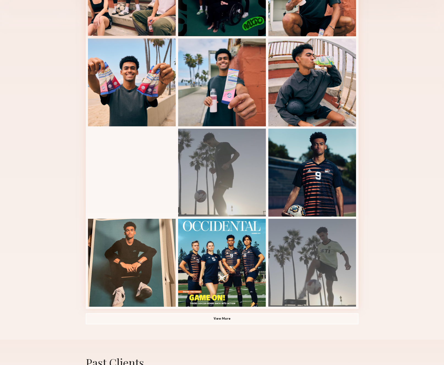
scroll to position [159, 0]
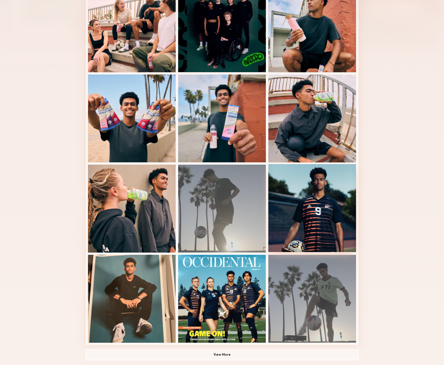
click at [325, 222] on div at bounding box center [313, 208] width 88 height 88
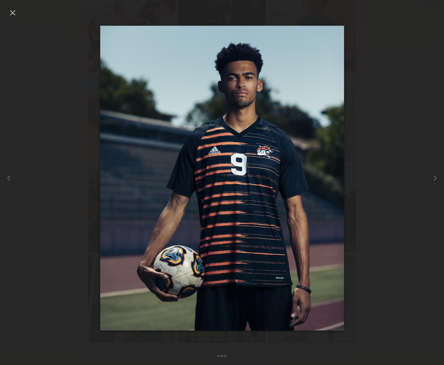
click at [19, 14] on div at bounding box center [222, 178] width 444 height 339
click at [14, 14] on div at bounding box center [12, 12] width 9 height 9
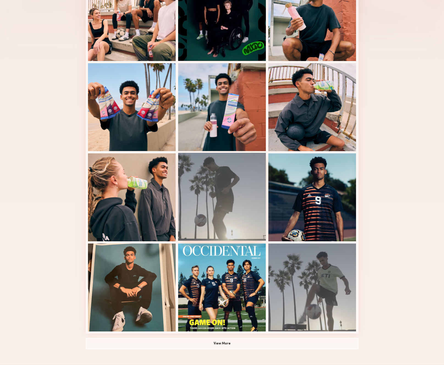
scroll to position [106, 0]
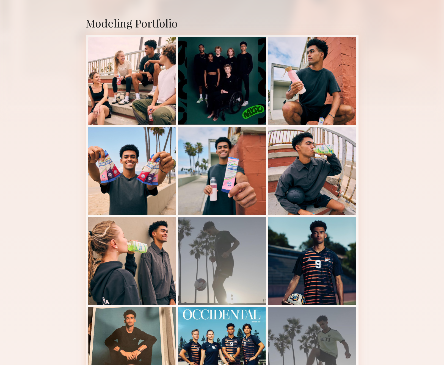
click at [117, 336] on div at bounding box center [132, 351] width 88 height 88
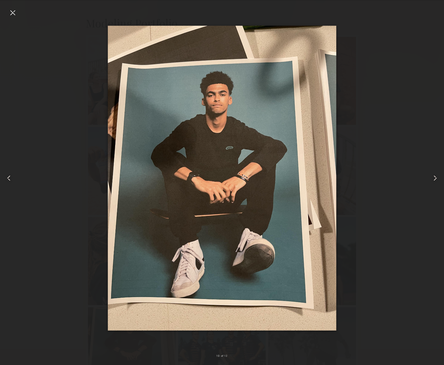
click at [348, 179] on common-icon at bounding box center [435, 178] width 9 height 9
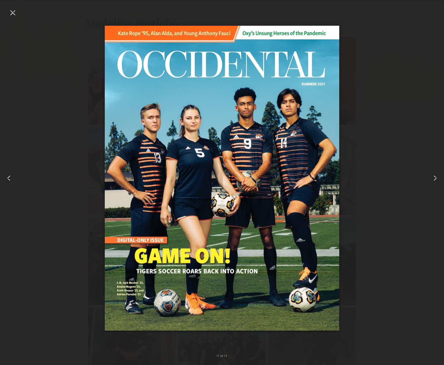
click at [348, 179] on common-icon at bounding box center [435, 178] width 9 height 9
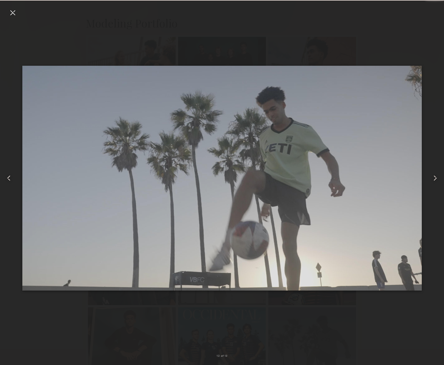
click at [348, 179] on common-icon at bounding box center [435, 178] width 9 height 9
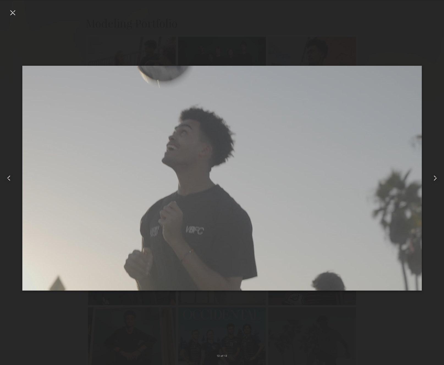
click at [348, 179] on common-icon at bounding box center [435, 178] width 9 height 9
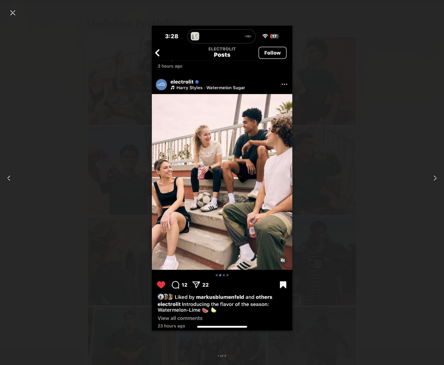
click at [348, 179] on common-icon at bounding box center [435, 178] width 9 height 9
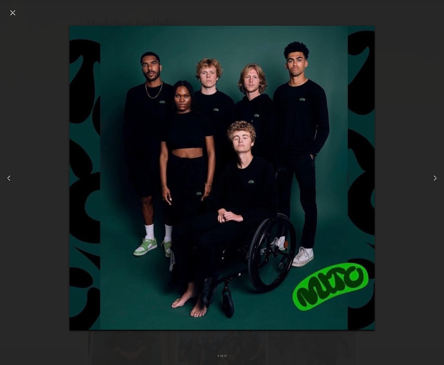
click at [348, 179] on common-icon at bounding box center [435, 178] width 9 height 9
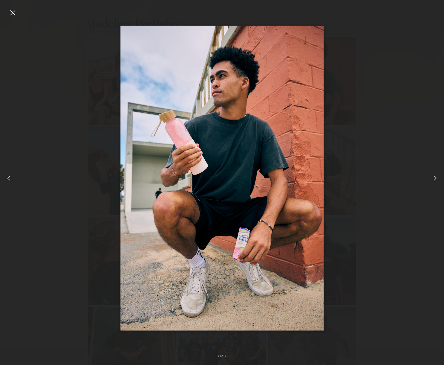
click at [348, 179] on common-icon at bounding box center [435, 178] width 9 height 9
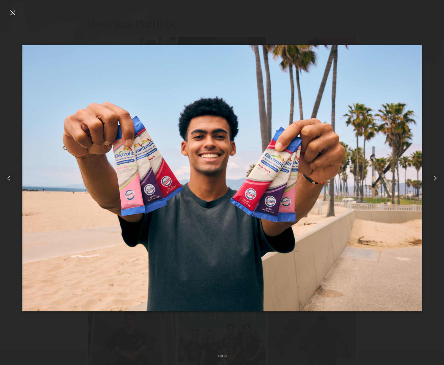
click at [348, 179] on common-icon at bounding box center [435, 178] width 9 height 9
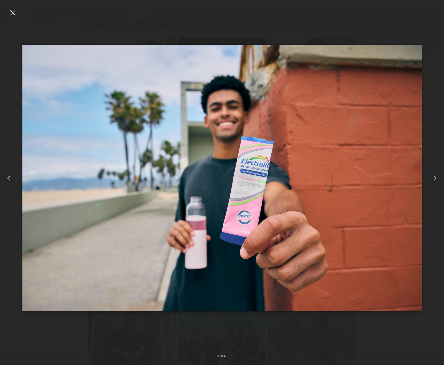
click at [348, 179] on common-icon at bounding box center [435, 178] width 9 height 9
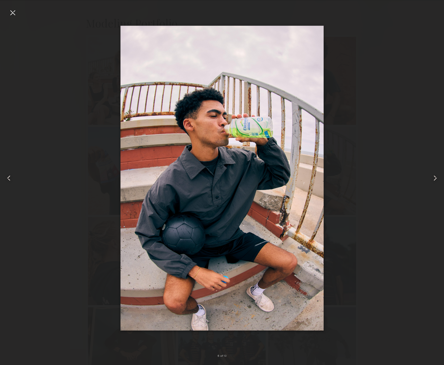
click at [348, 179] on common-icon at bounding box center [435, 178] width 9 height 9
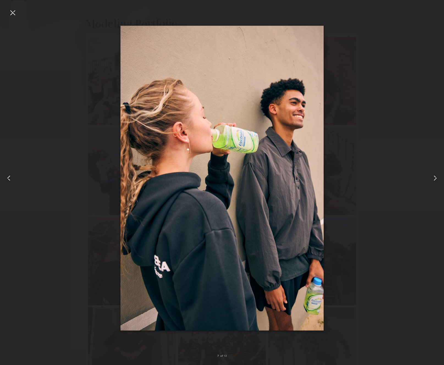
click at [348, 179] on common-icon at bounding box center [435, 178] width 9 height 9
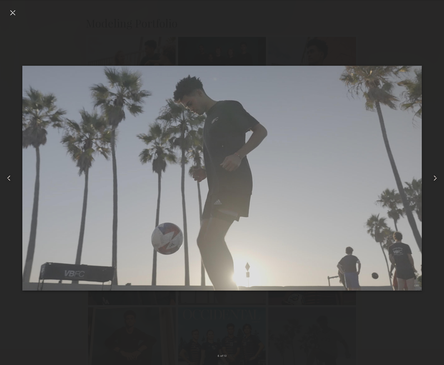
click at [348, 179] on common-icon at bounding box center [435, 178] width 9 height 9
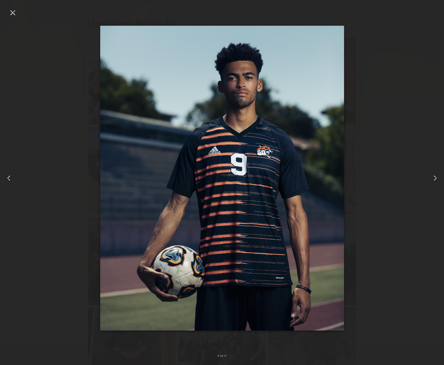
click at [348, 179] on common-icon at bounding box center [435, 178] width 9 height 9
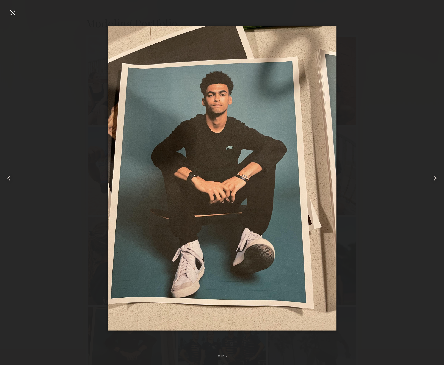
click at [348, 179] on common-icon at bounding box center [435, 178] width 9 height 9
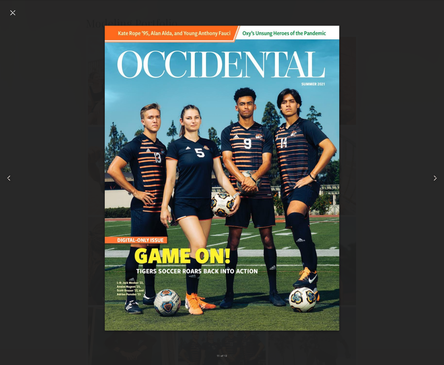
click at [348, 178] on common-icon at bounding box center [435, 178] width 9 height 9
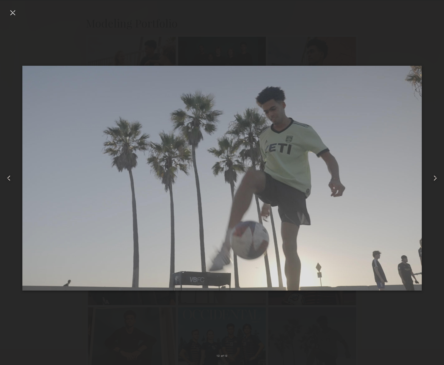
click at [348, 178] on common-icon at bounding box center [435, 178] width 9 height 9
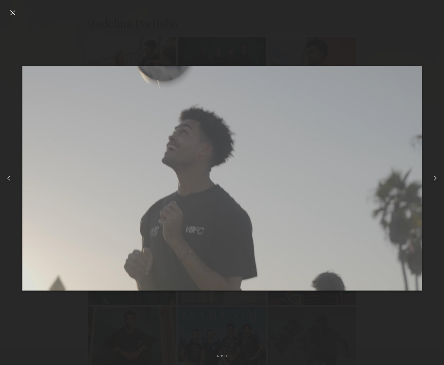
click at [348, 178] on common-icon at bounding box center [435, 178] width 9 height 9
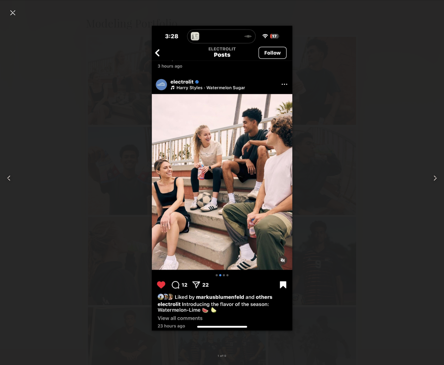
click at [348, 178] on common-icon at bounding box center [435, 178] width 9 height 9
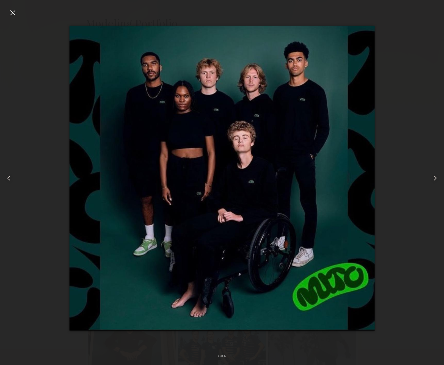
click at [348, 178] on common-icon at bounding box center [435, 178] width 9 height 9
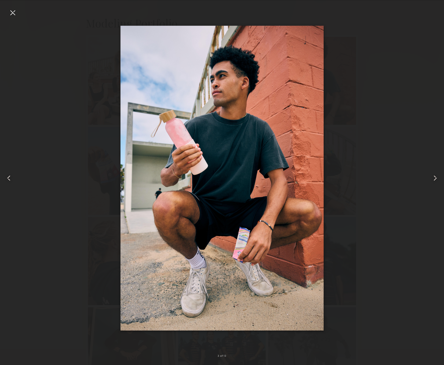
click at [48, 28] on div at bounding box center [222, 178] width 444 height 339
click at [5, 10] on div at bounding box center [9, 178] width 18 height 339
click at [15, 14] on div at bounding box center [12, 12] width 9 height 9
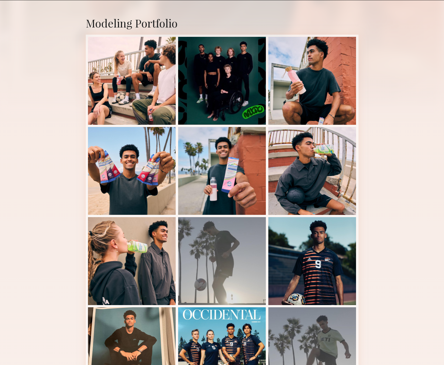
scroll to position [0, 0]
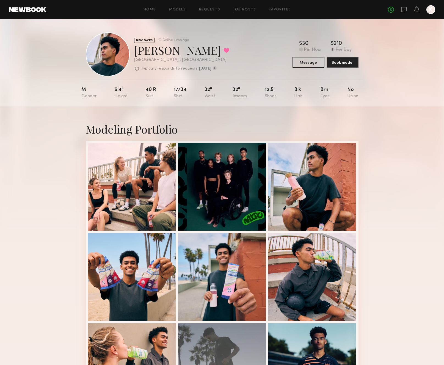
click at [140, 48] on div "Scott D. Favorited" at bounding box center [181, 50] width 95 height 15
copy div "Scott D. Favorited"
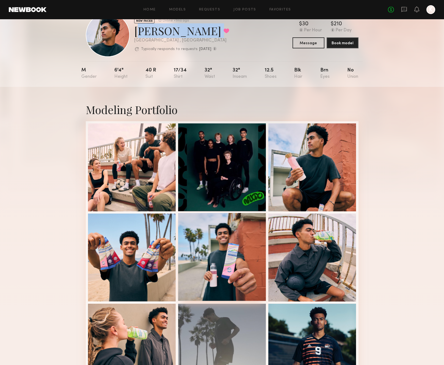
scroll to position [24, 0]
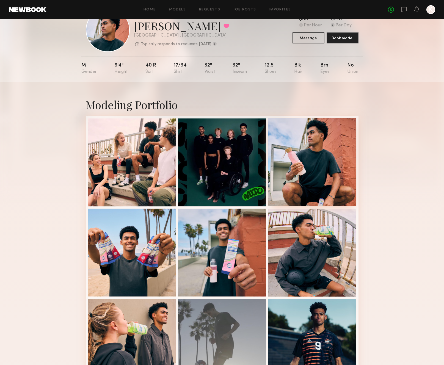
click at [303, 176] on div at bounding box center [313, 162] width 88 height 88
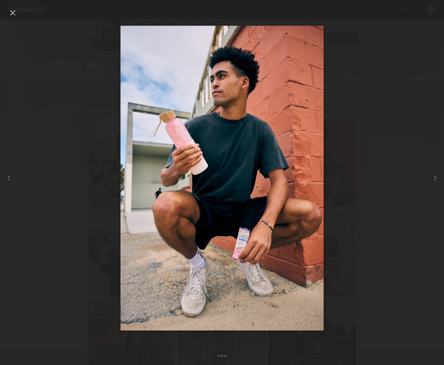
click at [12, 10] on div at bounding box center [12, 12] width 9 height 9
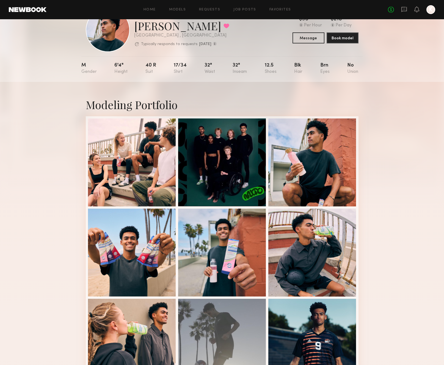
click at [142, 32] on div "Scott D. Favorited" at bounding box center [181, 25] width 95 height 15
copy div "Scott D. Favorited"
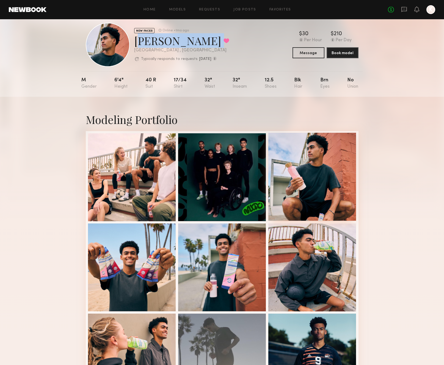
scroll to position [3, 0]
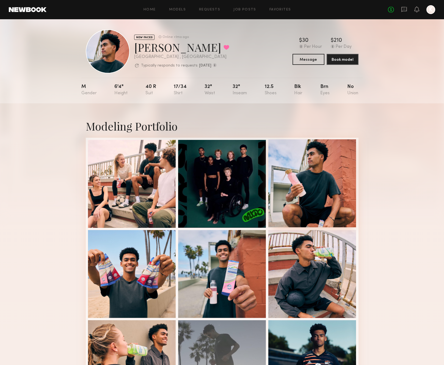
click at [325, 209] on div at bounding box center [313, 184] width 88 height 88
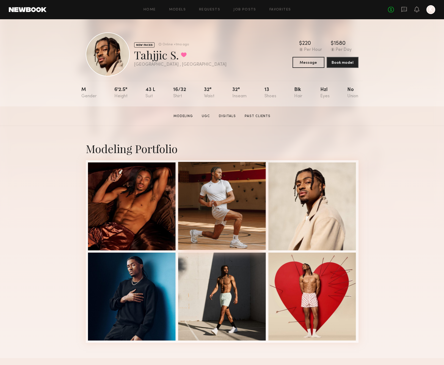
click at [242, 211] on div at bounding box center [222, 206] width 88 height 88
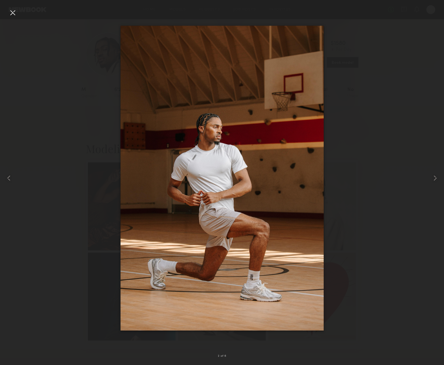
click at [11, 10] on div at bounding box center [12, 12] width 9 height 9
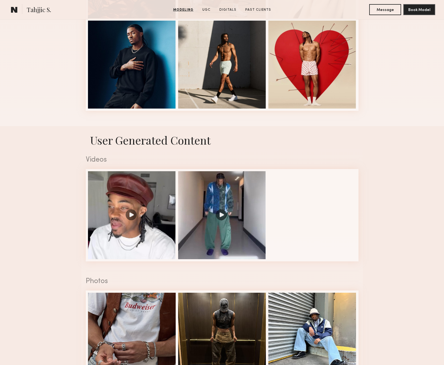
scroll to position [118, 0]
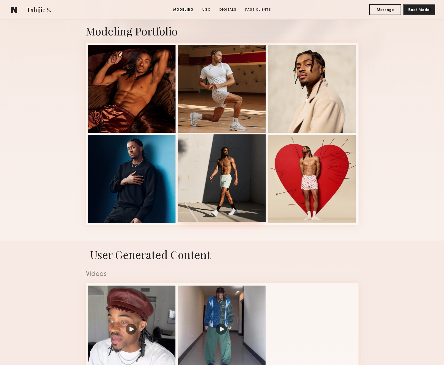
click at [242, 153] on div at bounding box center [222, 179] width 88 height 88
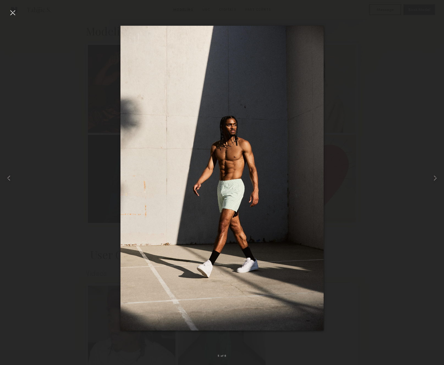
click at [20, 12] on div at bounding box center [222, 178] width 444 height 339
click at [14, 12] on div at bounding box center [12, 12] width 9 height 9
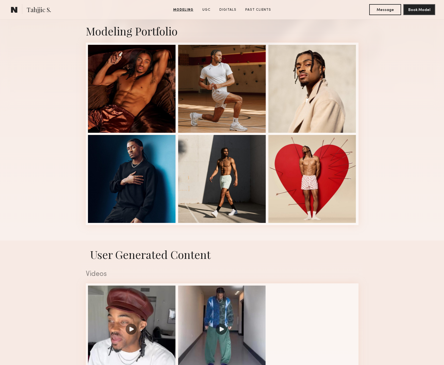
scroll to position [0, 0]
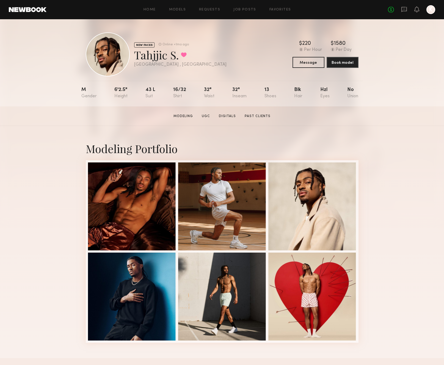
click at [151, 54] on div "Tahjjic S. Favorited" at bounding box center [180, 55] width 92 height 15
copy div "Tahjjic S. Favorited"
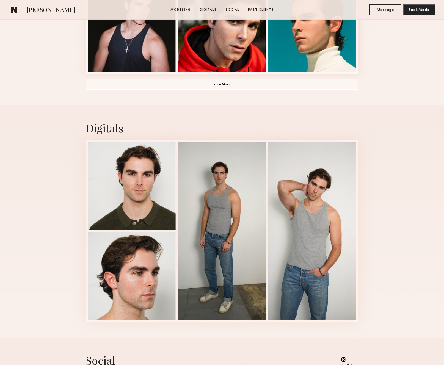
scroll to position [602, 0]
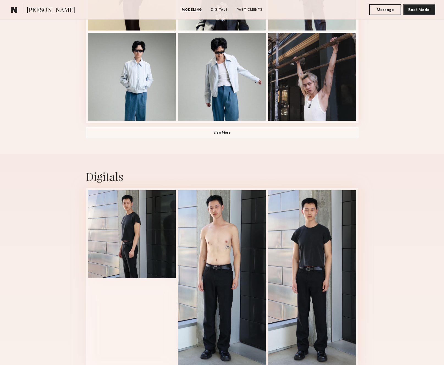
scroll to position [507, 0]
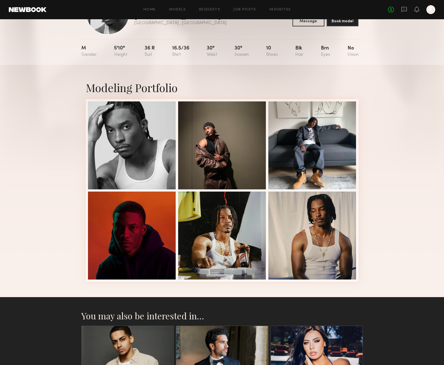
scroll to position [15, 0]
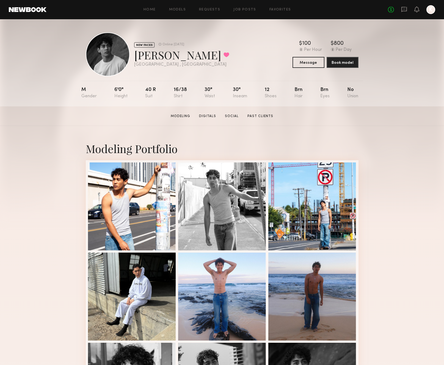
scroll to position [178, 0]
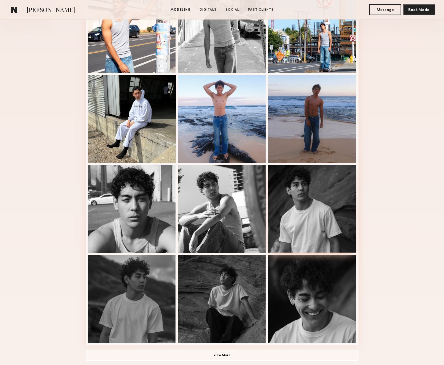
click at [322, 210] on div at bounding box center [313, 209] width 88 height 88
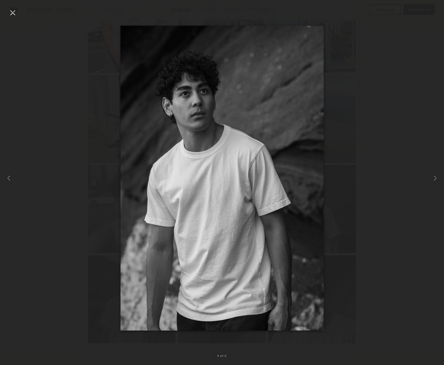
click at [15, 13] on div at bounding box center [12, 12] width 9 height 9
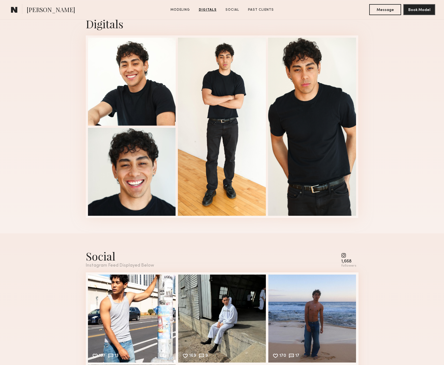
scroll to position [386, 0]
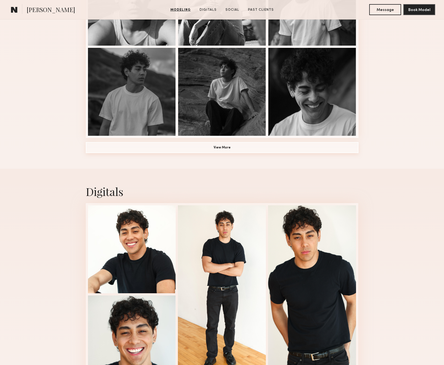
click at [224, 146] on button "View More" at bounding box center [222, 147] width 273 height 11
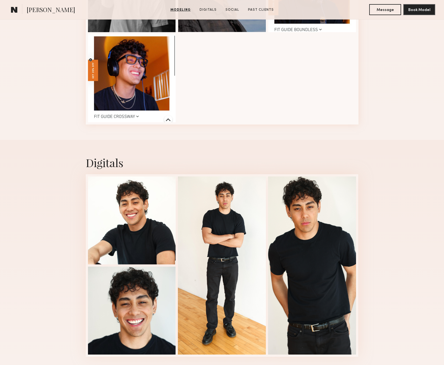
scroll to position [582, 0]
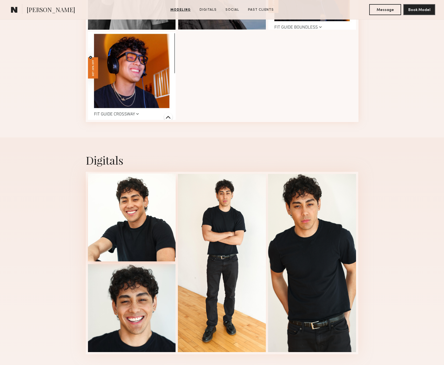
click at [160, 214] on div at bounding box center [132, 218] width 88 height 88
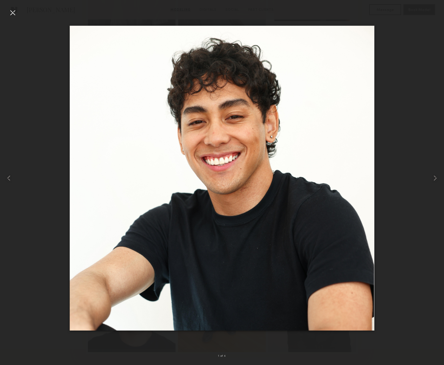
click at [13, 16] on div at bounding box center [12, 12] width 9 height 9
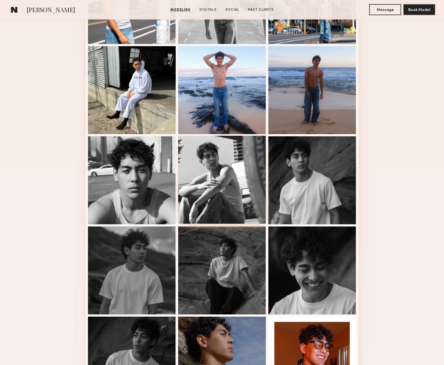
scroll to position [313, 0]
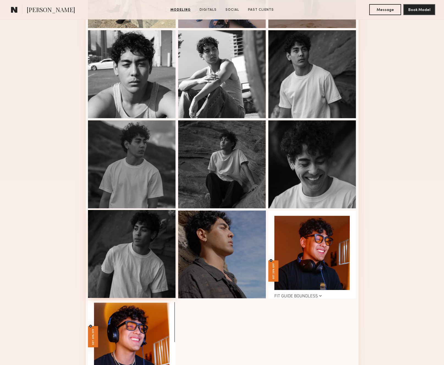
click at [145, 276] on div at bounding box center [132, 254] width 88 height 88
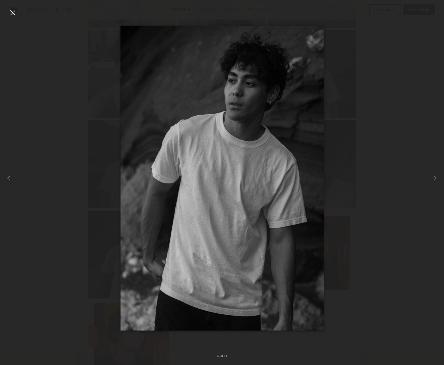
click at [13, 12] on div at bounding box center [12, 12] width 9 height 9
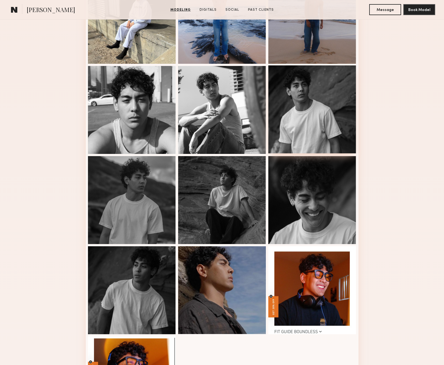
scroll to position [277, 0]
click at [295, 100] on div at bounding box center [313, 109] width 88 height 88
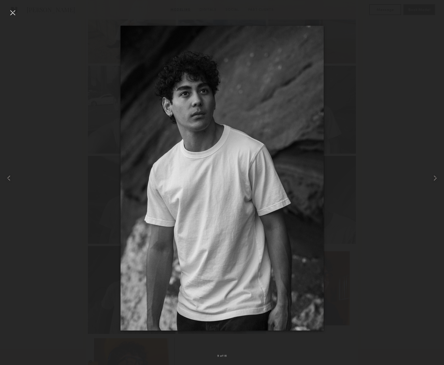
click at [15, 13] on div at bounding box center [12, 12] width 9 height 9
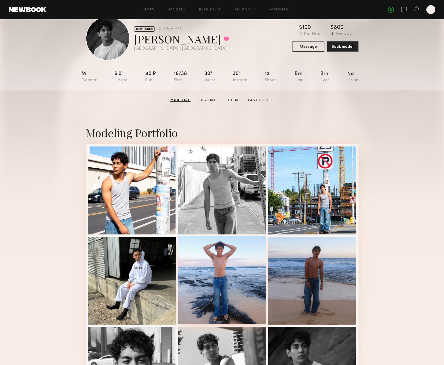
scroll to position [0, 0]
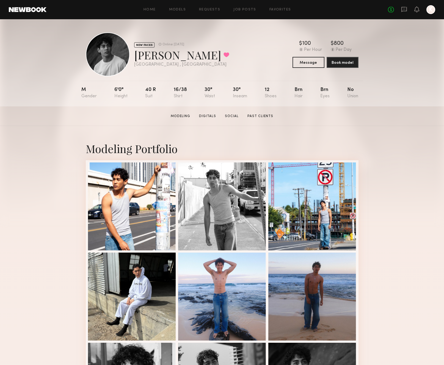
click at [159, 54] on div "Michael L. Favorited" at bounding box center [181, 55] width 95 height 15
copy div "Michael L. Favorited"
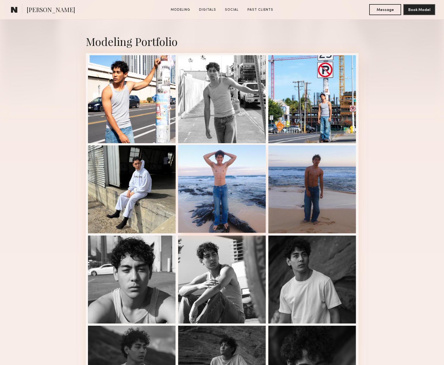
scroll to position [186, 0]
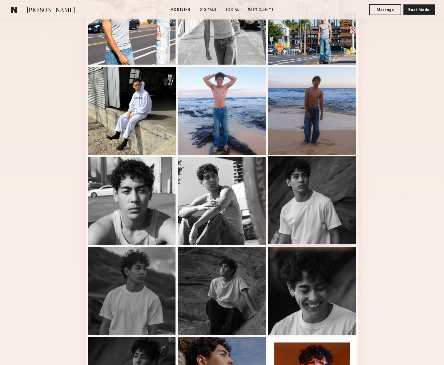
click at [322, 187] on div at bounding box center [313, 201] width 88 height 88
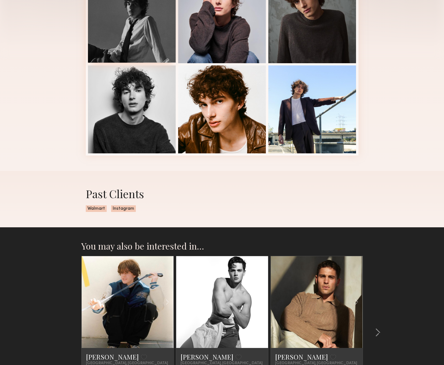
scroll to position [241, 0]
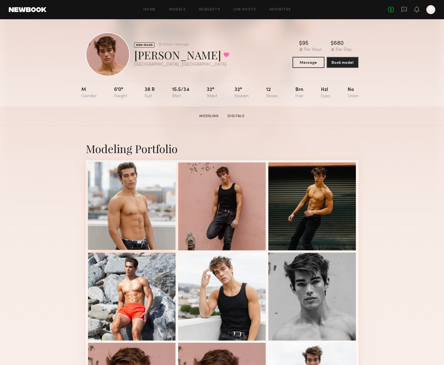
scroll to position [225, 0]
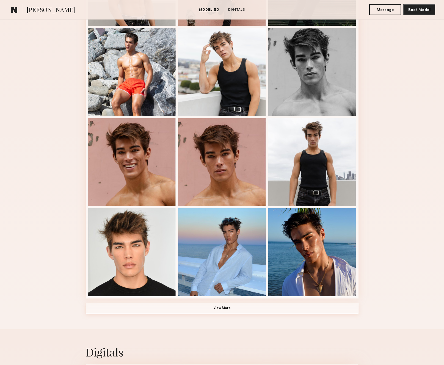
click at [228, 306] on button "View More" at bounding box center [222, 308] width 273 height 11
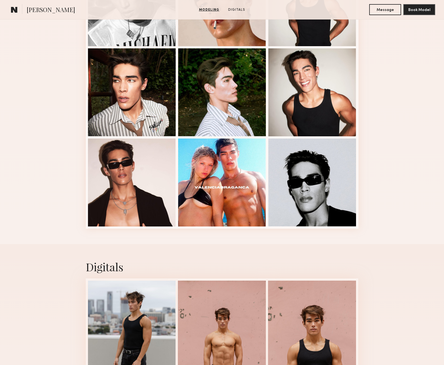
scroll to position [693, 0]
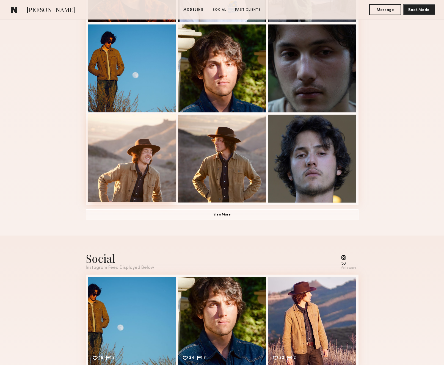
scroll to position [615, 0]
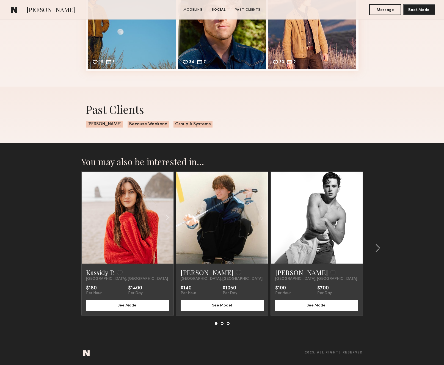
click at [136, 205] on link at bounding box center [127, 218] width 31 height 92
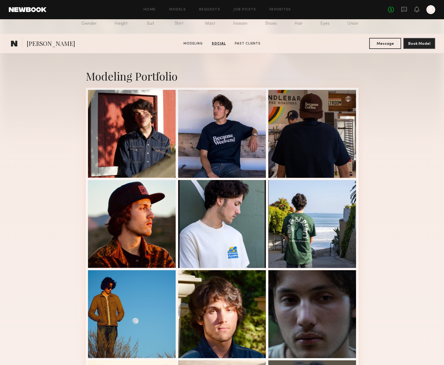
scroll to position [0, 0]
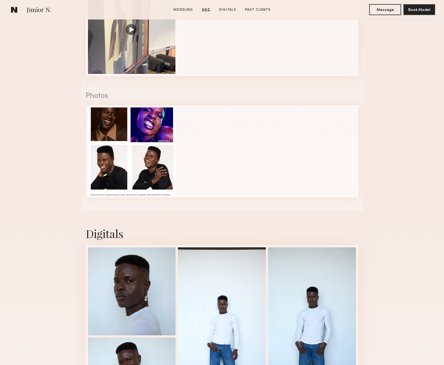
scroll to position [419, 0]
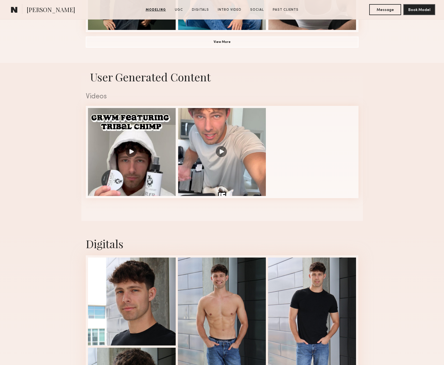
scroll to position [493, 0]
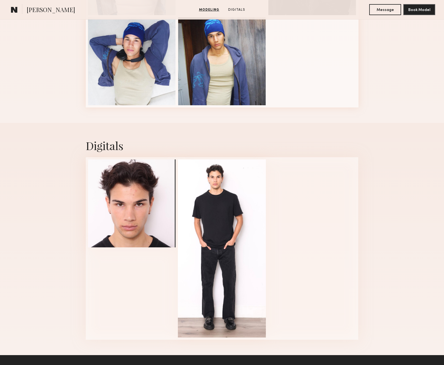
scroll to position [539, 0]
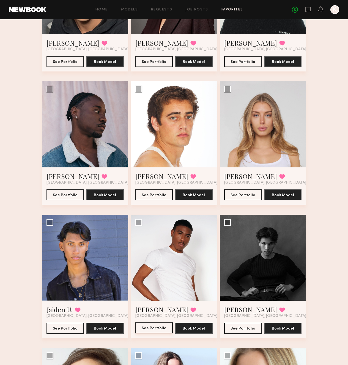
scroll to position [250, 0]
click at [53, 331] on button "See Portfolio" at bounding box center [66, 328] width 38 height 11
click at [158, 195] on button "See Portfolio" at bounding box center [154, 194] width 38 height 11
click at [67, 194] on button "See Portfolio" at bounding box center [66, 194] width 38 height 11
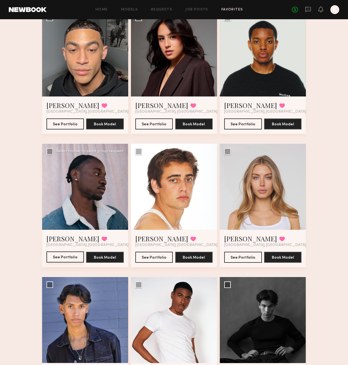
scroll to position [145, 0]
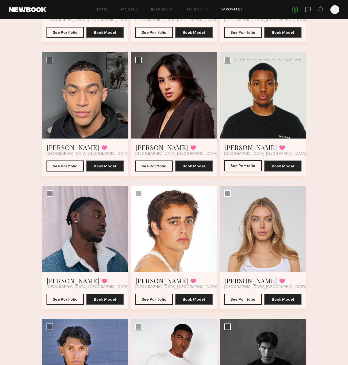
click at [235, 168] on button "See Portfolio" at bounding box center [243, 165] width 38 height 11
click at [70, 169] on button "See Portfolio" at bounding box center [66, 165] width 38 height 11
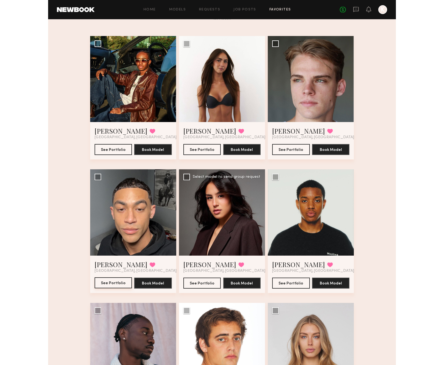
scroll to position [0, 0]
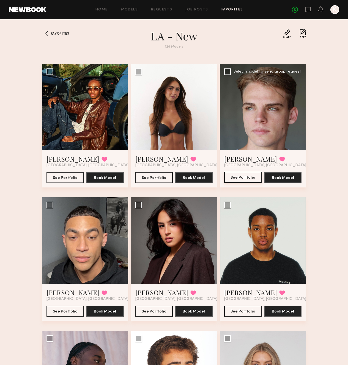
click at [251, 178] on button "See Portfolio" at bounding box center [243, 177] width 38 height 11
click at [63, 178] on button "See Portfolio" at bounding box center [66, 177] width 38 height 11
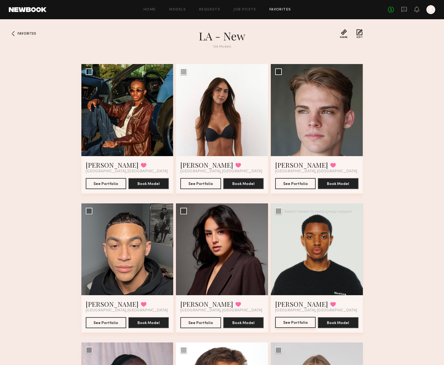
click at [303, 321] on button "See Portfolio" at bounding box center [295, 322] width 40 height 11
click at [212, 125] on div at bounding box center [222, 110] width 92 height 92
click at [203, 178] on button "See Portfolio" at bounding box center [201, 183] width 40 height 11
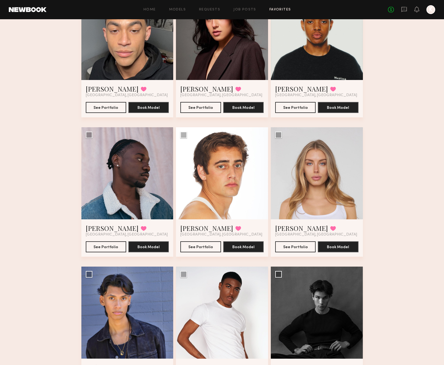
scroll to position [217, 0]
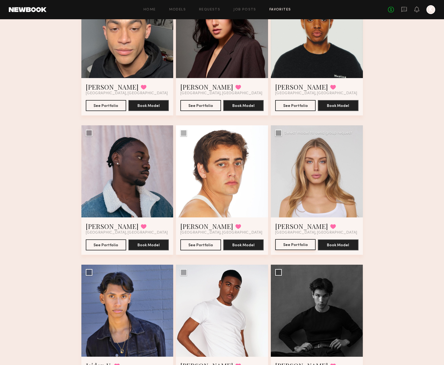
click at [302, 242] on button "See Portfolio" at bounding box center [295, 244] width 40 height 11
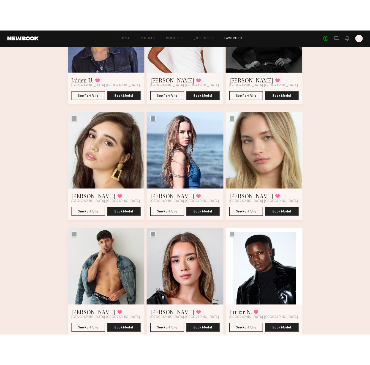
scroll to position [526, 0]
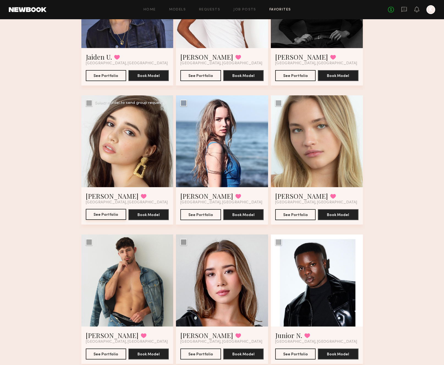
click at [99, 214] on button "See Portfolio" at bounding box center [106, 214] width 40 height 11
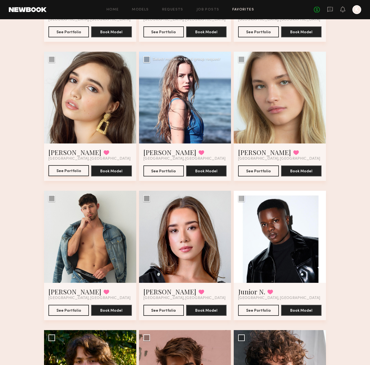
scroll to position [574, 0]
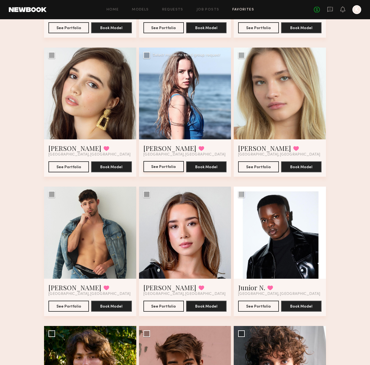
click at [160, 165] on button "See Portfolio" at bounding box center [163, 166] width 40 height 11
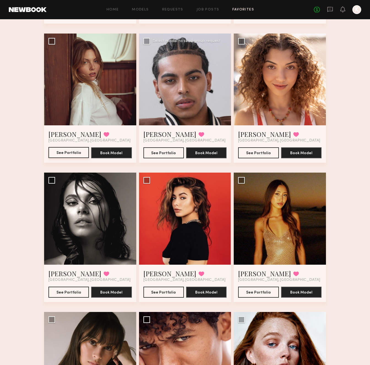
scroll to position [3425, 0]
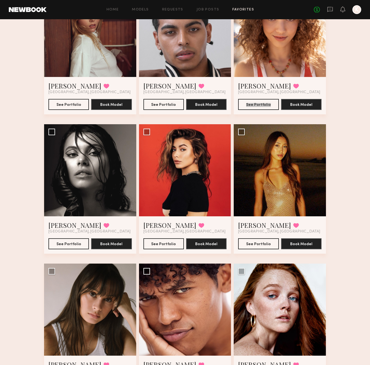
drag, startPoint x: 269, startPoint y: 104, endPoint x: 263, endPoint y: 91, distance: 14.0
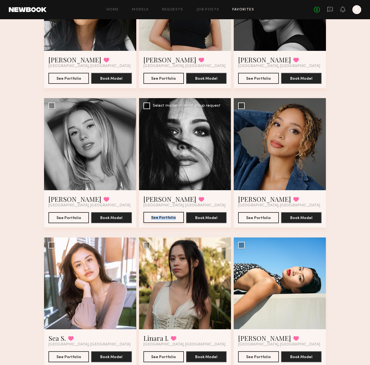
scroll to position [5384, 0]
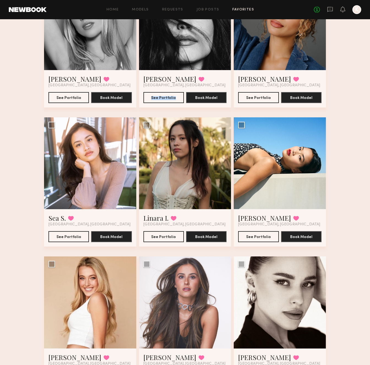
click at [183, 263] on div "Select model to send group request" at bounding box center [187, 265] width 68 height 4
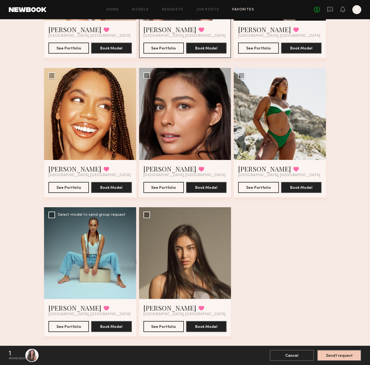
scroll to position [5722, 0]
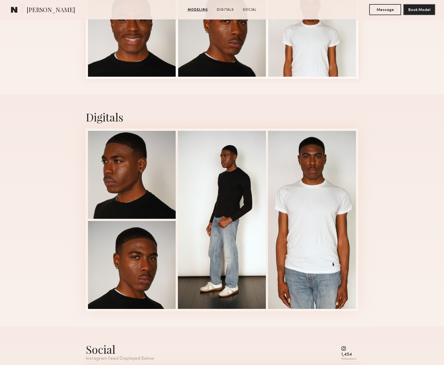
scroll to position [140, 0]
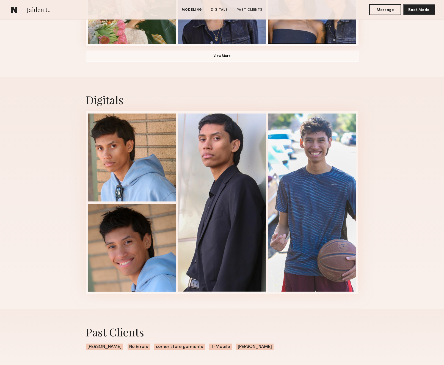
scroll to position [503, 0]
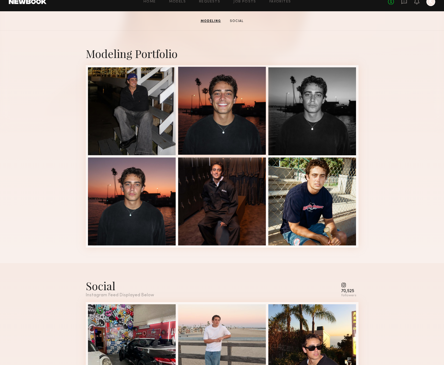
scroll to position [94, 0]
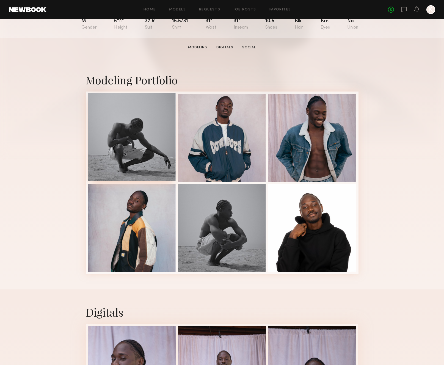
scroll to position [73, 0]
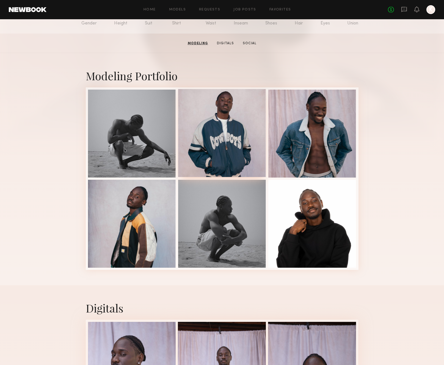
click at [215, 134] on div at bounding box center [222, 133] width 88 height 88
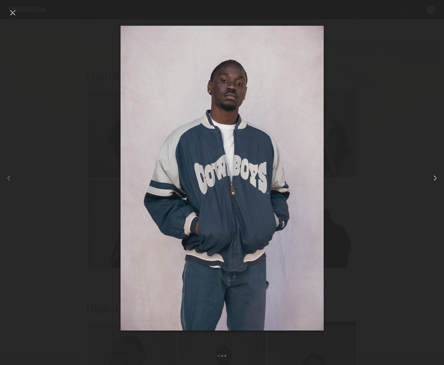
click at [348, 178] on common-icon at bounding box center [435, 178] width 9 height 9
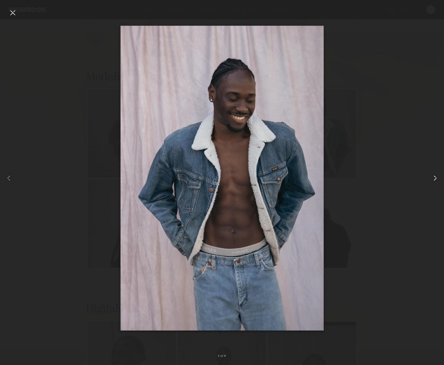
click at [348, 178] on common-icon at bounding box center [435, 178] width 9 height 9
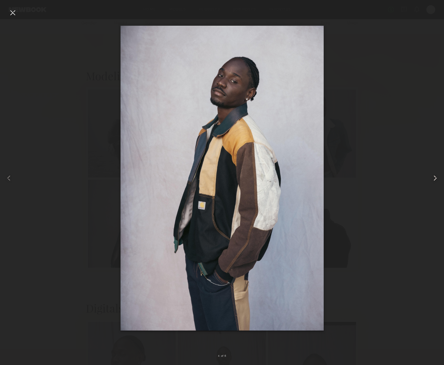
click at [348, 178] on common-icon at bounding box center [435, 178] width 9 height 9
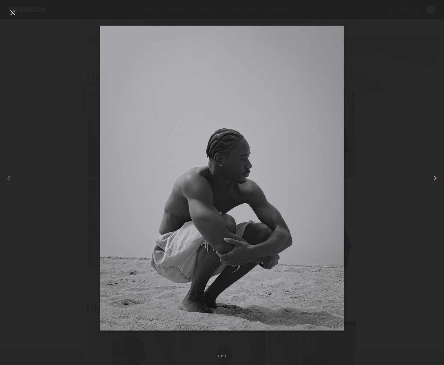
click at [348, 178] on common-icon at bounding box center [435, 178] width 9 height 9
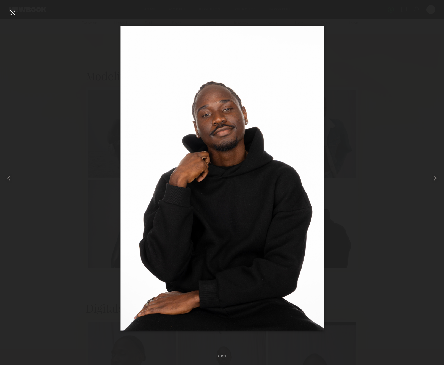
click at [14, 16] on div at bounding box center [12, 12] width 9 height 9
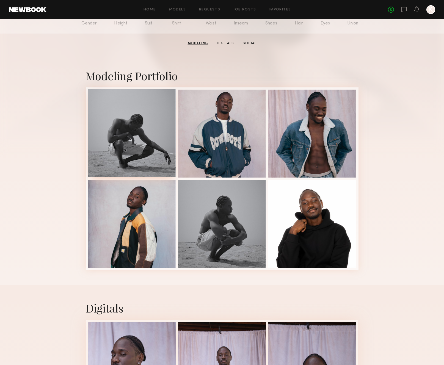
scroll to position [0, 0]
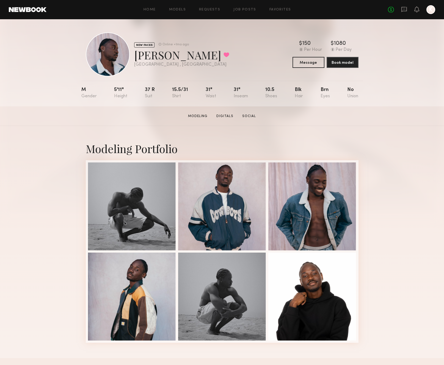
click at [157, 54] on div "[PERSON_NAME] Favorited" at bounding box center [181, 55] width 95 height 15
copy div "[PERSON_NAME] Favorited"
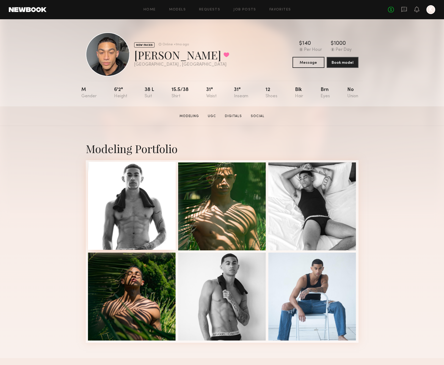
click at [144, 214] on div at bounding box center [132, 206] width 88 height 88
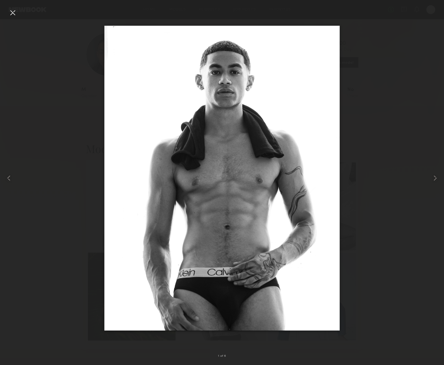
click at [16, 10] on div at bounding box center [12, 12] width 9 height 9
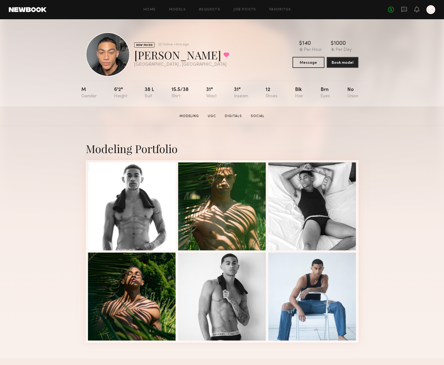
scroll to position [6, 0]
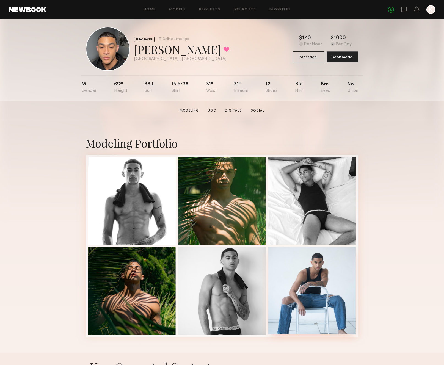
click at [327, 299] on div at bounding box center [313, 291] width 88 height 88
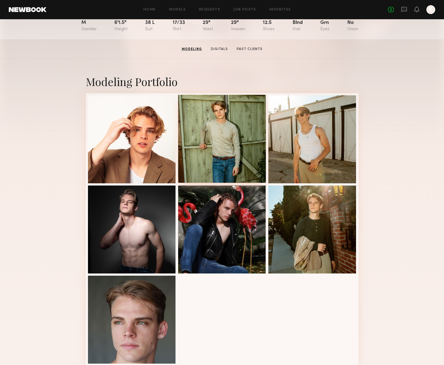
scroll to position [61, 0]
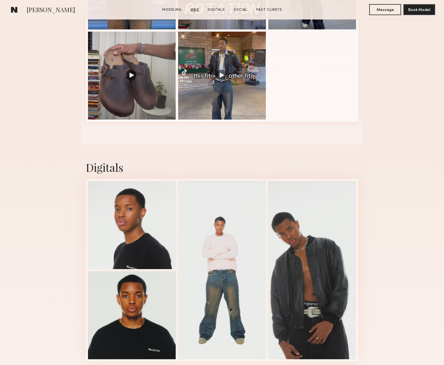
scroll to position [642, 0]
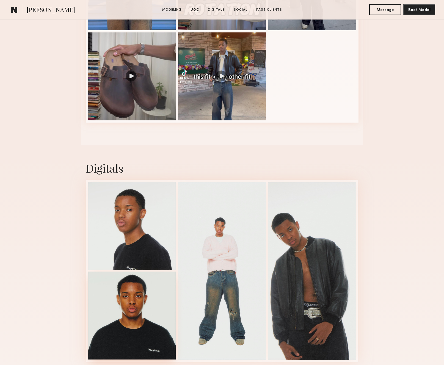
click at [151, 313] on div at bounding box center [132, 316] width 88 height 88
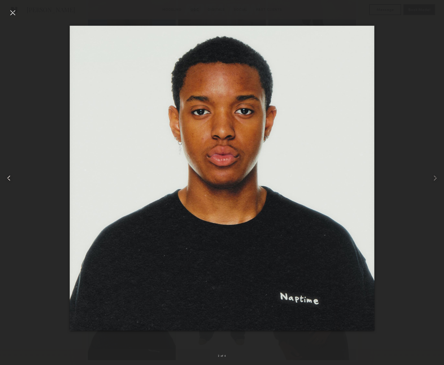
click at [7, 13] on div at bounding box center [9, 178] width 18 height 339
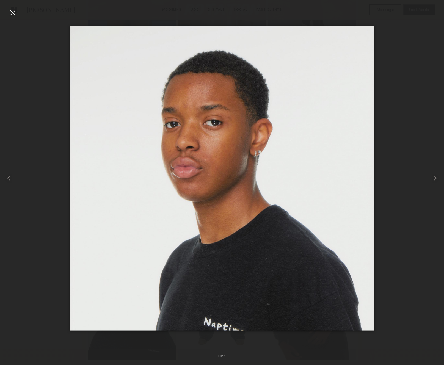
click at [14, 10] on div at bounding box center [12, 12] width 9 height 9
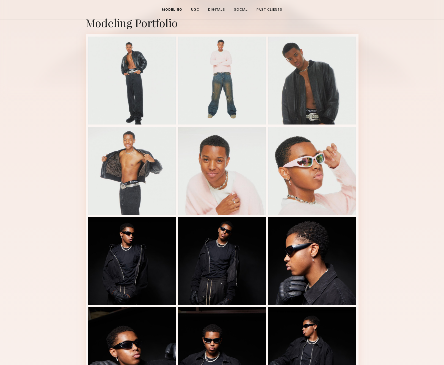
scroll to position [27, 0]
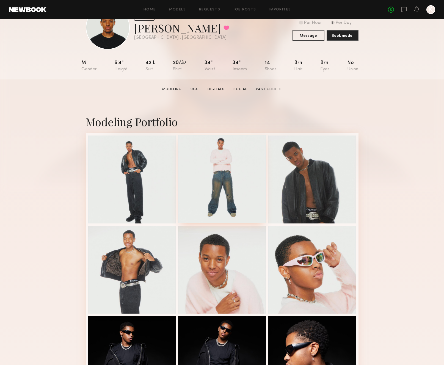
click at [245, 179] on div at bounding box center [222, 179] width 88 height 88
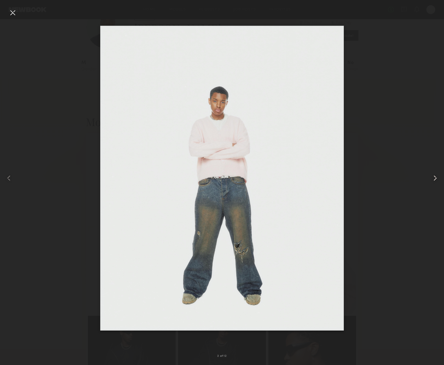
click at [435, 177] on common-icon at bounding box center [435, 178] width 9 height 9
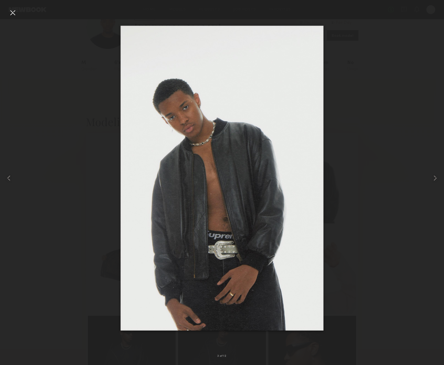
click at [12, 12] on div at bounding box center [12, 12] width 9 height 9
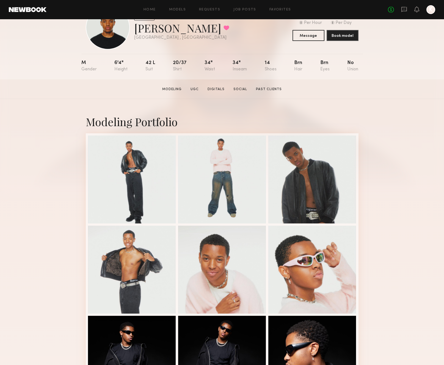
scroll to position [0, 0]
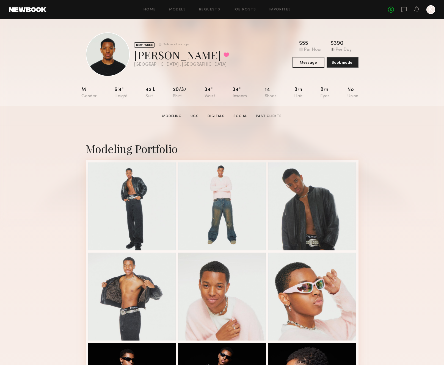
click at [146, 56] on div "Joaquin R. Favorited" at bounding box center [181, 55] width 95 height 15
copy div "Joaquin R. Favorited"
click at [297, 195] on div at bounding box center [313, 206] width 88 height 88
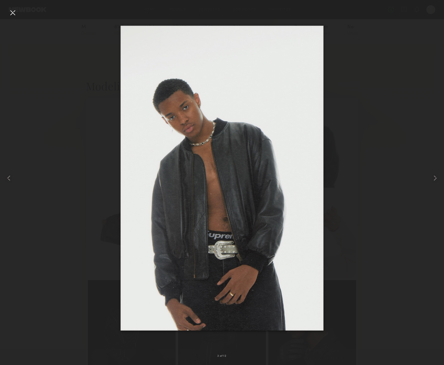
scroll to position [71, 0]
click at [54, 213] on div at bounding box center [222, 178] width 444 height 339
click at [16, 11] on div at bounding box center [12, 12] width 9 height 9
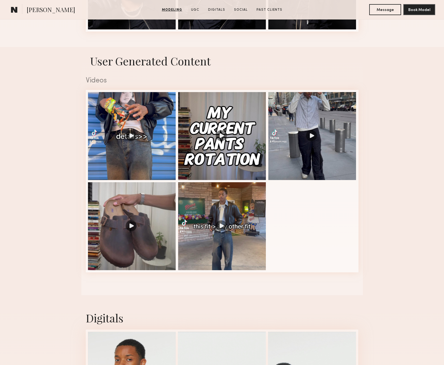
scroll to position [630, 0]
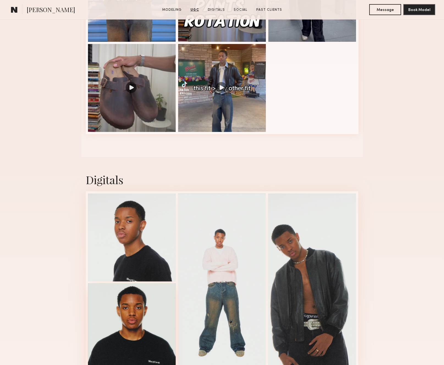
click at [136, 323] on div at bounding box center [132, 327] width 88 height 88
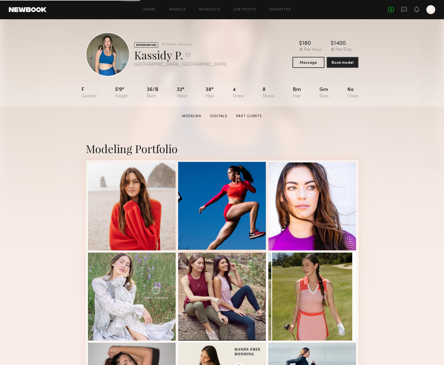
click at [222, 179] on div at bounding box center [222, 206] width 88 height 88
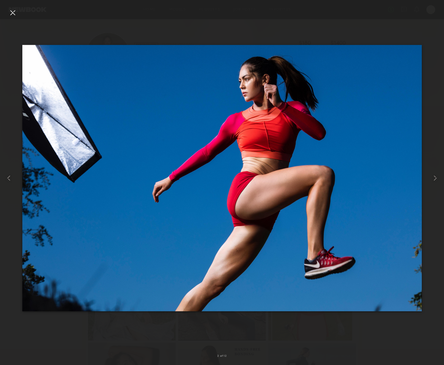
click at [16, 14] on div at bounding box center [12, 12] width 9 height 9
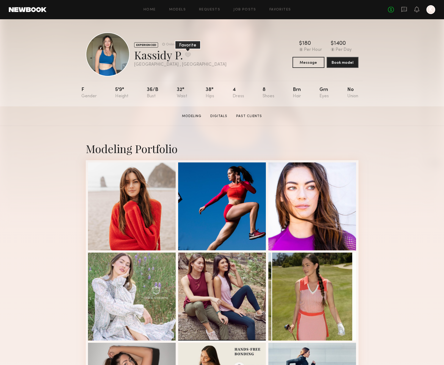
click at [191, 57] on button at bounding box center [188, 54] width 6 height 5
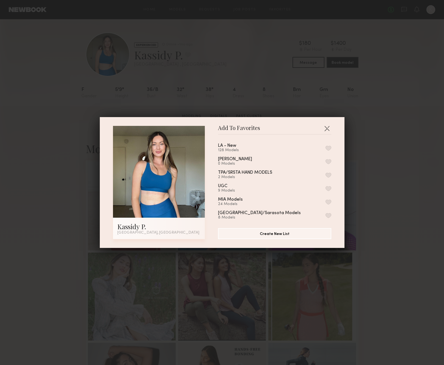
click at [327, 148] on button "button" at bounding box center [329, 148] width 6 height 5
click at [328, 130] on button "button" at bounding box center [327, 128] width 9 height 9
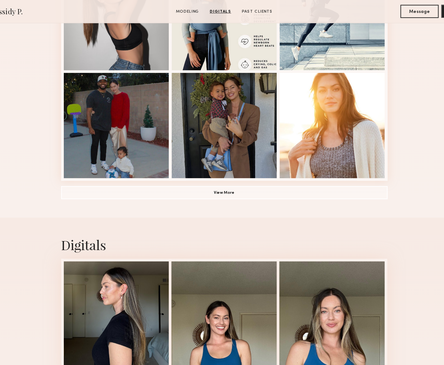
scroll to position [304, 0]
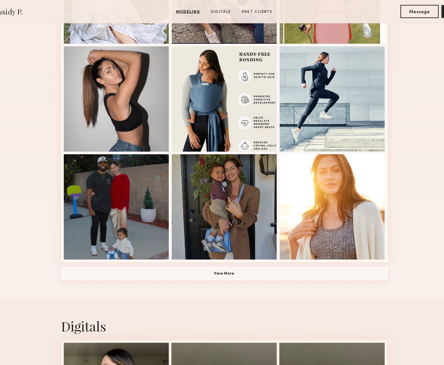
click at [233, 231] on button "View More" at bounding box center [222, 228] width 273 height 11
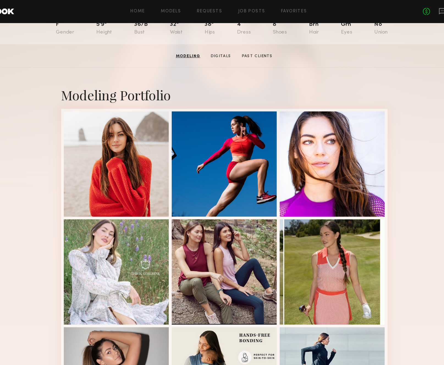
scroll to position [68, 0]
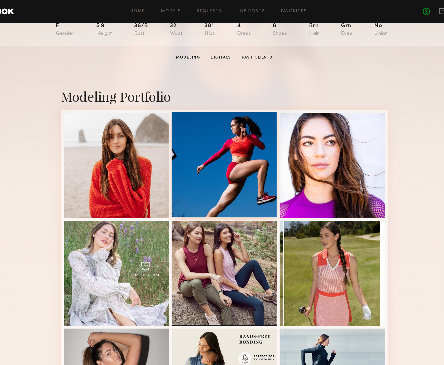
click at [233, 135] on div at bounding box center [222, 138] width 88 height 88
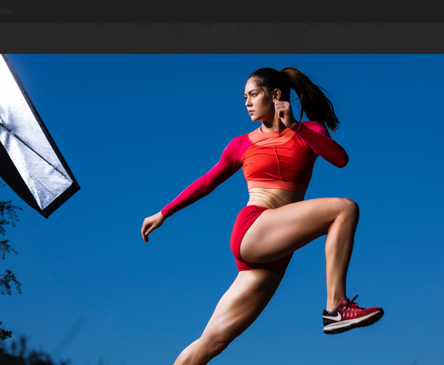
click at [42, 160] on img at bounding box center [222, 178] width 400 height 267
click at [378, 18] on div at bounding box center [222, 178] width 444 height 339
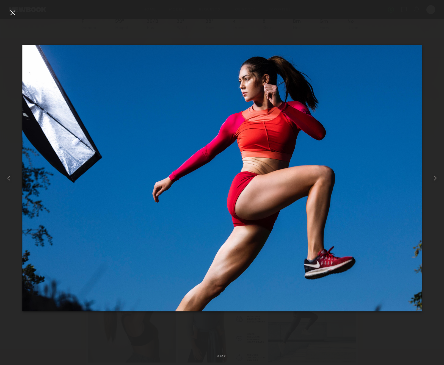
click at [10, 13] on div at bounding box center [12, 12] width 9 height 9
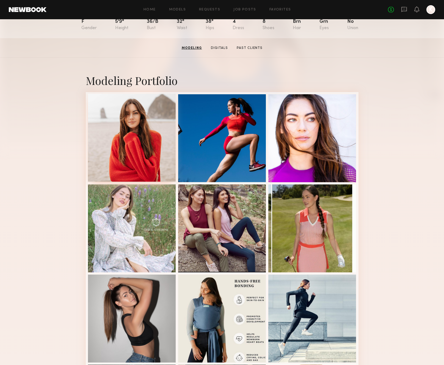
click at [119, 115] on div at bounding box center [132, 138] width 88 height 88
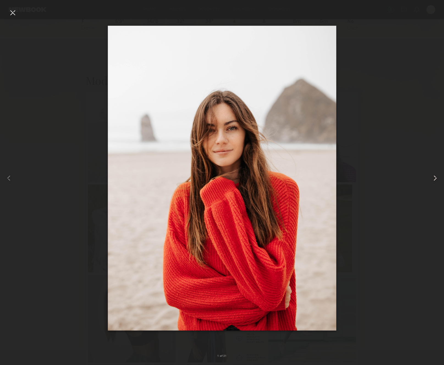
click at [437, 176] on common-icon at bounding box center [435, 178] width 9 height 9
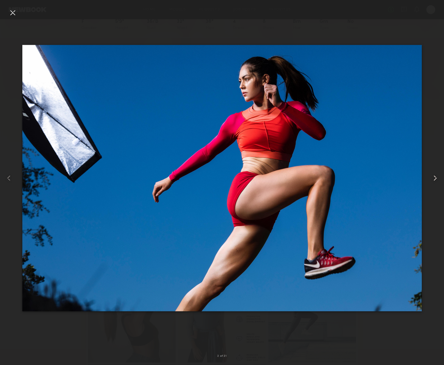
click at [437, 176] on common-icon at bounding box center [435, 178] width 9 height 9
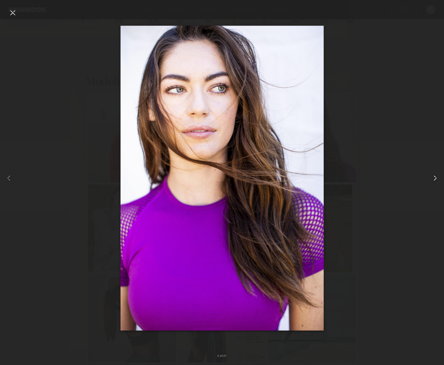
click at [437, 176] on common-icon at bounding box center [435, 178] width 9 height 9
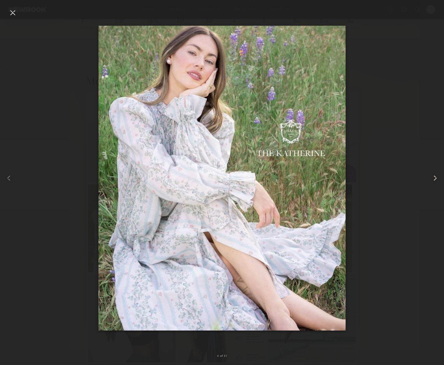
click at [437, 176] on common-icon at bounding box center [435, 178] width 9 height 9
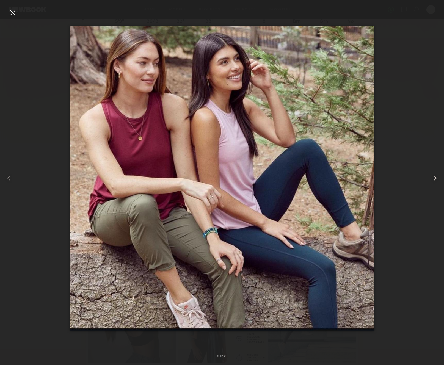
click at [437, 176] on common-icon at bounding box center [435, 178] width 9 height 9
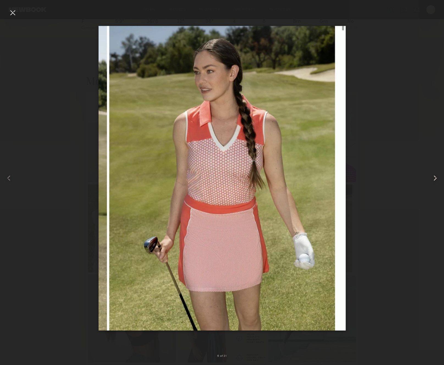
click at [437, 176] on common-icon at bounding box center [435, 178] width 9 height 9
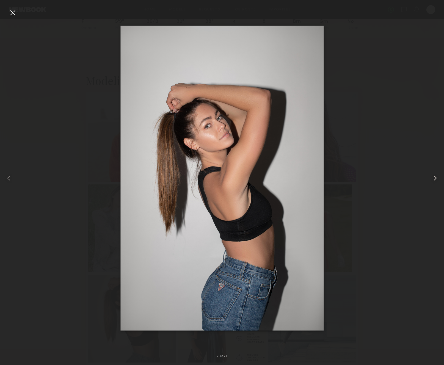
click at [437, 176] on common-icon at bounding box center [435, 178] width 9 height 9
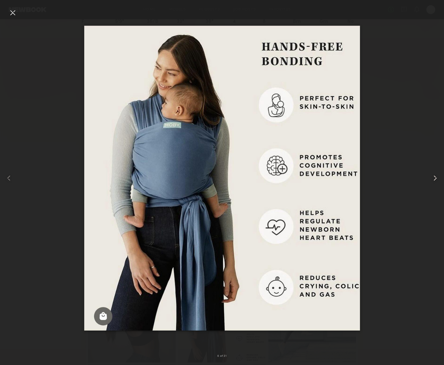
click at [437, 176] on common-icon at bounding box center [435, 178] width 9 height 9
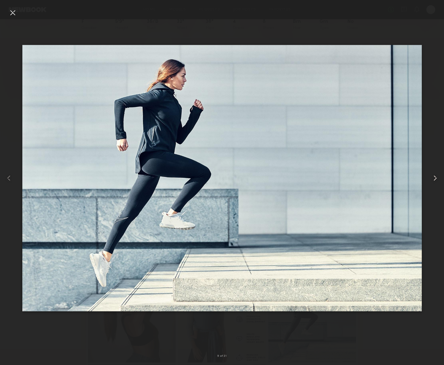
click at [437, 176] on common-icon at bounding box center [435, 178] width 9 height 9
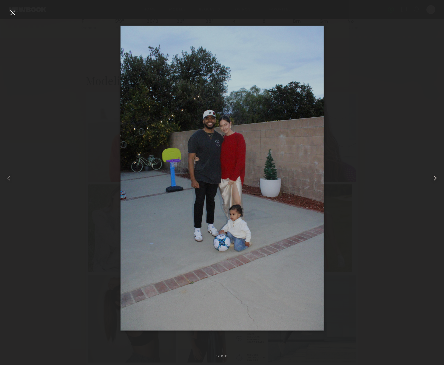
click at [437, 176] on common-icon at bounding box center [435, 178] width 9 height 9
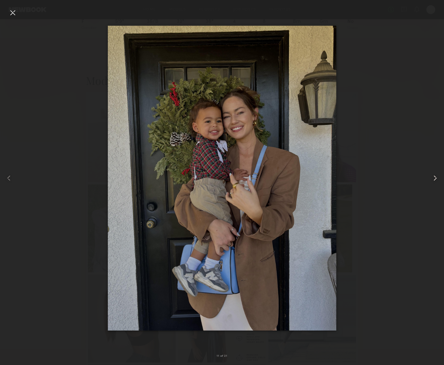
click at [437, 176] on common-icon at bounding box center [435, 178] width 9 height 9
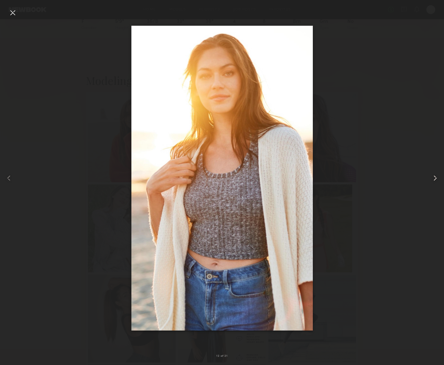
click at [437, 176] on common-icon at bounding box center [435, 178] width 9 height 9
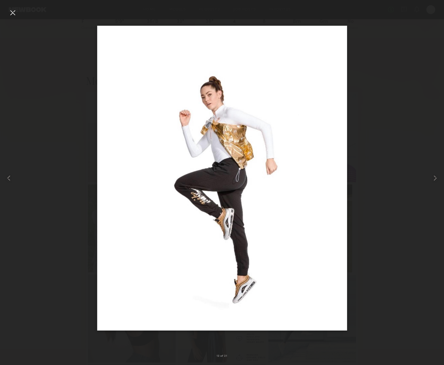
click at [13, 13] on div at bounding box center [12, 12] width 9 height 9
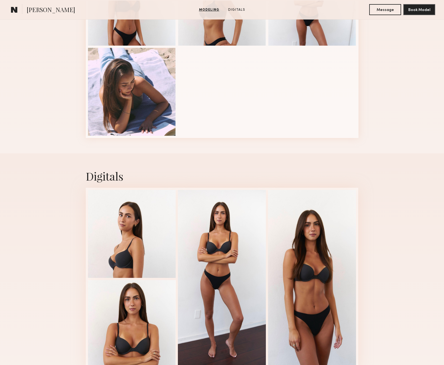
scroll to position [140, 0]
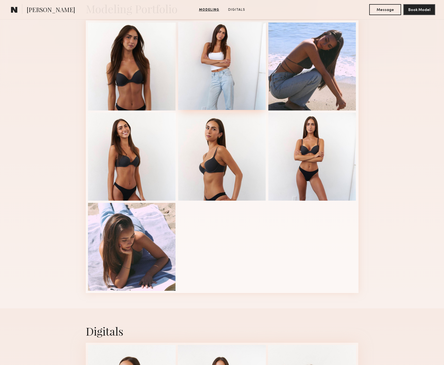
click at [241, 60] on div at bounding box center [222, 66] width 88 height 88
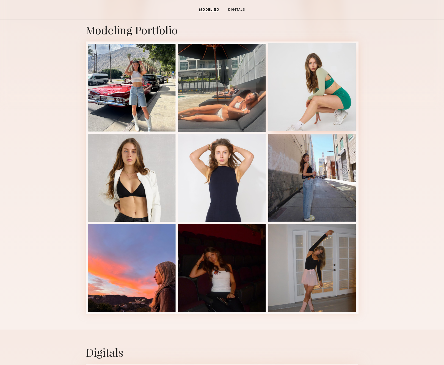
scroll to position [103, 0]
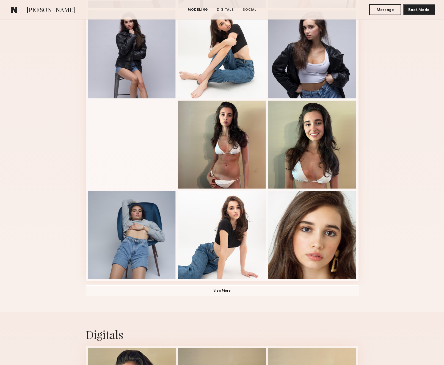
scroll to position [242, 0]
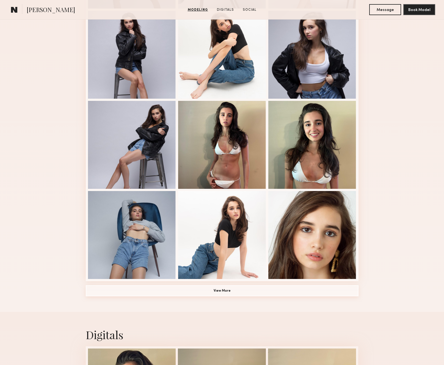
click at [207, 289] on button "View More" at bounding box center [222, 291] width 273 height 11
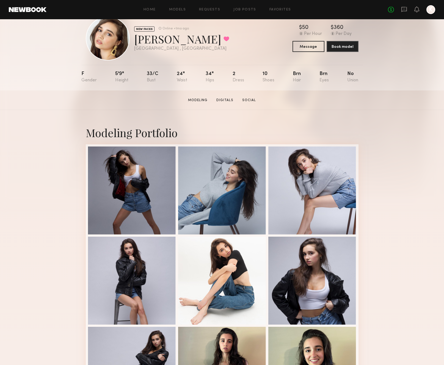
scroll to position [237, 0]
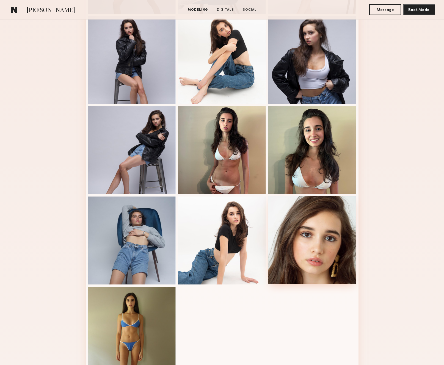
click at [332, 224] on div at bounding box center [313, 240] width 88 height 88
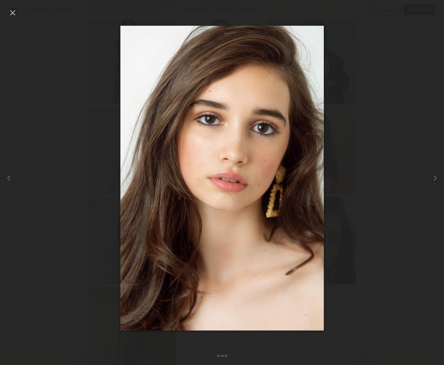
click at [15, 11] on div at bounding box center [12, 12] width 9 height 9
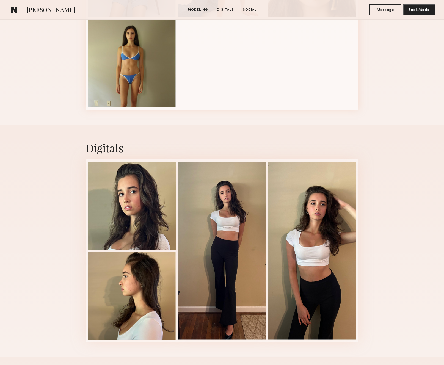
scroll to position [555, 0]
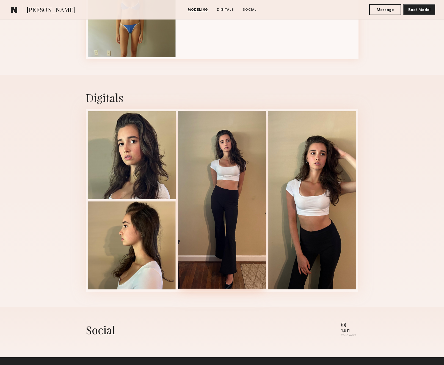
click at [257, 171] on div at bounding box center [222, 200] width 88 height 178
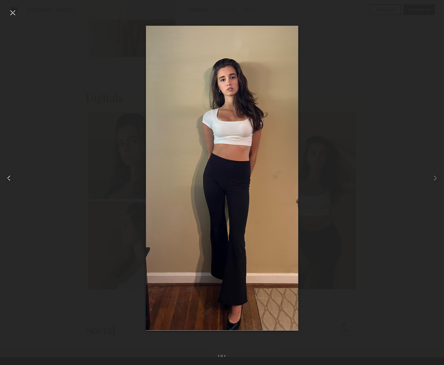
click at [7, 14] on div at bounding box center [9, 178] width 18 height 339
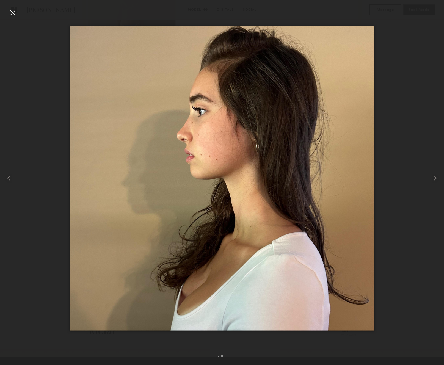
click at [12, 14] on div at bounding box center [12, 12] width 9 height 9
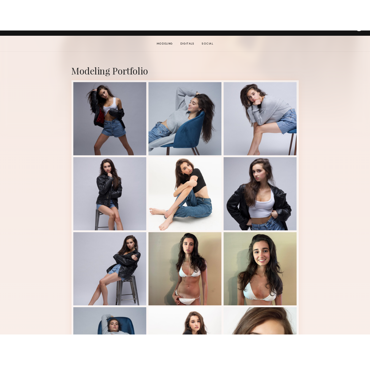
scroll to position [233, 0]
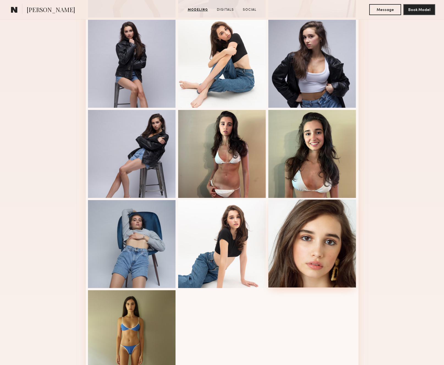
click at [321, 278] on div at bounding box center [313, 244] width 88 height 88
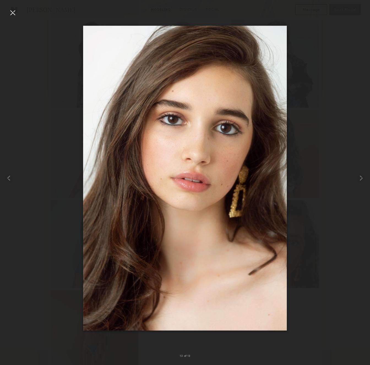
click at [12, 11] on div at bounding box center [12, 12] width 9 height 9
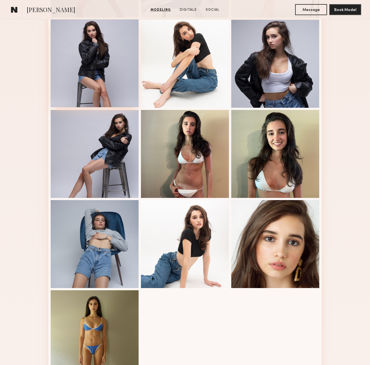
scroll to position [0, 0]
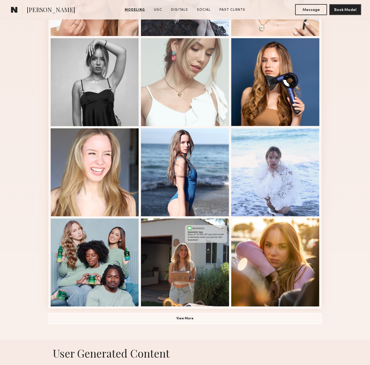
scroll to position [327, 0]
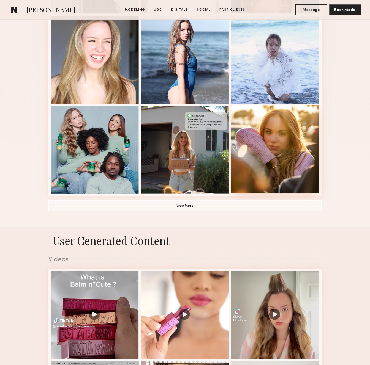
click at [267, 134] on div at bounding box center [275, 149] width 88 height 88
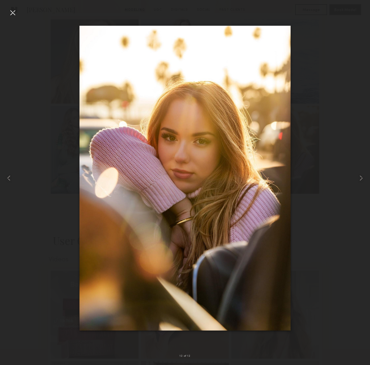
click at [13, 13] on div at bounding box center [12, 12] width 9 height 9
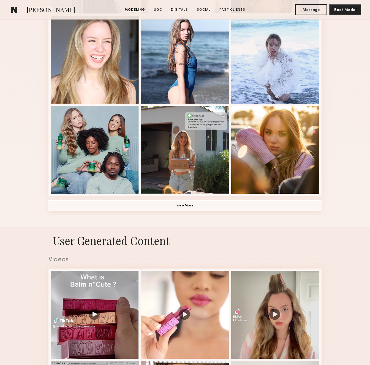
click at [169, 203] on button "View More" at bounding box center [184, 205] width 273 height 11
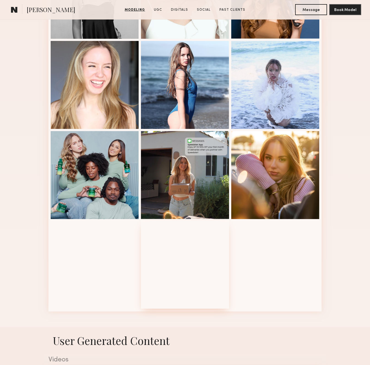
scroll to position [302, 0]
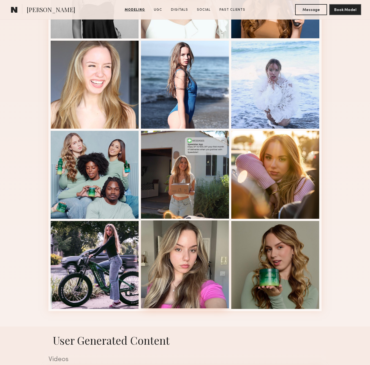
click at [172, 255] on div at bounding box center [185, 265] width 88 height 88
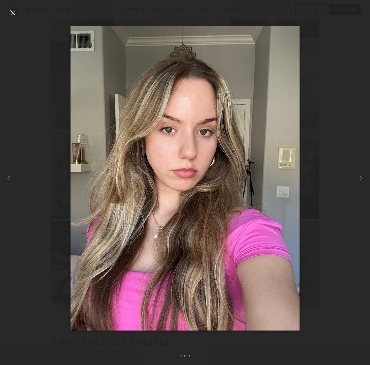
click at [17, 12] on div at bounding box center [12, 12] width 9 height 9
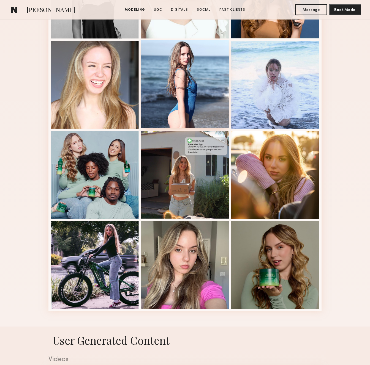
scroll to position [0, 0]
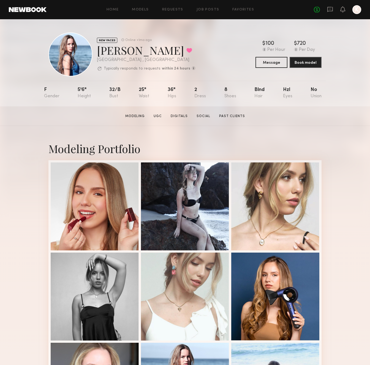
click at [111, 54] on div "[PERSON_NAME] Favorited" at bounding box center [146, 50] width 99 height 15
copy div "[PERSON_NAME] Favorited"
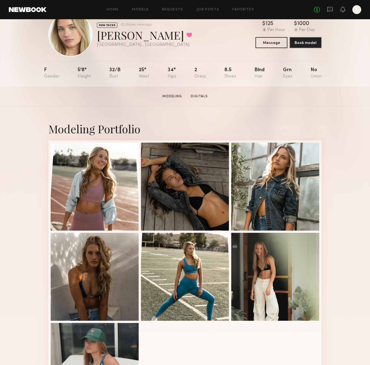
scroll to position [26, 0]
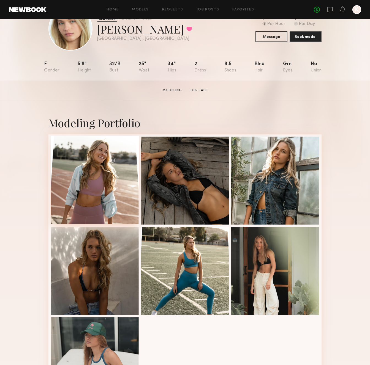
click at [75, 189] on div at bounding box center [95, 180] width 88 height 88
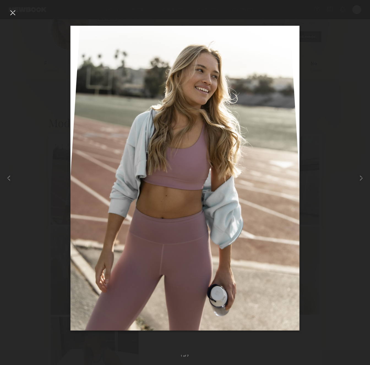
click at [12, 15] on div at bounding box center [12, 12] width 9 height 9
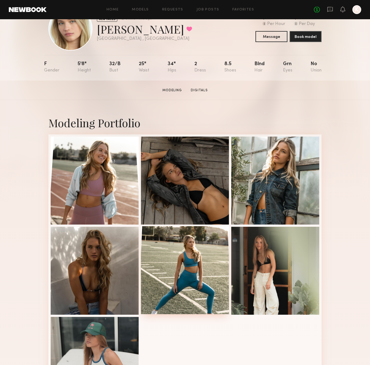
click at [178, 256] on div at bounding box center [185, 270] width 88 height 88
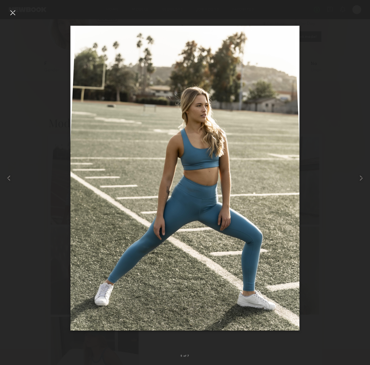
click at [15, 13] on div at bounding box center [12, 12] width 9 height 9
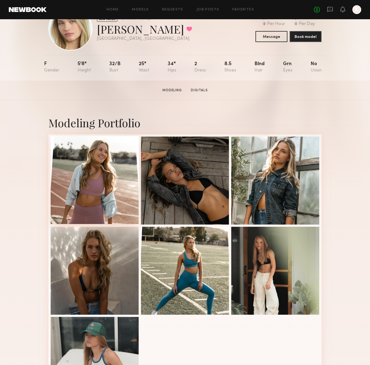
click at [100, 173] on div at bounding box center [95, 180] width 88 height 88
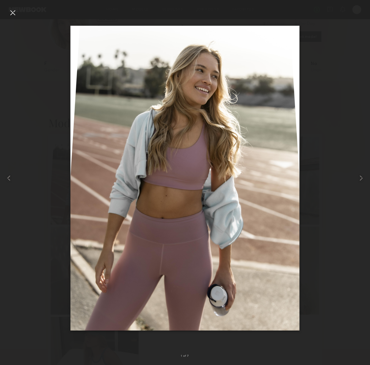
click at [15, 12] on div at bounding box center [12, 12] width 9 height 9
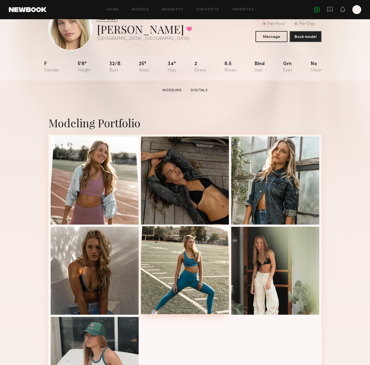
click at [175, 253] on div at bounding box center [185, 270] width 88 height 88
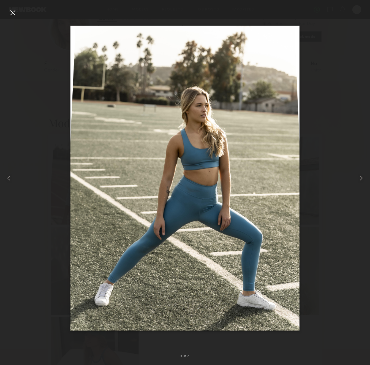
click at [12, 10] on div at bounding box center [12, 12] width 9 height 9
click at [12, 10] on div "5 of 7" at bounding box center [185, 182] width 370 height 365
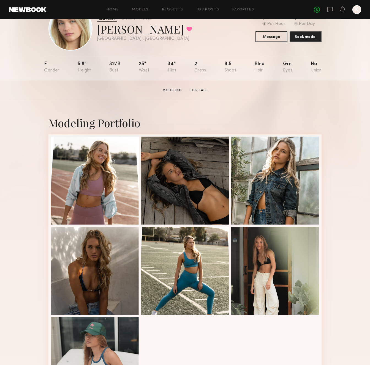
click at [124, 29] on div "Natasha E. Favorited" at bounding box center [144, 29] width 95 height 15
copy div "Natasha E. Favorited"
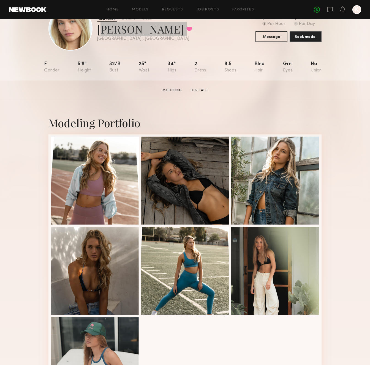
scroll to position [0, 0]
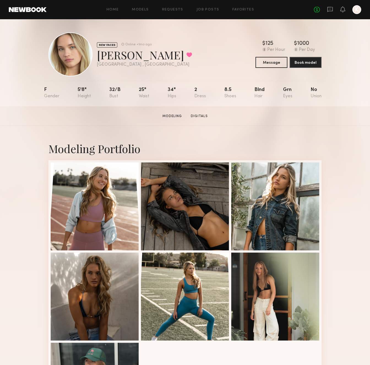
click at [139, 291] on nb-model-profile-images-feed at bounding box center [184, 296] width 273 height 273
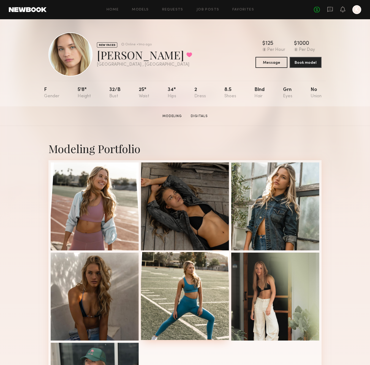
click at [168, 291] on div at bounding box center [185, 296] width 88 height 88
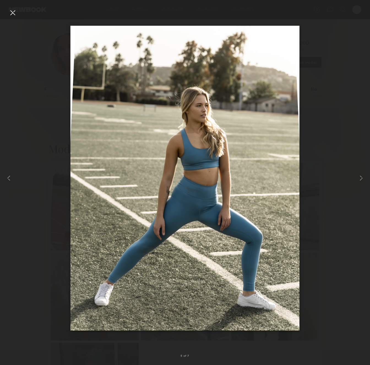
click at [13, 14] on div at bounding box center [12, 12] width 9 height 9
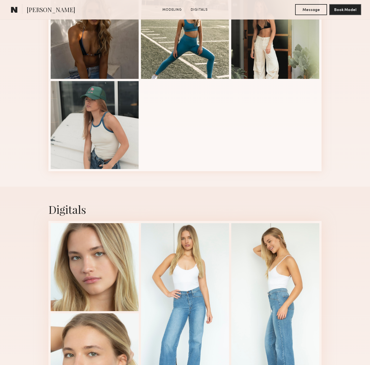
scroll to position [264, 0]
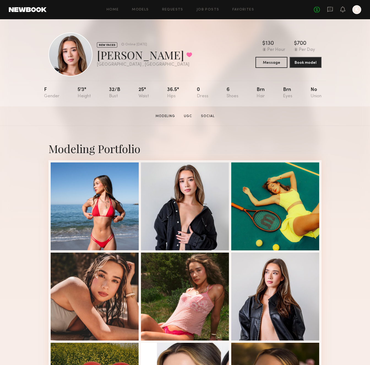
scroll to position [0, 0]
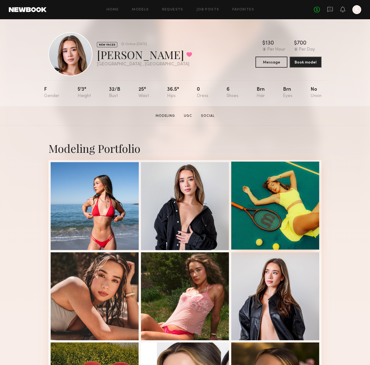
click at [285, 184] on div at bounding box center [275, 206] width 88 height 88
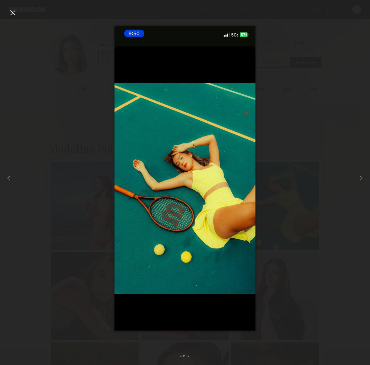
click at [15, 13] on div at bounding box center [12, 12] width 9 height 9
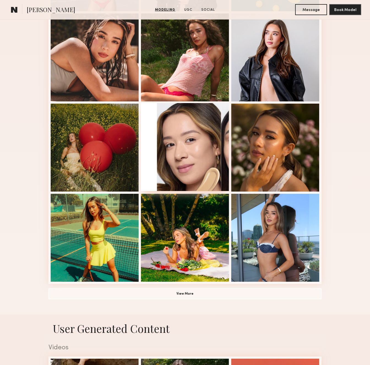
scroll to position [241, 0]
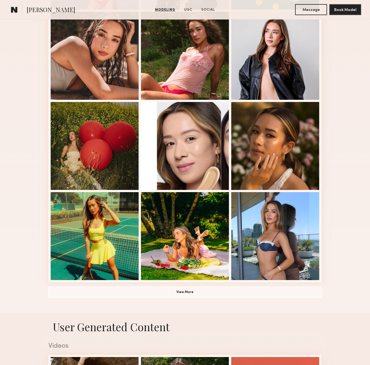
click at [188, 298] on div "Modeling Portfolio View More" at bounding box center [184, 99] width 273 height 428
click at [187, 292] on button "View More" at bounding box center [184, 292] width 273 height 11
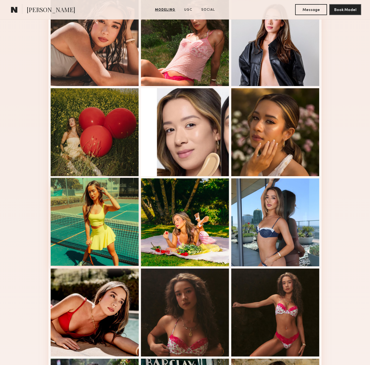
scroll to position [219, 0]
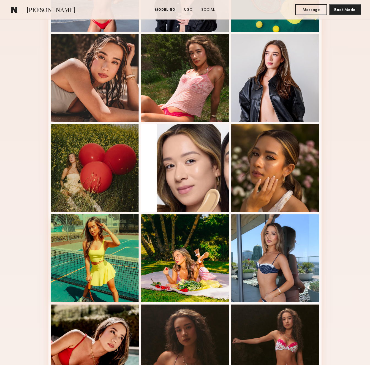
click at [102, 250] on div at bounding box center [95, 258] width 88 height 88
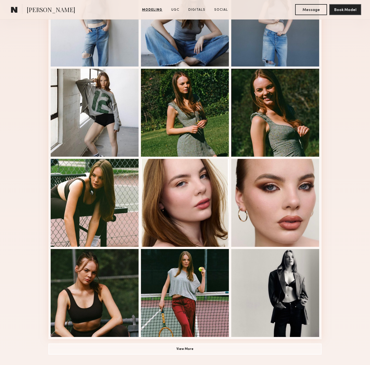
scroll to position [189, 0]
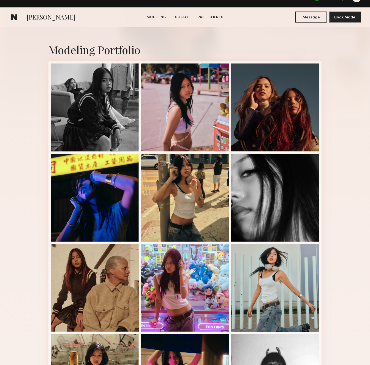
scroll to position [262, 0]
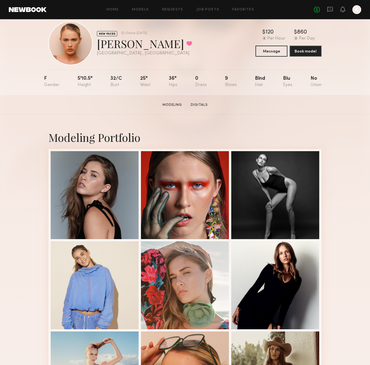
scroll to position [15, 0]
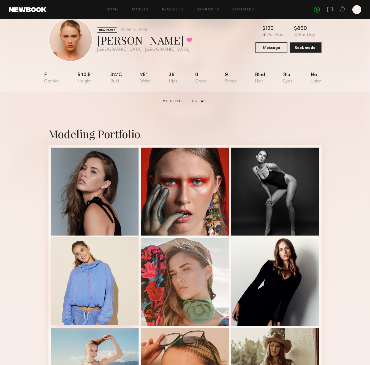
click at [122, 297] on div at bounding box center [95, 281] width 88 height 88
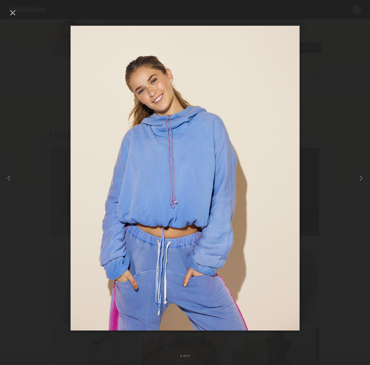
click at [15, 14] on div at bounding box center [12, 12] width 9 height 9
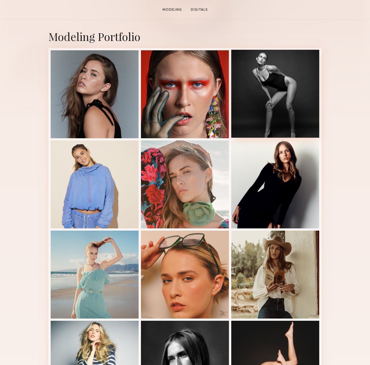
scroll to position [246, 0]
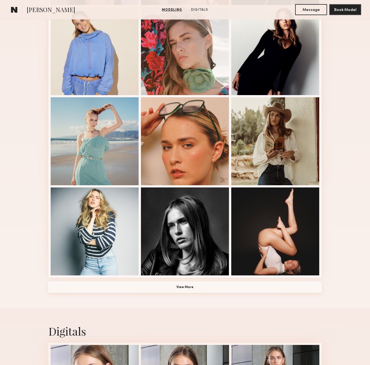
click at [179, 286] on button "View More" at bounding box center [184, 287] width 273 height 11
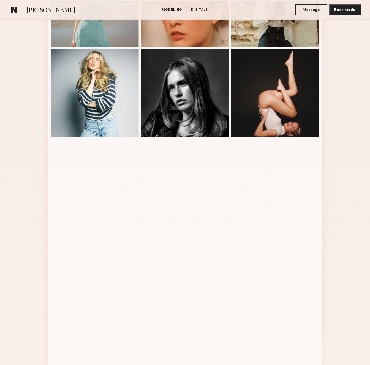
scroll to position [440, 0]
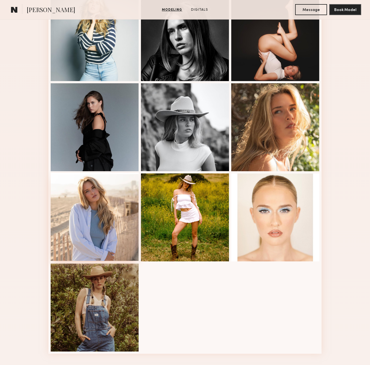
click at [83, 202] on div at bounding box center [95, 217] width 88 height 88
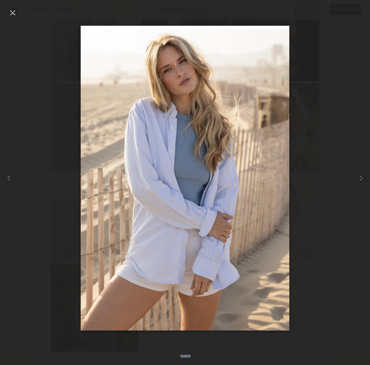
click at [9, 8] on div "16 of 19" at bounding box center [185, 182] width 370 height 365
click at [15, 12] on div at bounding box center [12, 12] width 9 height 9
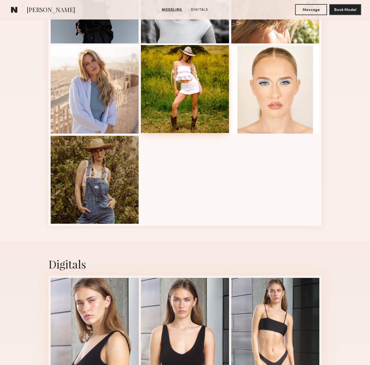
scroll to position [685, 0]
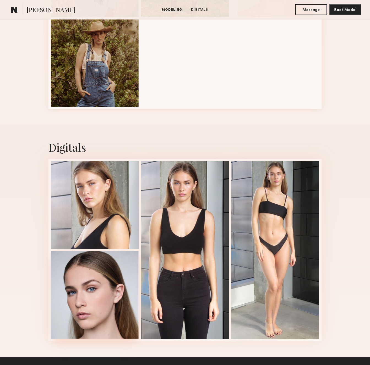
click at [118, 302] on div at bounding box center [95, 295] width 88 height 88
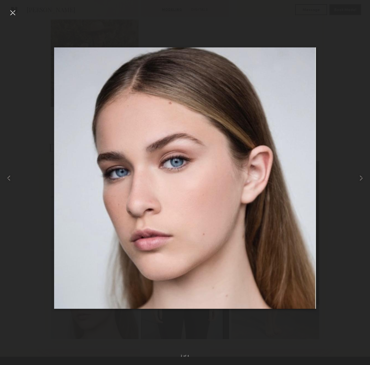
click at [18, 9] on div at bounding box center [185, 178] width 370 height 339
click at [11, 9] on div at bounding box center [12, 12] width 9 height 9
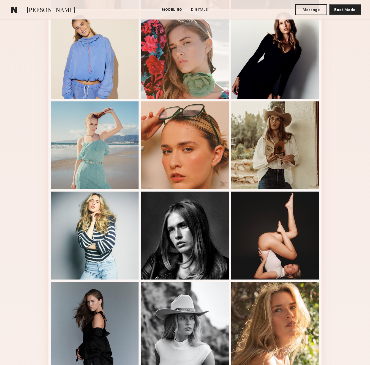
scroll to position [0, 0]
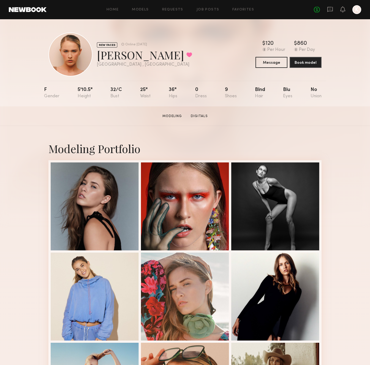
click at [107, 56] on div "Skye S. Favorited" at bounding box center [144, 55] width 95 height 15
copy div "Skye S. Favorited"
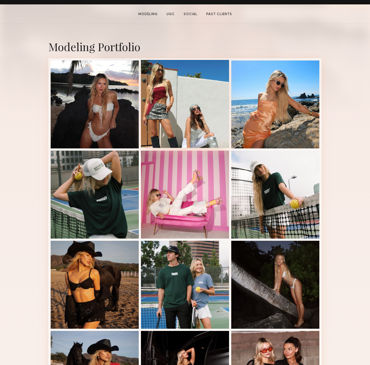
scroll to position [103, 0]
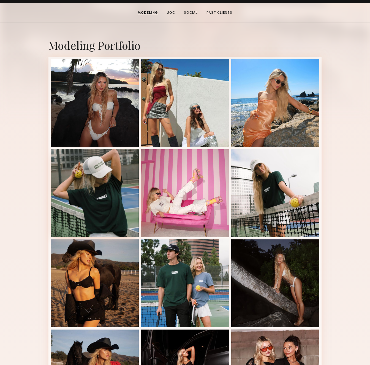
click at [84, 188] on div at bounding box center [95, 193] width 88 height 88
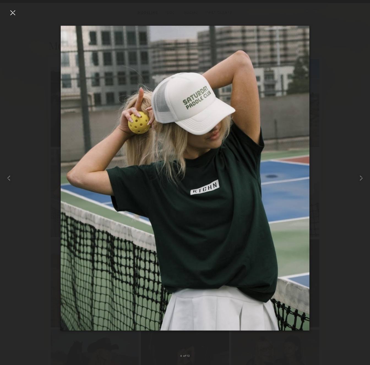
click at [9, 10] on div at bounding box center [12, 12] width 9 height 9
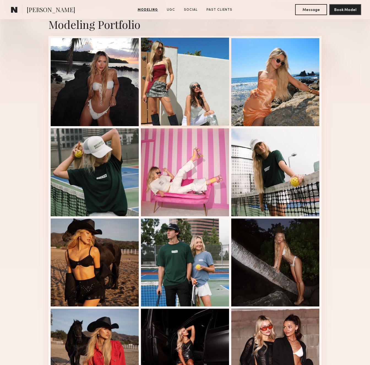
scroll to position [128, 0]
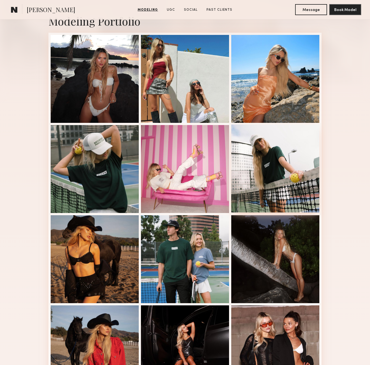
click at [310, 152] on div at bounding box center [275, 169] width 88 height 88
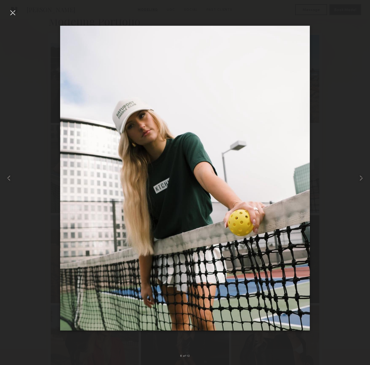
click at [15, 12] on div at bounding box center [12, 12] width 9 height 9
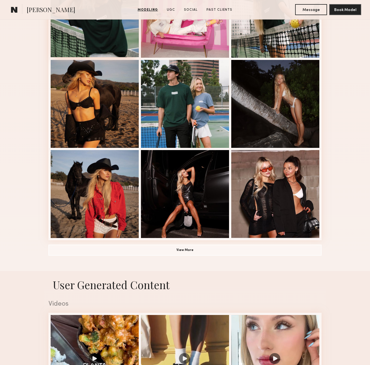
scroll to position [260, 0]
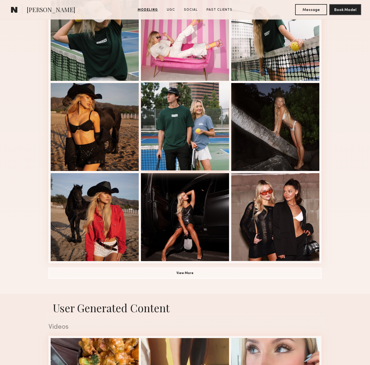
click at [193, 97] on div at bounding box center [185, 127] width 88 height 88
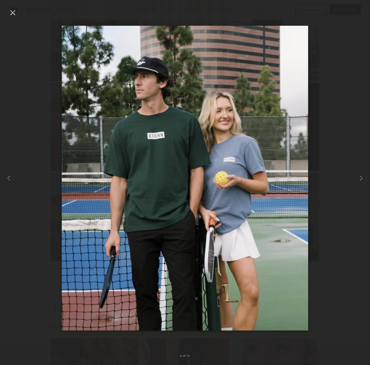
scroll to position [260, 0]
click at [9, 13] on div at bounding box center [12, 12] width 9 height 9
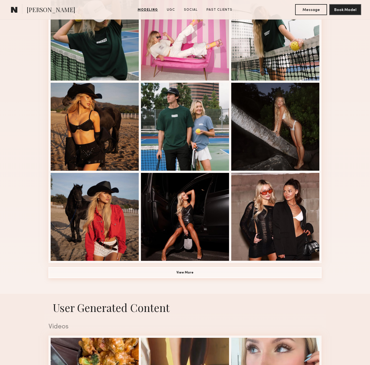
click at [182, 272] on button "View More" at bounding box center [184, 272] width 273 height 11
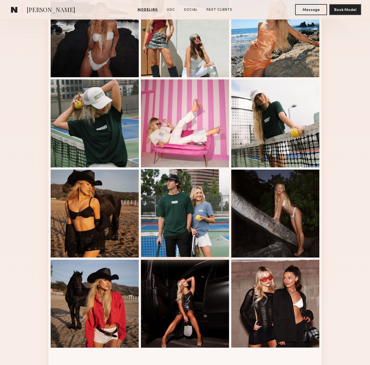
scroll to position [185, 0]
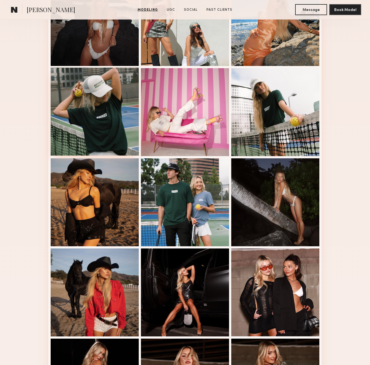
click at [128, 77] on div at bounding box center [95, 112] width 88 height 88
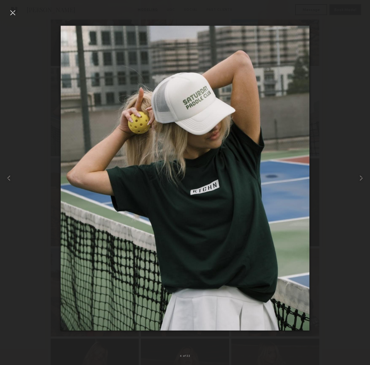
click at [11, 12] on div at bounding box center [12, 12] width 9 height 9
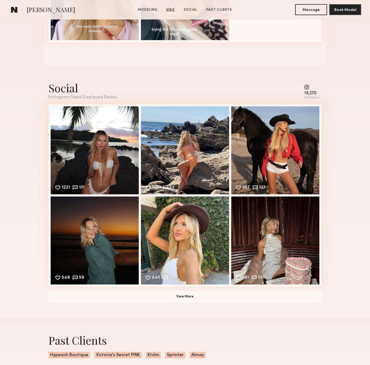
scroll to position [1200, 0]
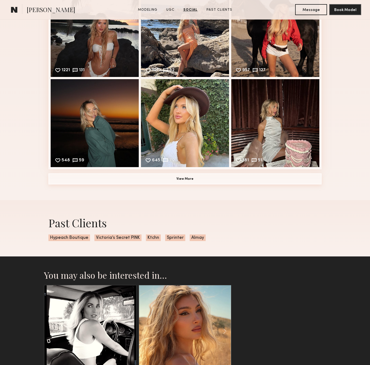
click at [165, 180] on button "View More" at bounding box center [184, 179] width 273 height 11
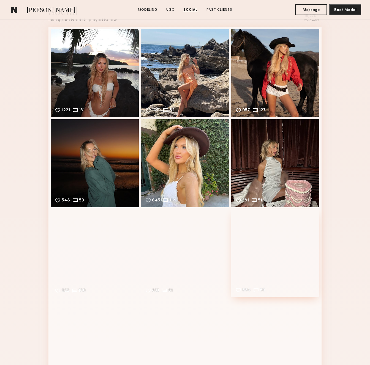
scroll to position [1158, 0]
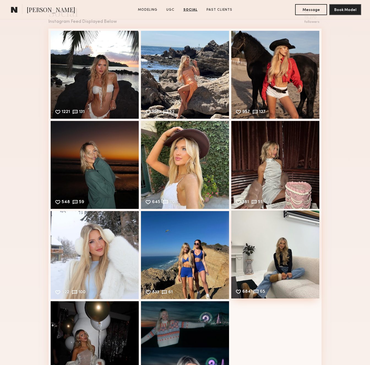
click at [288, 234] on div "684 65 Likes & comments displayed to show model’s engagement" at bounding box center [275, 255] width 88 height 88
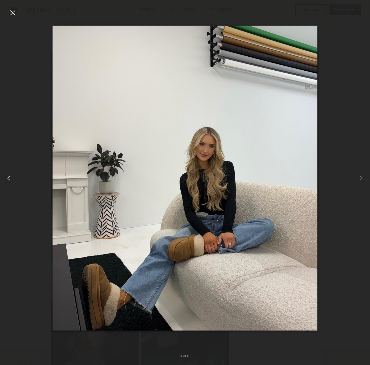
click at [8, 176] on common-icon at bounding box center [8, 178] width 9 height 9
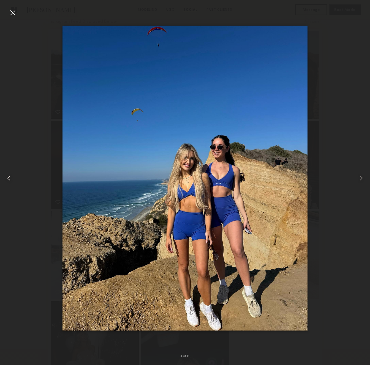
click at [8, 176] on common-icon at bounding box center [8, 178] width 9 height 9
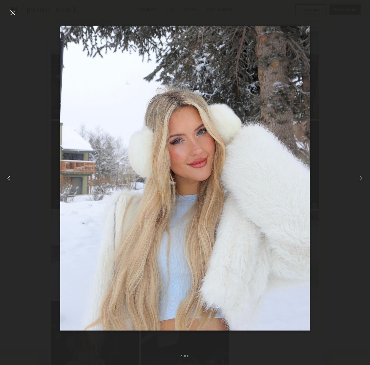
click at [8, 176] on common-icon at bounding box center [8, 178] width 9 height 9
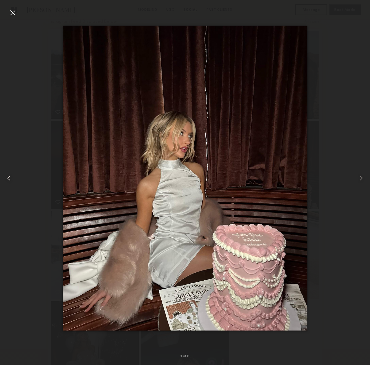
click at [8, 176] on common-icon at bounding box center [8, 178] width 9 height 9
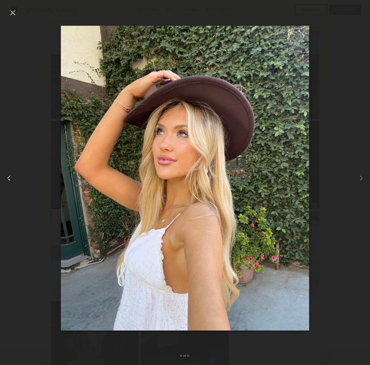
click at [8, 176] on common-icon at bounding box center [8, 178] width 9 height 9
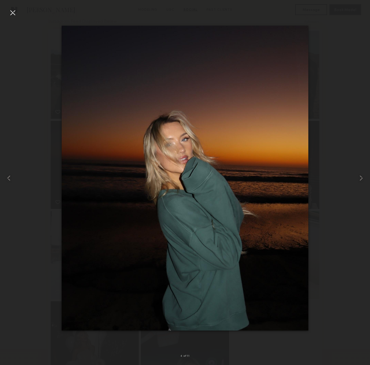
click at [15, 11] on div at bounding box center [12, 12] width 9 height 9
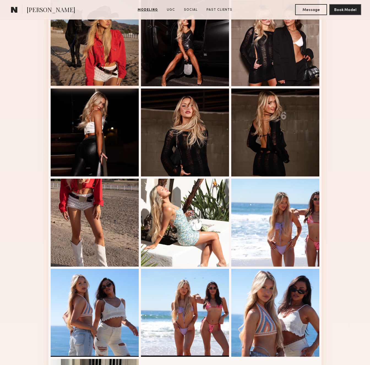
scroll to position [0, 0]
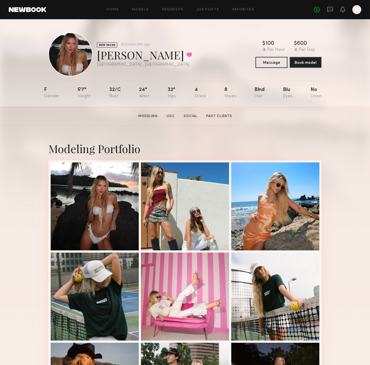
click at [113, 52] on div "Beata J. Favorited" at bounding box center [144, 55] width 95 height 15
copy div "Beata J. Favorited"
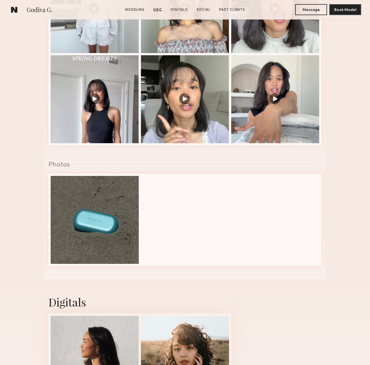
scroll to position [924, 0]
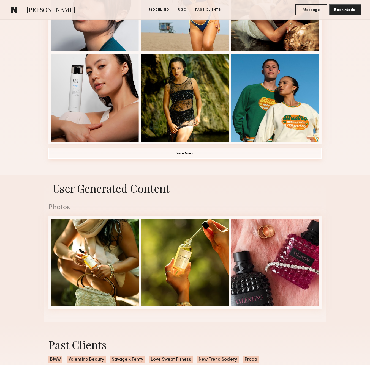
scroll to position [380, 0]
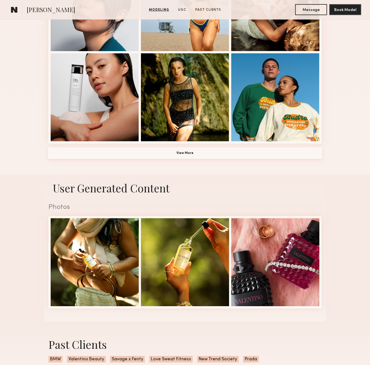
click at [239, 149] on button "View More" at bounding box center [184, 153] width 273 height 11
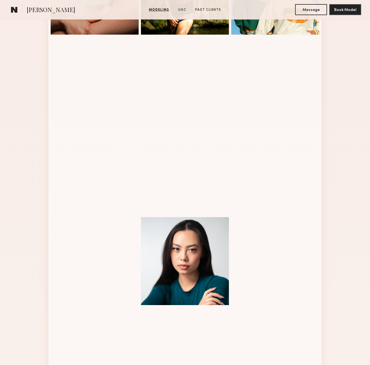
scroll to position [621, 0]
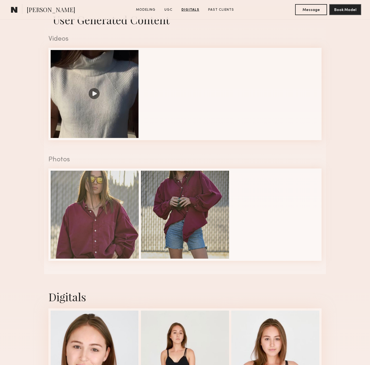
scroll to position [415, 0]
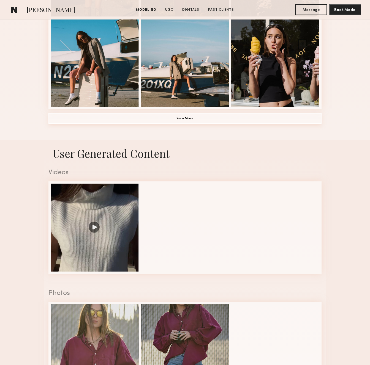
click at [184, 115] on button "View More" at bounding box center [184, 118] width 273 height 11
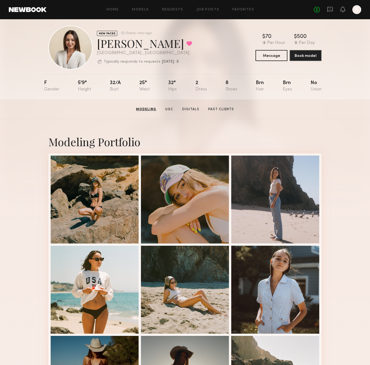
scroll to position [0, 0]
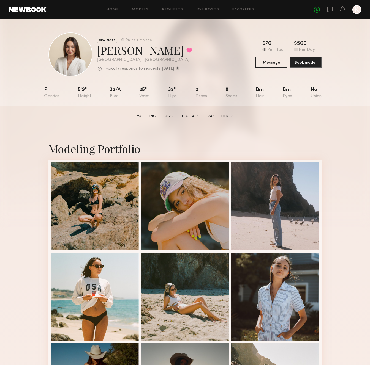
click at [105, 53] on div "[PERSON_NAME] Favorited" at bounding box center [144, 50] width 95 height 15
click at [105, 53] on div "Chloe C. Favorited" at bounding box center [144, 50] width 95 height 15
copy div "Chloe C. Favorited"
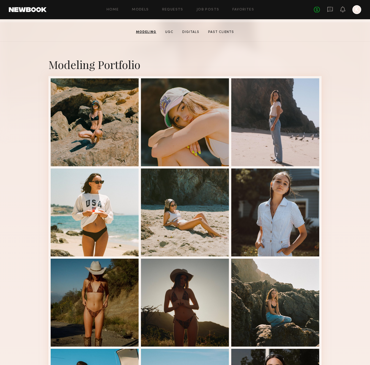
scroll to position [80, 0]
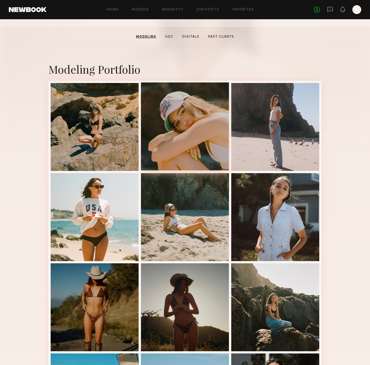
click at [192, 121] on div at bounding box center [185, 127] width 88 height 88
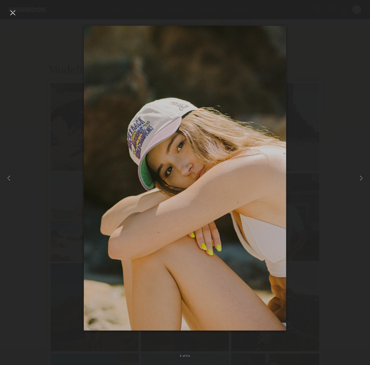
click at [13, 13] on div at bounding box center [12, 12] width 9 height 9
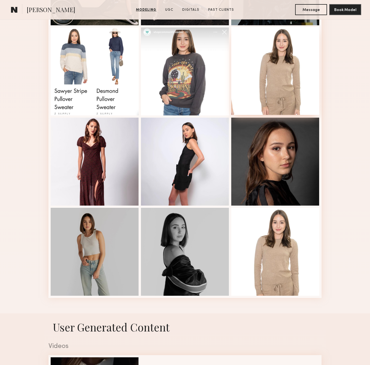
scroll to position [760, 0]
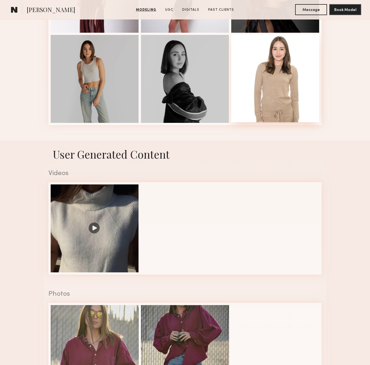
click at [275, 83] on div at bounding box center [275, 78] width 88 height 88
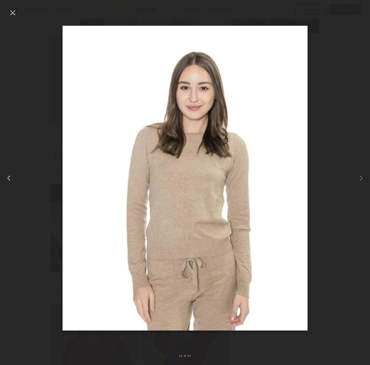
click at [10, 179] on common-icon at bounding box center [8, 178] width 9 height 9
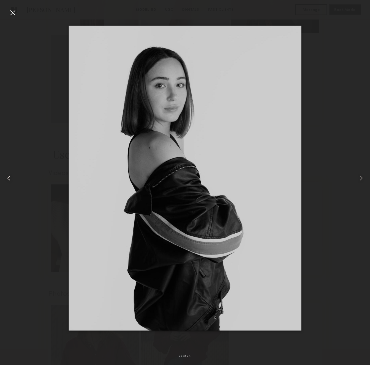
click at [10, 179] on common-icon at bounding box center [8, 178] width 9 height 9
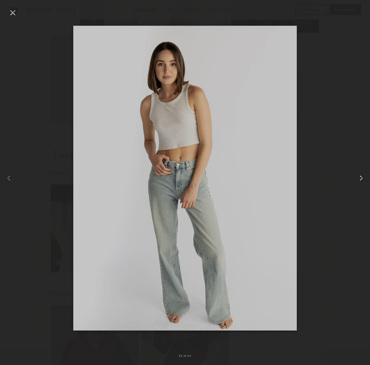
click at [360, 179] on common-icon at bounding box center [361, 178] width 9 height 9
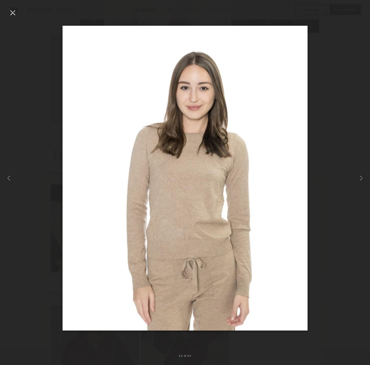
click at [12, 12] on div at bounding box center [12, 12] width 9 height 9
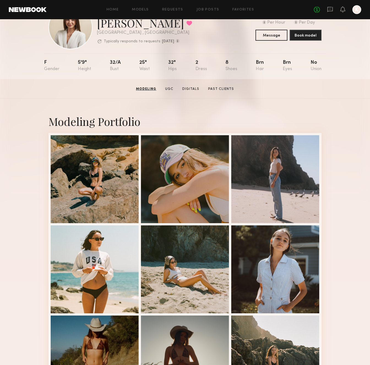
scroll to position [0, 0]
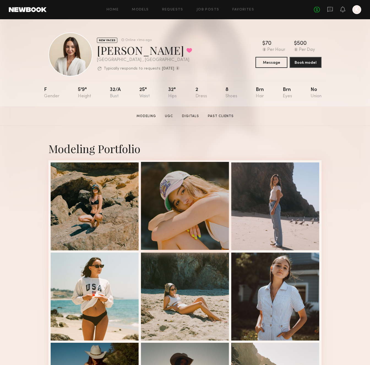
click at [189, 203] on div at bounding box center [185, 206] width 88 height 88
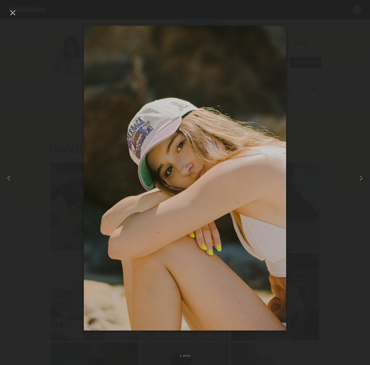
click at [13, 9] on div at bounding box center [12, 12] width 9 height 9
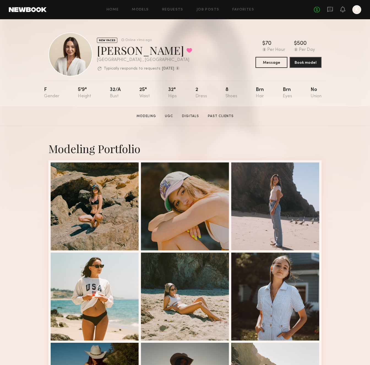
click at [121, 47] on div "Chloe C. Favorited" at bounding box center [144, 50] width 95 height 15
copy div "Chloe C. Favorited"
click at [193, 195] on div at bounding box center [185, 206] width 88 height 88
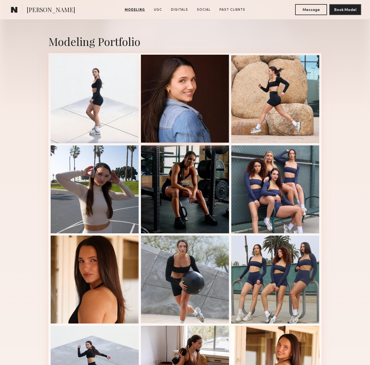
scroll to position [106, 0]
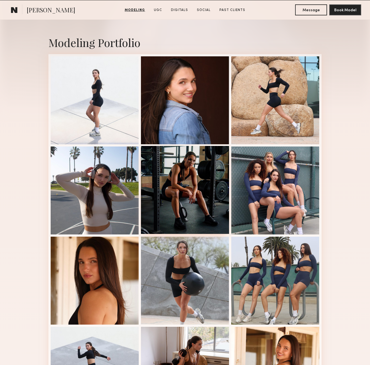
click at [196, 181] on div at bounding box center [185, 190] width 88 height 88
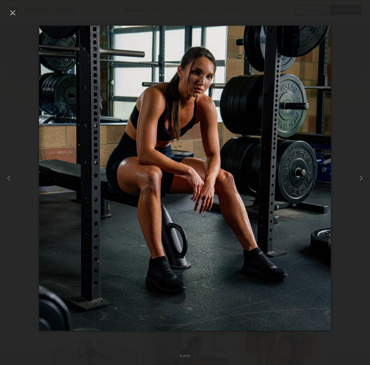
click at [17, 13] on div at bounding box center [12, 12] width 9 height 9
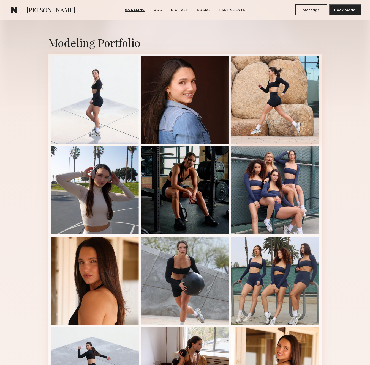
click at [235, 119] on div at bounding box center [275, 100] width 88 height 88
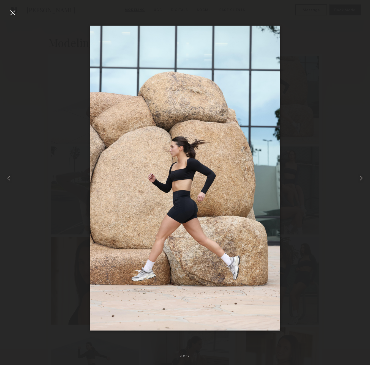
click at [16, 12] on div at bounding box center [12, 12] width 9 height 9
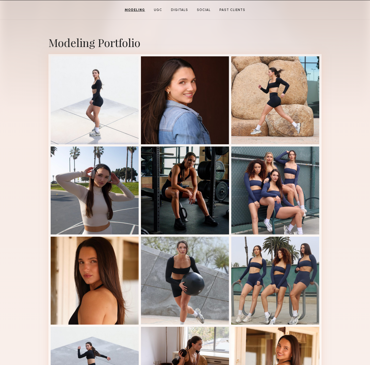
scroll to position [0, 0]
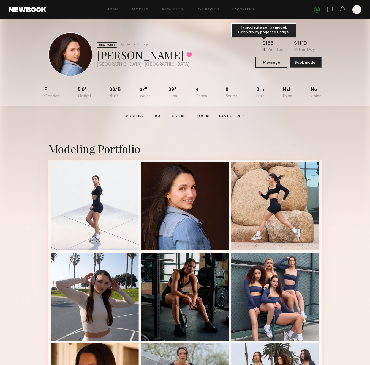
click at [269, 42] on div "155" at bounding box center [269, 44] width 8 height 6
copy div "155"
click at [124, 56] on div "[PERSON_NAME] Favorited" at bounding box center [144, 55] width 95 height 15
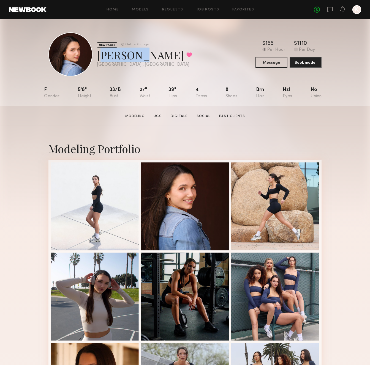
click at [124, 56] on div "Presley C. Favorited" at bounding box center [144, 55] width 95 height 15
copy div "Presley C. Favorited"
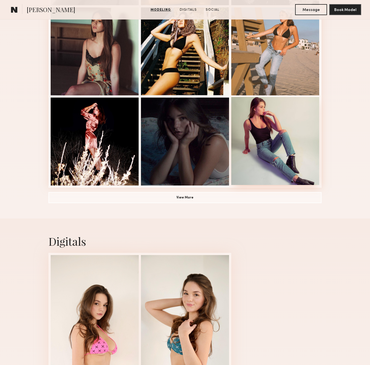
scroll to position [311, 0]
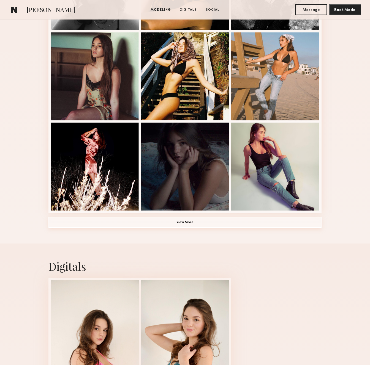
click at [193, 224] on button "View More" at bounding box center [184, 222] width 273 height 11
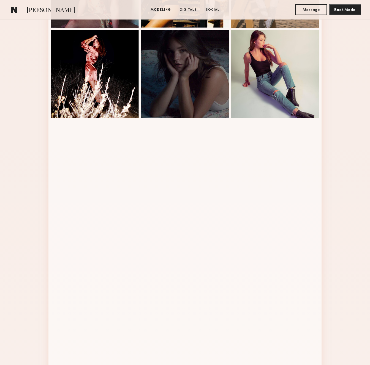
scroll to position [670, 0]
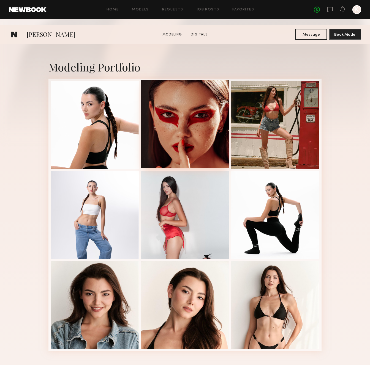
scroll to position [209, 0]
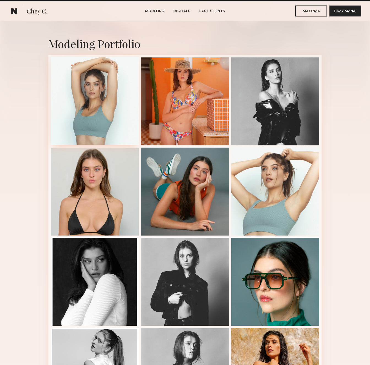
scroll to position [274, 0]
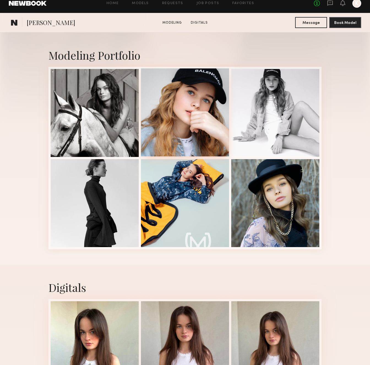
scroll to position [246, 0]
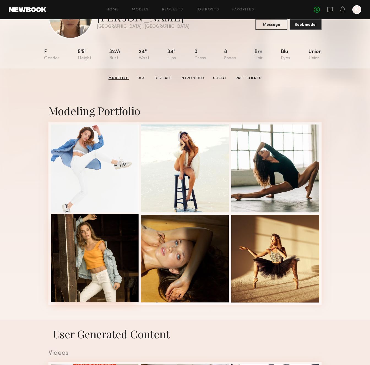
scroll to position [19, 0]
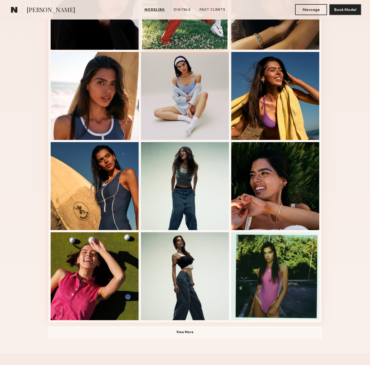
scroll to position [200, 0]
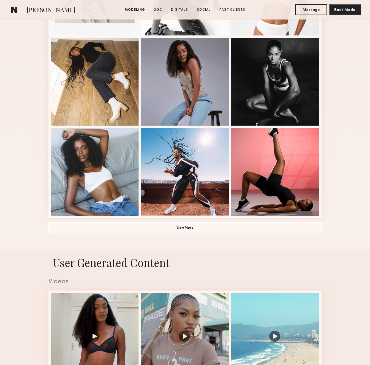
scroll to position [236, 0]
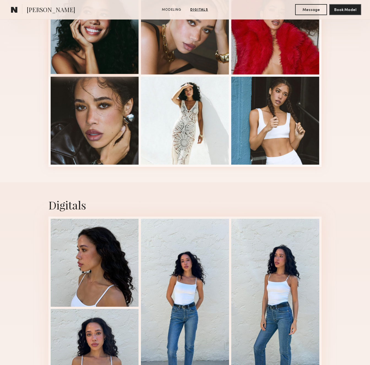
scroll to position [115, 0]
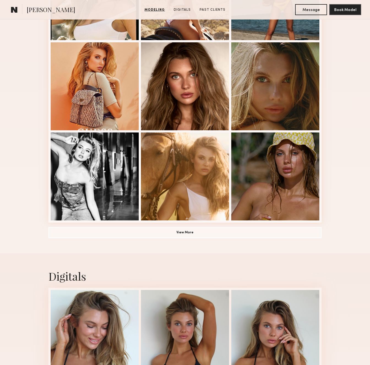
scroll to position [433, 0]
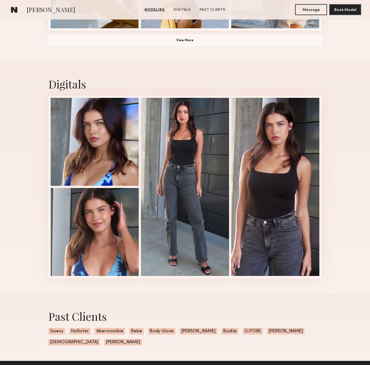
scroll to position [495, 0]
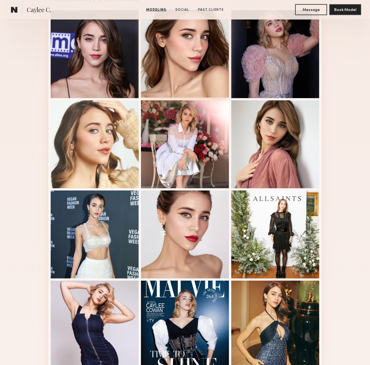
scroll to position [364, 0]
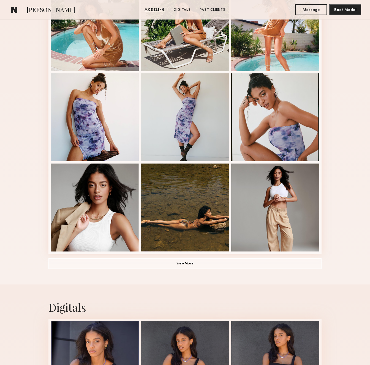
scroll to position [378, 0]
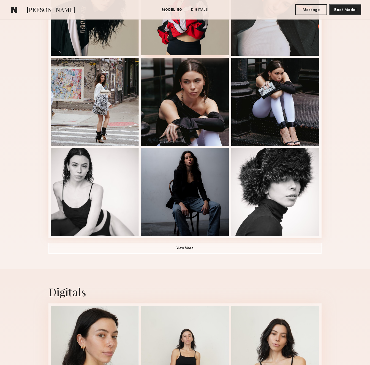
scroll to position [282, 0]
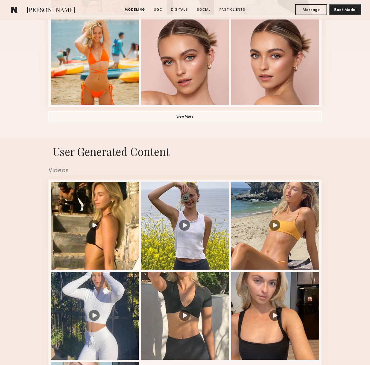
scroll to position [367, 0]
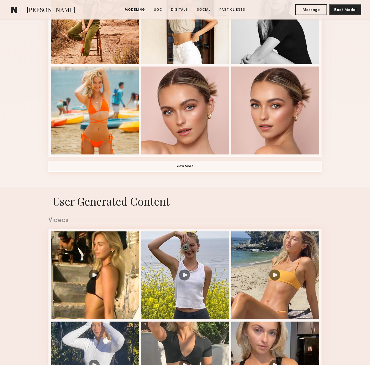
click at [194, 165] on button "View More" at bounding box center [184, 166] width 273 height 11
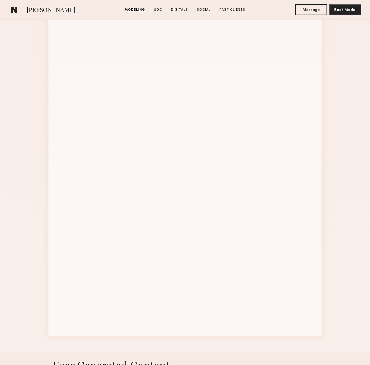
scroll to position [605, 0]
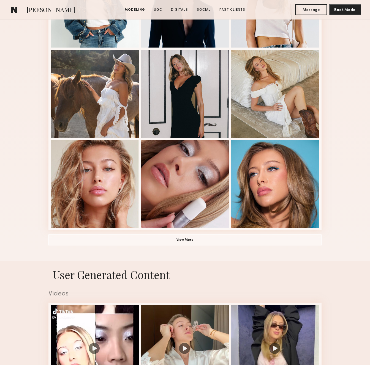
scroll to position [358, 0]
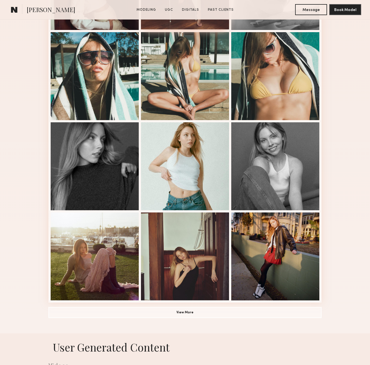
scroll to position [311, 0]
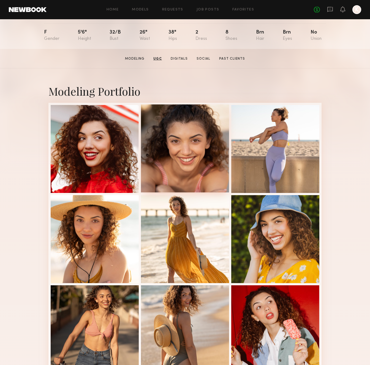
scroll to position [16, 0]
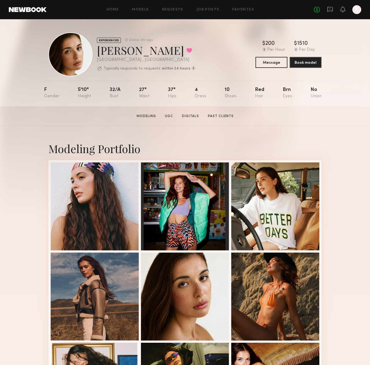
click at [114, 45] on div "Jasmine G. Favorited" at bounding box center [146, 50] width 99 height 15
click at [111, 51] on div "Jasmine G. Favorited" at bounding box center [146, 50] width 99 height 15
copy div "Jasmine G. Favorited"
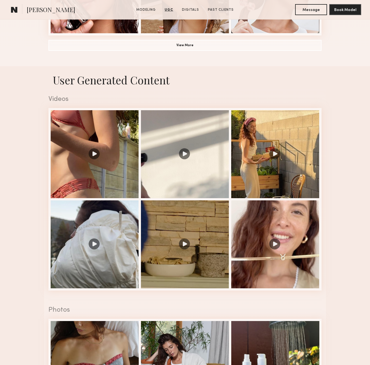
scroll to position [420, 0]
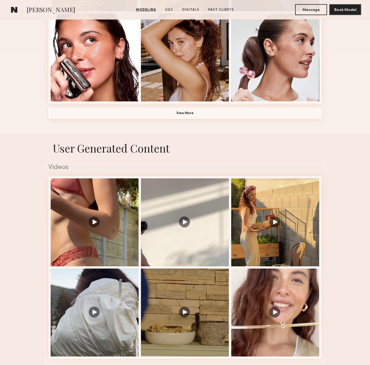
click at [209, 114] on button "View More" at bounding box center [184, 113] width 273 height 11
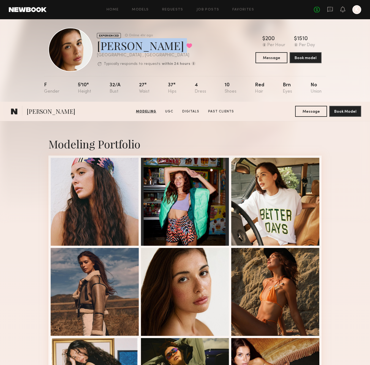
scroll to position [0, 0]
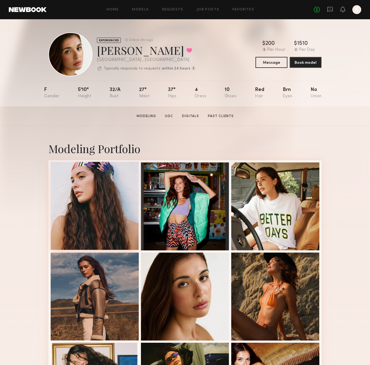
drag, startPoint x: 185, startPoint y: 204, endPoint x: 118, endPoint y: 204, distance: 67.7
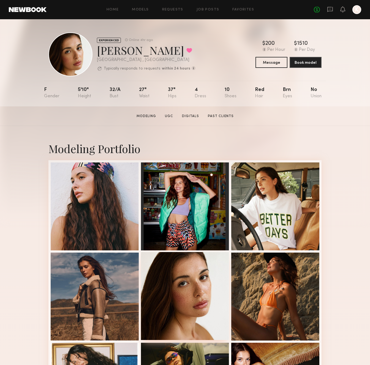
click at [206, 305] on div at bounding box center [185, 296] width 88 height 88
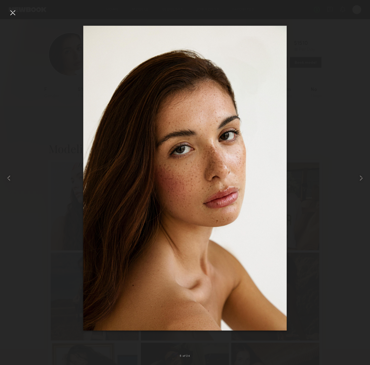
click at [12, 12] on div at bounding box center [12, 12] width 9 height 9
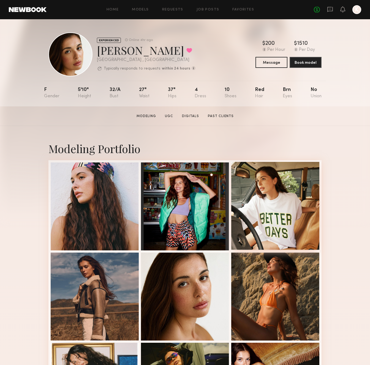
click at [264, 189] on div at bounding box center [275, 206] width 88 height 88
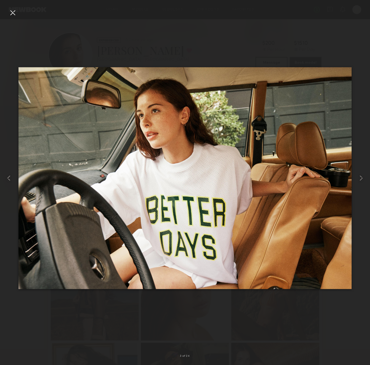
click at [9, 10] on div at bounding box center [12, 12] width 9 height 9
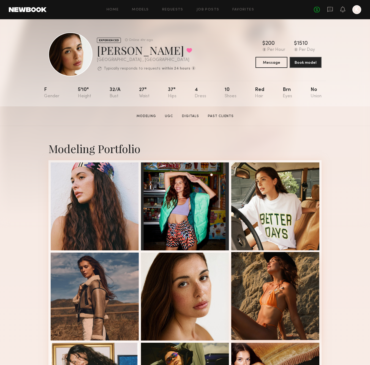
scroll to position [156, 0]
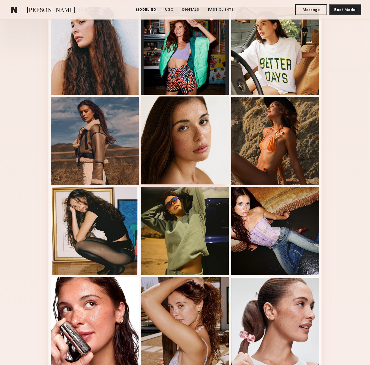
click at [196, 146] on div at bounding box center [185, 141] width 88 height 88
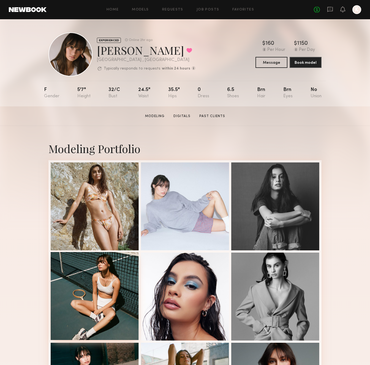
click at [116, 315] on div at bounding box center [95, 296] width 88 height 88
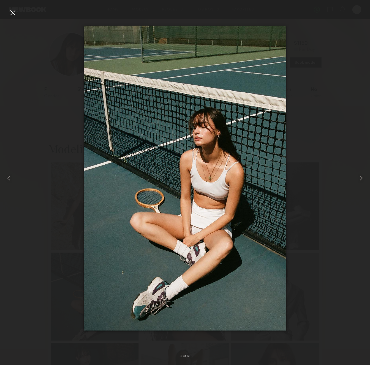
click at [12, 13] on div at bounding box center [12, 12] width 9 height 9
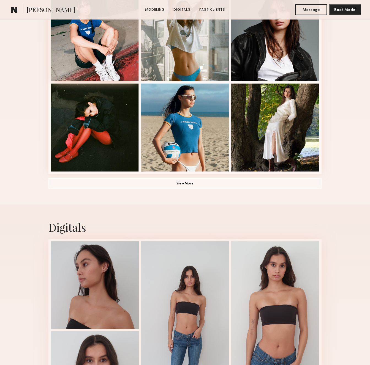
scroll to position [456, 0]
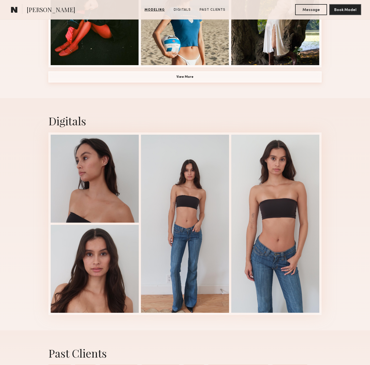
click at [216, 78] on button "View More" at bounding box center [184, 77] width 273 height 11
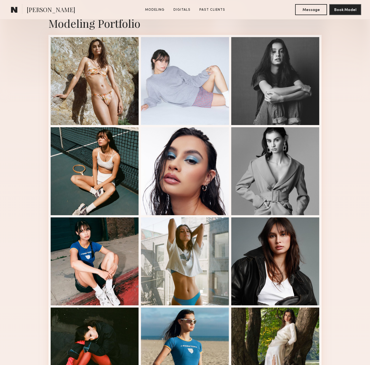
scroll to position [126, 0]
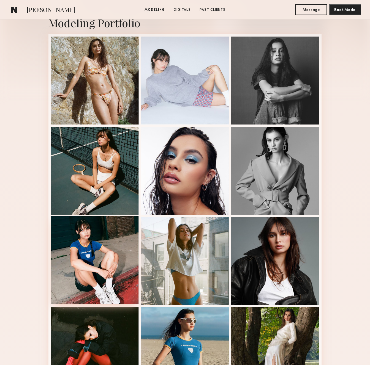
click at [122, 255] on div at bounding box center [95, 261] width 88 height 88
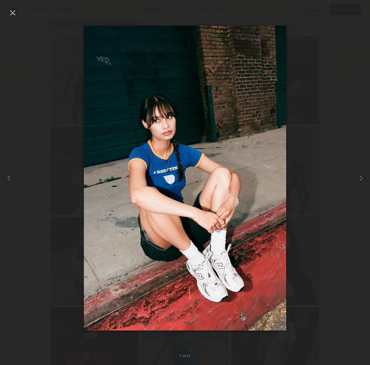
click at [10, 12] on div at bounding box center [12, 12] width 9 height 9
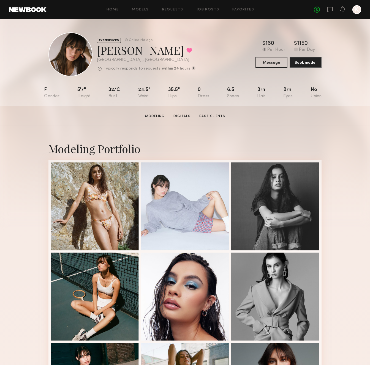
click at [116, 46] on div "Abby S. Favorited" at bounding box center [146, 50] width 99 height 15
copy div "Abby S. Favorited"
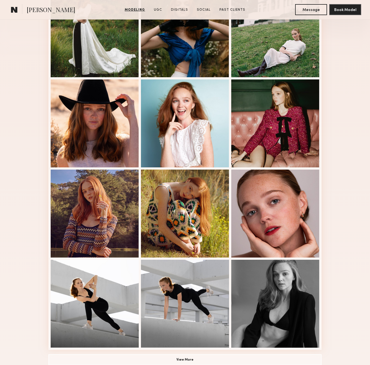
scroll to position [174, 0]
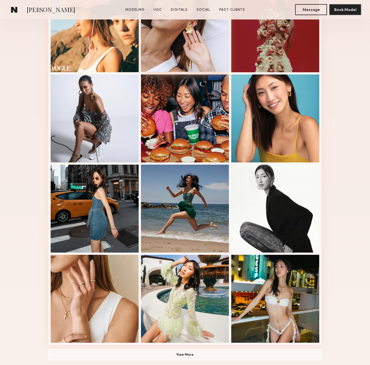
scroll to position [295, 0]
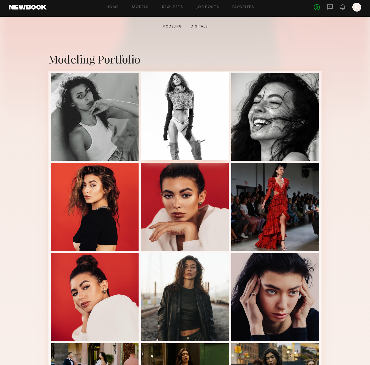
scroll to position [255, 0]
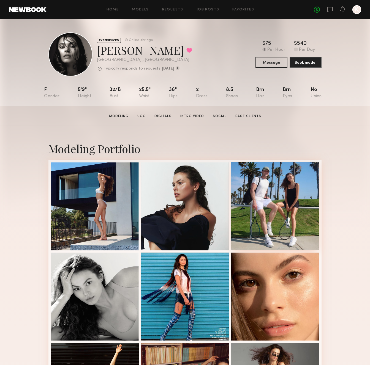
click at [288, 191] on div at bounding box center [275, 206] width 88 height 88
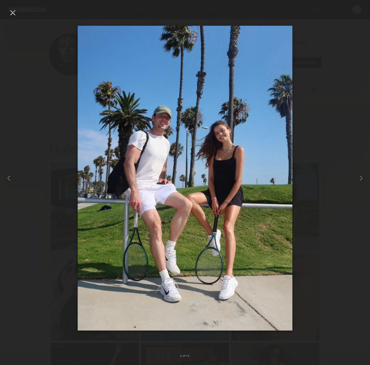
click at [20, 15] on div at bounding box center [185, 178] width 370 height 339
click at [15, 15] on div at bounding box center [12, 12] width 9 height 9
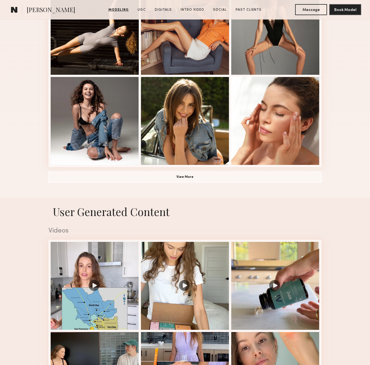
scroll to position [354, 0]
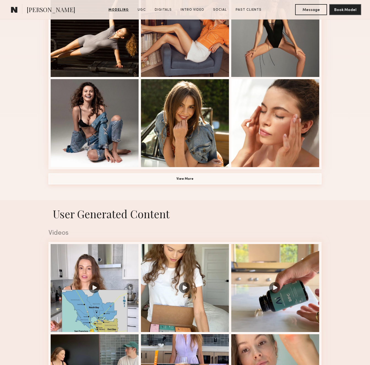
click at [134, 178] on button "View More" at bounding box center [184, 179] width 273 height 11
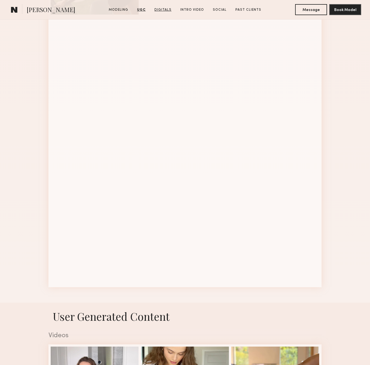
scroll to position [575, 0]
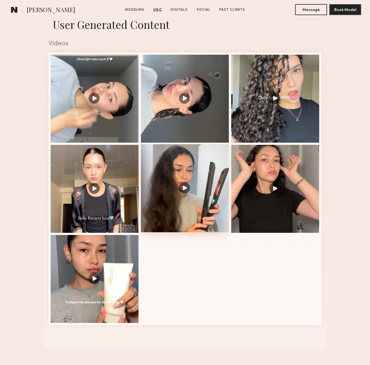
scroll to position [337, 0]
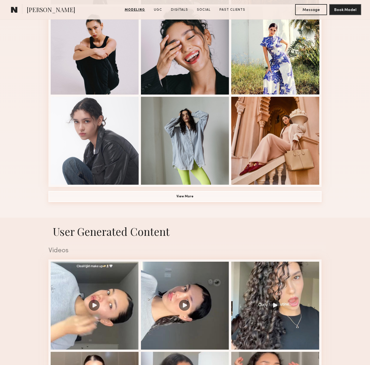
click at [187, 201] on button "View More" at bounding box center [184, 196] width 273 height 11
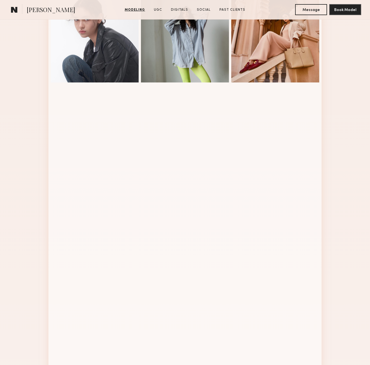
scroll to position [588, 0]
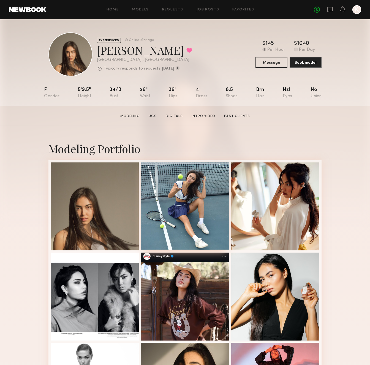
click at [192, 214] on div at bounding box center [185, 206] width 88 height 88
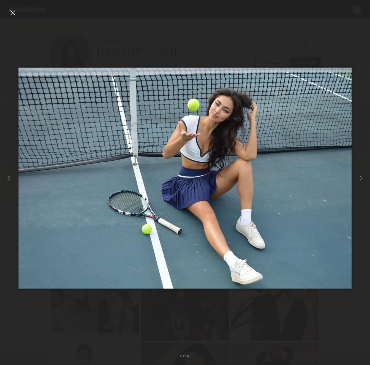
click at [9, 13] on div at bounding box center [12, 12] width 9 height 9
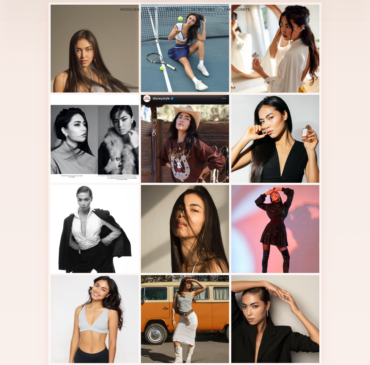
scroll to position [302, 0]
